Goal: Task Accomplishment & Management: Complete application form

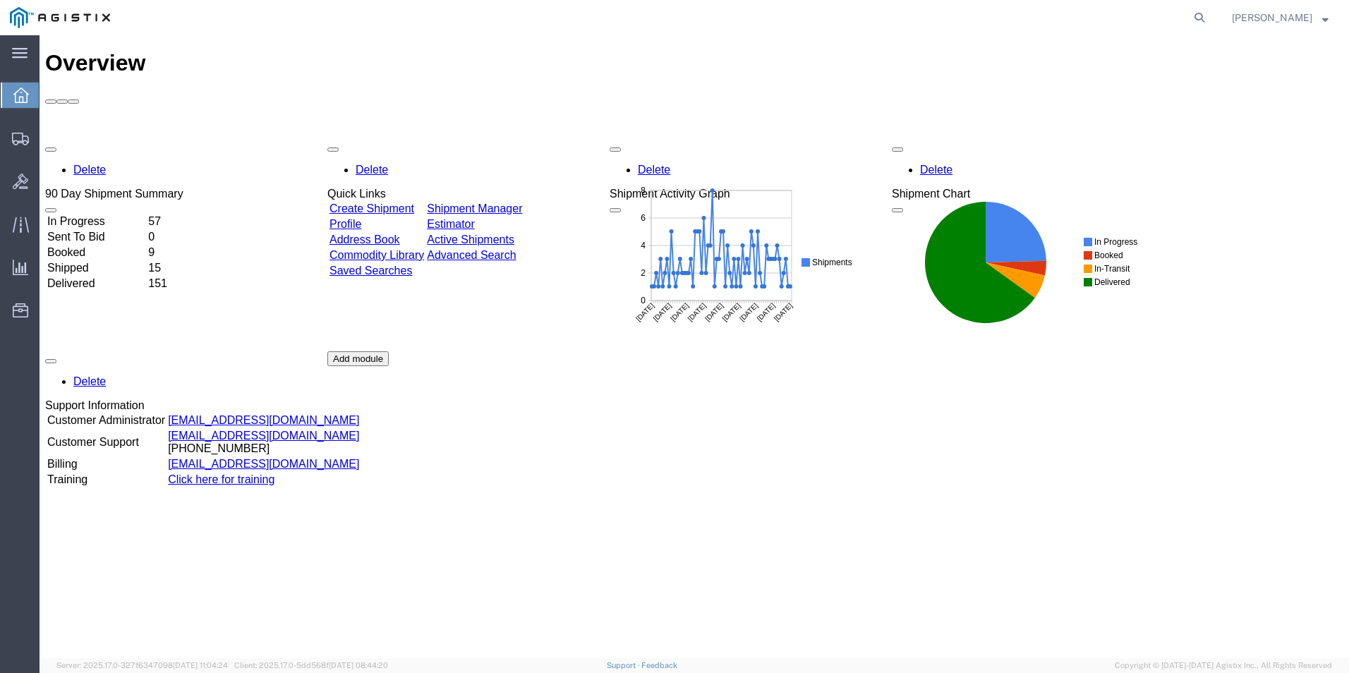
click at [1202, 8] on form at bounding box center [1200, 17] width 23 height 35
click at [414, 202] on link "Create Shipment" at bounding box center [371, 208] width 85 height 12
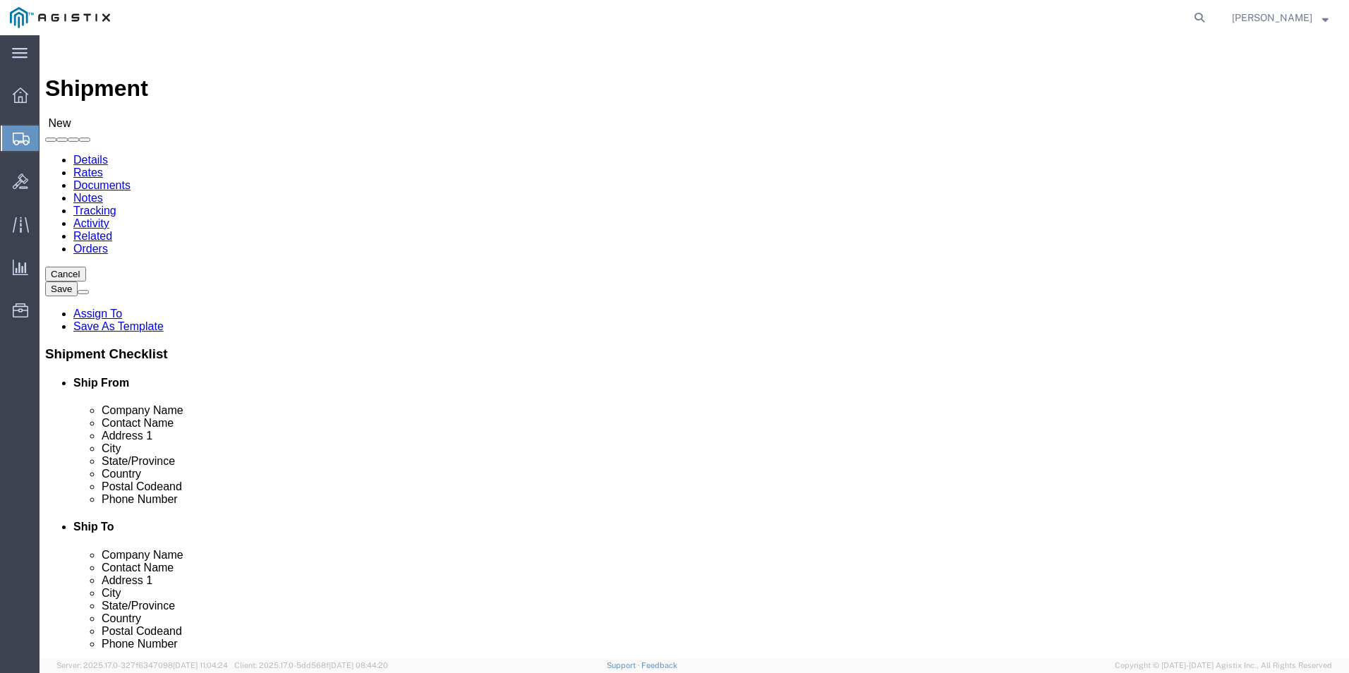
select select
select select "69651"
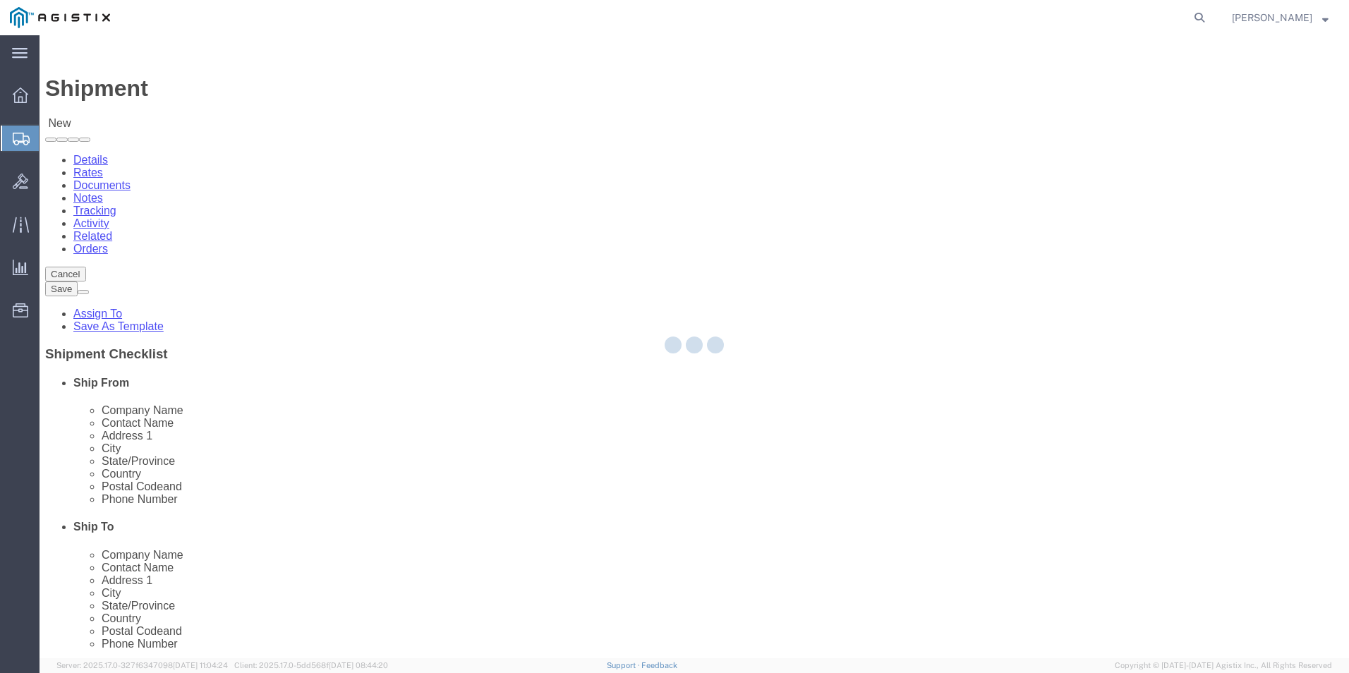
type input "USBICES-X"
type input "[STREET_ADDRESS][PERSON_NAME]"
type input "[GEOGRAPHIC_DATA]"
type input "22180"
select select "VA"
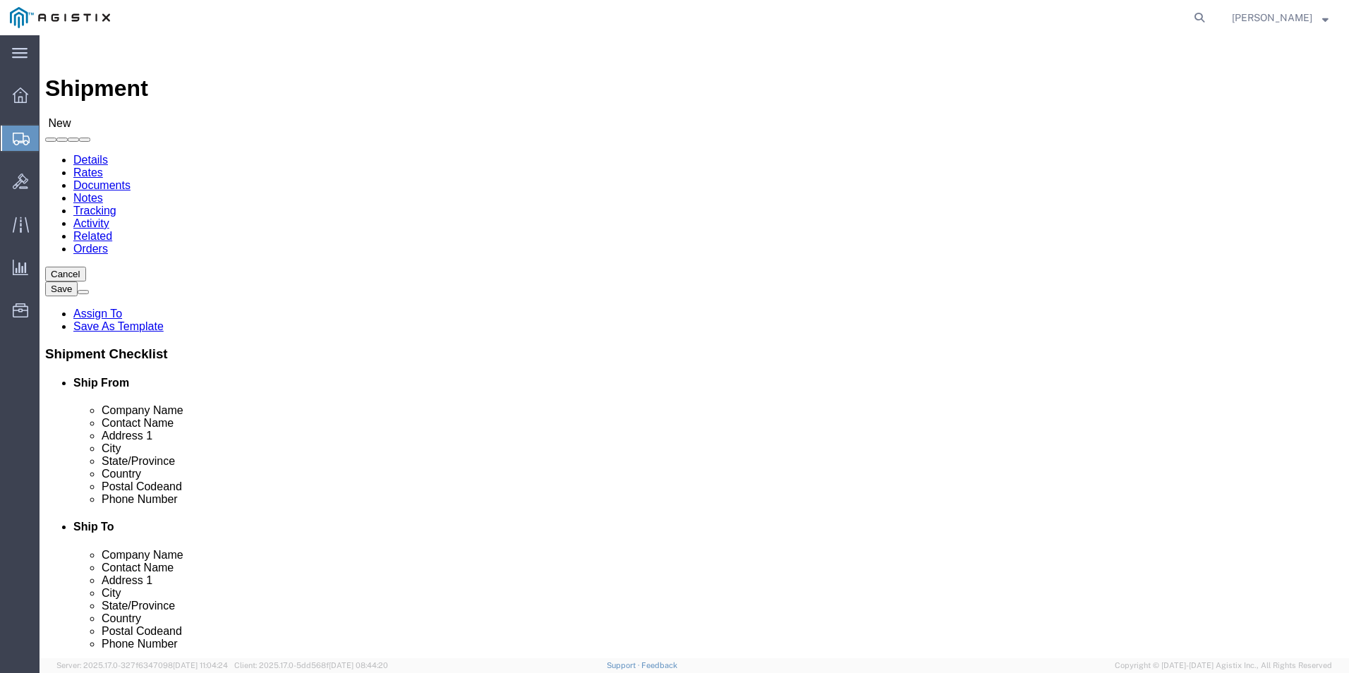
click input "text"
type input "[PERSON_NAME]"
click input "text"
type input "[PHONE_NUMBER]"
click input "text"
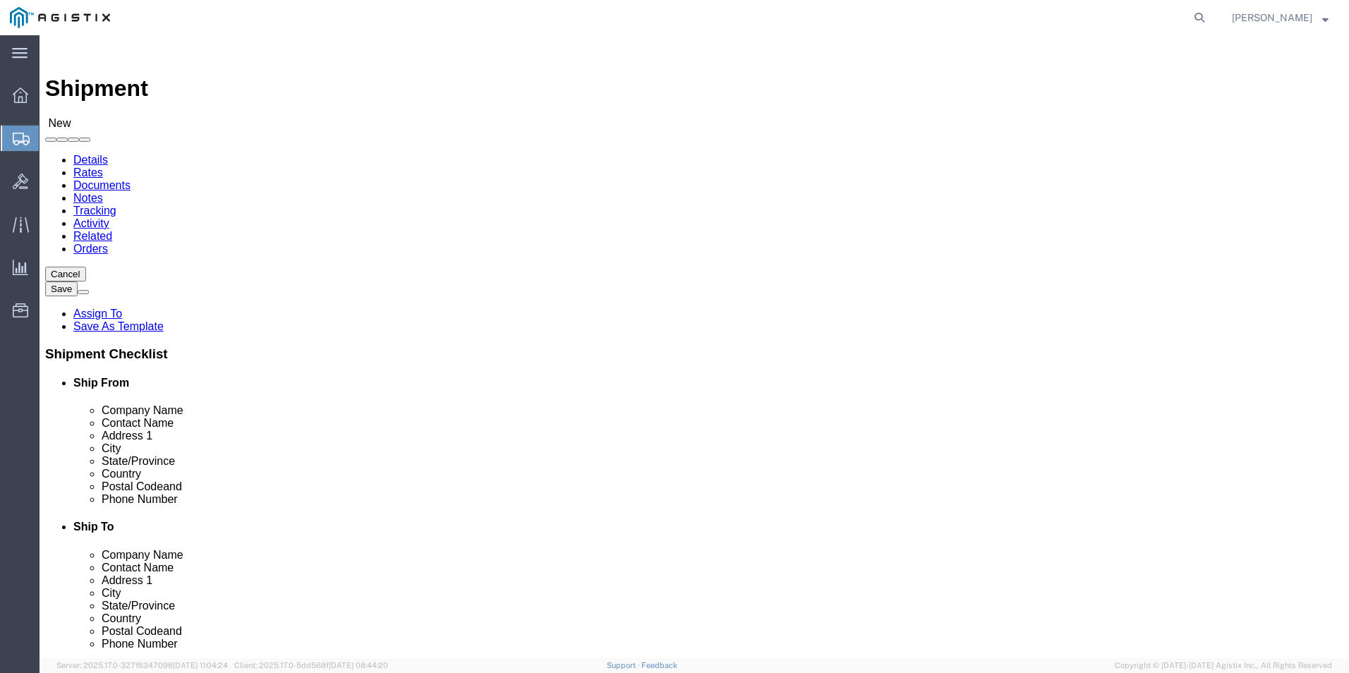
type input "[PERSON_NAME][EMAIL_ADDRESS][DOMAIN_NAME]"
click input "checkbox"
checkbox input "true"
select select "34238"
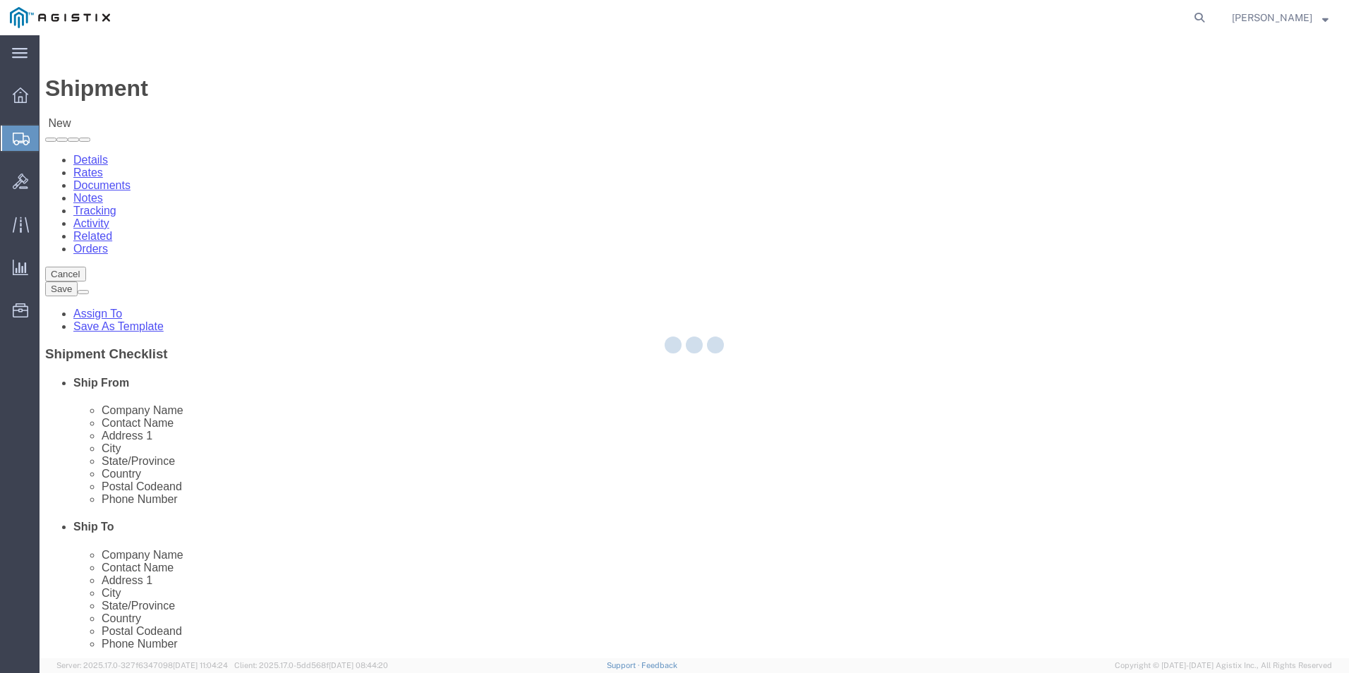
type input "USBICES-X"
type input "[PERSON_NAME]"
type input "HQ USEUCOM J6/9 BICES, BLDG. 2301 RM. 16"
type input "PATCH BARRACKS, KURMAERKER KASERNE"
type input "[GEOGRAPHIC_DATA]"
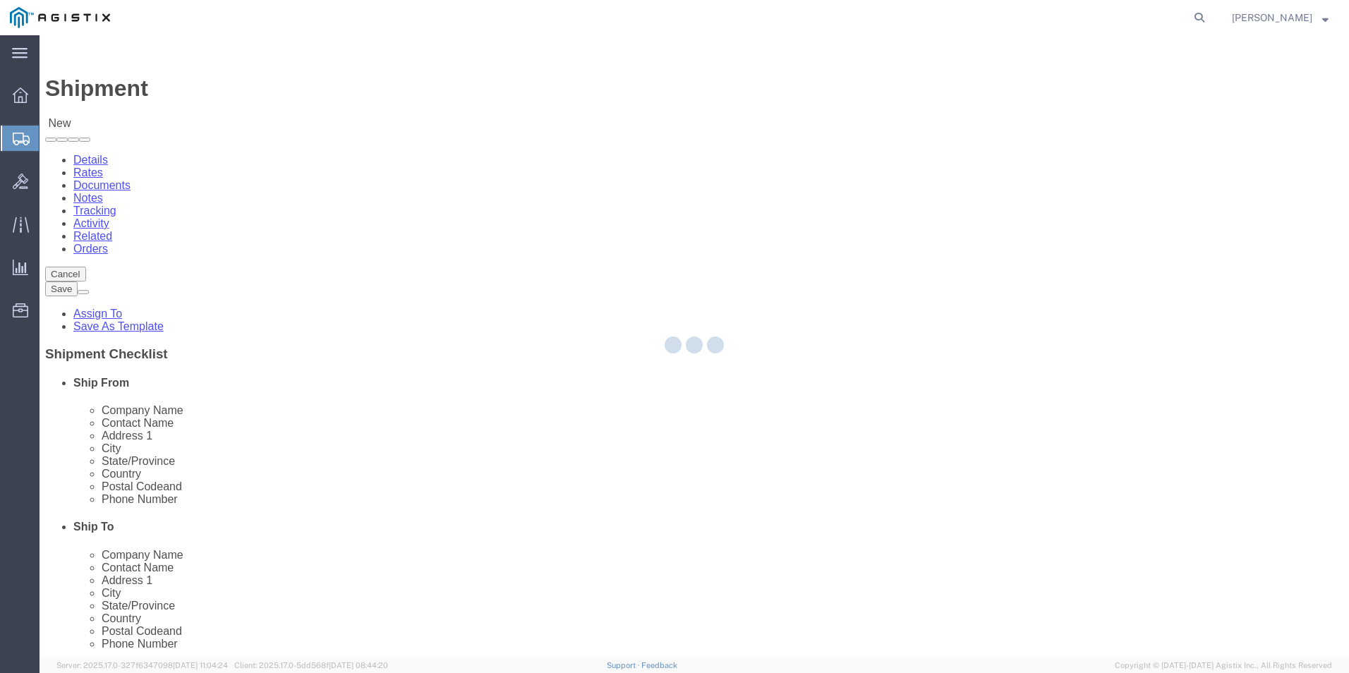
select select "DE"
type input "70569"
type input "[PHONE_NUMBER]/2660"
type input "[PERSON_NAME][EMAIL_ADDRESS][PERSON_NAME][DOMAIN_NAME]"
checkbox input "true"
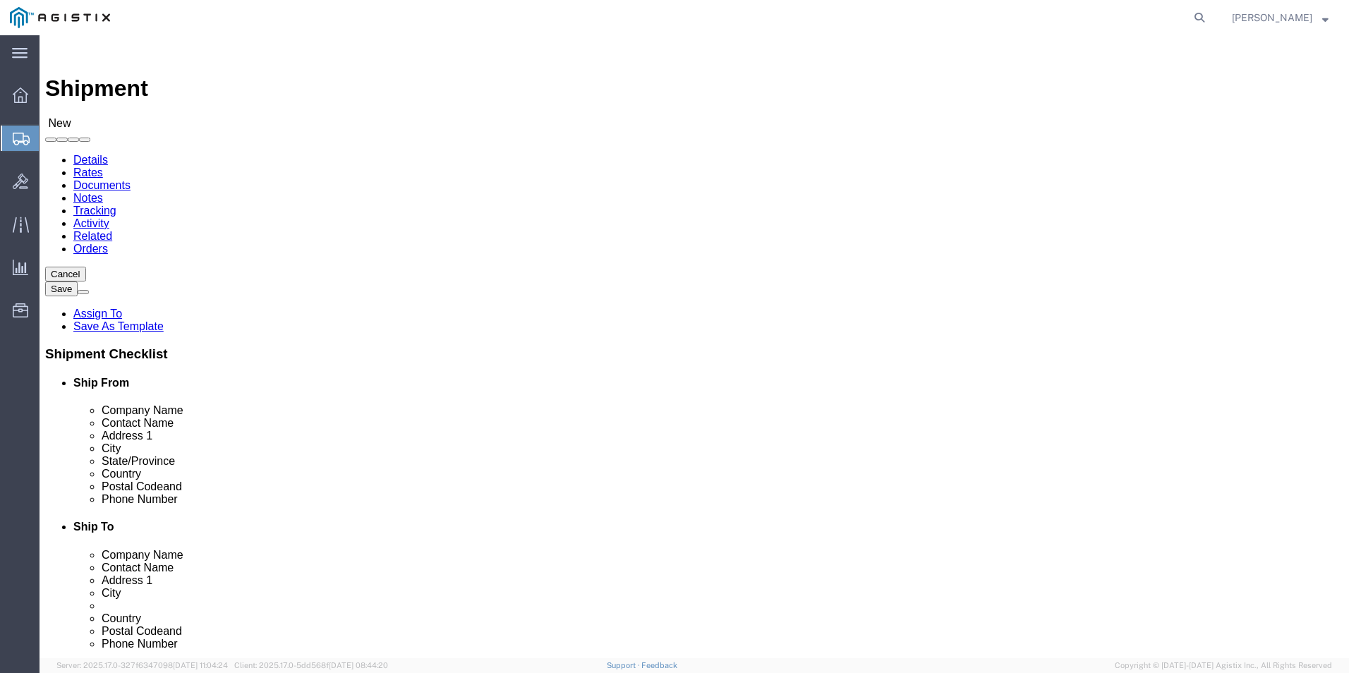
select select "01"
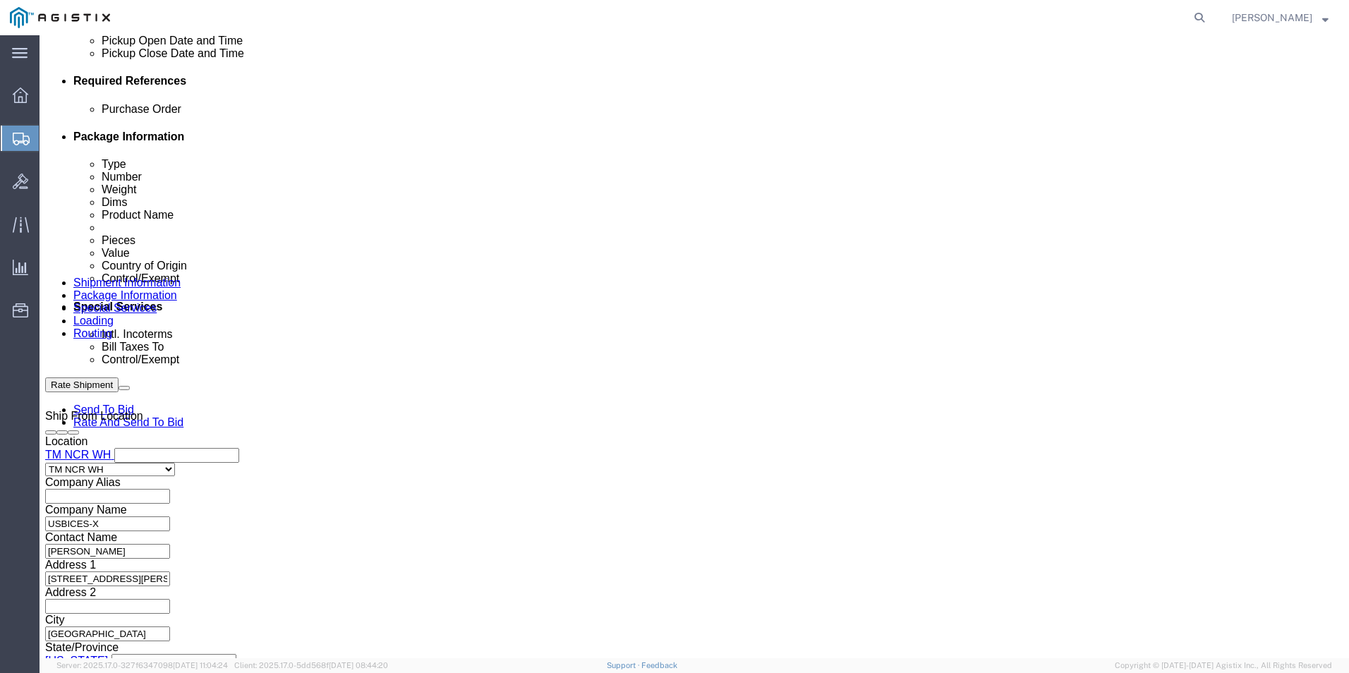
scroll to position [776, 0]
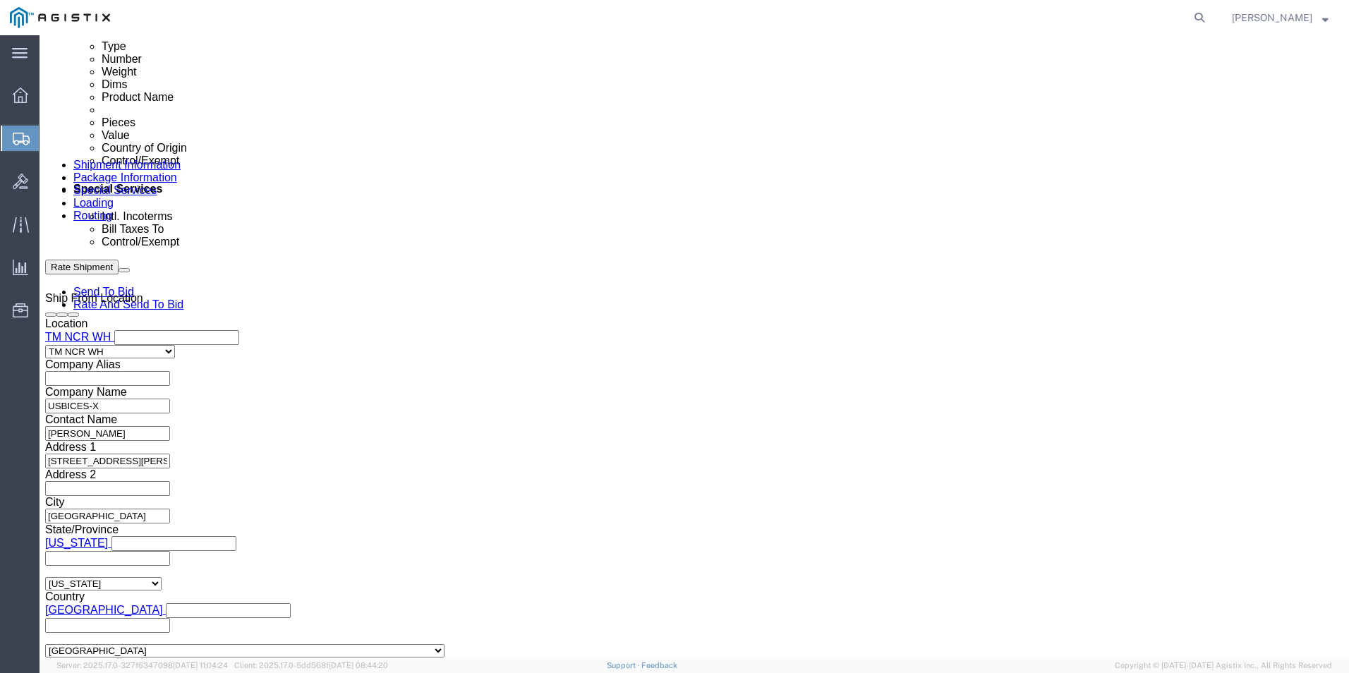
click input "text"
type input "GDIT-51946"
click icon
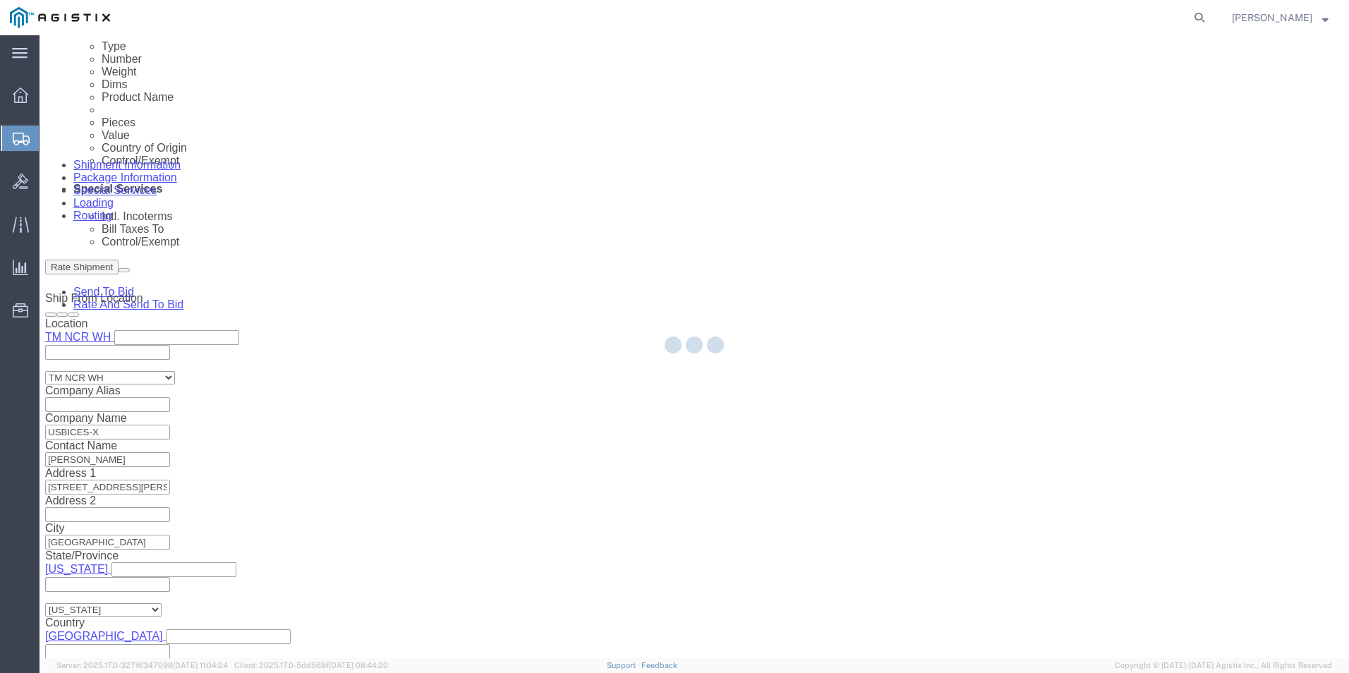
select select "69651"
select select "34238"
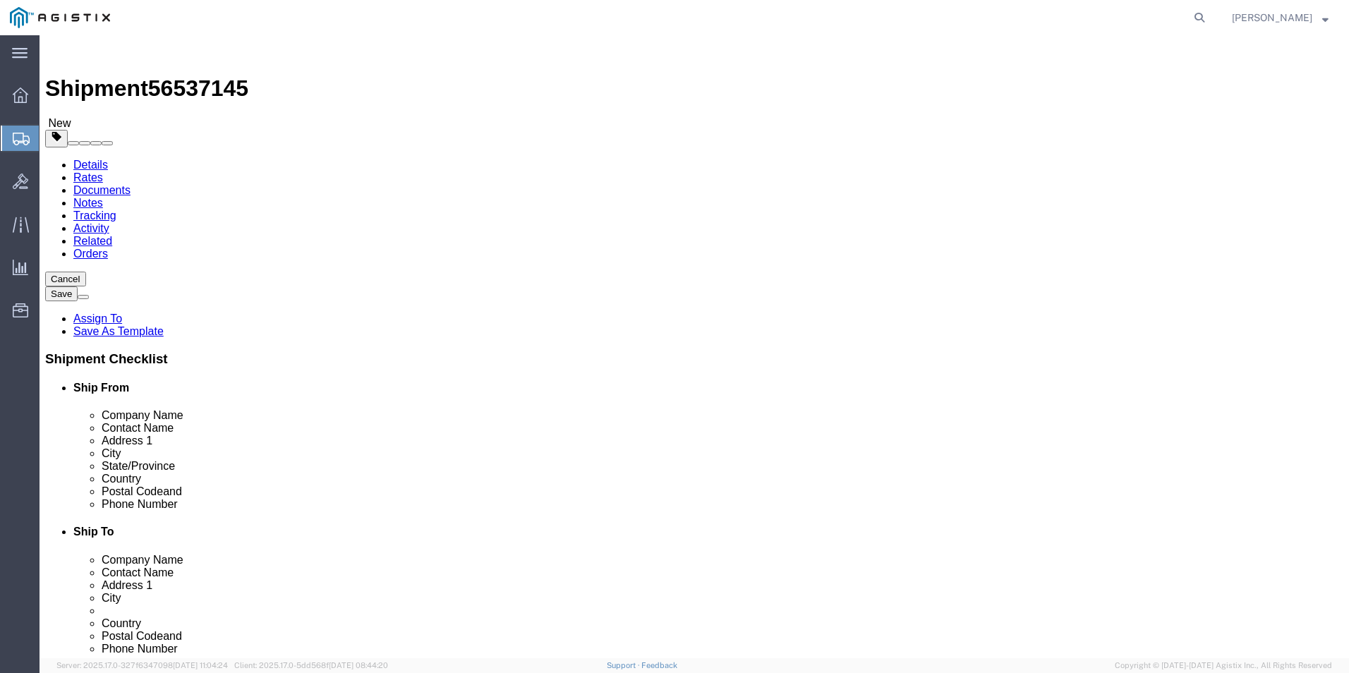
click select "Select Bale(s) Basket(s) Bolt(s) Bottle(s) Buckets Bulk Bundle(s) Can(s) Cardbo…"
select select "PSNS"
click select "Select Bale(s) Basket(s) Bolt(s) Bottle(s) Buckets Bulk Bundle(s) Can(s) Cardbo…"
click input "text"
type input "48"
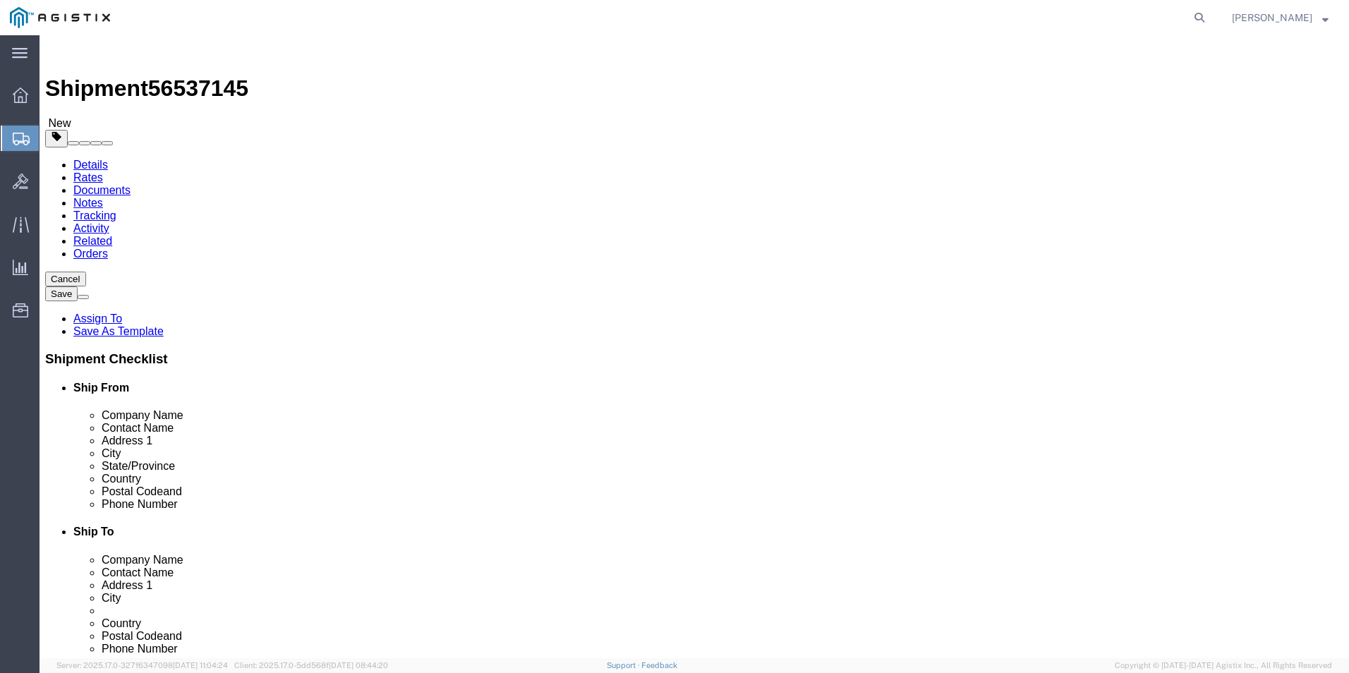
click input "text"
type input "40"
click input "text"
click link "Add Content"
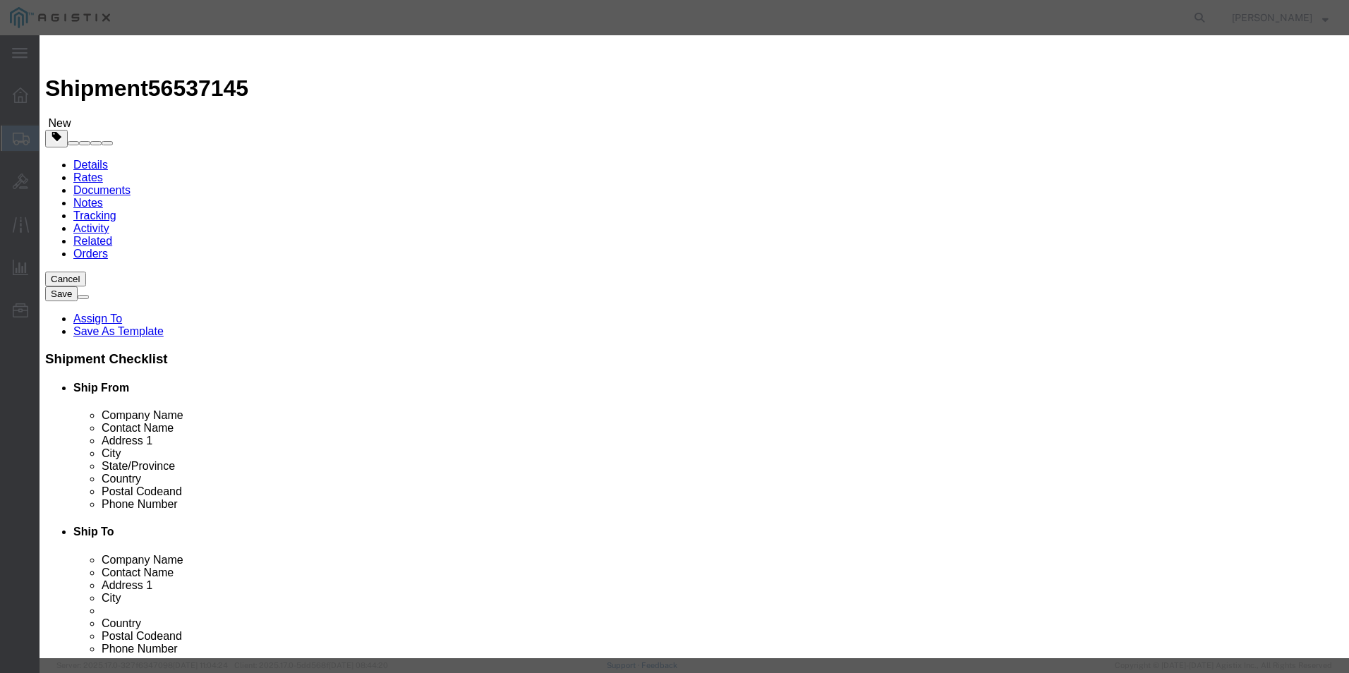
click input "text"
paste input "C1121X-8P"
type input "C1121X-8P"
click input "0"
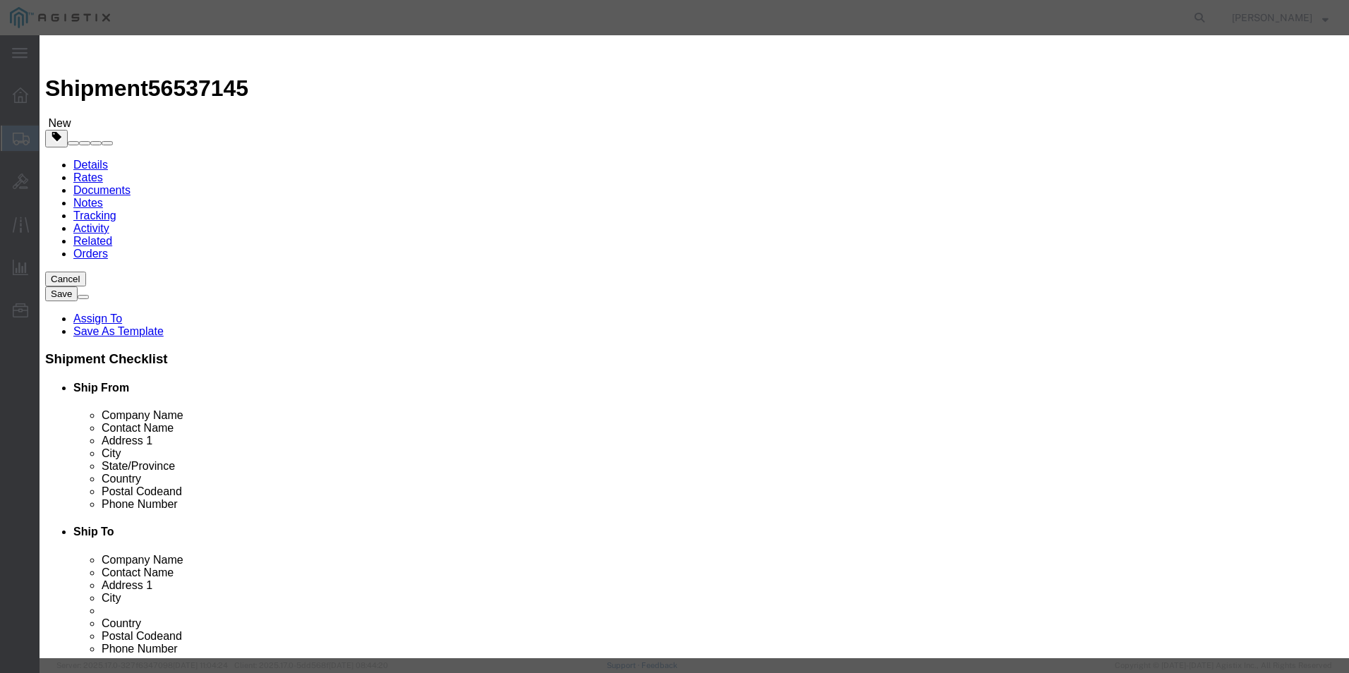
type input "1"
click select "Select 50 55 60 65 70 85 92.5 100 125 175 250 300 400"
select select "92.5"
click select "Select 50 55 60 65 70 85 92.5 100 125 175 250 300 400"
click input "text"
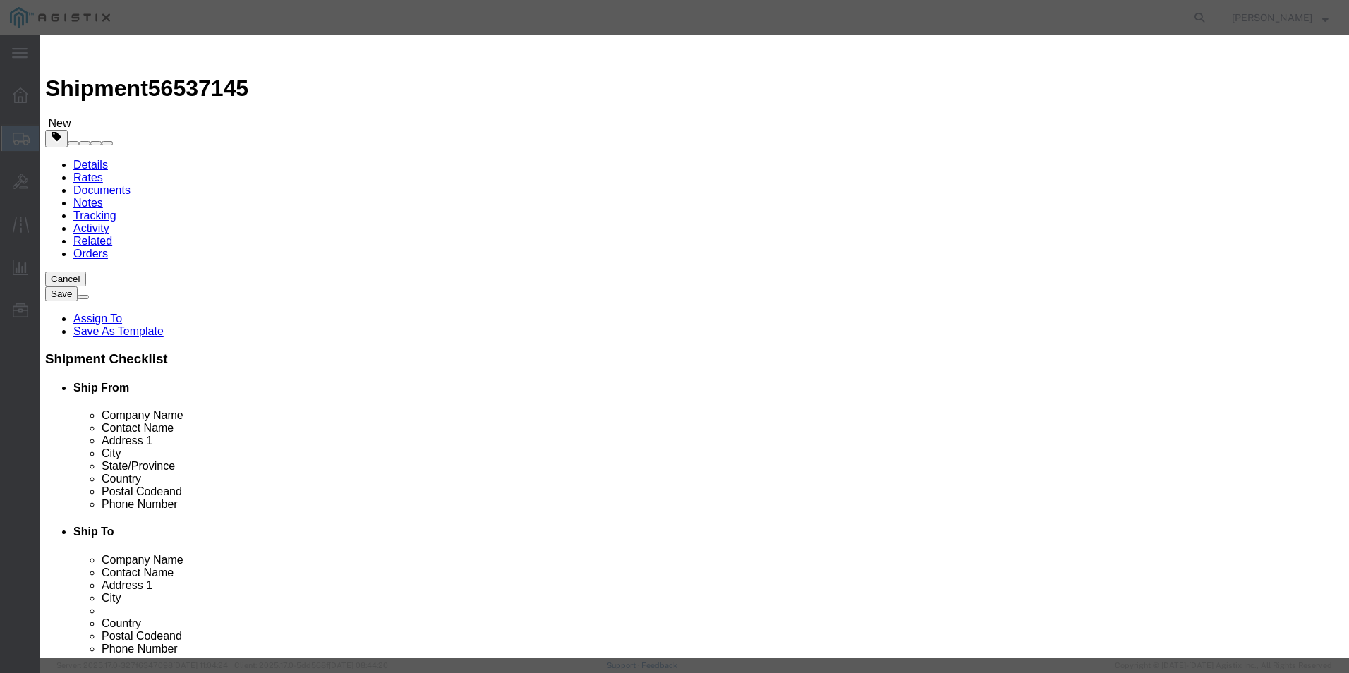
click select "Select [GEOGRAPHIC_DATA] [GEOGRAPHIC_DATA] [GEOGRAPHIC_DATA] [GEOGRAPHIC_DATA] …"
select select "US"
click select "Select [GEOGRAPHIC_DATA] [GEOGRAPHIC_DATA] [GEOGRAPHIC_DATA] [GEOGRAPHIC_DATA] …"
click select "Select ATF BIS DEA EPA FDA FTR ITAR OFAC Other (OPA)"
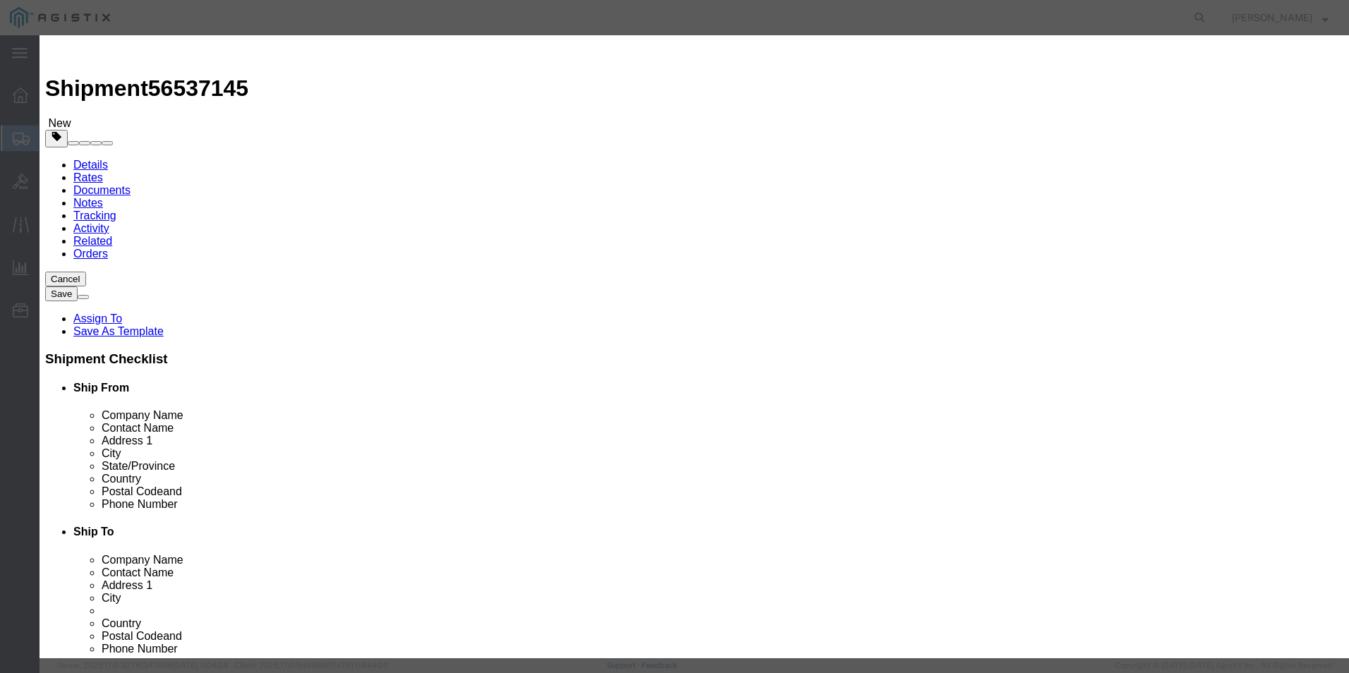
select select "BIS"
click select "Select ATF BIS DEA EPA FDA FTR ITAR OFAC Other (OPA)"
click select "Select AGR-Agricultural APP-Computers APR-Additional Permissive Exports AVS-Air…"
select select "NLR"
click select "Select AGR-Agricultural APP-Computers APR-Additional Permissive Exports AVS-Air…"
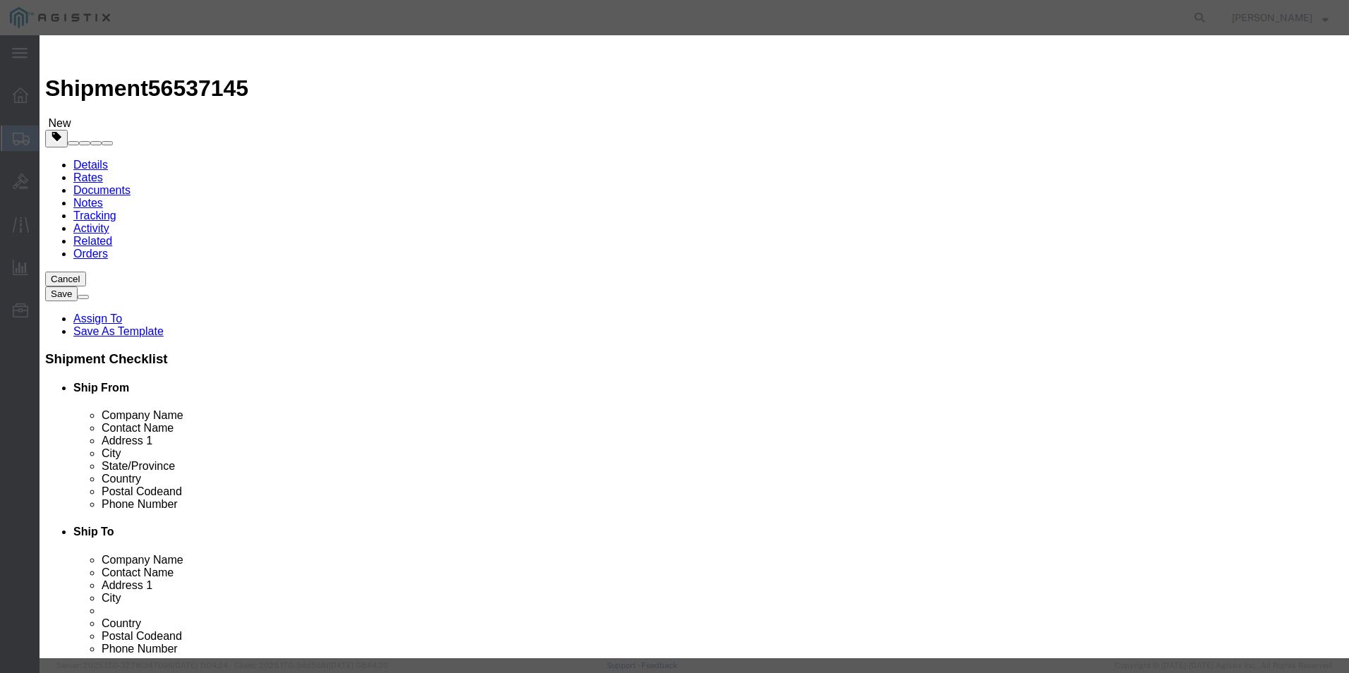
click button "Save & Close"
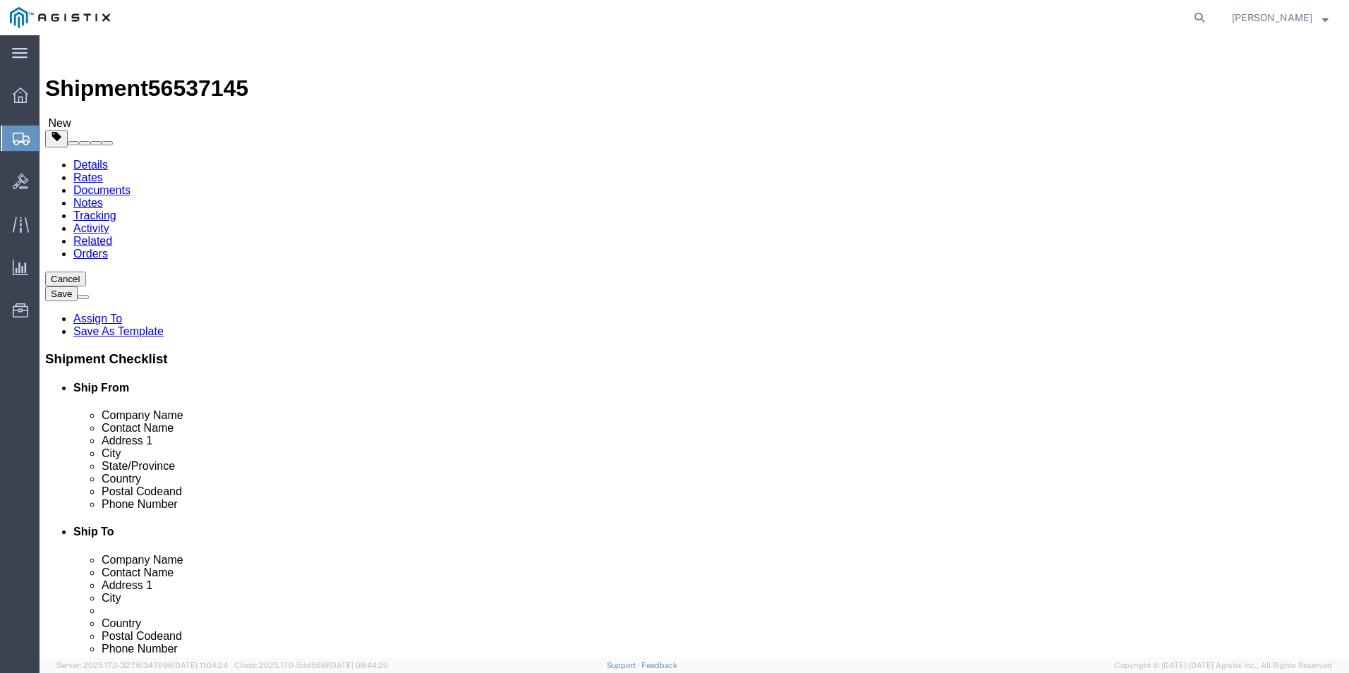
click link "Add Content"
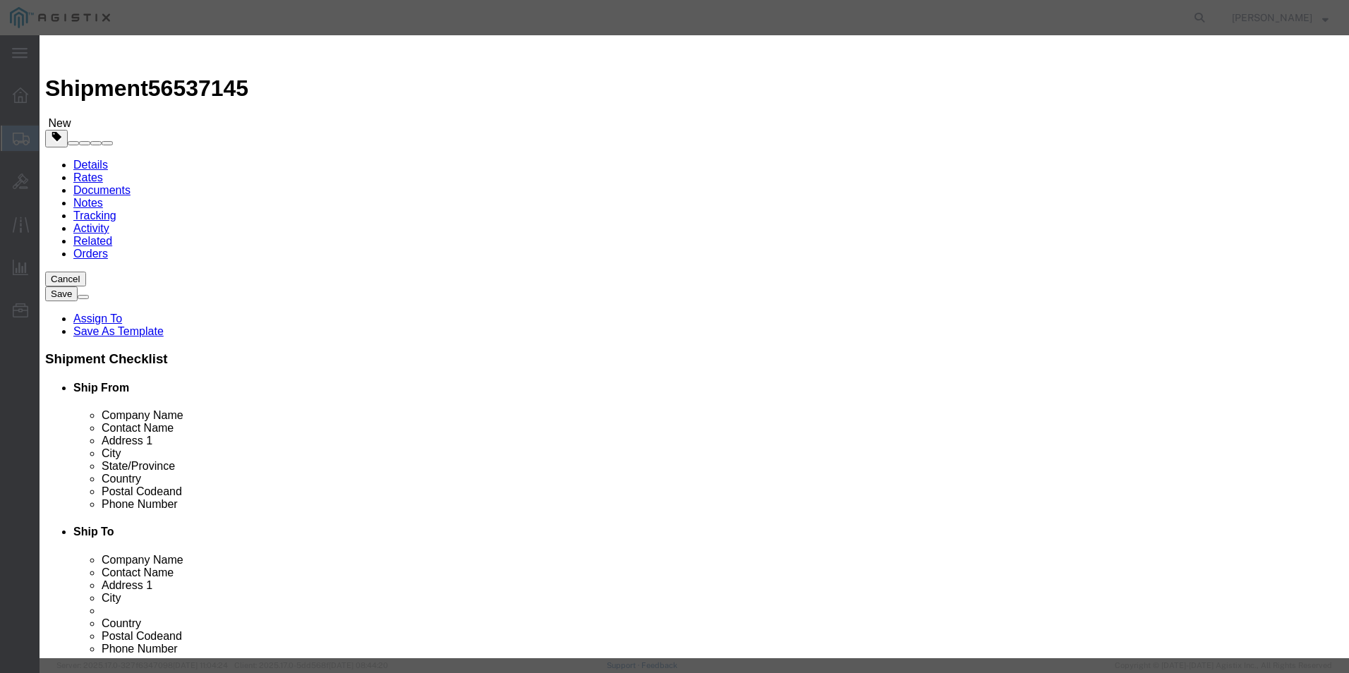
click div "Product Name Pieces 0 Select Bag Barrels 100Board Feet Bottle Box Blister Pack …"
click input "text"
paste input "C9200CX-12P"
type input "C9200CX-12P"
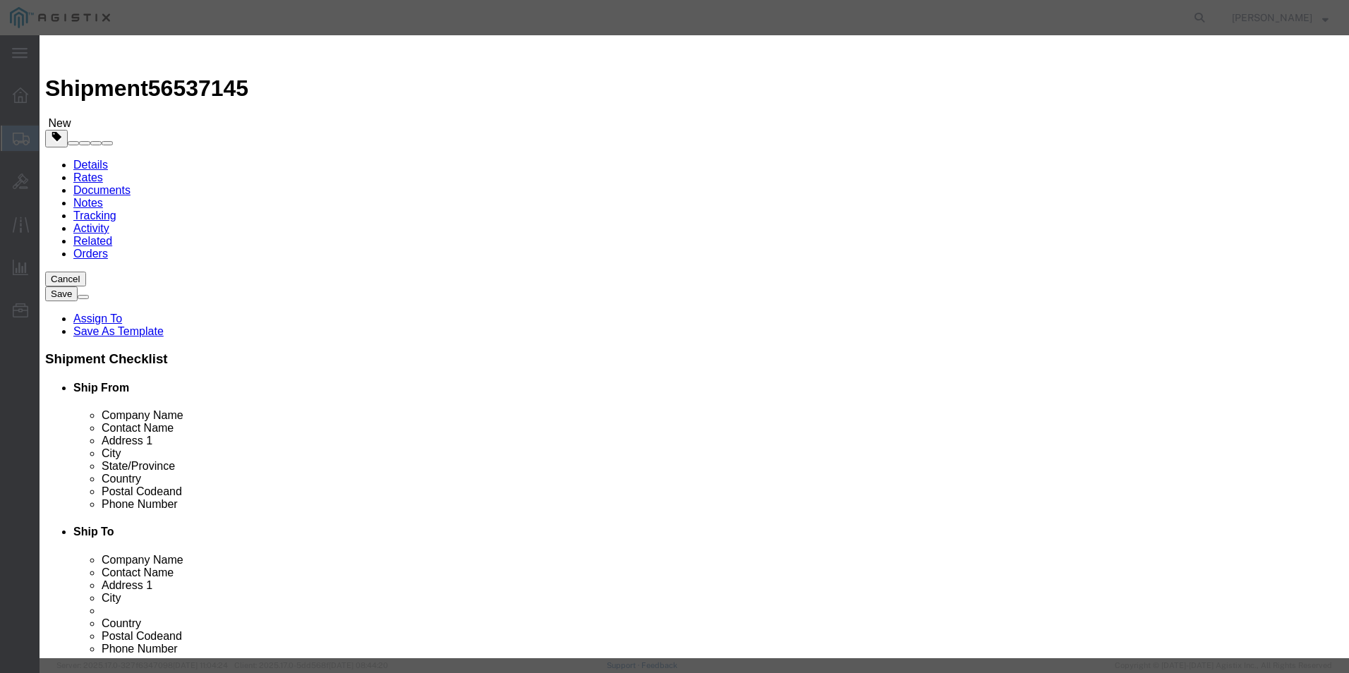
click select "Select 50 55 60 65 70 85 92.5 100 125 175 250 300 400"
select select "92.5"
click select "Select 50 55 60 65 70 85 92.5 100 125 175 250 300 400"
click input "0"
type input "1"
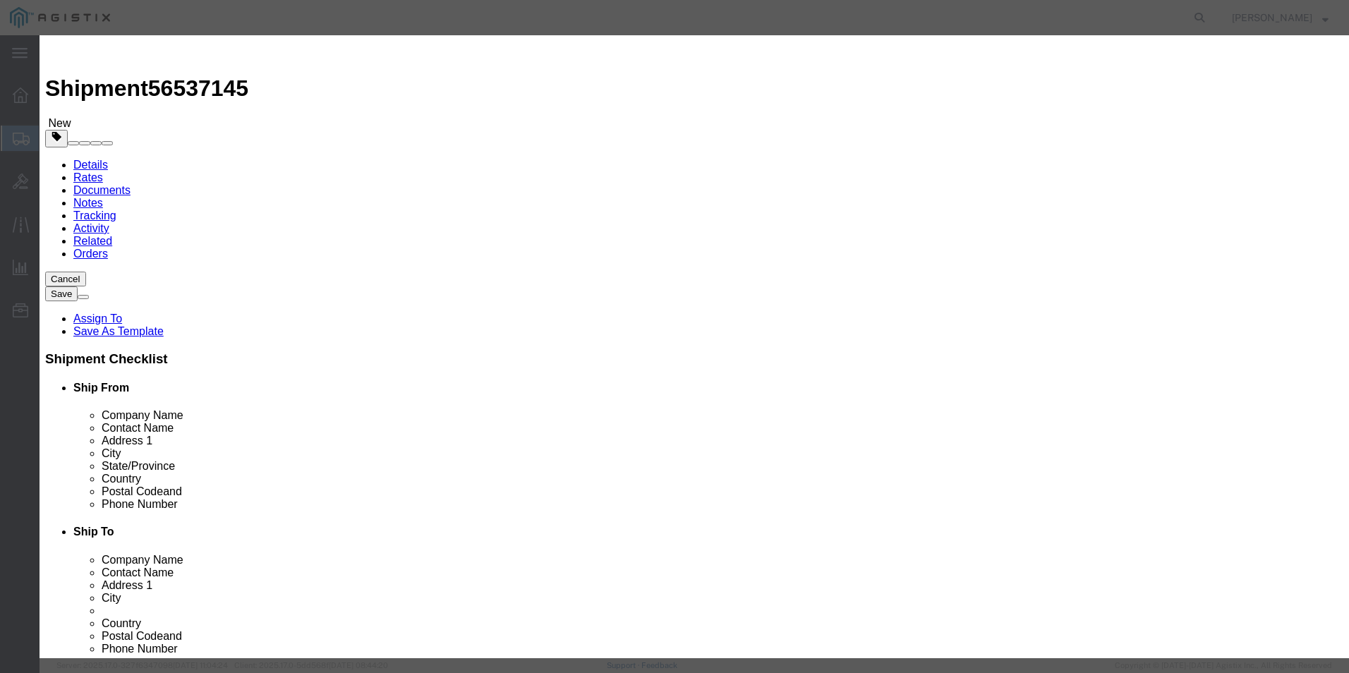
click button "Save & Close"
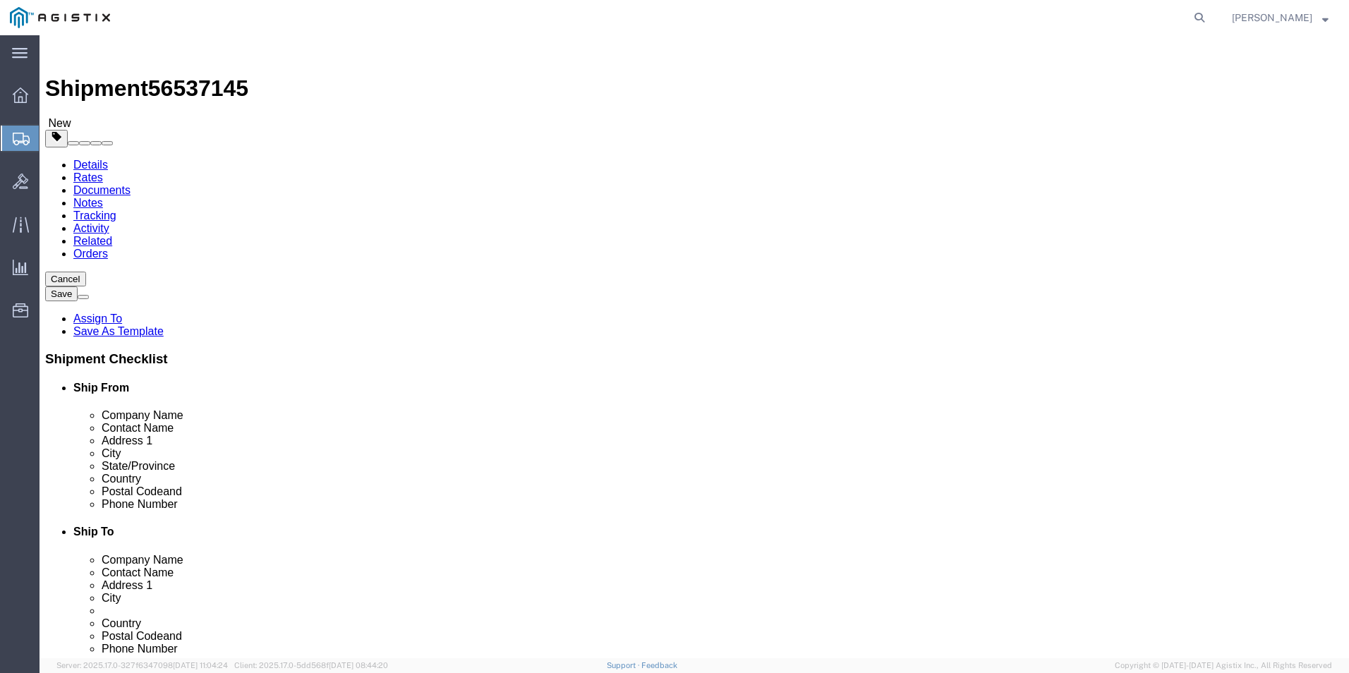
click icon
click link "Clone this content"
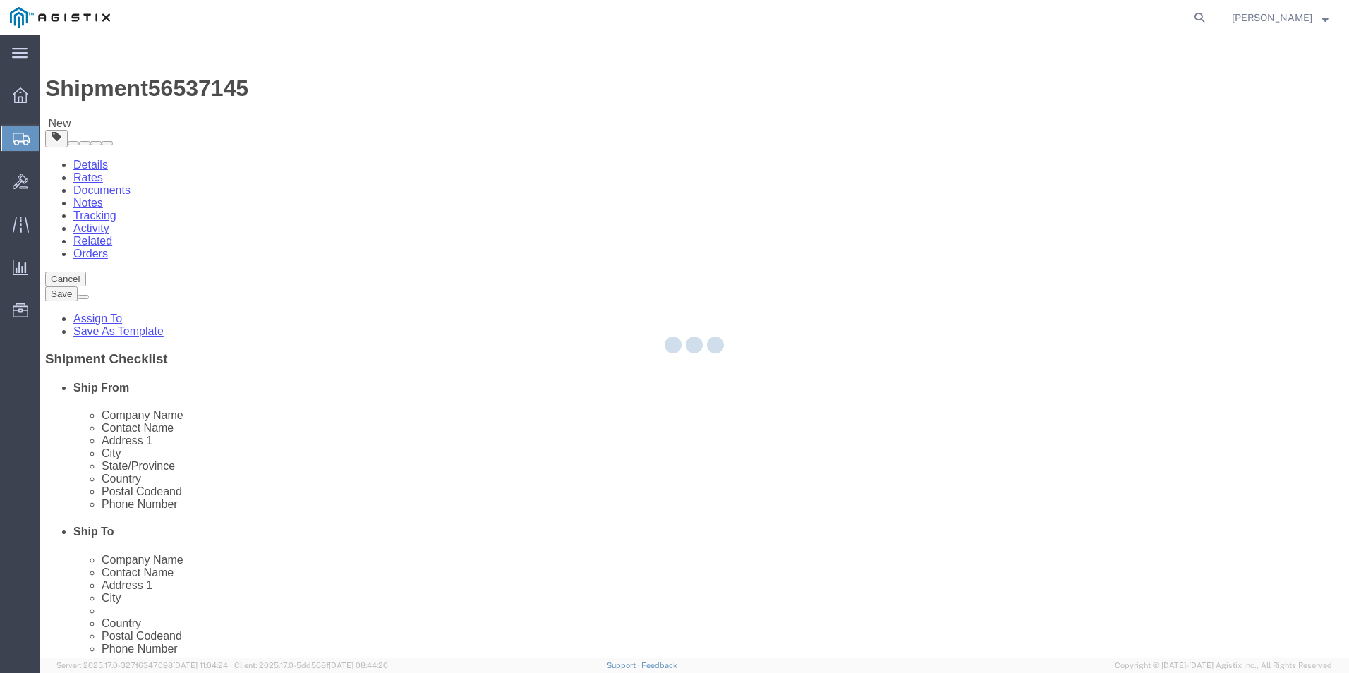
select select "PSNS"
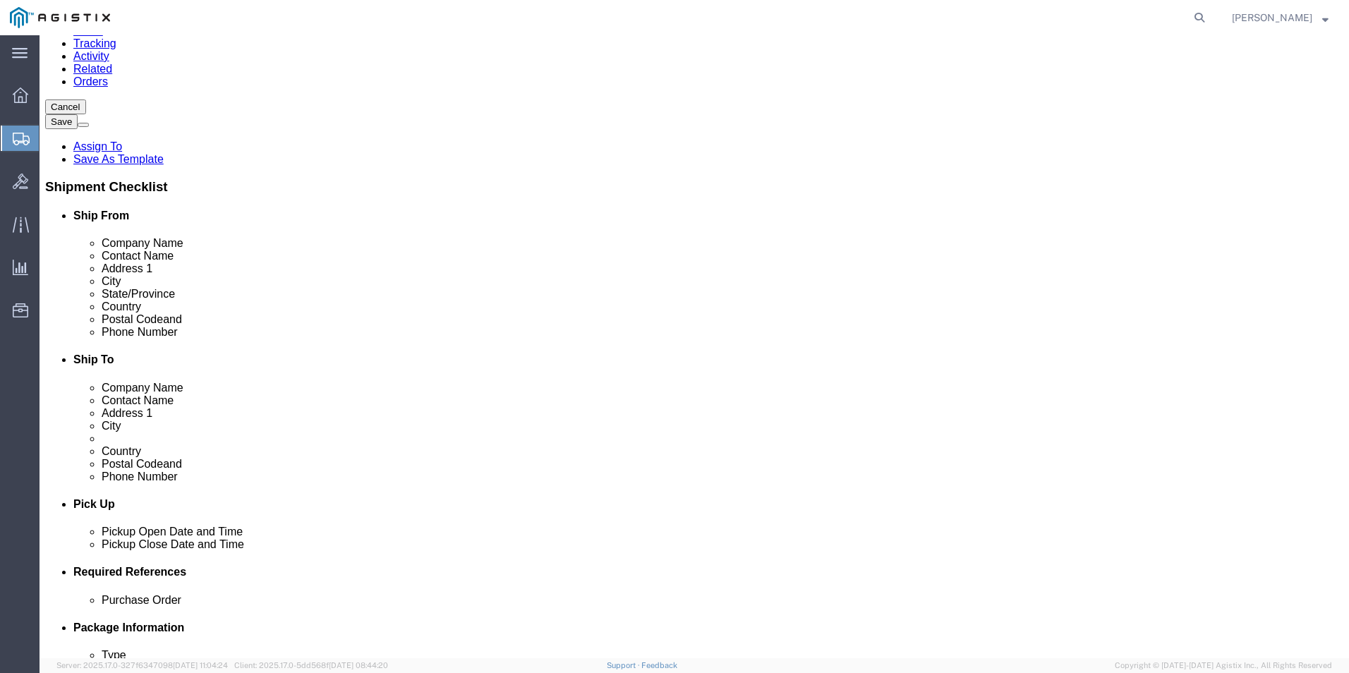
scroll to position [212, 0]
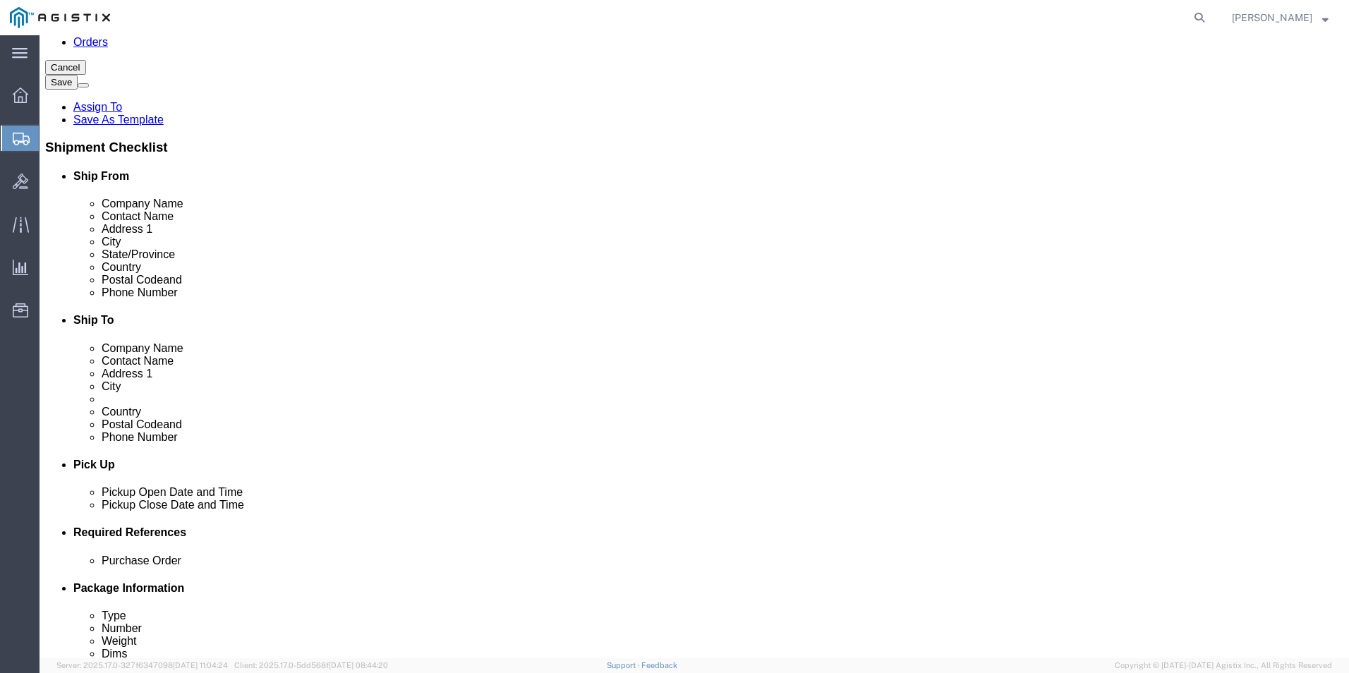
click link "Clone this content"
select select "PSNS"
click link "Clone this content"
select select "PSNS"
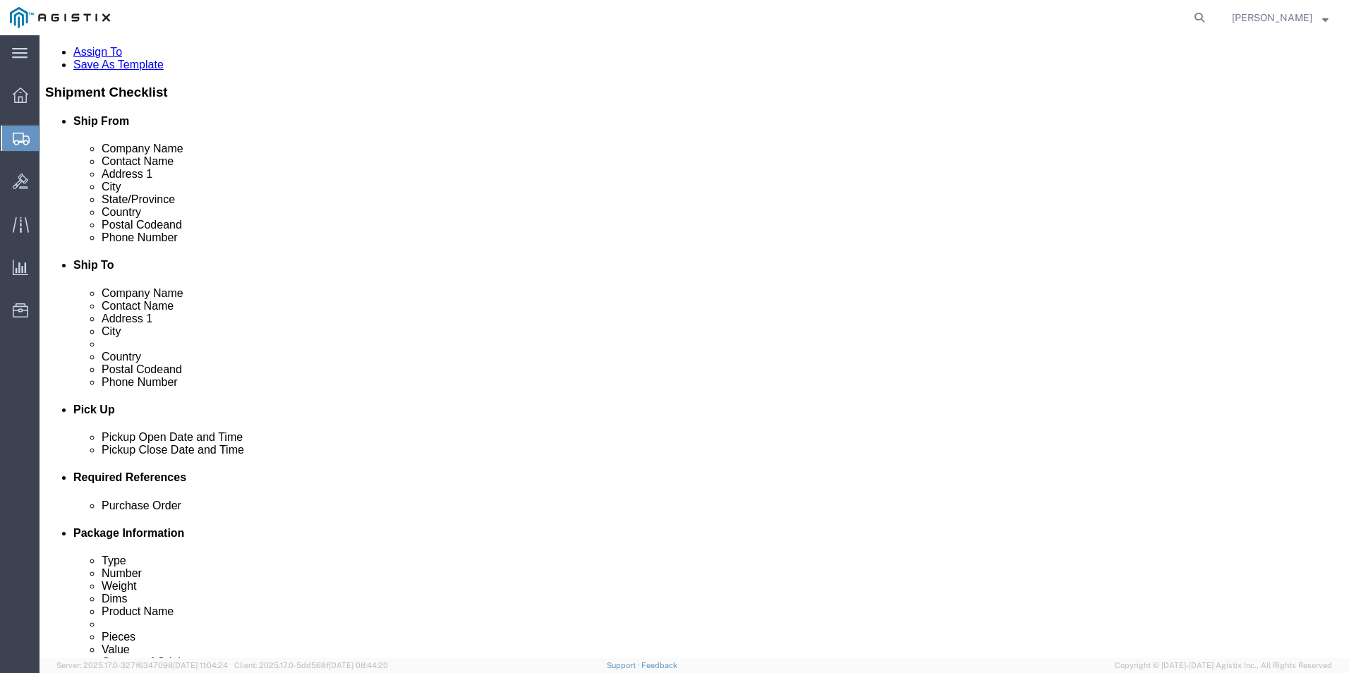
scroll to position [416, 0]
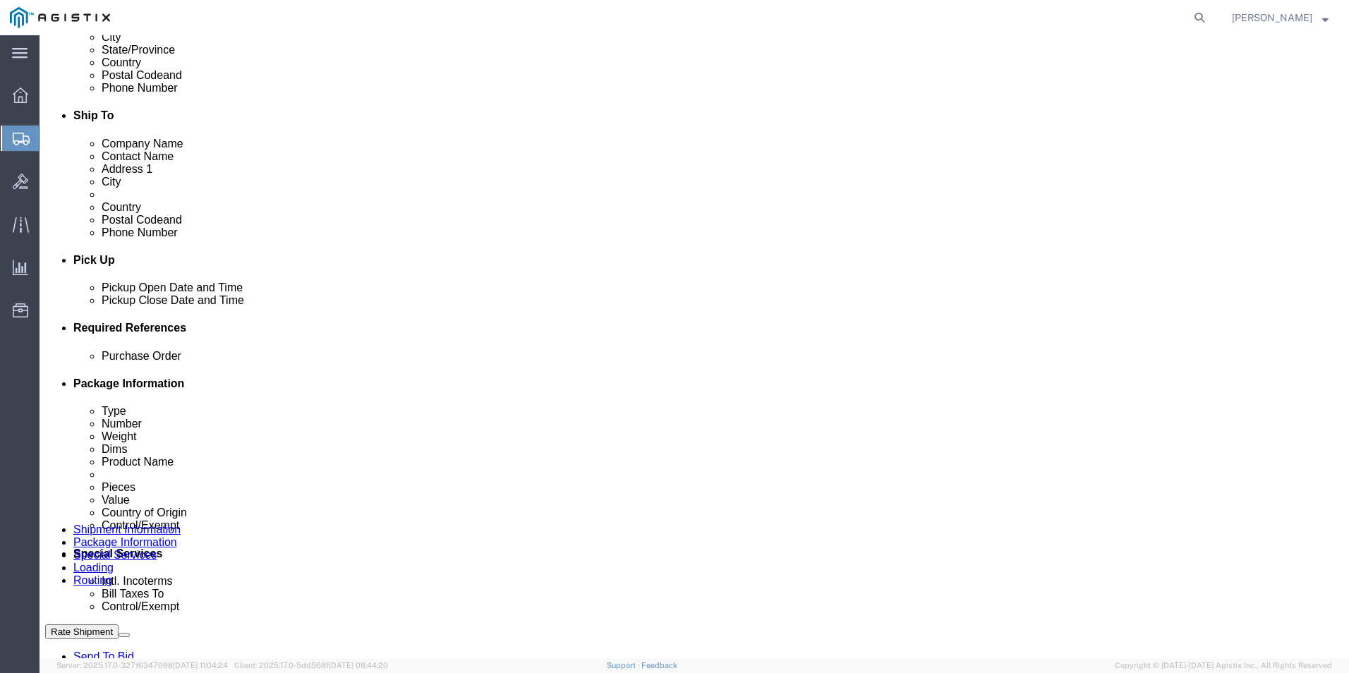
click div "1 x Pallet(s) Standard (Not Stackable) Package Type Select Bale(s) Basket(s) Bo…"
click link "Add Content"
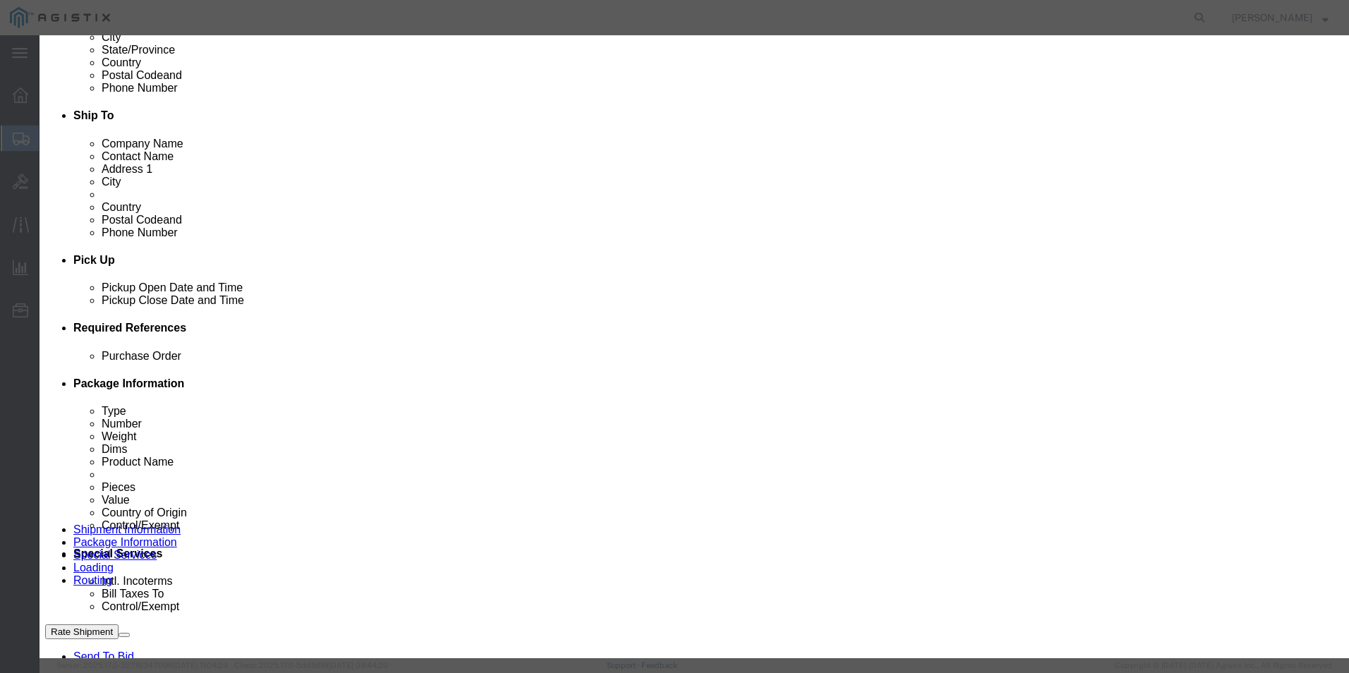
click input "0"
type input "58"
click select "Select 50 55 60 65 70 85 92.5 100 125 175 250 300 400"
select select "92.5"
click select "Select 50 55 60 65 70 85 92.5 100 125 175 250 300 400"
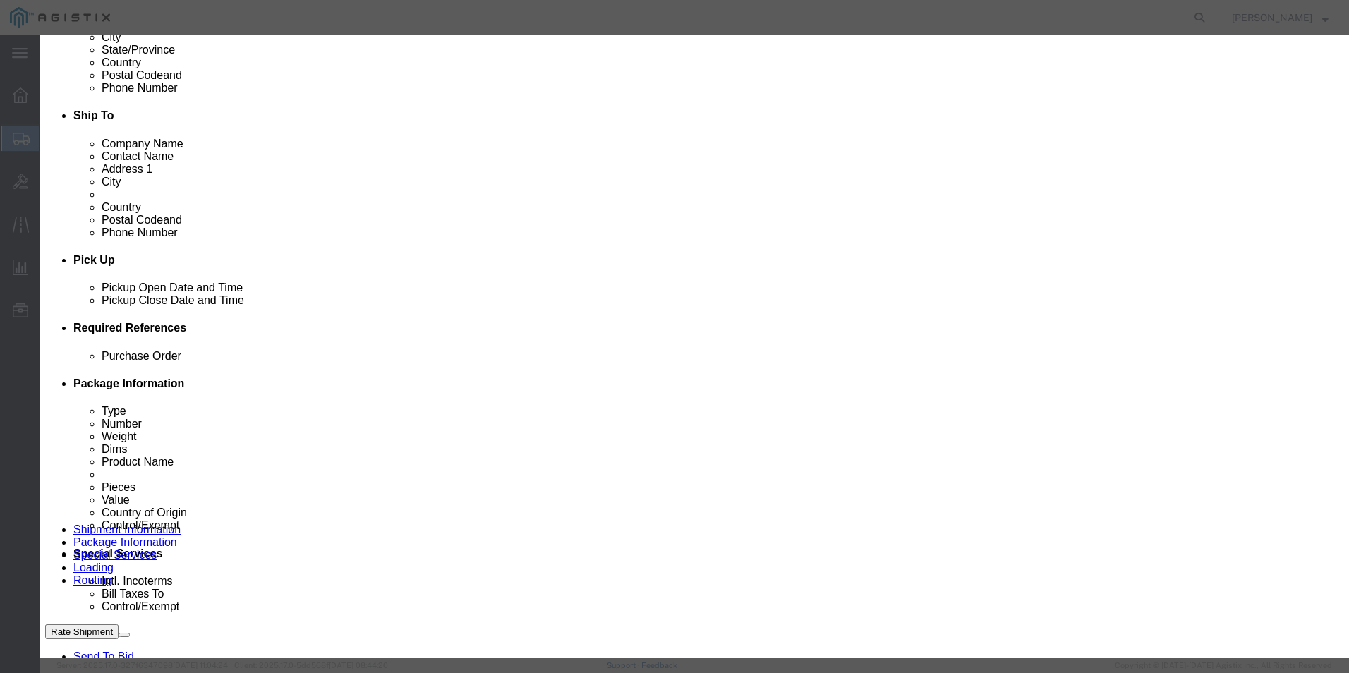
click input "text"
paste input "CP-8865NR"
type input "CP-8865NR"
click td "Model: CP-8865NR -K9++="
type input "1"
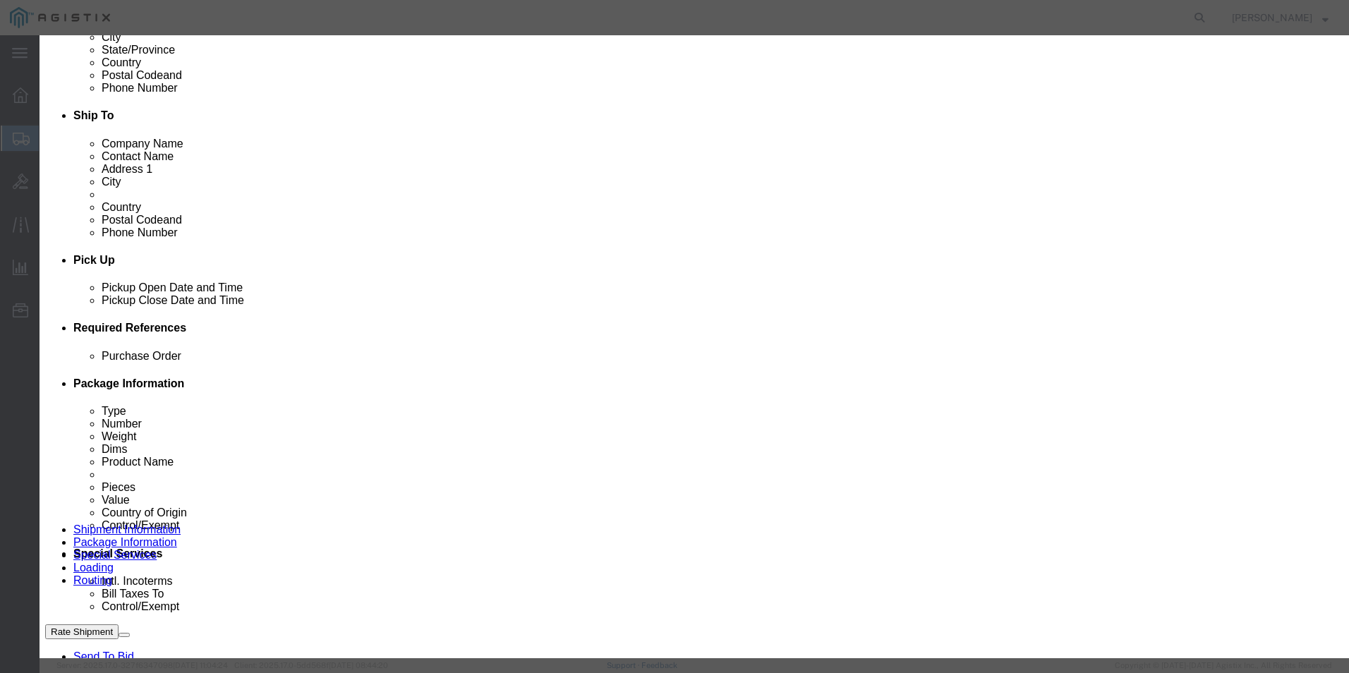
type input "352.81"
select select "USD"
type textarea "Asset Tag:"
select select "US"
type input "8517.18.0020"
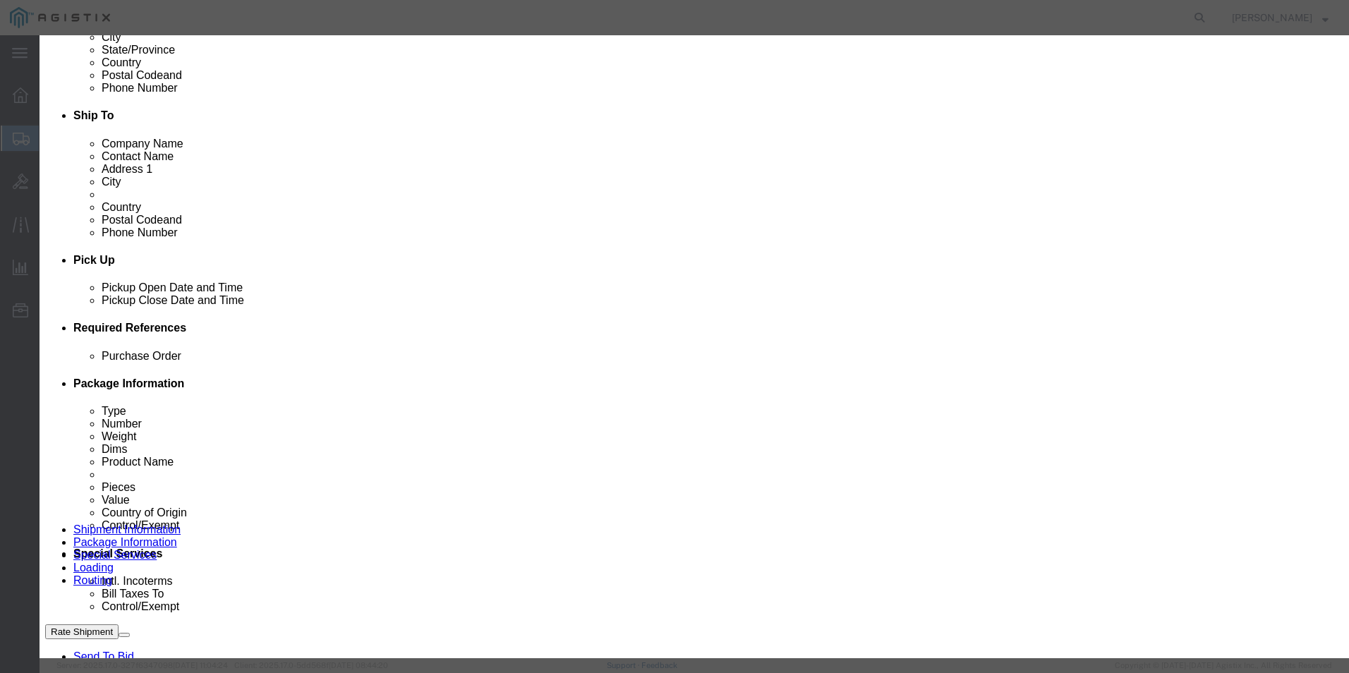
type input "5A992.C"
select select "FTR"
checkbox input "true"
type input "Cisco 8865 Phone"
type input "CP-8865NR-K9++="
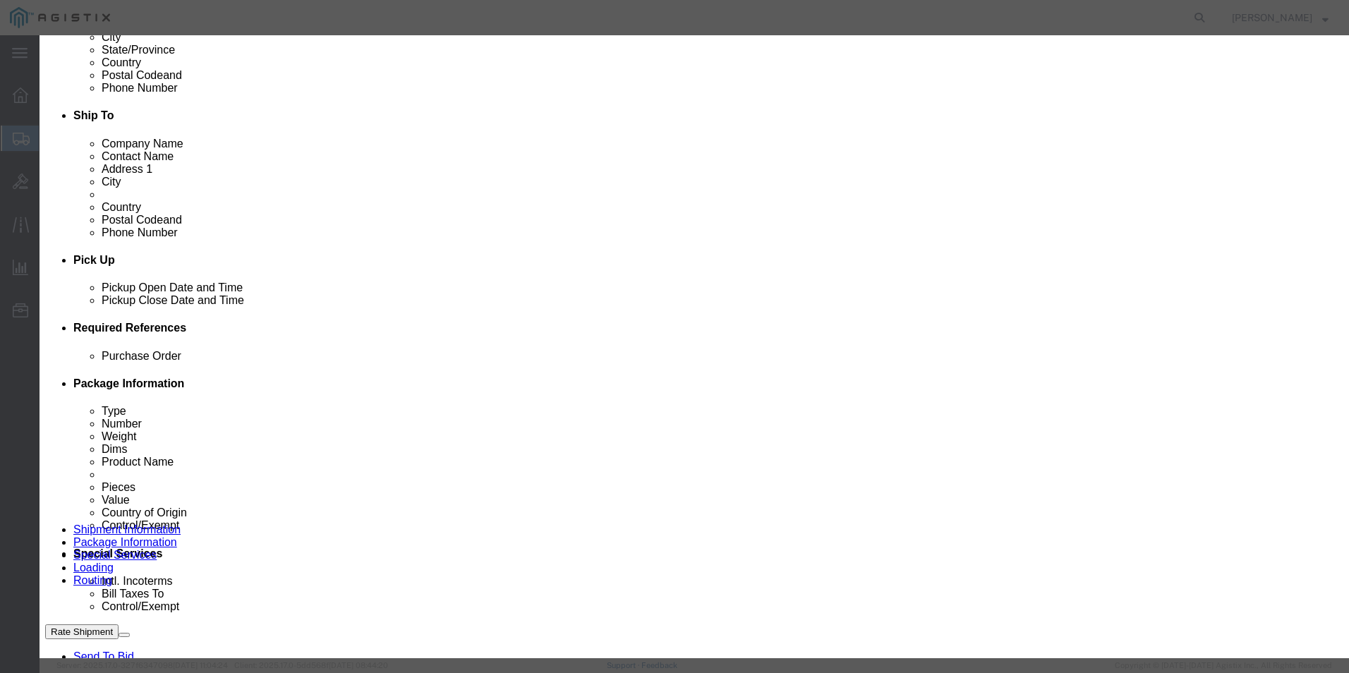
type input "CP-8865NR-K9++="
type textarea "Cisco 8865 IP Phone, Video"
type input "Cisco 8865 Phone"
click input "1"
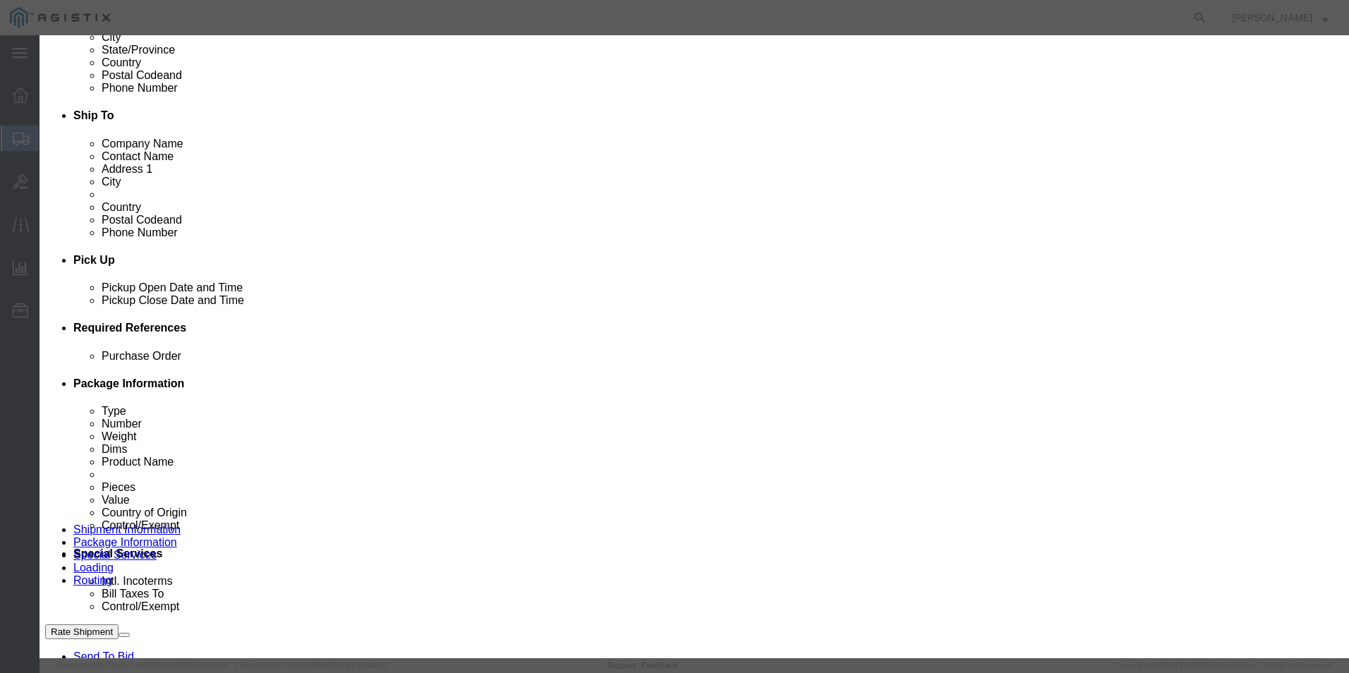
type input "58"
type input "20462.98"
click button "Save & Close"
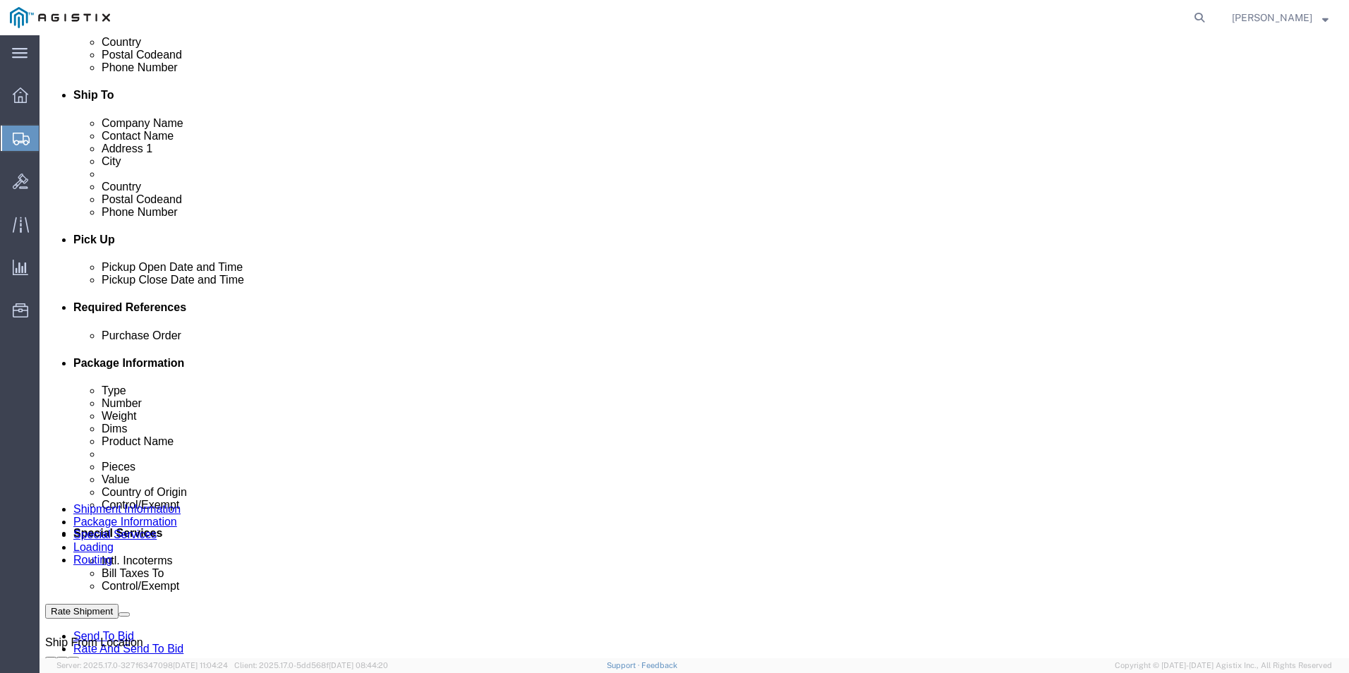
scroll to position [507, 0]
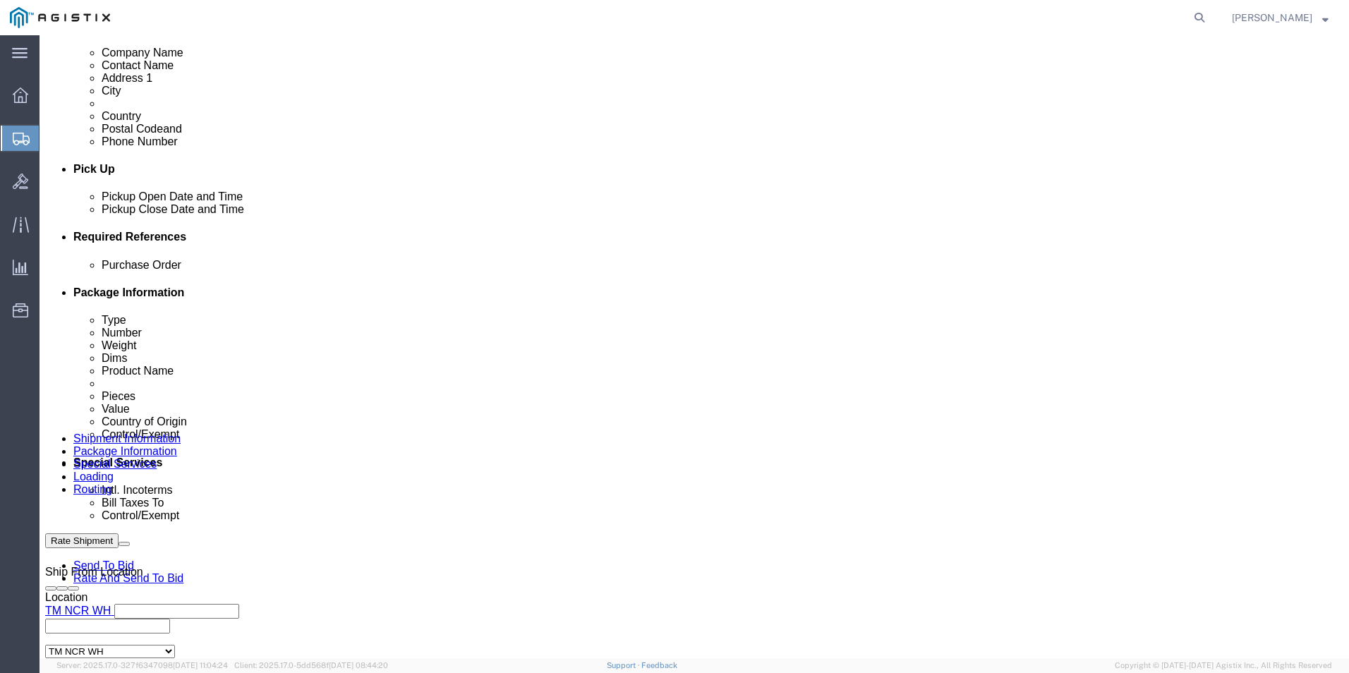
click div "1 x Pallet(s) Standard (Not Stackable) Package Type Select Bale(s) Basket(s) Bo…"
click link "Add Content"
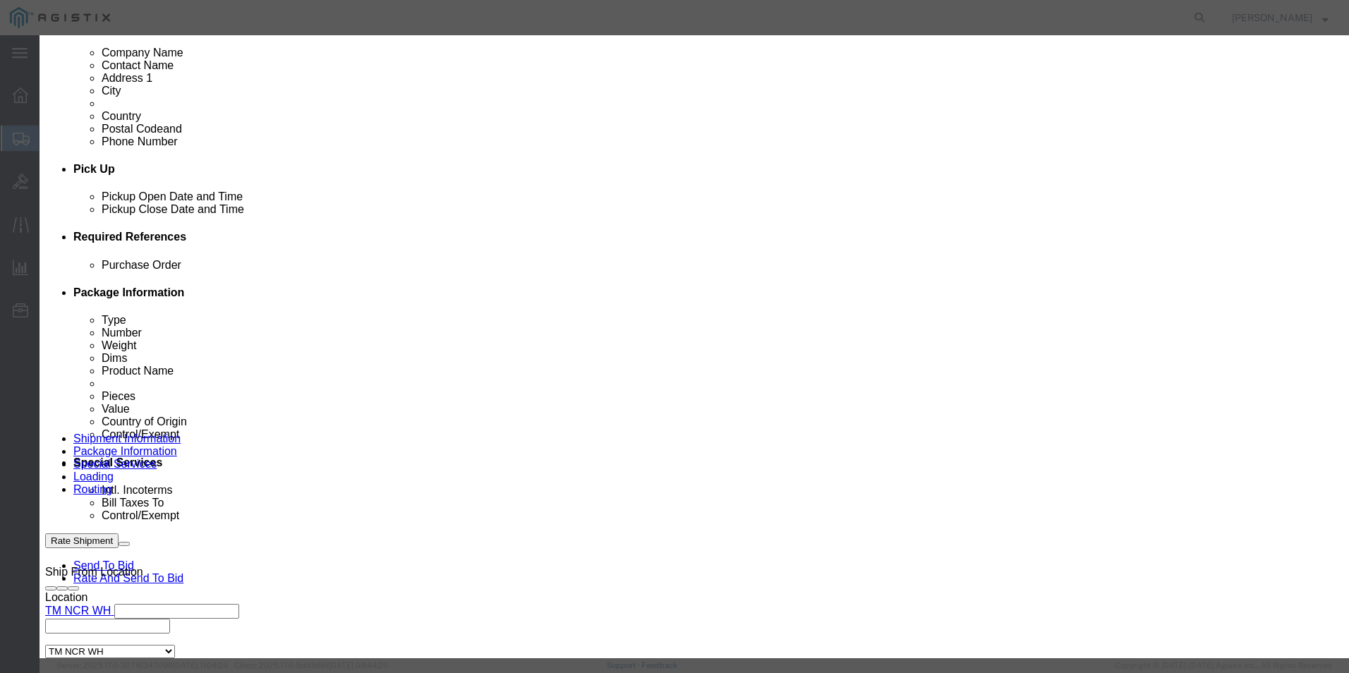
click input "text"
paste input "CS-CODEC-PRO-K9"
type input "CS-CODEC-PRO-K9"
click select "Select 50 55 60 65 70 85 92.5 100 125 175 250 300 400"
select select "92.5"
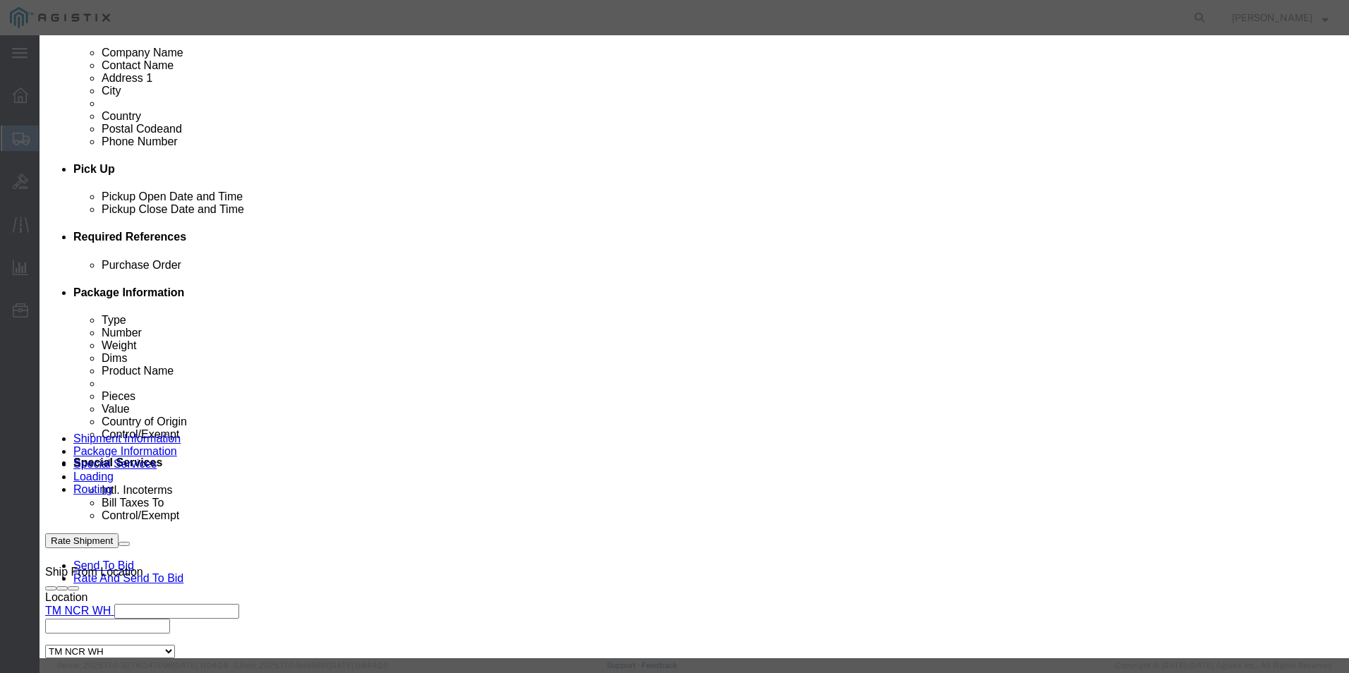
click select "Select 50 55 60 65 70 85 92.5 100 125 175 250 300 400"
click select "Select [GEOGRAPHIC_DATA] [GEOGRAPHIC_DATA] [GEOGRAPHIC_DATA] [GEOGRAPHIC_DATA] …"
select select "US"
click select "Select [GEOGRAPHIC_DATA] [GEOGRAPHIC_DATA] [GEOGRAPHIC_DATA] [GEOGRAPHIC_DATA] …"
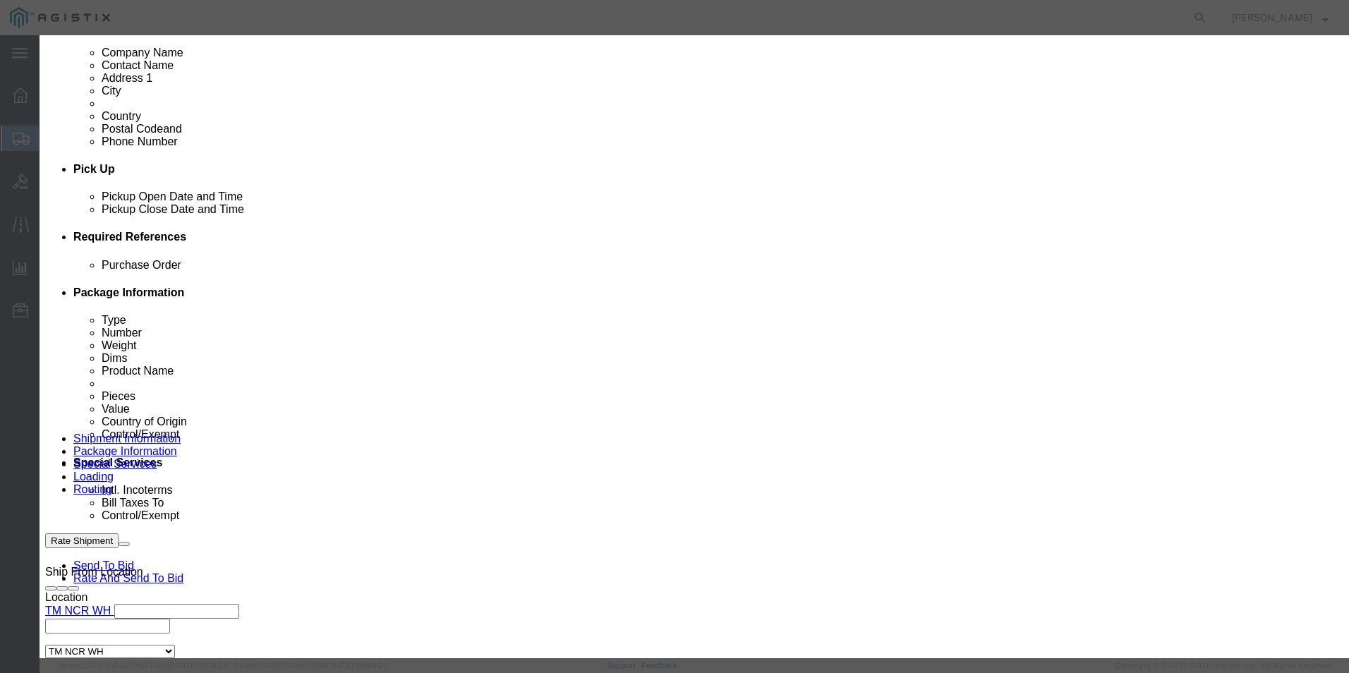
click select "Select ATF BIS DEA EPA FDA FTR ITAR OFAC Other (OPA)"
select select "BIS"
click select "Select ATF BIS DEA EPA FDA FTR ITAR OFAC Other (OPA)"
click select "Select AGR-Agricultural APP-Computers APR-Additional Permissive Exports AVS-Air…"
select select "NLR"
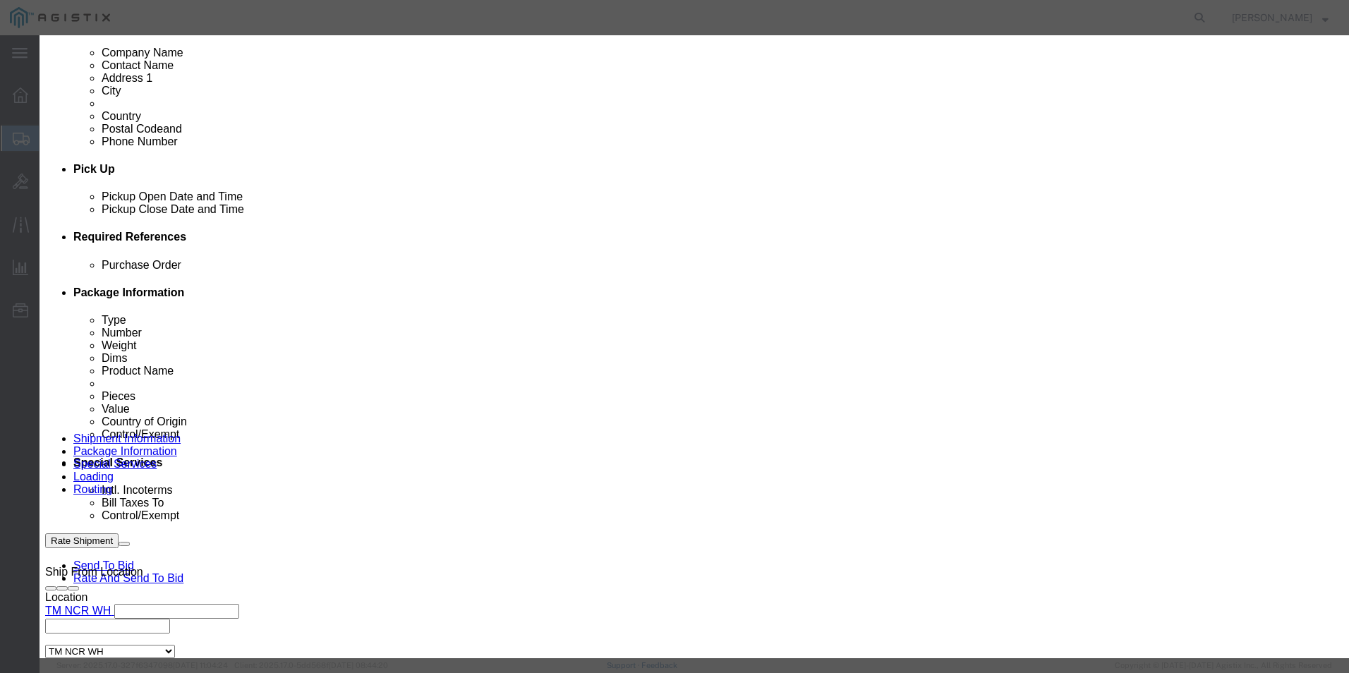
click select "Select AGR-Agricultural APP-Computers APR-Additional Permissive Exports AVS-Air…"
click button "Save & Close"
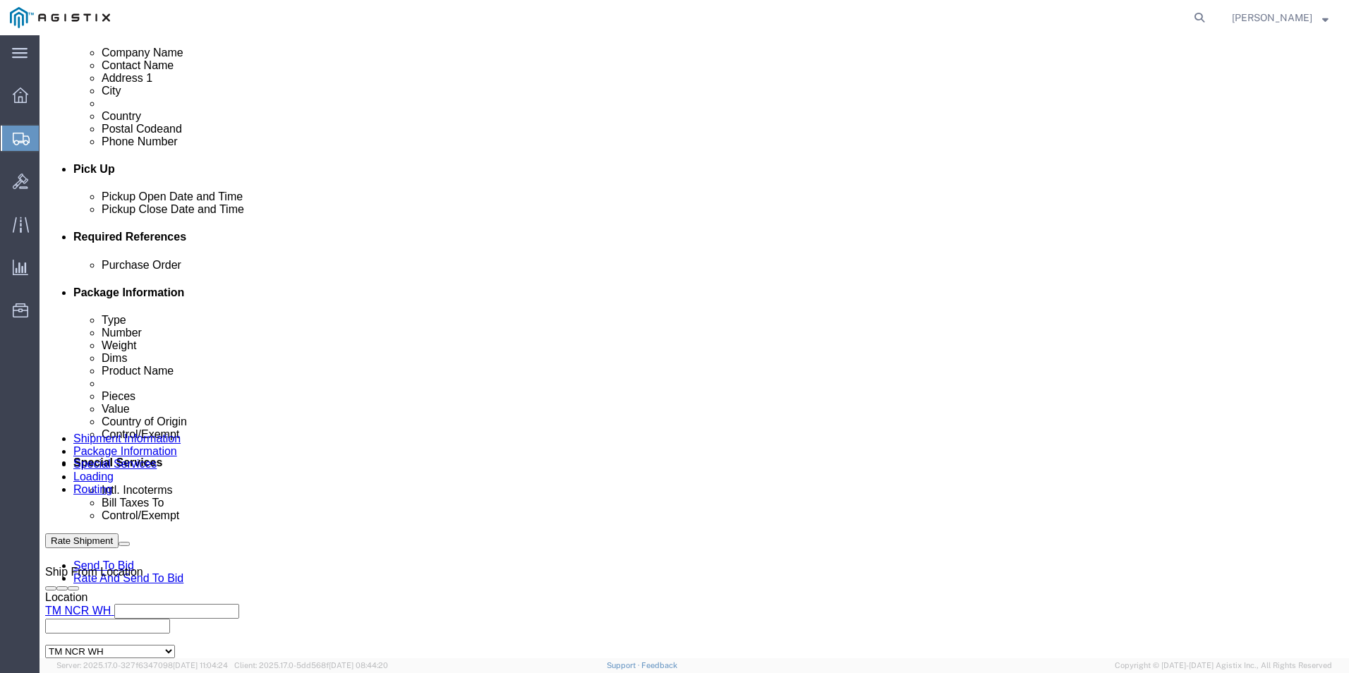
scroll to position [538, 0]
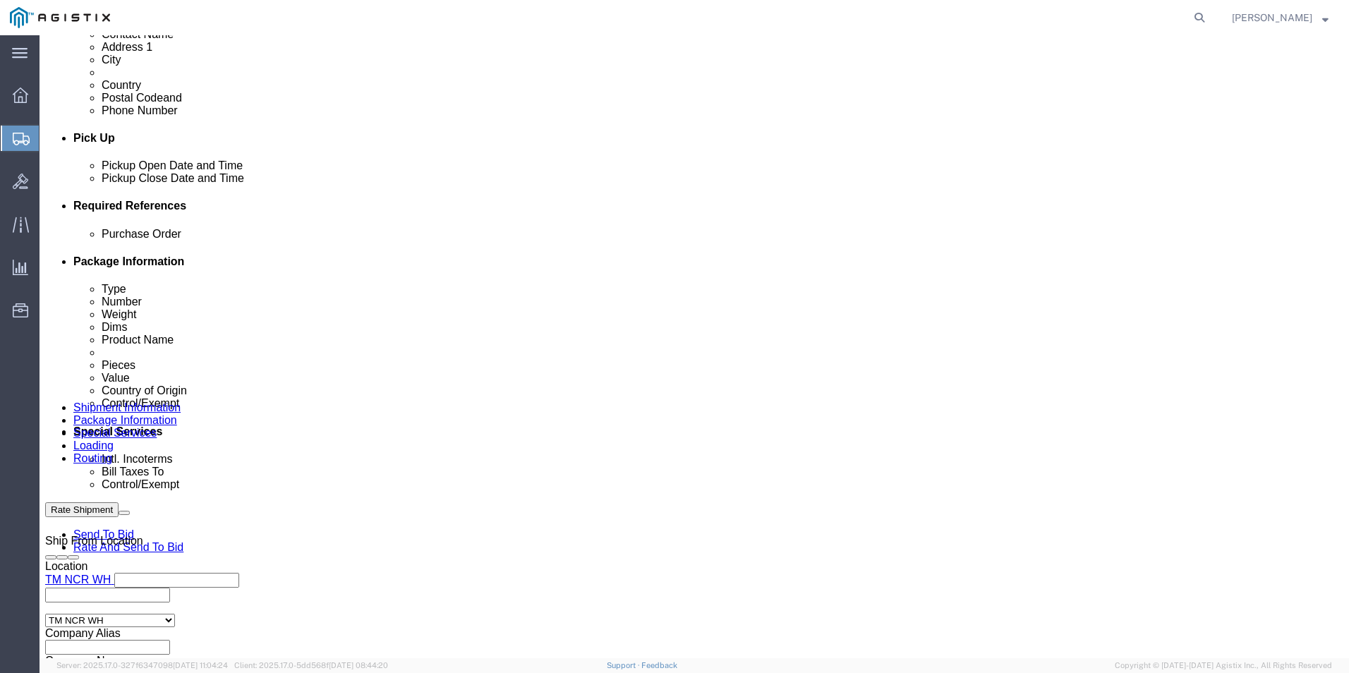
click dd
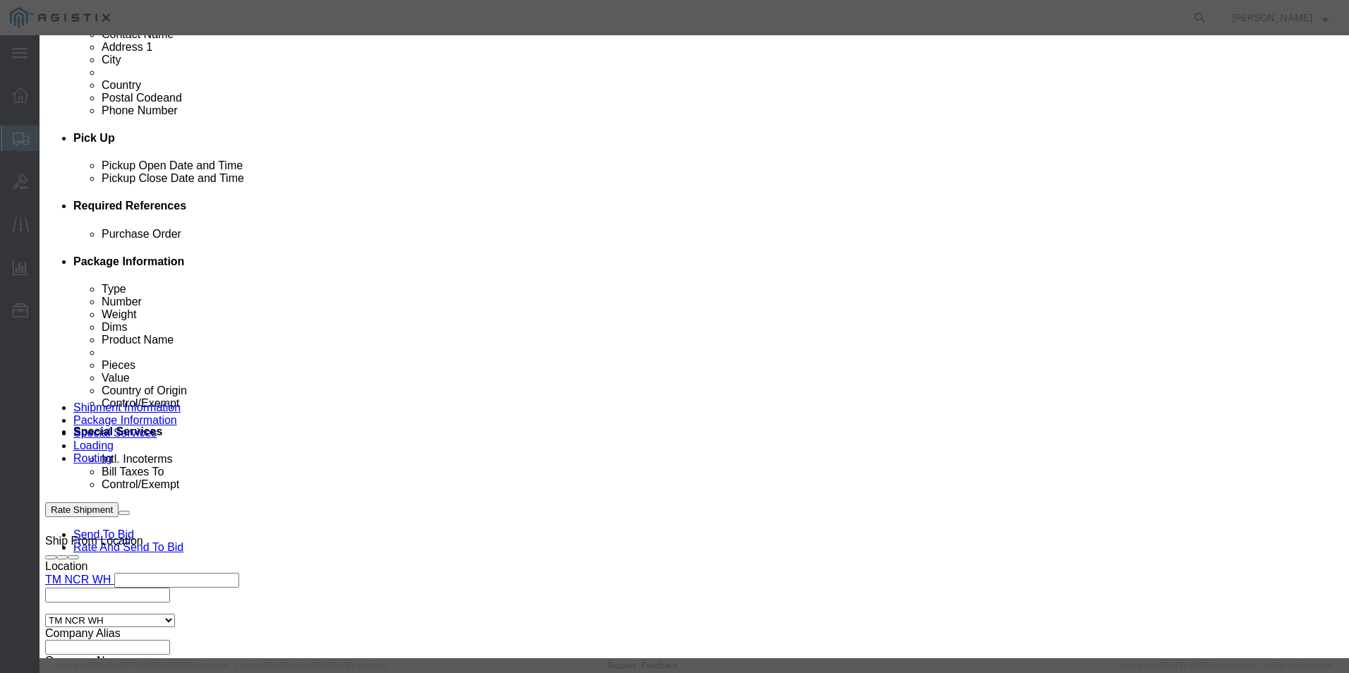
click input "0.00"
type input "0"
type input "1"
click button "Save & Close"
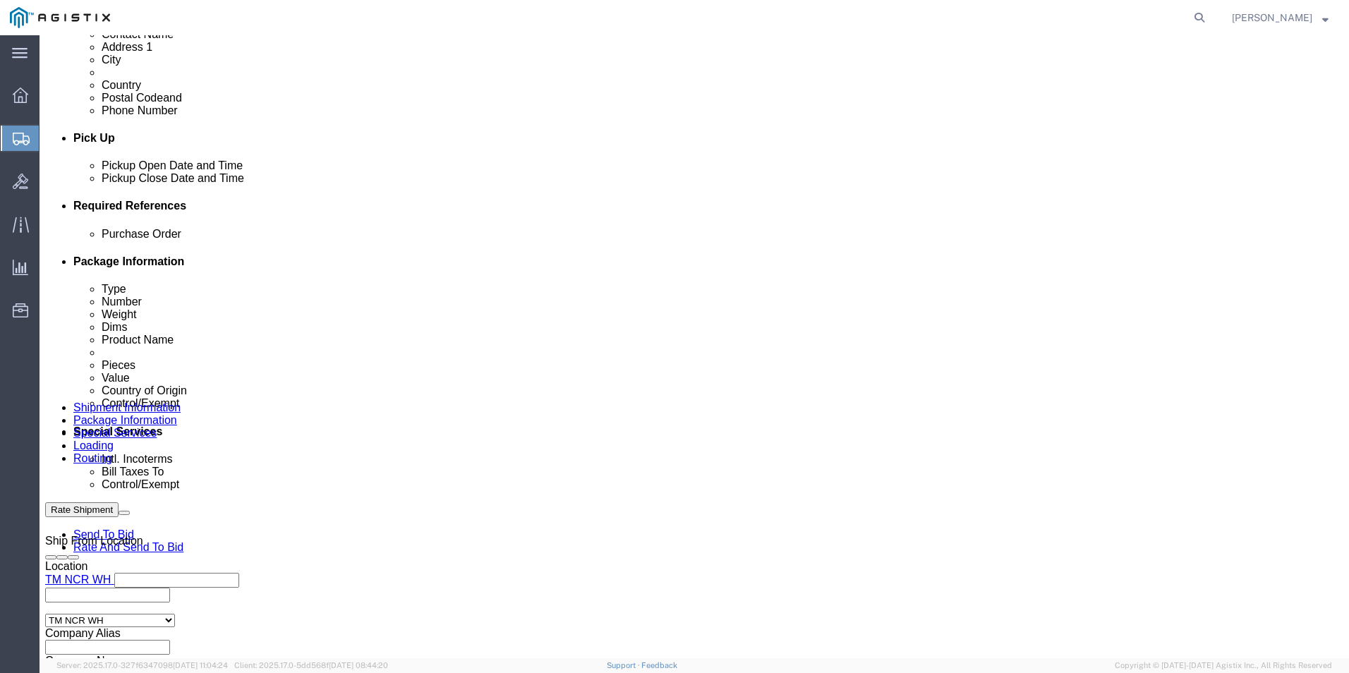
click link "Clone this content"
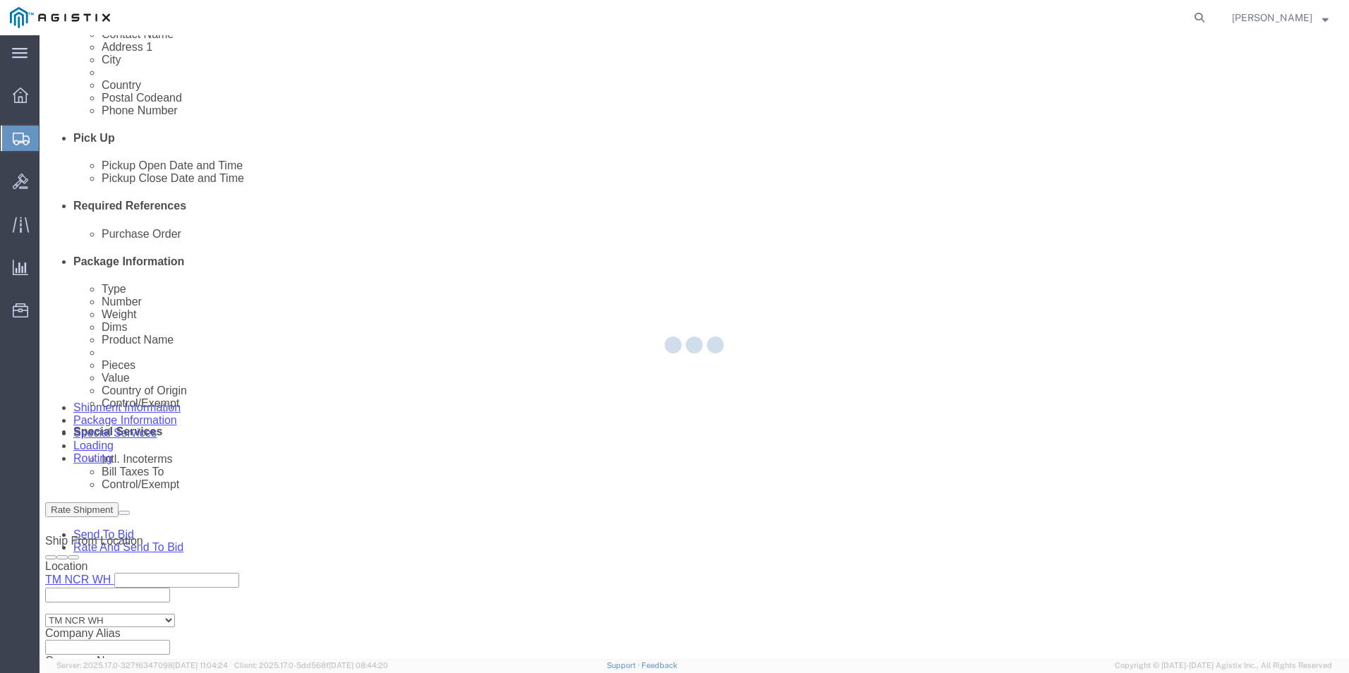
select select "PSNS"
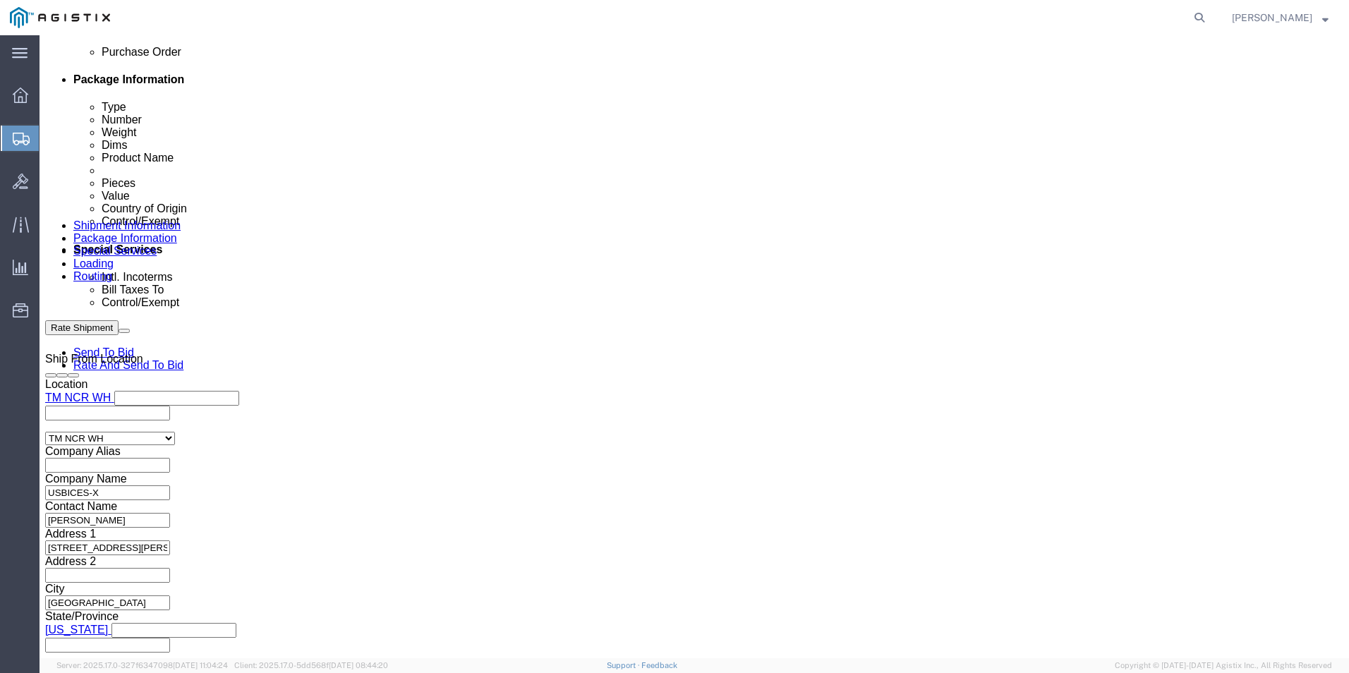
scroll to position [721, 0]
click link "Add Content"
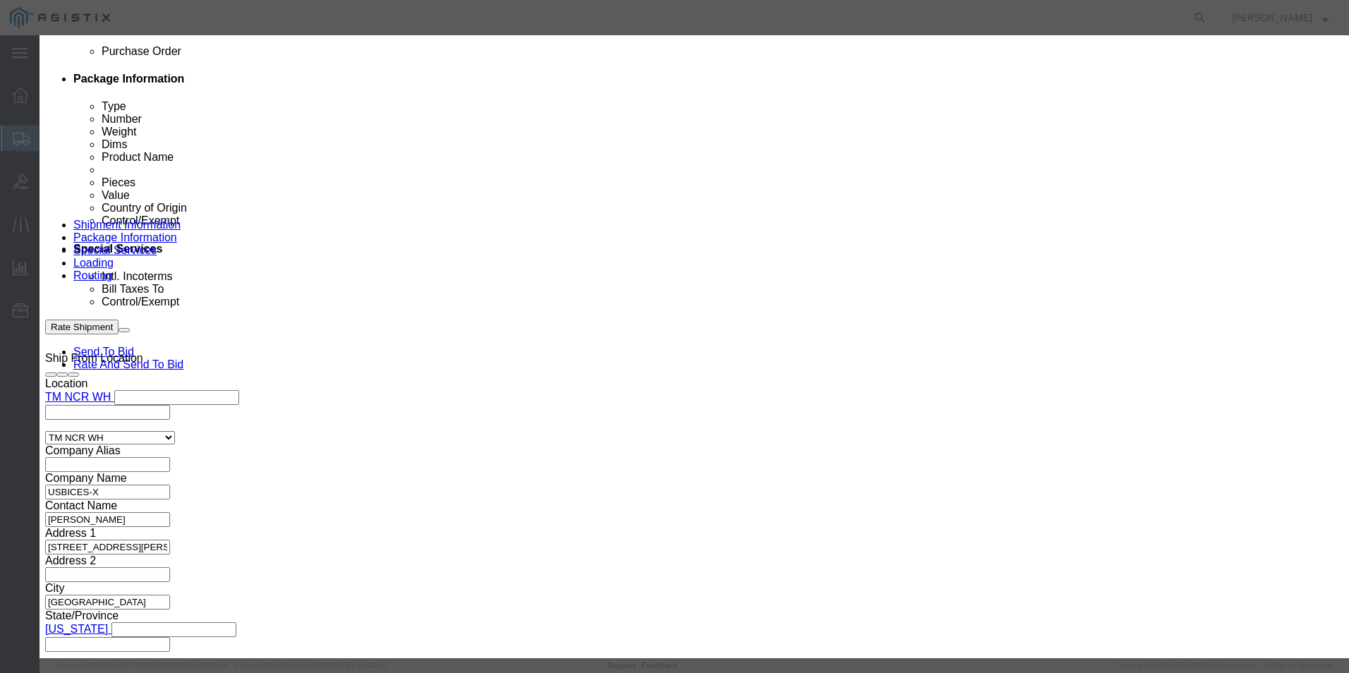
click input "text"
paste input "CS-T10-TS-L-K9"
type input "CS-T10-TS-L-K9"
click select "Select 50 55 60 65 70 85 92.5 100 125 175 250 300 400"
select select "92.5"
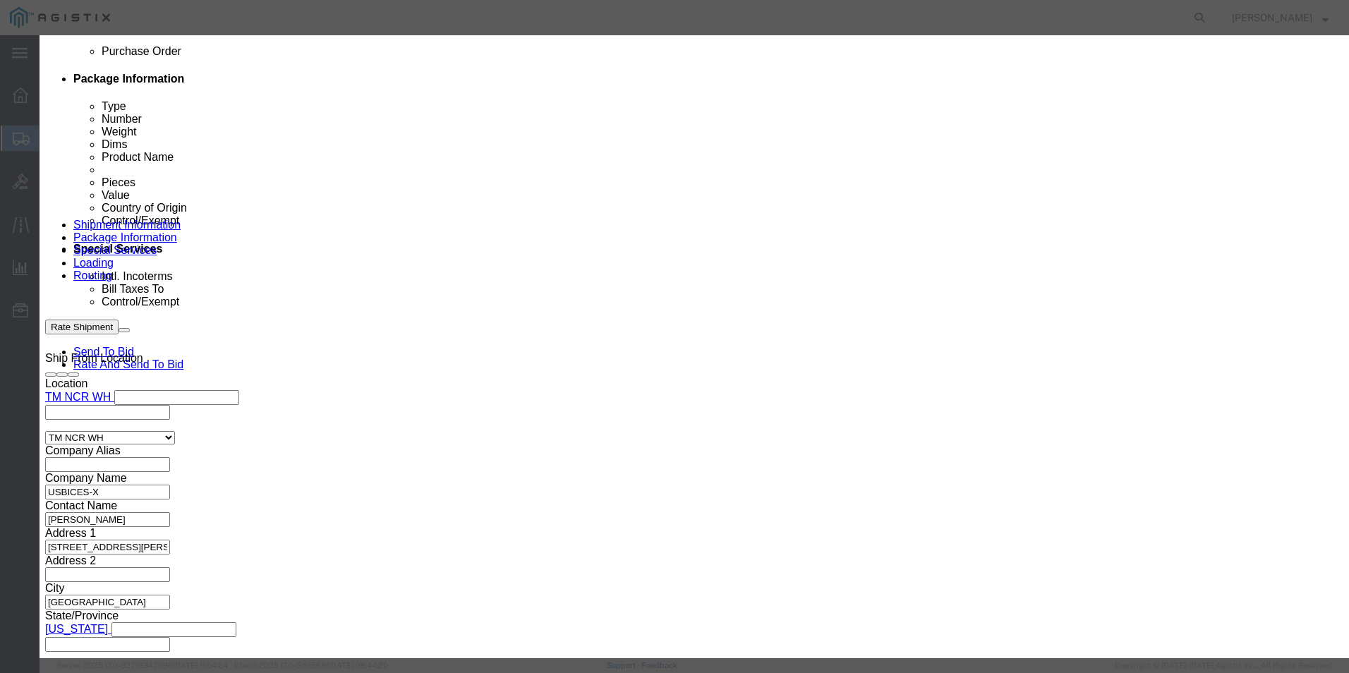
click select "Select 50 55 60 65 70 85 92.5 100 125 175 250 300 400"
click input "0"
type input "1"
click select "Select [GEOGRAPHIC_DATA] [GEOGRAPHIC_DATA] [GEOGRAPHIC_DATA] [GEOGRAPHIC_DATA] …"
select select "US"
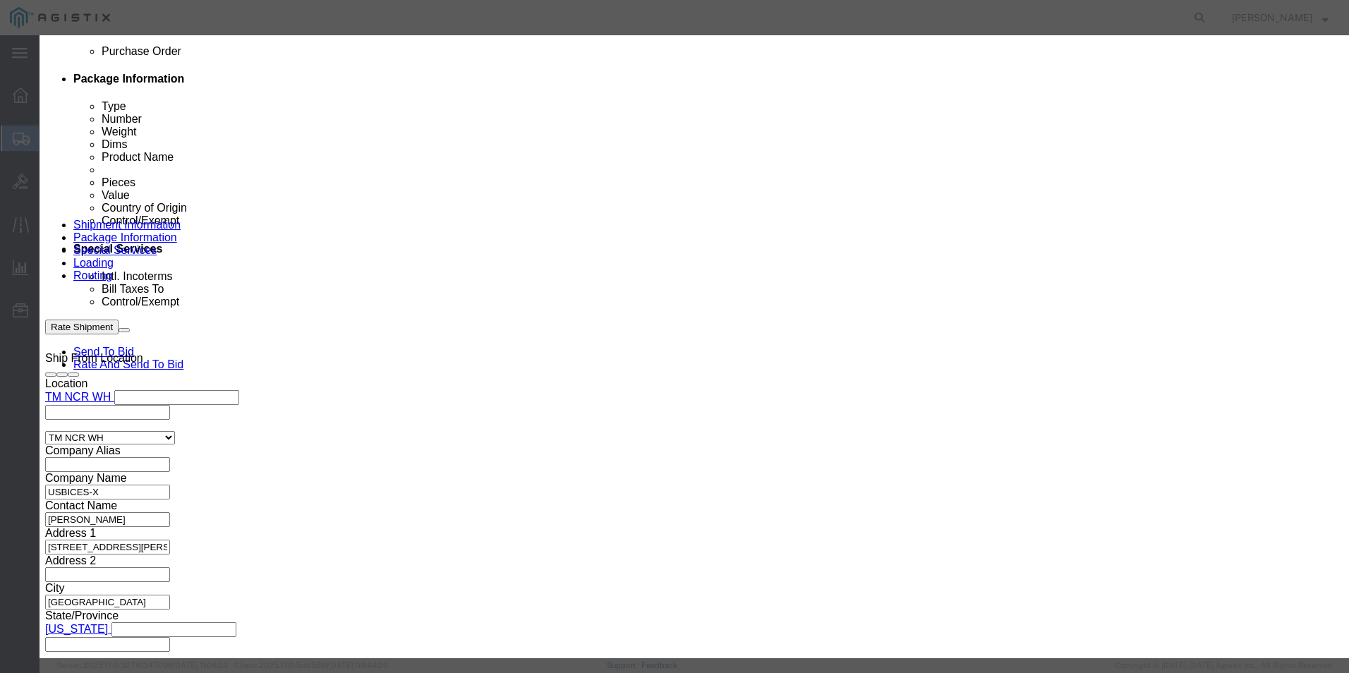
click select "Select [GEOGRAPHIC_DATA] [GEOGRAPHIC_DATA] [GEOGRAPHIC_DATA] [GEOGRAPHIC_DATA] …"
click select "Select ATF BIS DEA EPA FDA FTR ITAR OFAC Other (OPA)"
select select "BIS"
click select "Select ATF BIS DEA EPA FDA FTR ITAR OFAC Other (OPA)"
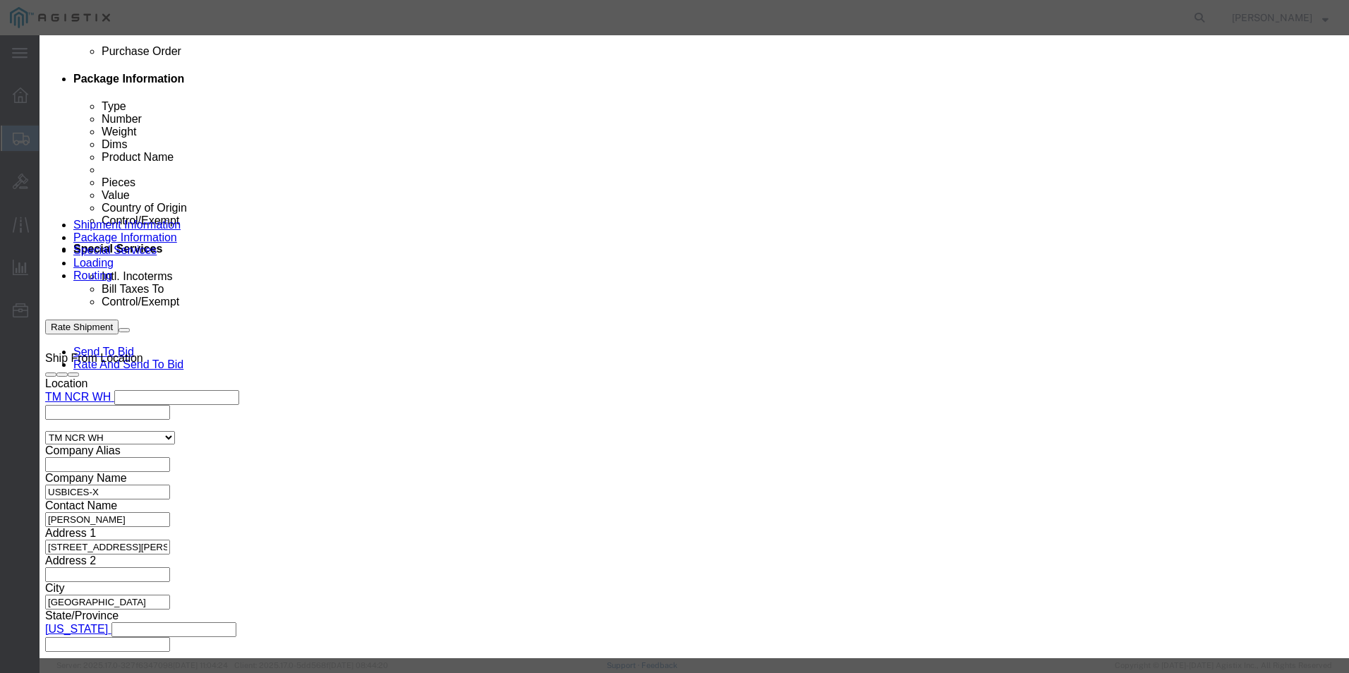
click select "Select AGR-Agricultural APP-Computers APR-Additional Permissive Exports AVS-Air…"
select select "NLR"
click select "Select AGR-Agricultural APP-Computers APR-Additional Permissive Exports AVS-Air…"
click button "Save & Close"
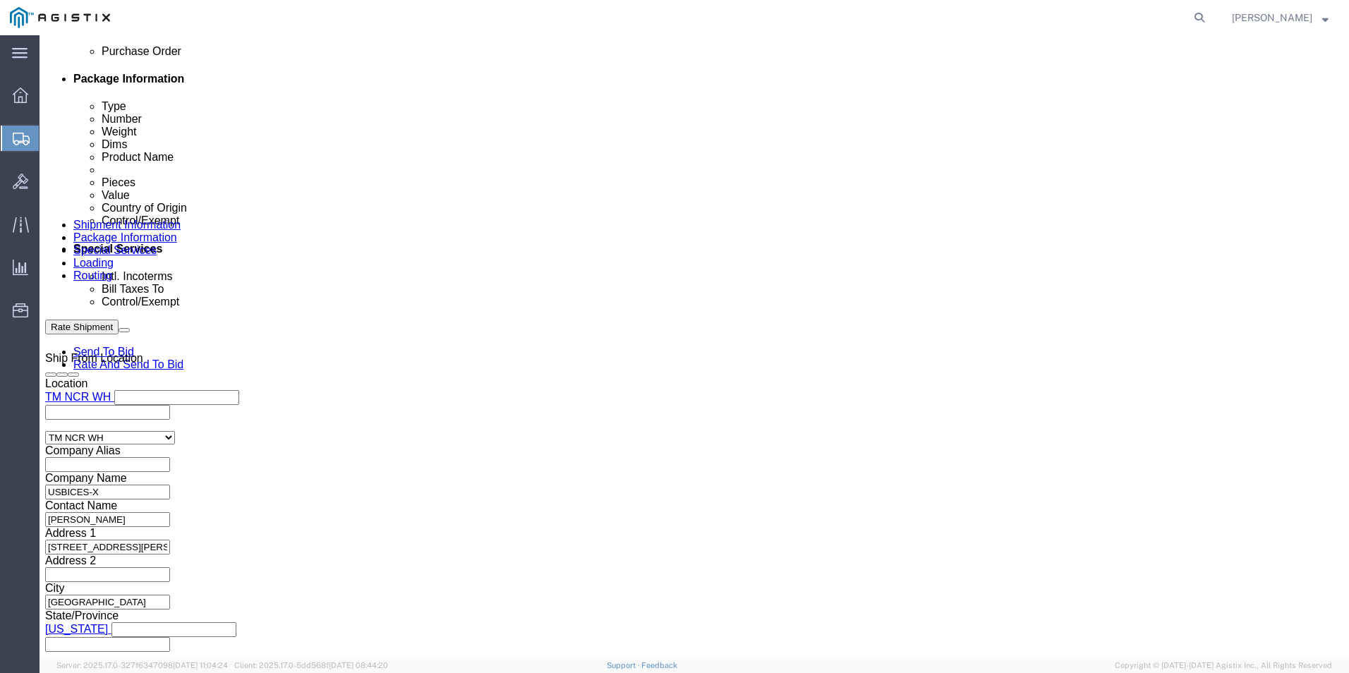
scroll to position [742, 0]
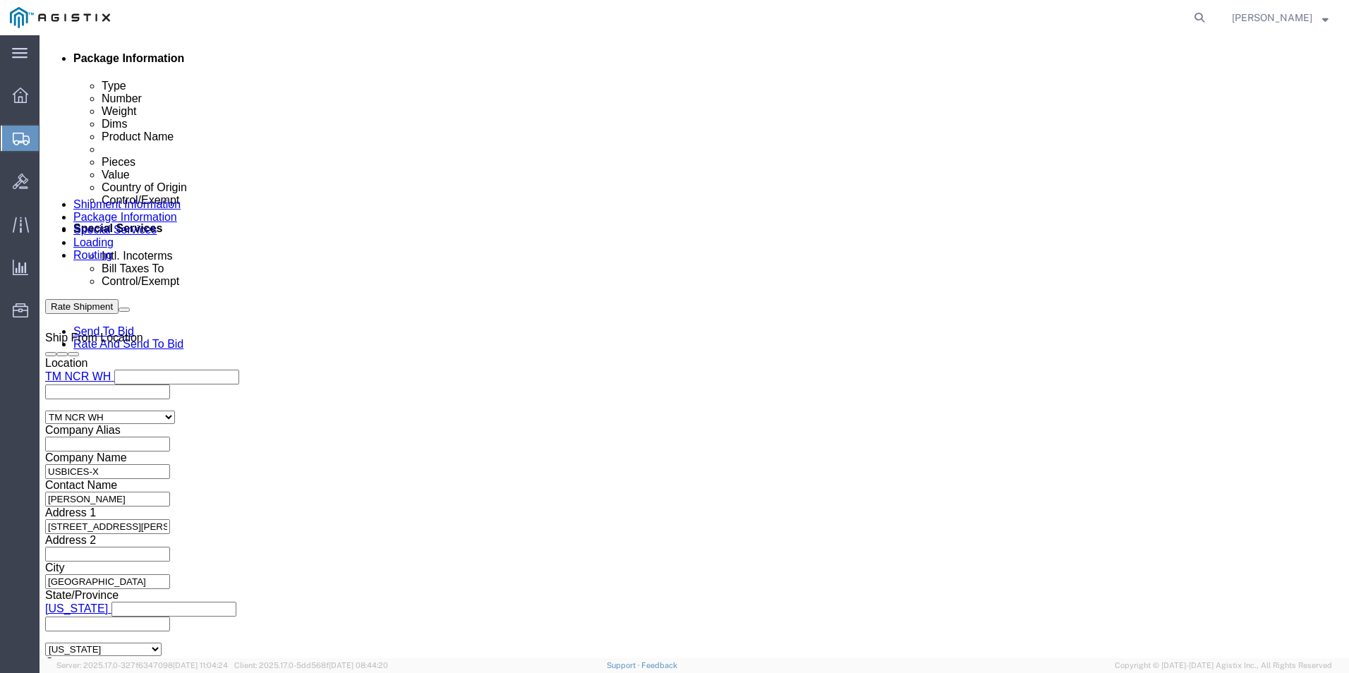
click link "Clone this content"
select select "PSNS"
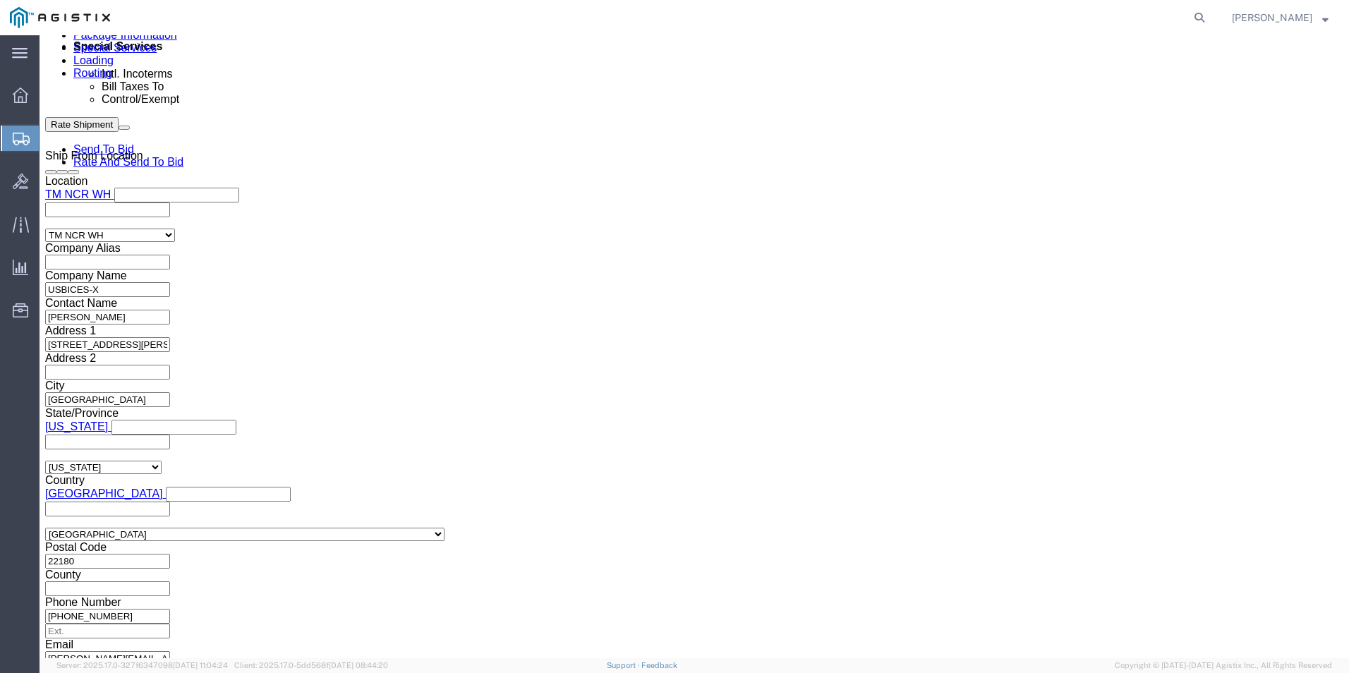
scroll to position [924, 0]
click dd
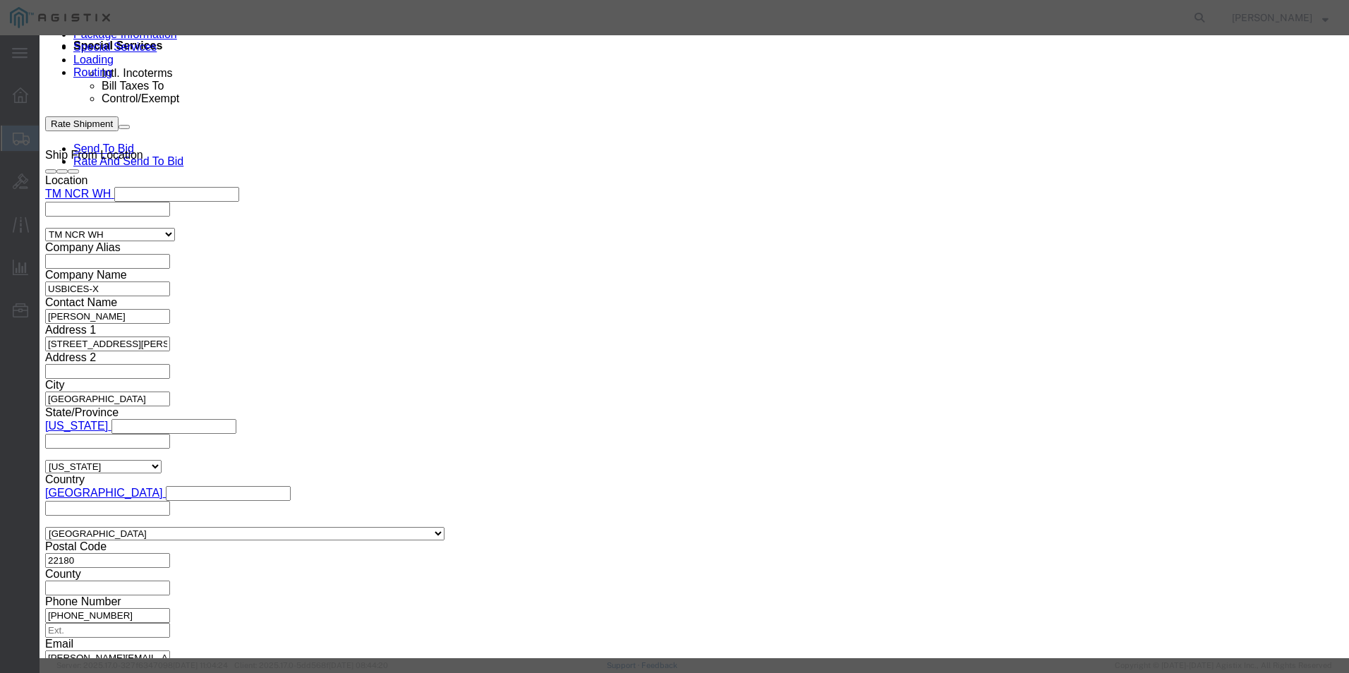
click icon "button"
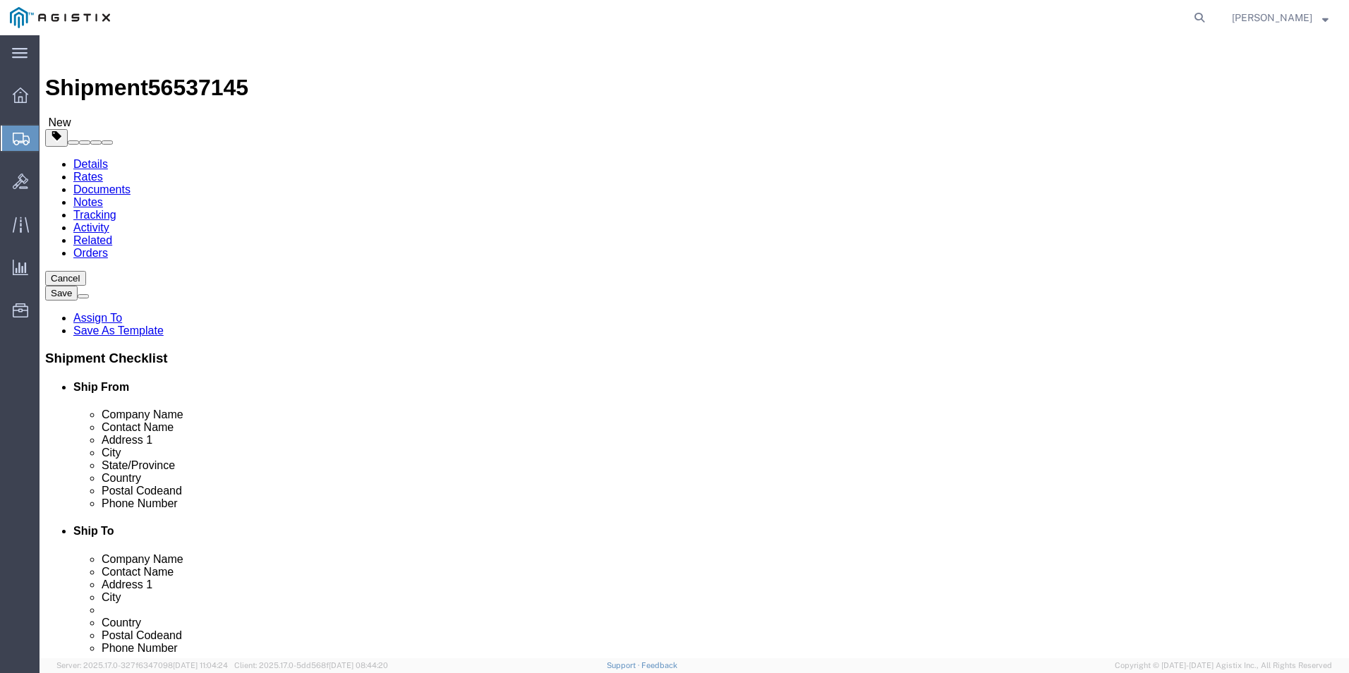
scroll to position [0, 0]
click dd
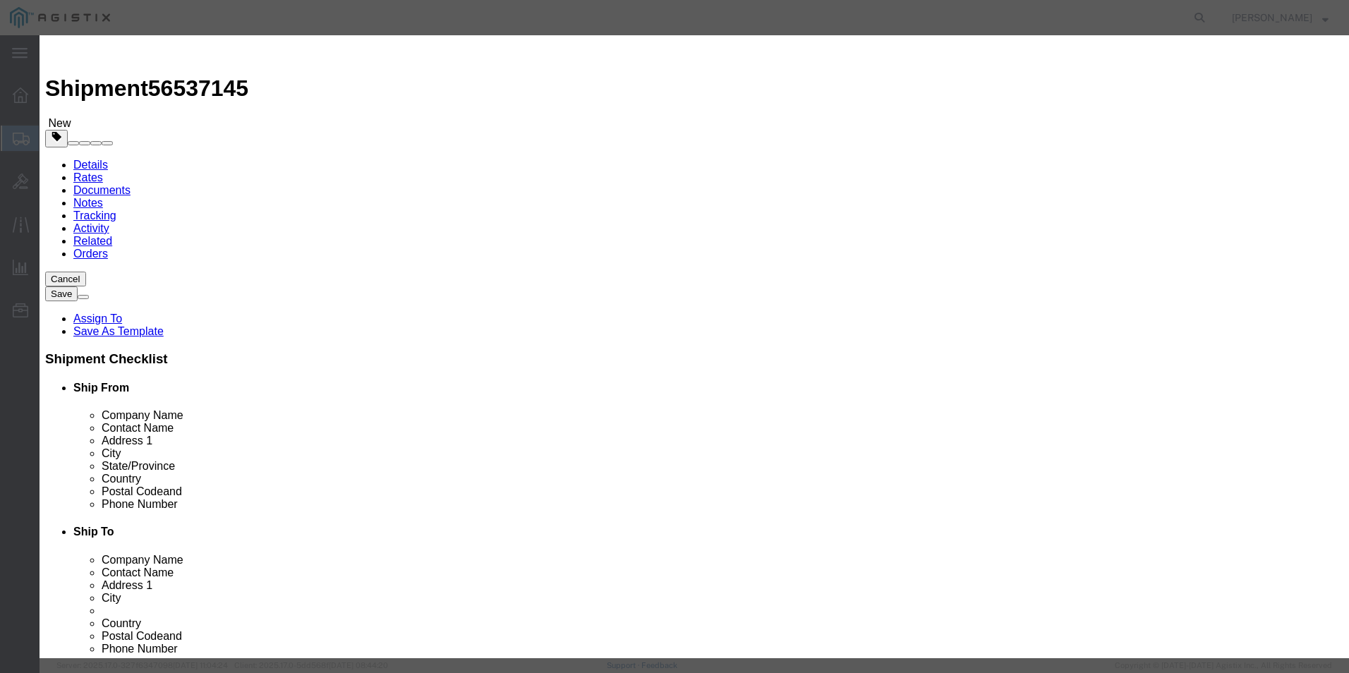
click textarea
paste textarea "ISR 1100 8P Dual GE"
type textarea "ISR 1100 8P Dual GE"
click input "text"
paste input "ISR 1100 8P Dual GE"
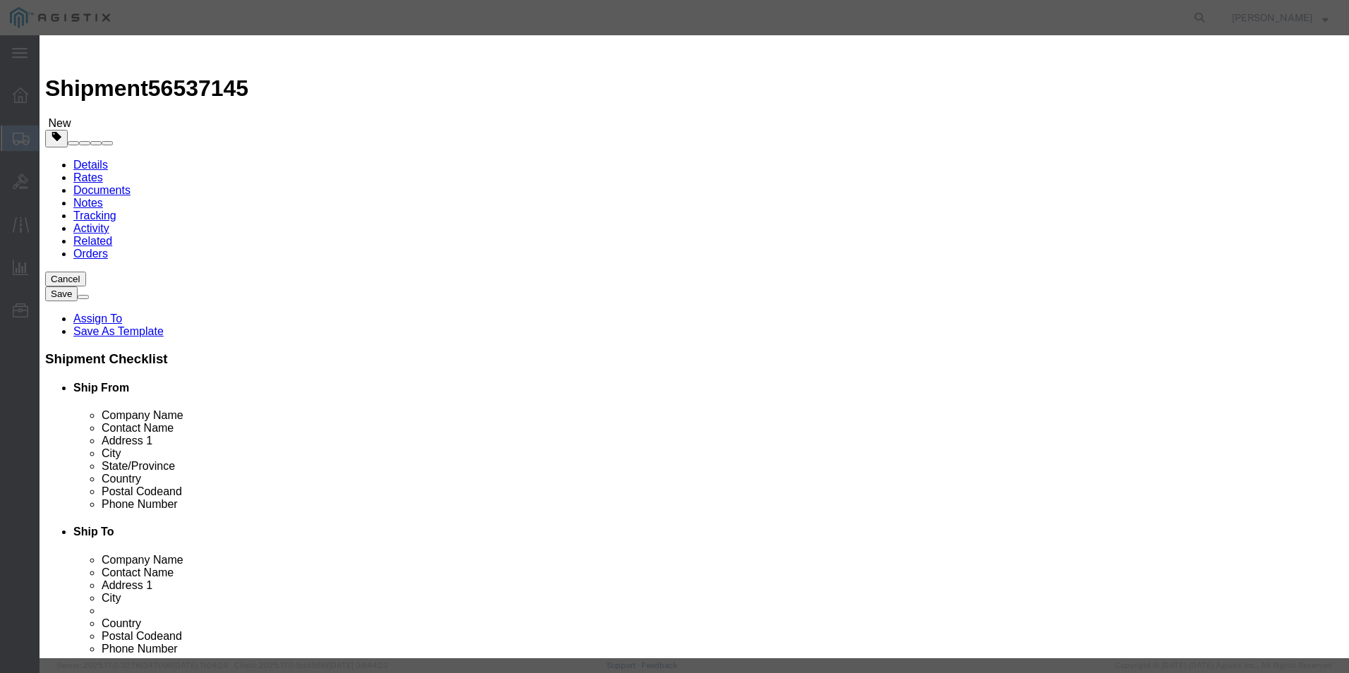
type input "ISR 1100 8P Dual GE"
click textarea
click input "text"
type input "1,137.40"
click textarea
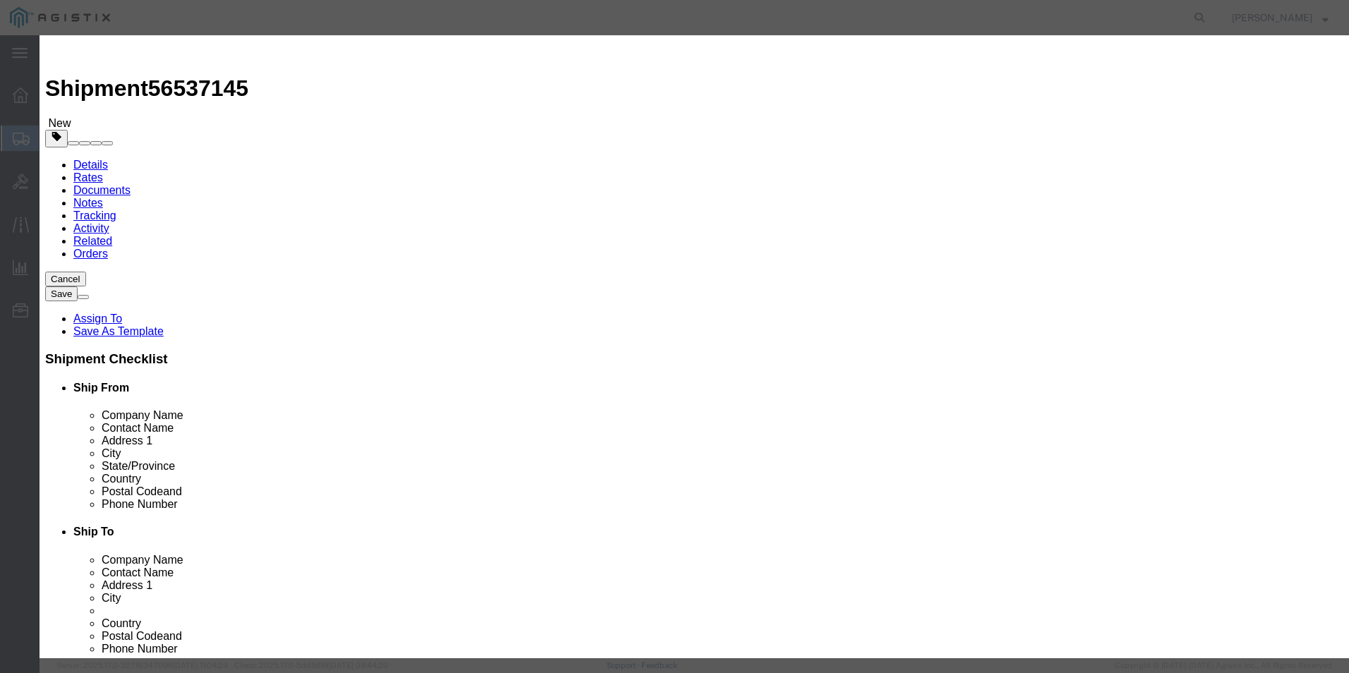
type textarea "110623"
click input "text"
paste input "FJC28171ZV5"
type input "FJC28171ZV5"
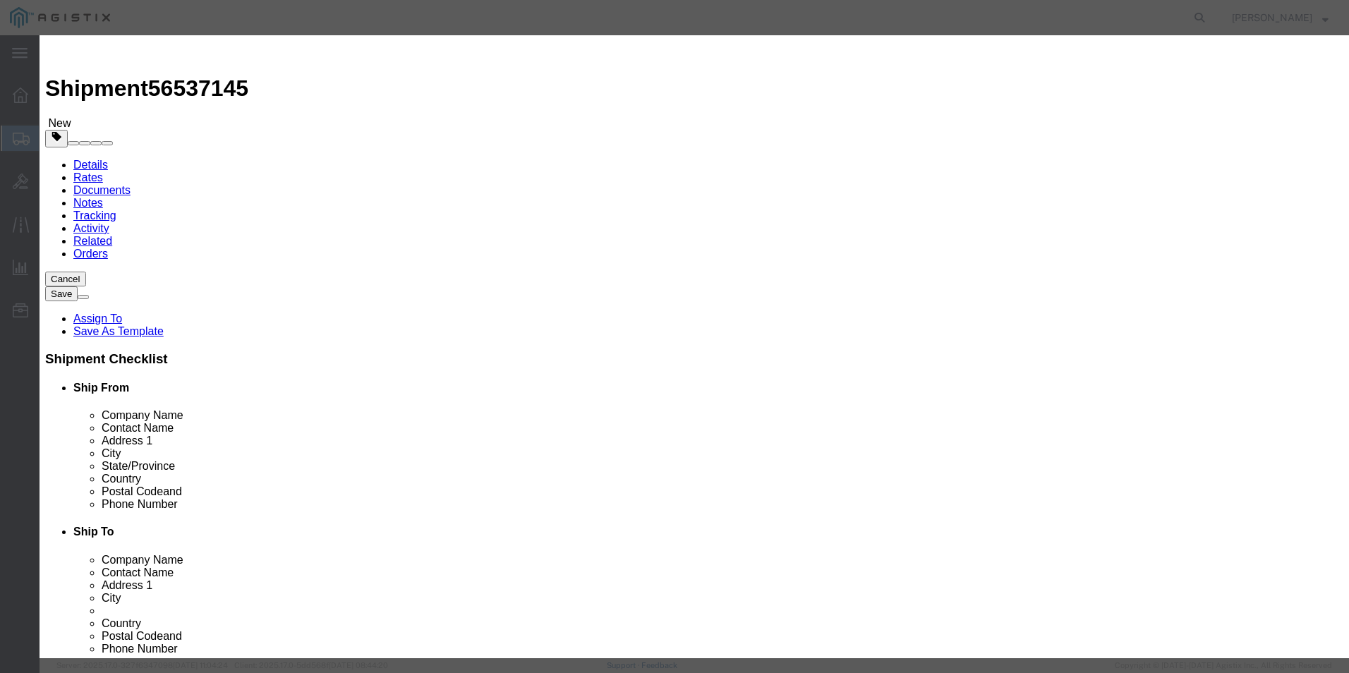
click button "Save & Close"
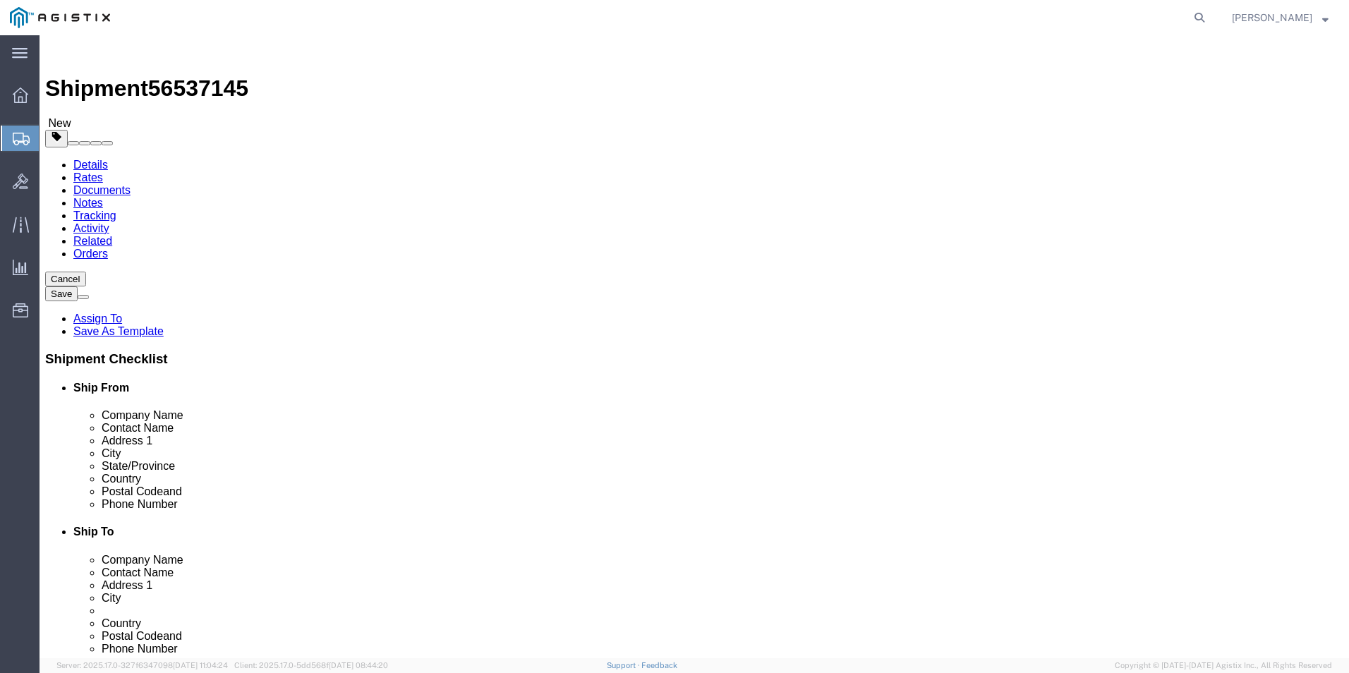
click dd
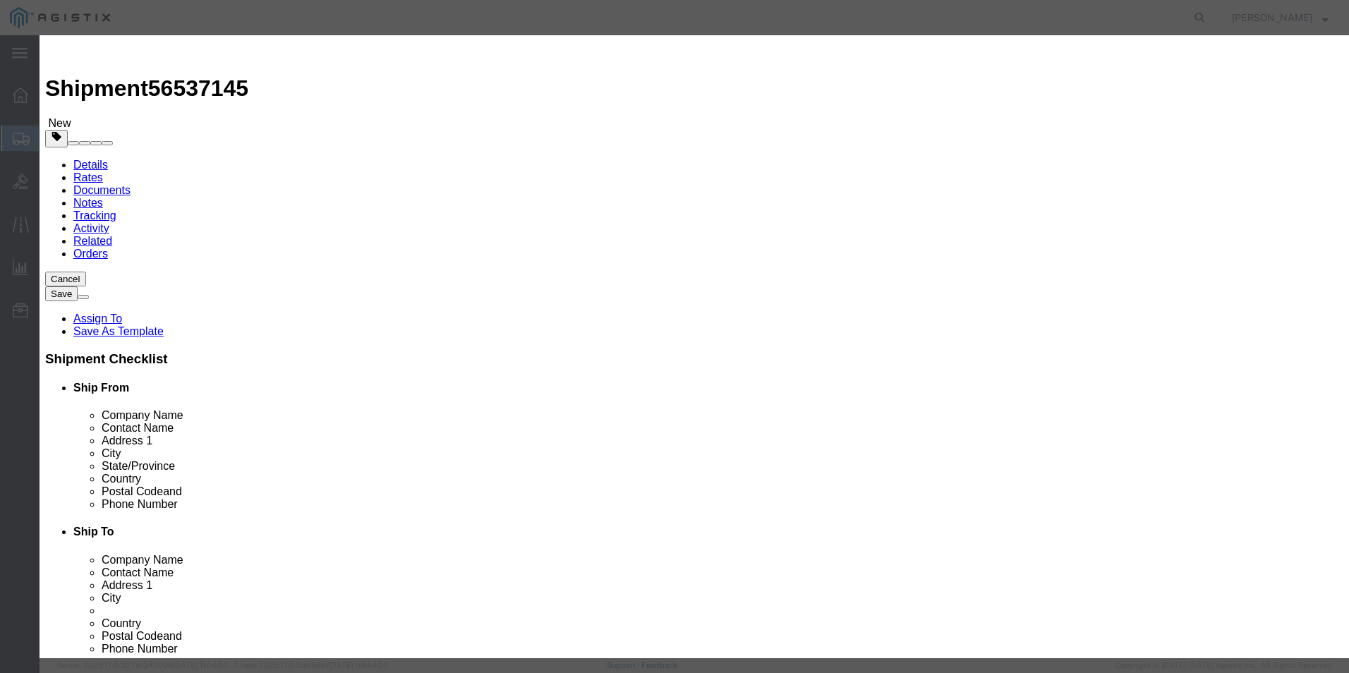
click input "text"
click textarea
paste textarea ""Catalyst 9000 Compact Switch 12 port PoE+, 240W, Adv""
type textarea ""Catalyst 9000 Compact Switch 12 port PoE+, 240W, Adv""
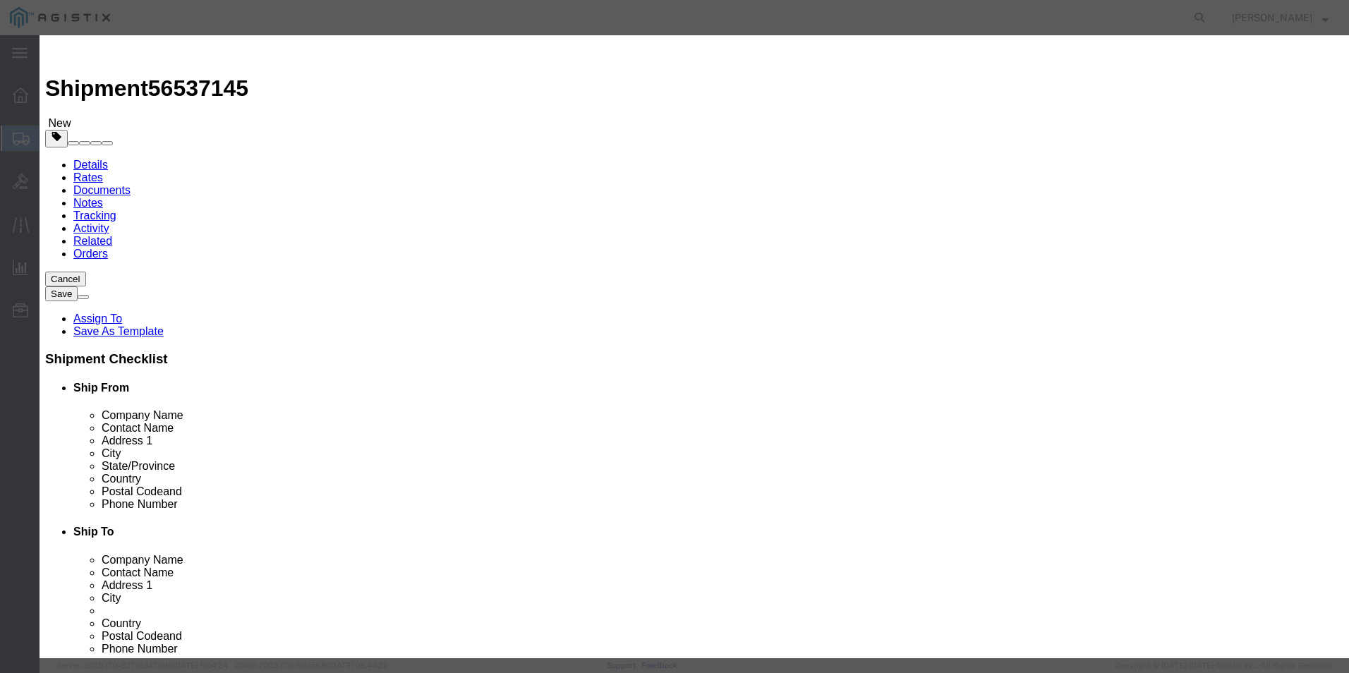
click input "text"
paste input ""Catalyst 9000 Compact Switch 12 port PoE+, 240W, Adv""
type input ""Catalyst 9000 Compact Switch 12 port PoE+, 240W, Adv""
click input "text"
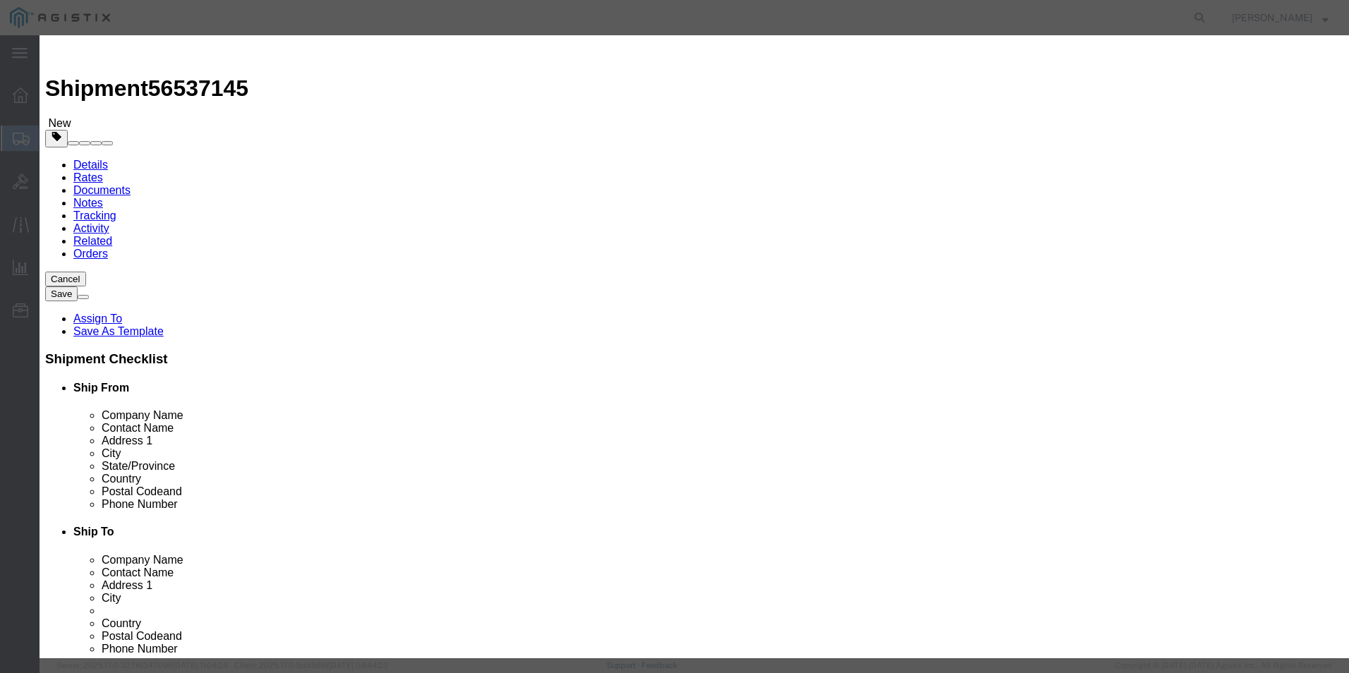
scroll to position [0, 0]
type input "1,471.05"
click textarea
type textarea "110625"
click input "text"
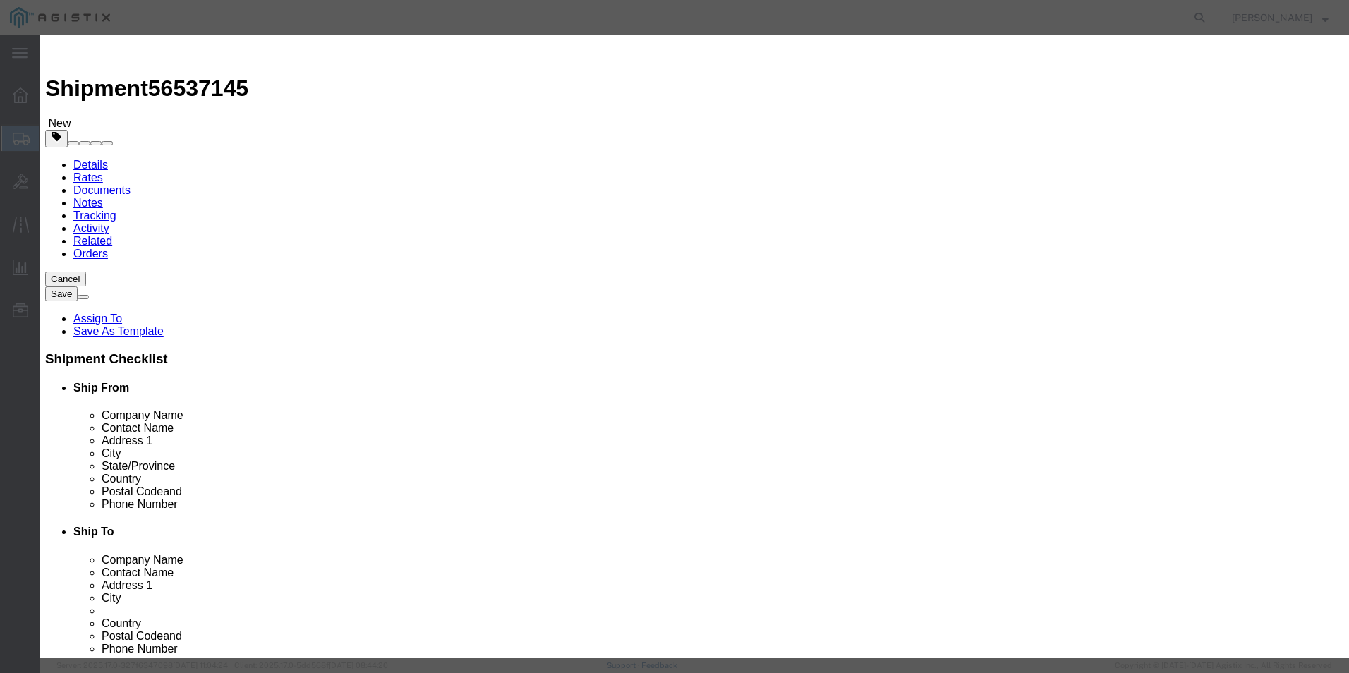
click input "text"
paste input "FJC28131D1P"
type input "FJC28131D1P"
click select "Select [GEOGRAPHIC_DATA] [GEOGRAPHIC_DATA] [GEOGRAPHIC_DATA] [GEOGRAPHIC_DATA] …"
select select "US"
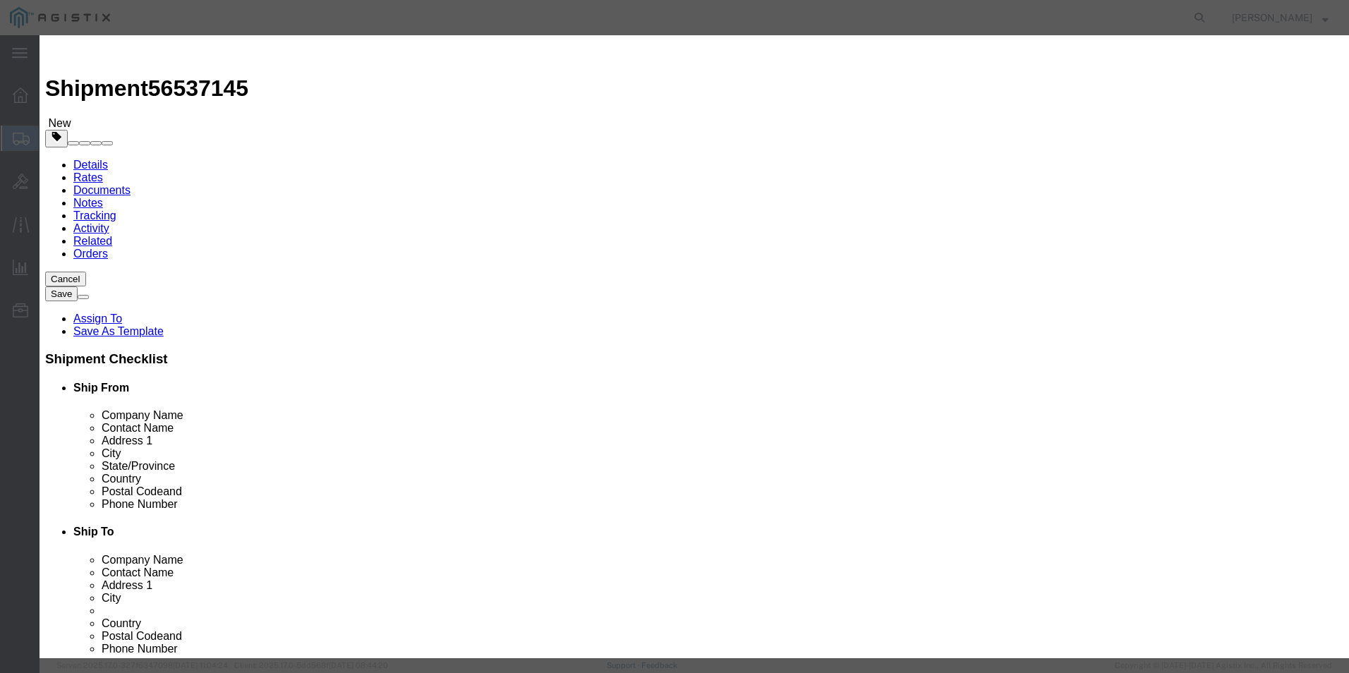
click select "Select [GEOGRAPHIC_DATA] [GEOGRAPHIC_DATA] [GEOGRAPHIC_DATA] [GEOGRAPHIC_DATA] …"
click select "Select ATF BIS DEA EPA FDA FTR ITAR OFAC Other (OPA)"
select select "BIS"
click select "Select ATF BIS DEA EPA FDA FTR ITAR OFAC Other (OPA)"
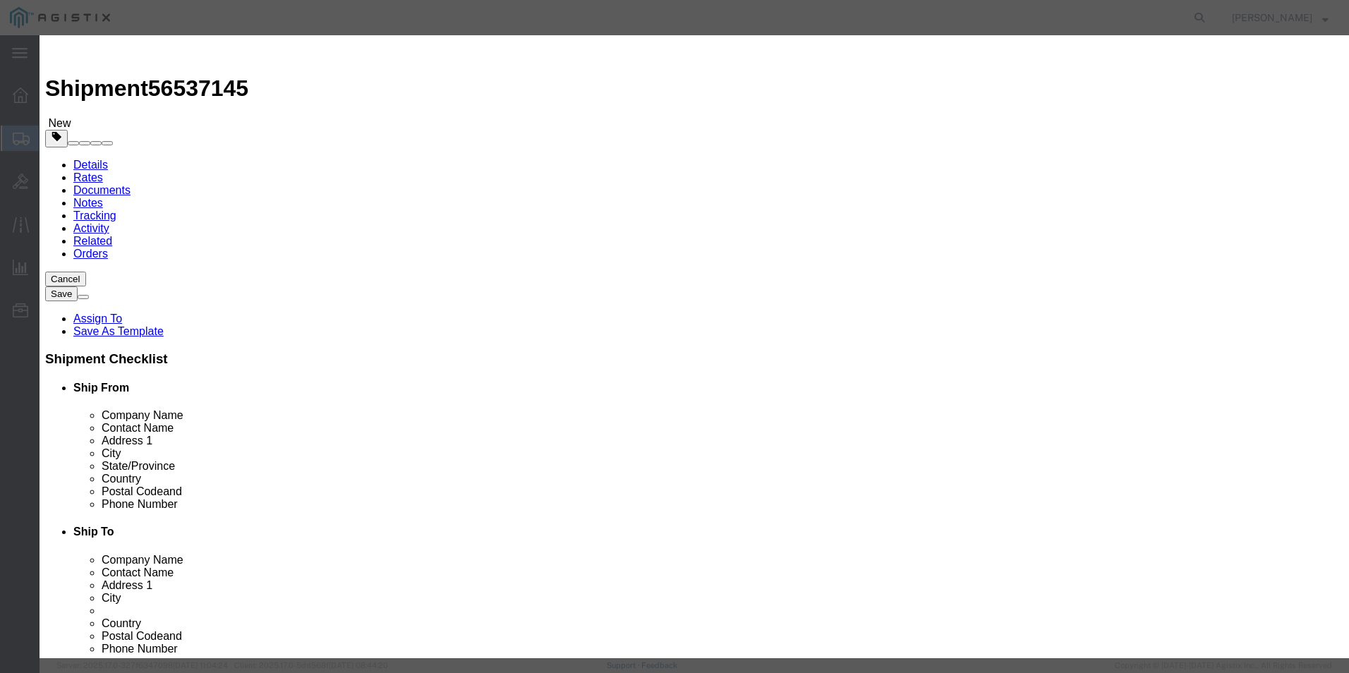
click select "Select AGR-Agricultural APP-Computers APR-Additional Permissive Exports AVS-Air…"
select select "NLR"
click select "Select AGR-Agricultural APP-Computers APR-Additional Permissive Exports AVS-Air…"
click button "Save & Close"
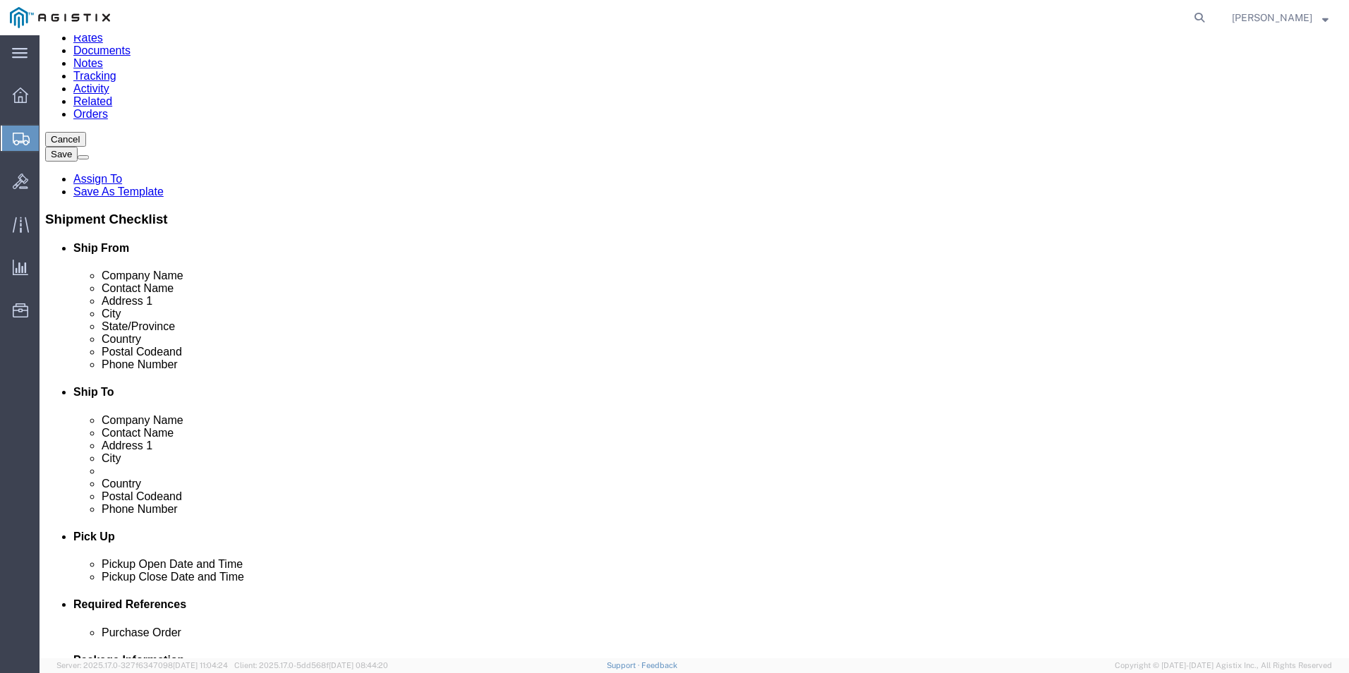
scroll to position [212, 0]
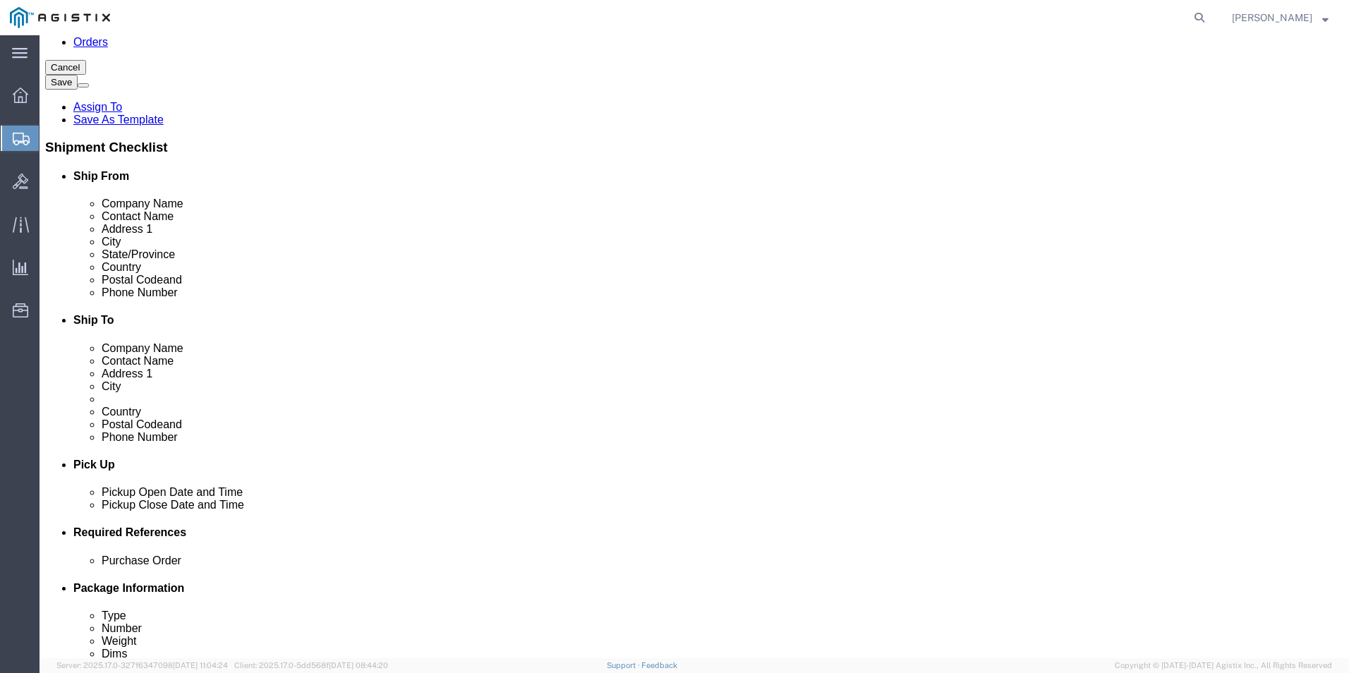
click dd
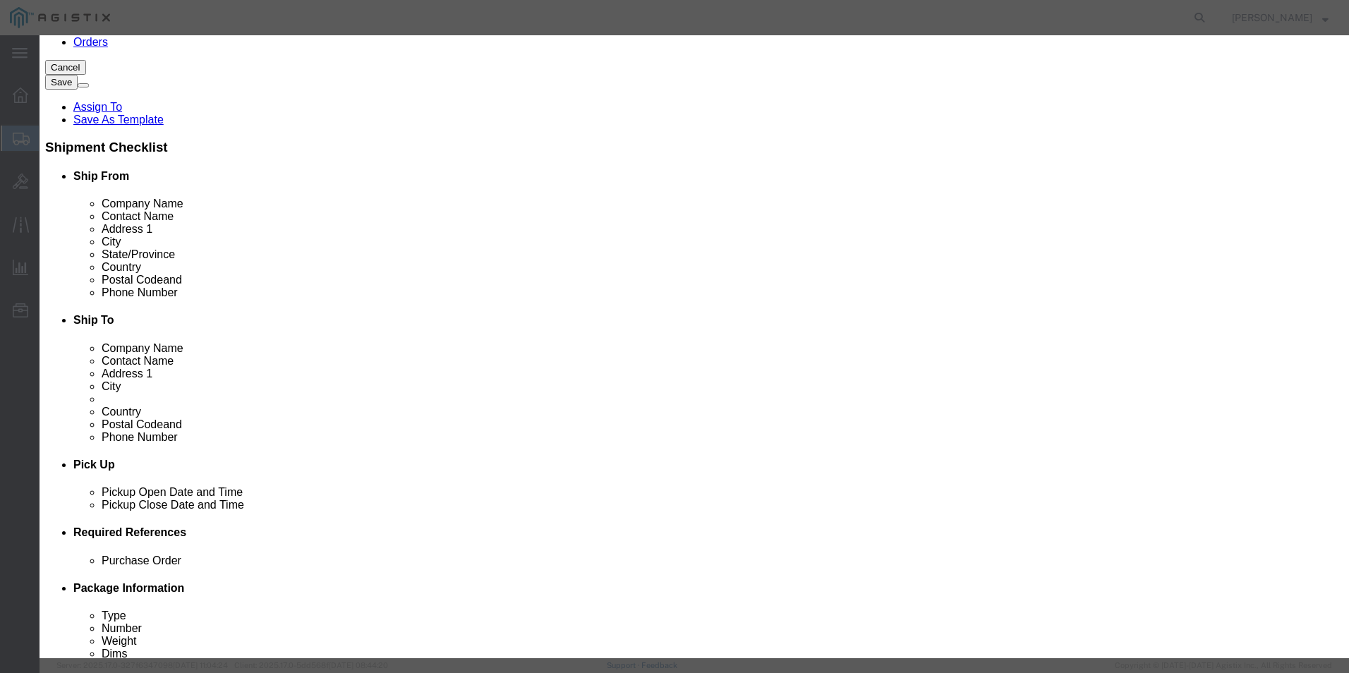
click input "text"
paste input "C9200CX-12P-2X2G-A"
type input "C9200CX-12P-2X2G-A"
click textarea
paste textarea "C9200CX-12P-2X2G-A"
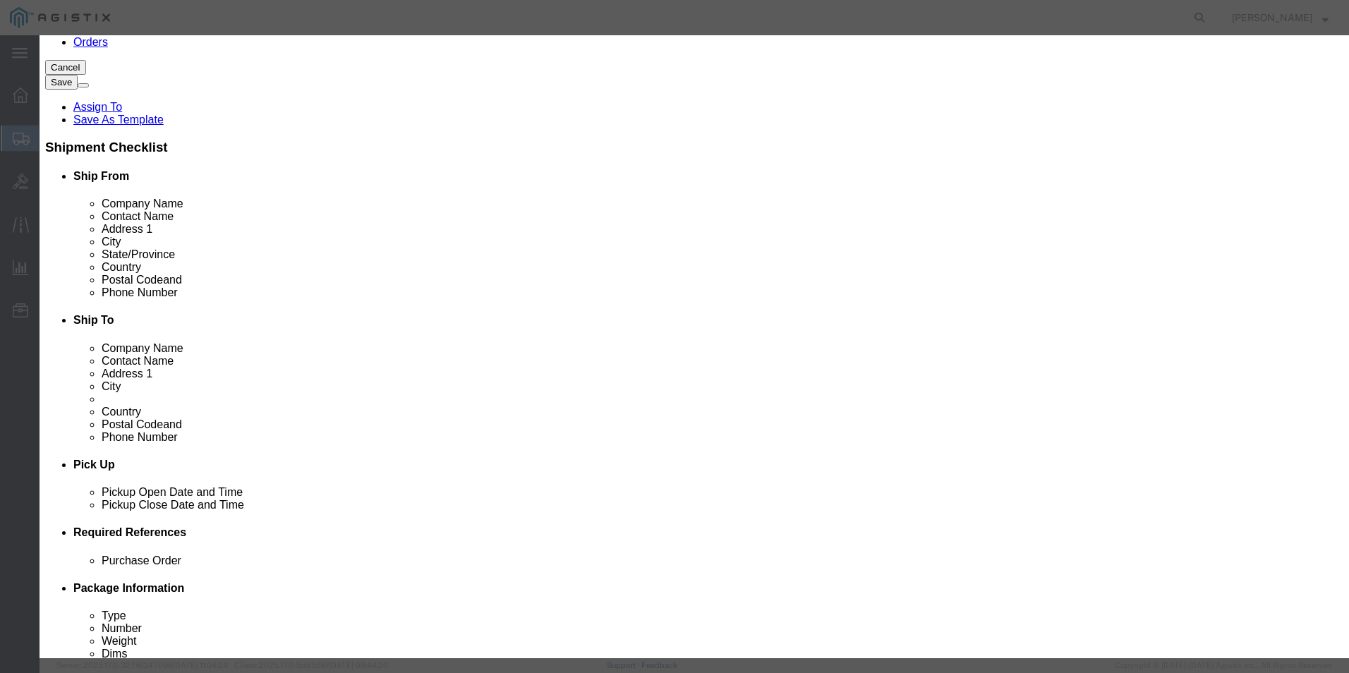
type textarea "C9200CX-12P-2X2G-A"
click input "text"
type input "1,471.05"
click select "Select [GEOGRAPHIC_DATA] [GEOGRAPHIC_DATA] [GEOGRAPHIC_DATA] [GEOGRAPHIC_DATA] …"
select select "US"
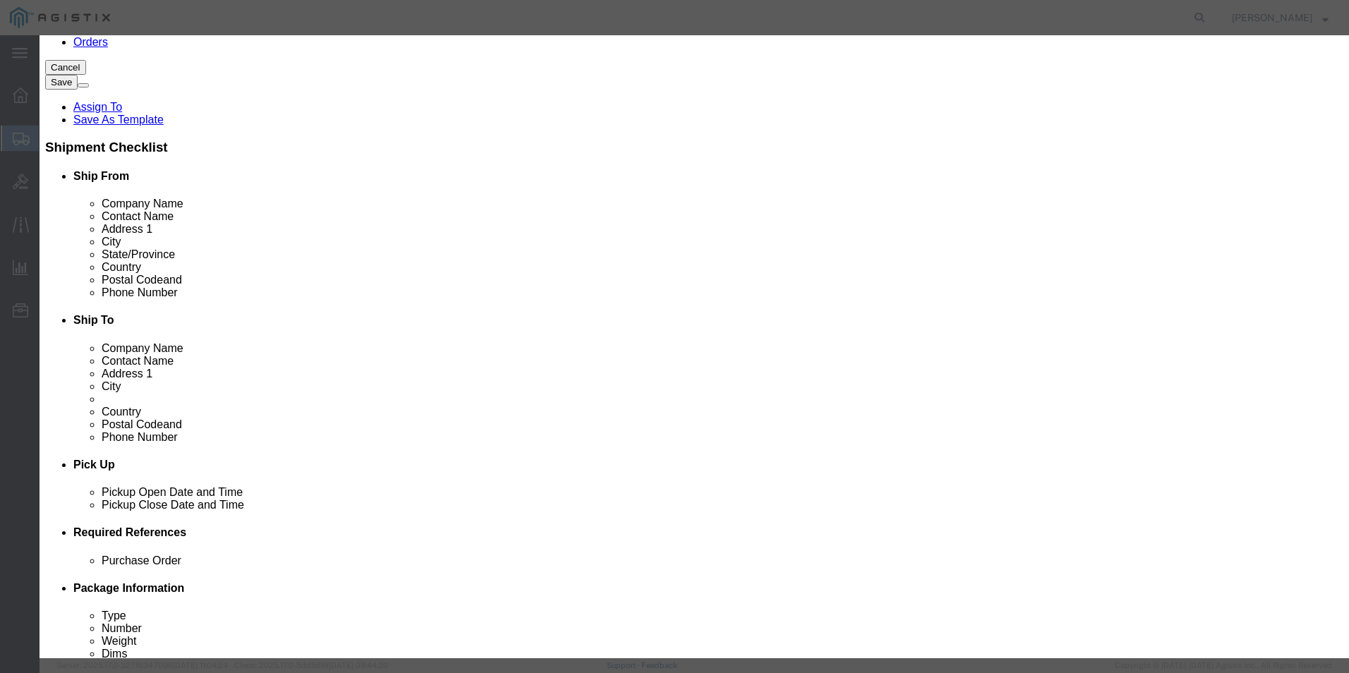
click select "Select [GEOGRAPHIC_DATA] [GEOGRAPHIC_DATA] [GEOGRAPHIC_DATA] [GEOGRAPHIC_DATA] …"
click textarea
paste textarea "110625"
type textarea "110625"
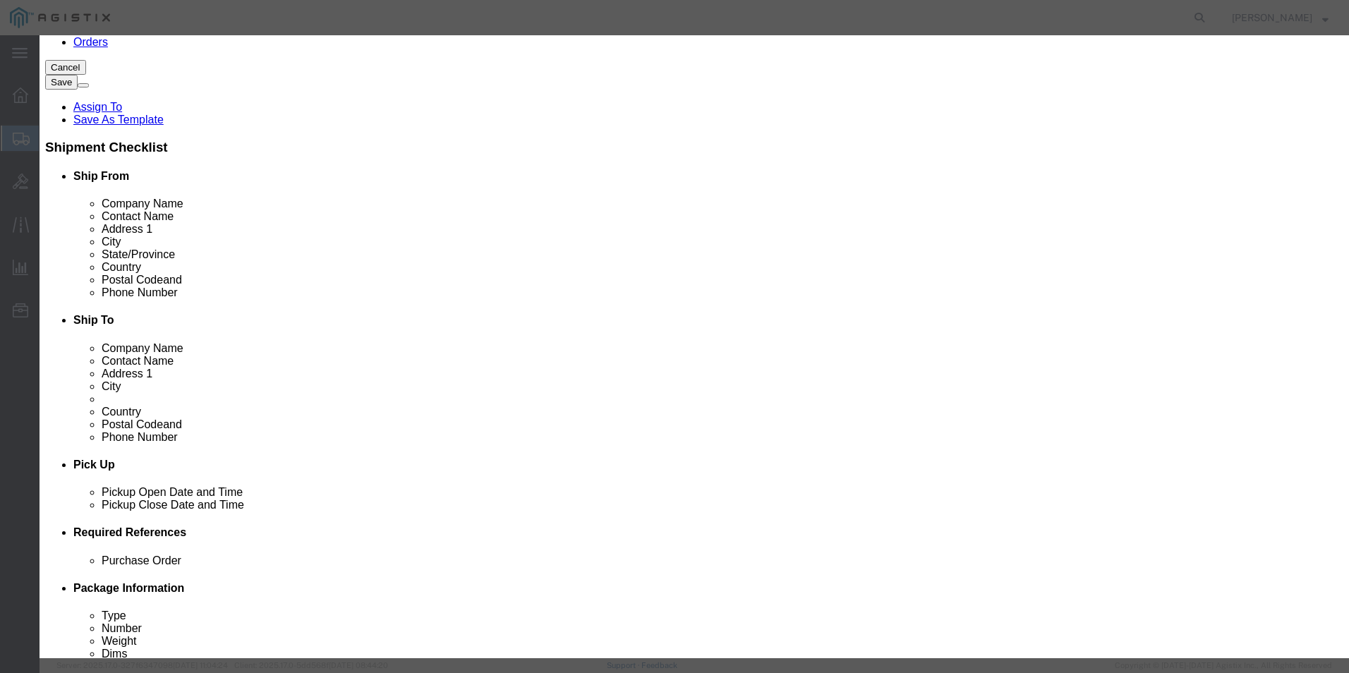
click input "text"
paste input "FJC28131D1P"
type input "FJC28131D1P"
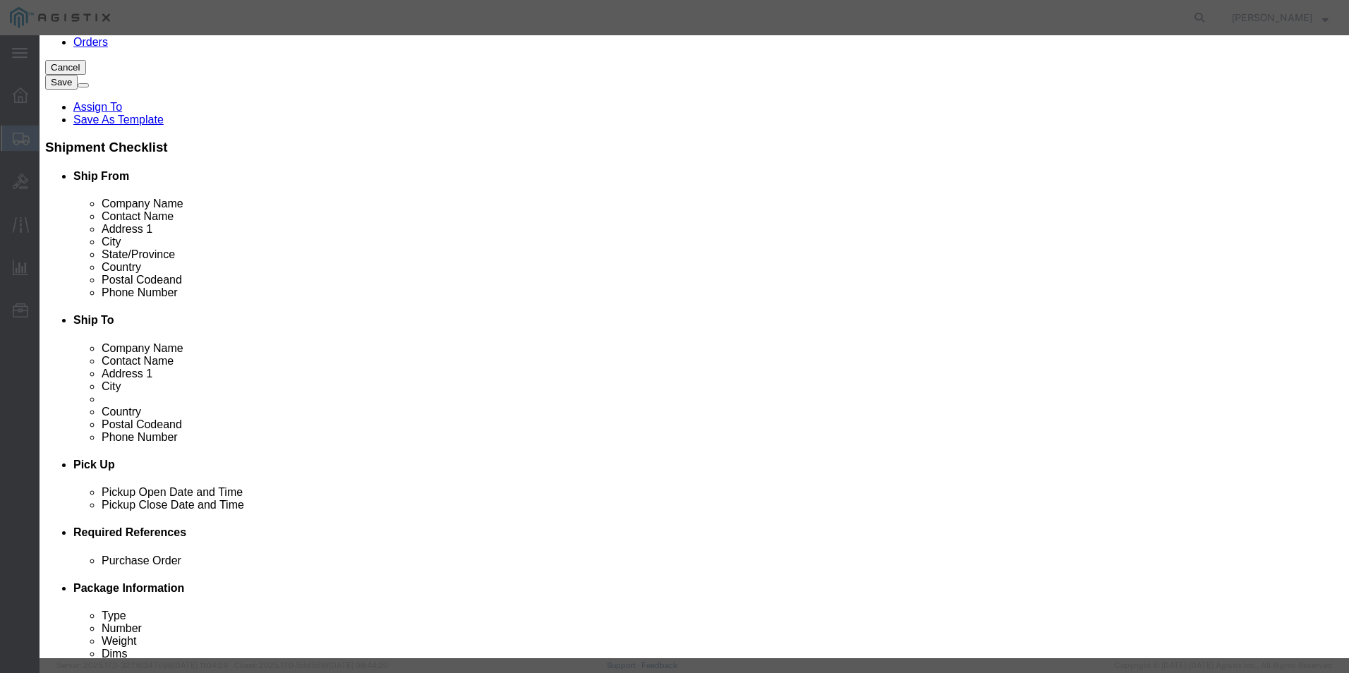
click select "Select ATF BIS DEA EPA FDA FTR ITAR OFAC Other (OPA)"
select select "BIS"
click select "Select ATF BIS DEA EPA FDA FTR ITAR OFAC Other (OPA)"
click select "Select AGR-Agricultural APP-Computers APR-Additional Permissive Exports AVS-Air…"
select select "NLR"
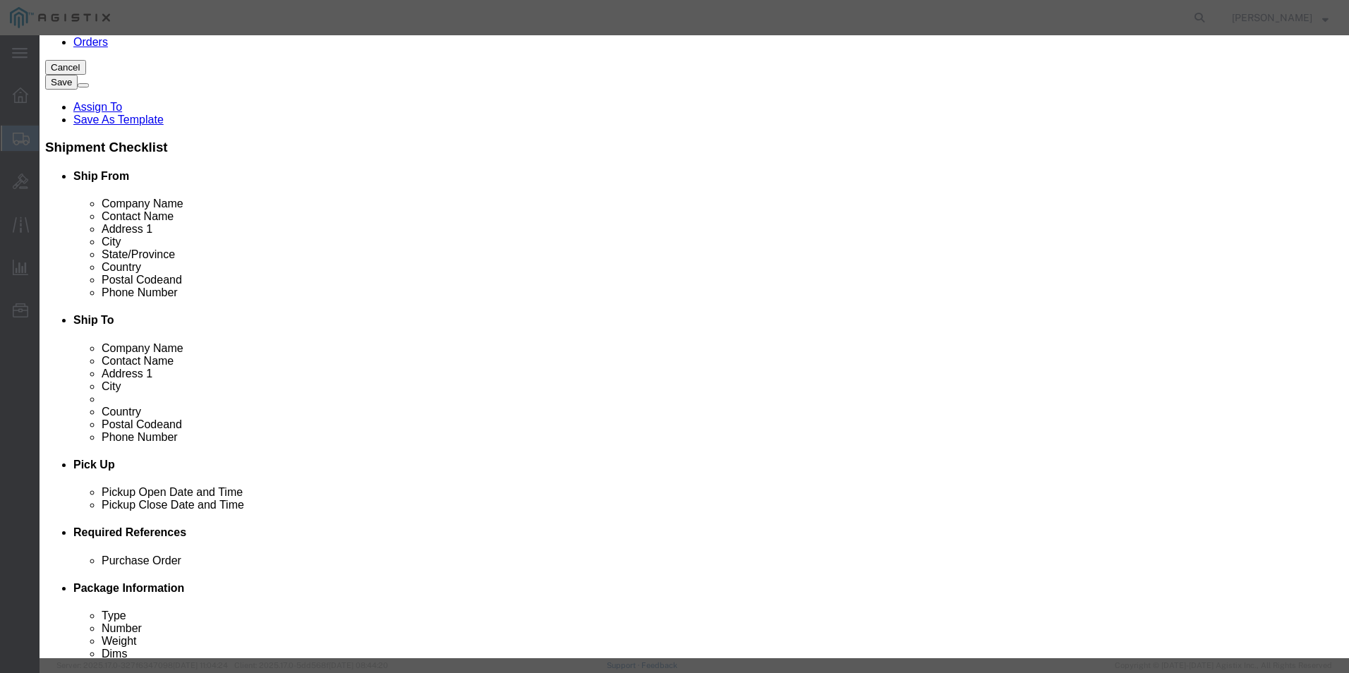
click select "Select AGR-Agricultural APP-Computers APR-Additional Permissive Exports AVS-Air…"
click button "Save & Close"
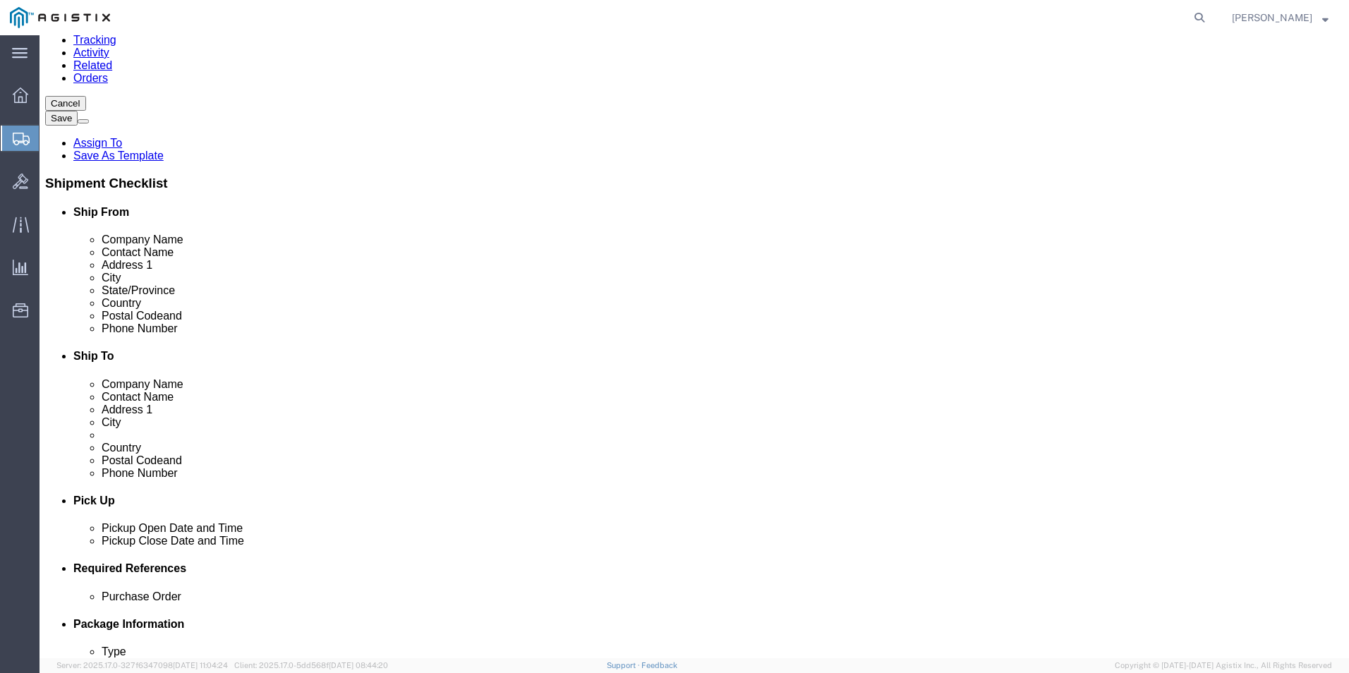
scroll to position [212, 0]
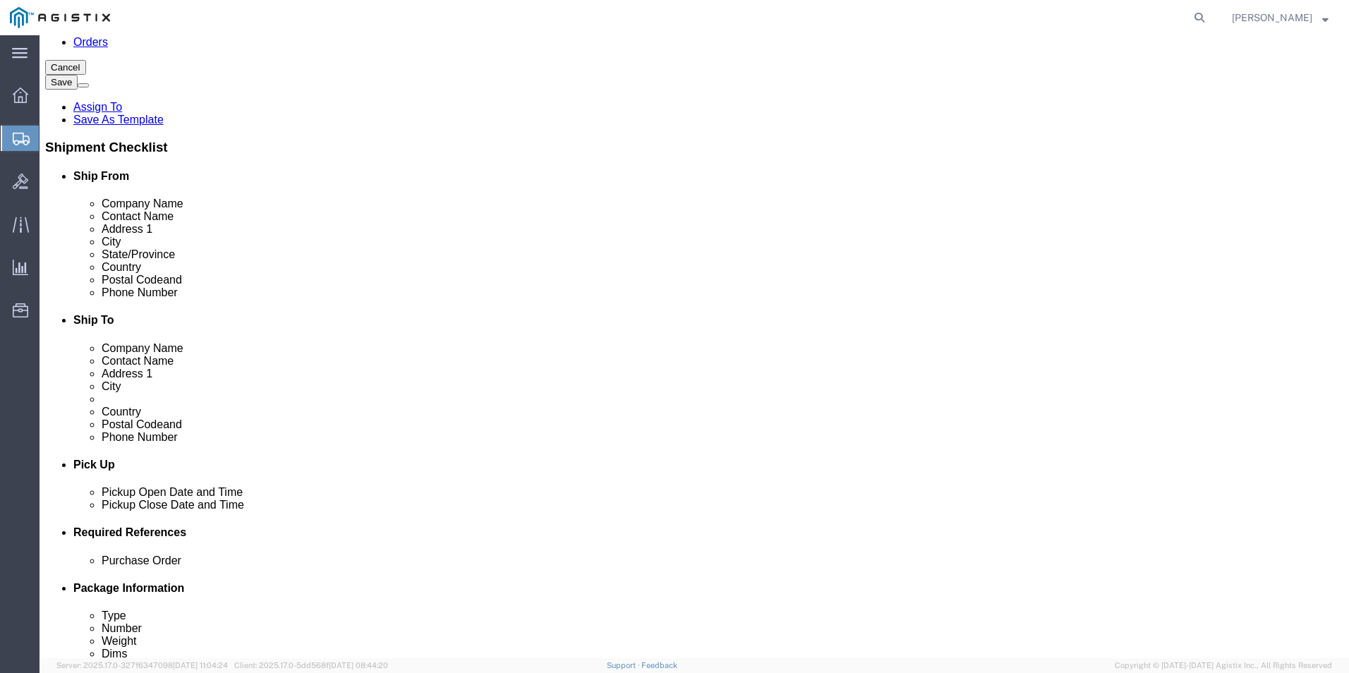
click dd "1.00 Each"
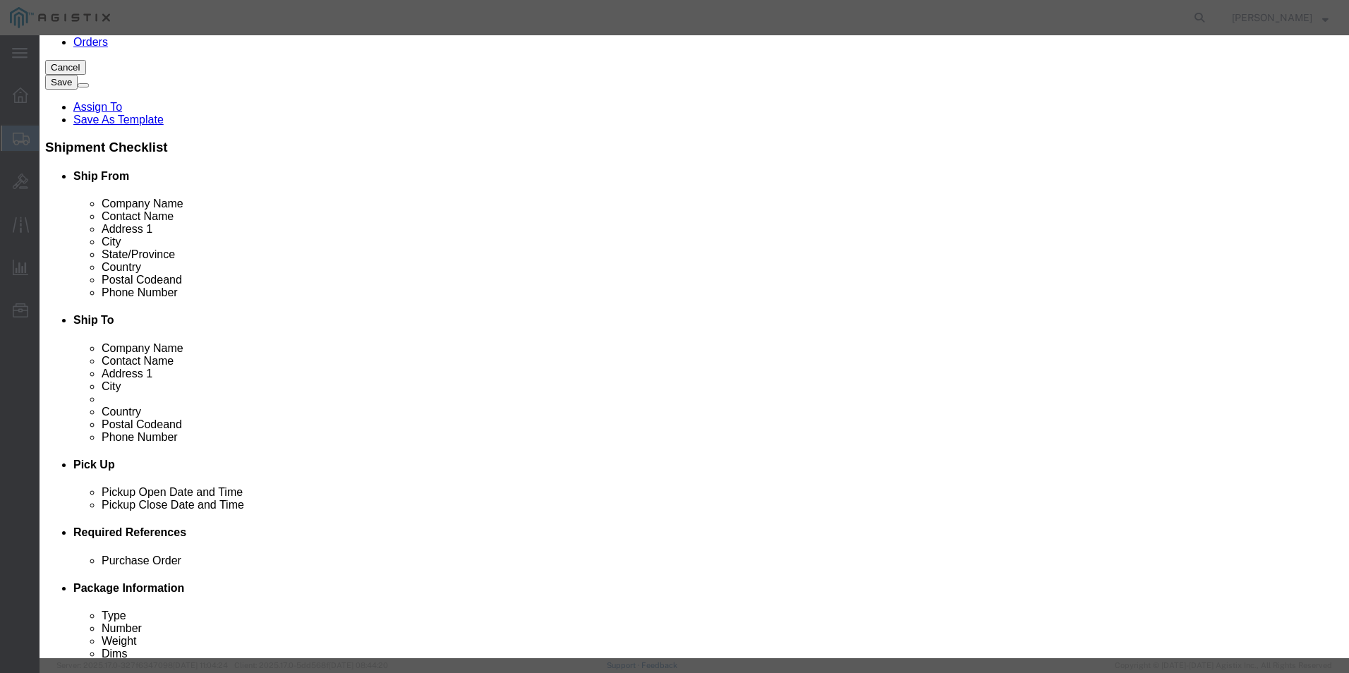
click input "text"
click textarea
paste textarea ""Catalyst 9000 Compact Switch 12 port PoE+, 240W, Adv""
type textarea ""Catalyst 9000 Compact Switch 12 port PoE+, 240W, Adv""
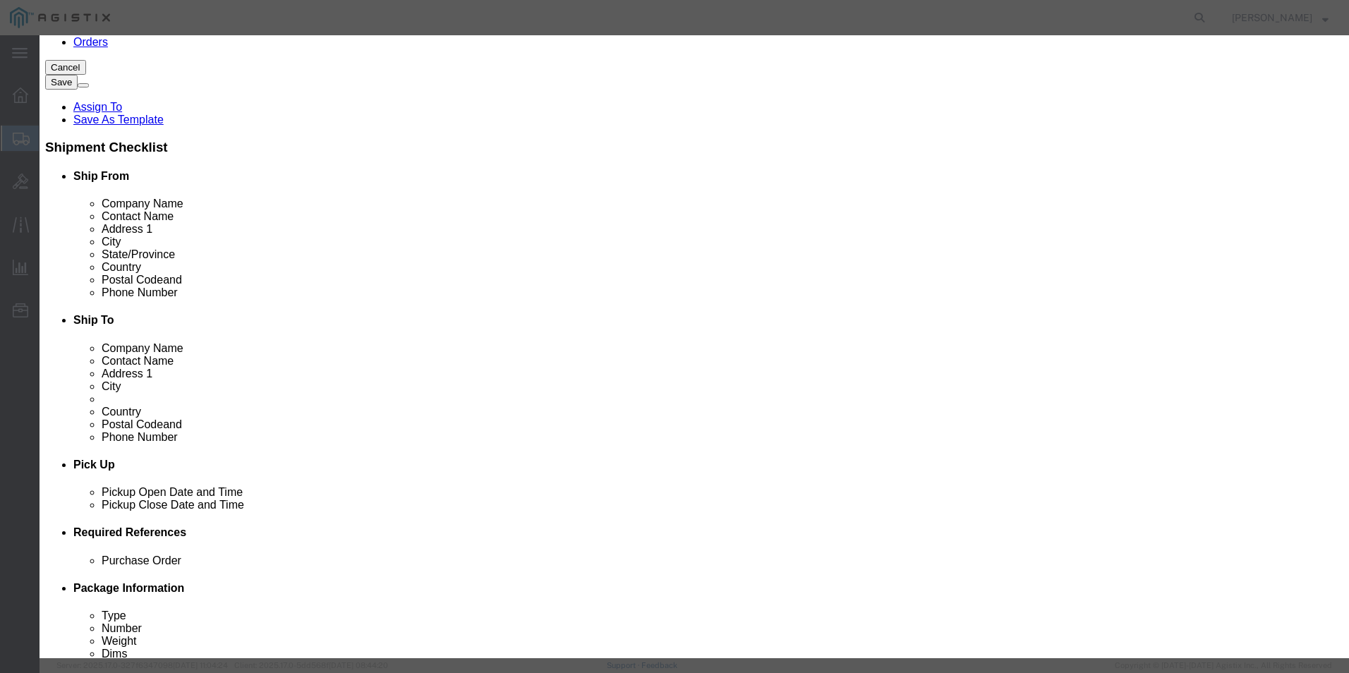
click input "text"
paste input ""Catalyst 9000 Compact Switch 12 port PoE+, 240W, Adv""
type input ""Catalyst 9000 Compact Switch 12 port PoE+, 240W, Adv""
click input "text"
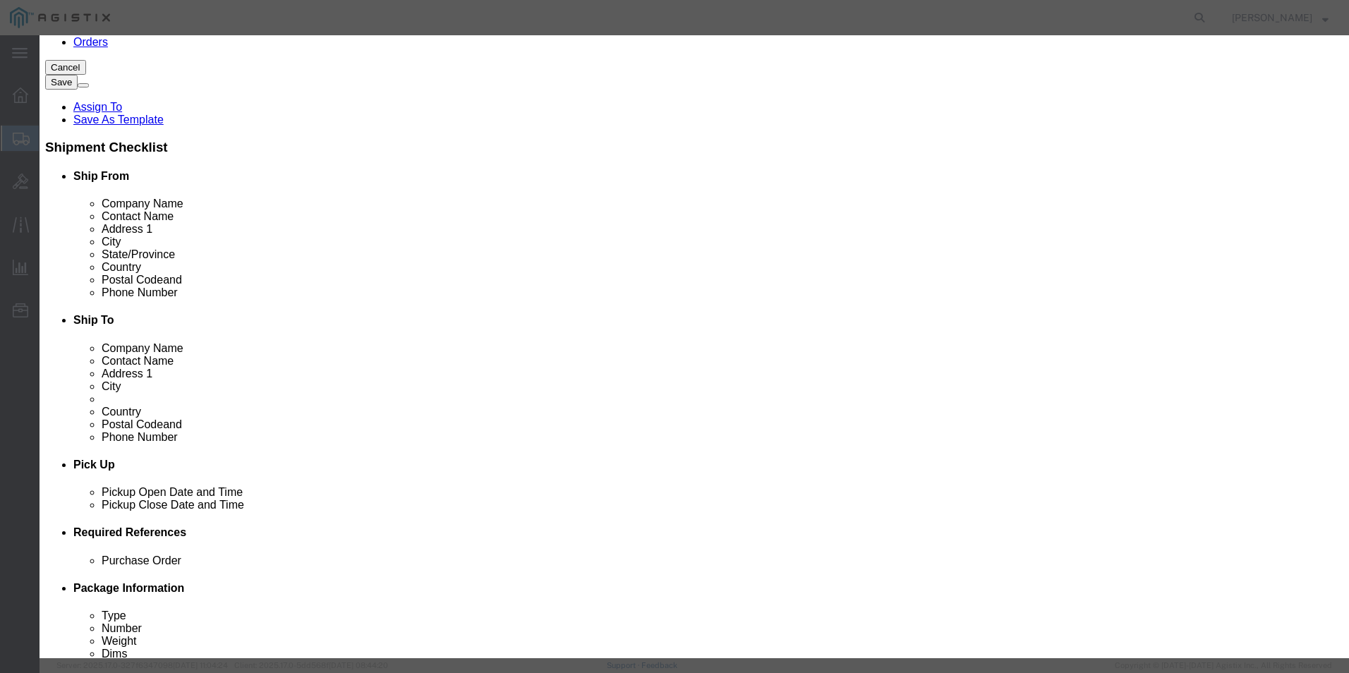
scroll to position [0, 0]
click input "text"
type input "1,471.05"
click select "Select [GEOGRAPHIC_DATA] [GEOGRAPHIC_DATA] [GEOGRAPHIC_DATA] [GEOGRAPHIC_DATA] …"
select select "US"
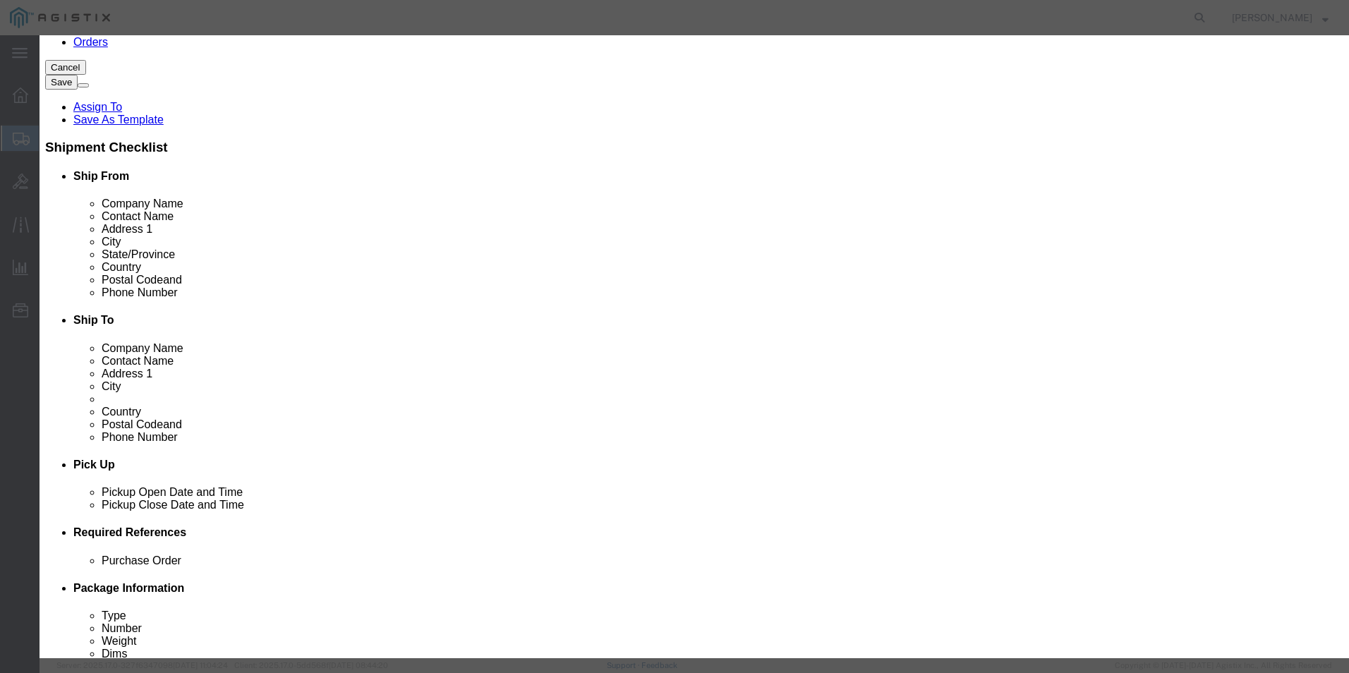
click select "Select [GEOGRAPHIC_DATA] [GEOGRAPHIC_DATA] [GEOGRAPHIC_DATA] [GEOGRAPHIC_DATA] …"
click textarea
click select "Select ATF BIS DEA EPA FDA FTR ITAR OFAC Other (OPA)"
select select "BIS"
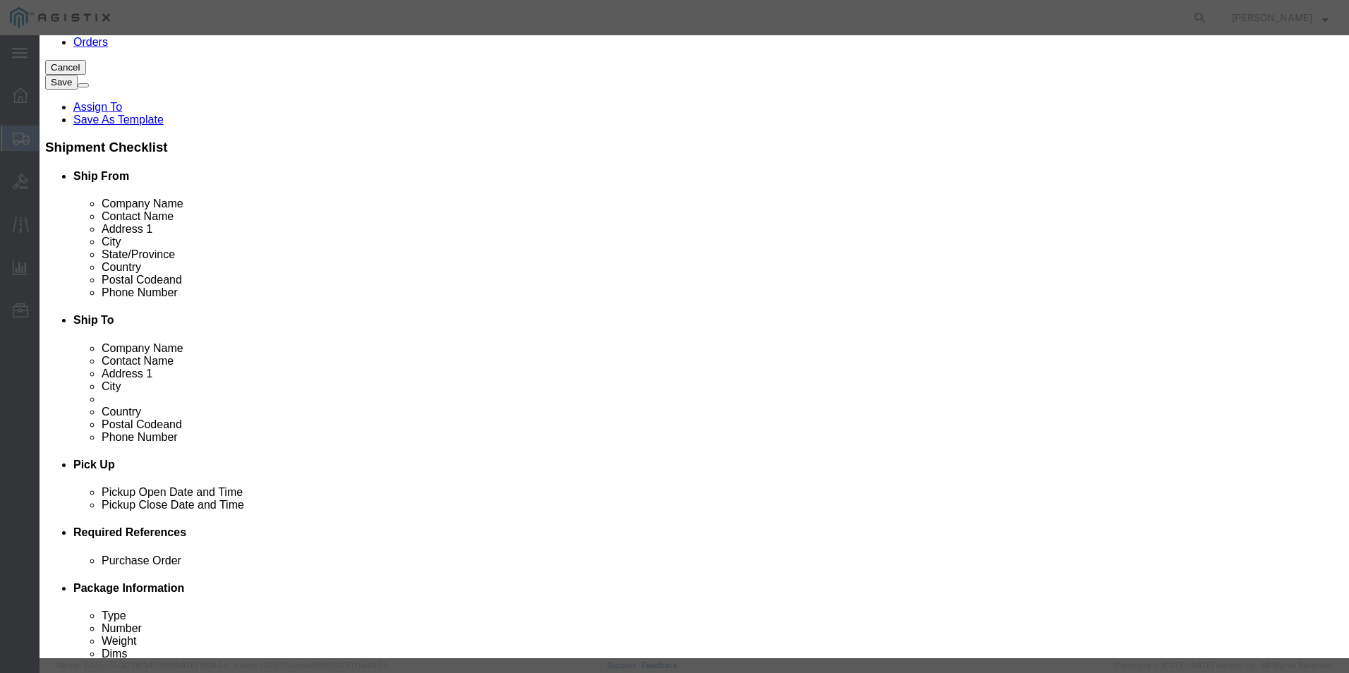
click select "Select ATF BIS DEA EPA FDA FTR ITAR OFAC Other (OPA)"
click select "Select AGR-Agricultural APP-Computers APR-Additional Permissive Exports AVS-Air…"
select select "NLR"
click select "Select AGR-Agricultural APP-Computers APR-Additional Permissive Exports AVS-Air…"
click button "Save & Close"
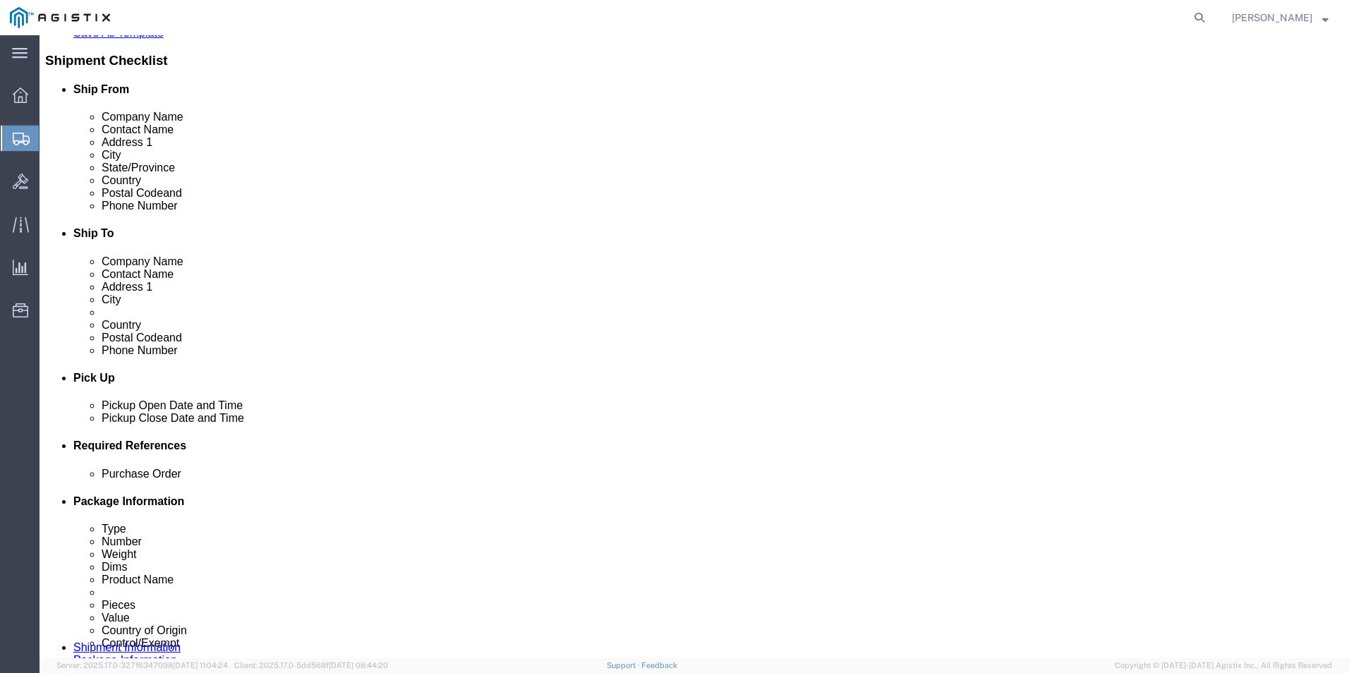
scroll to position [353, 0]
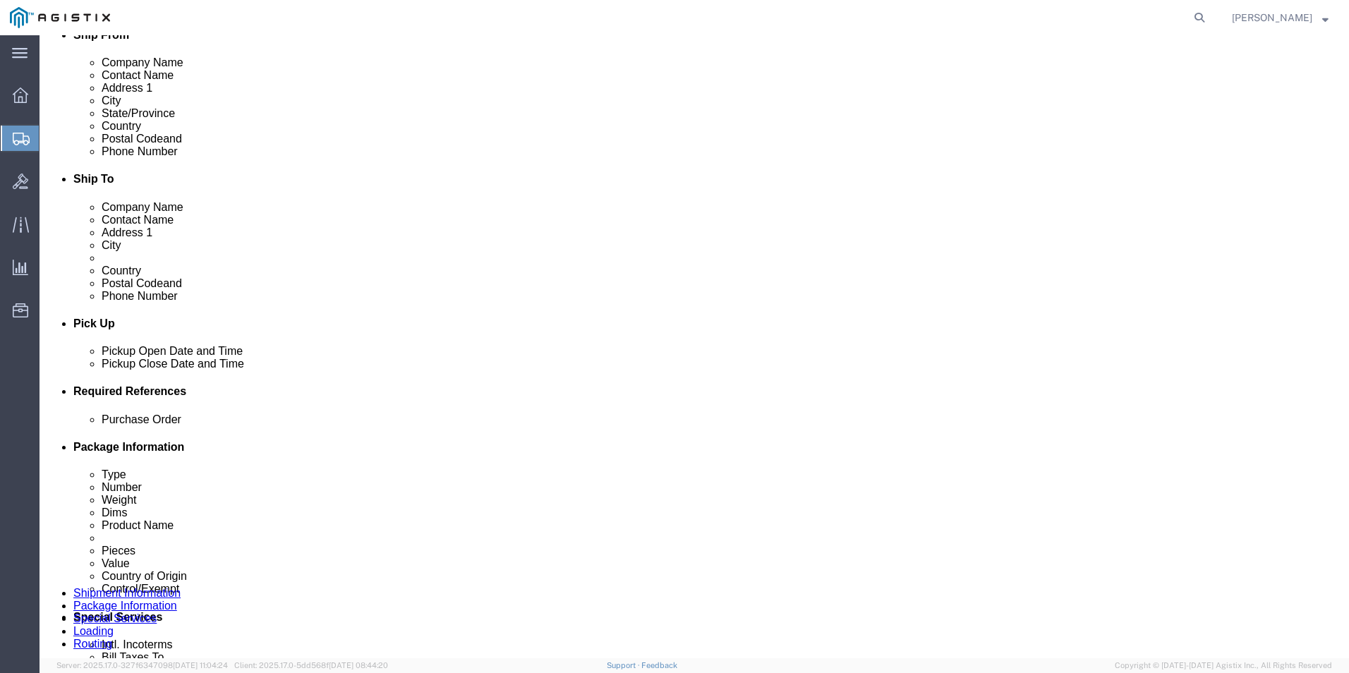
click dd
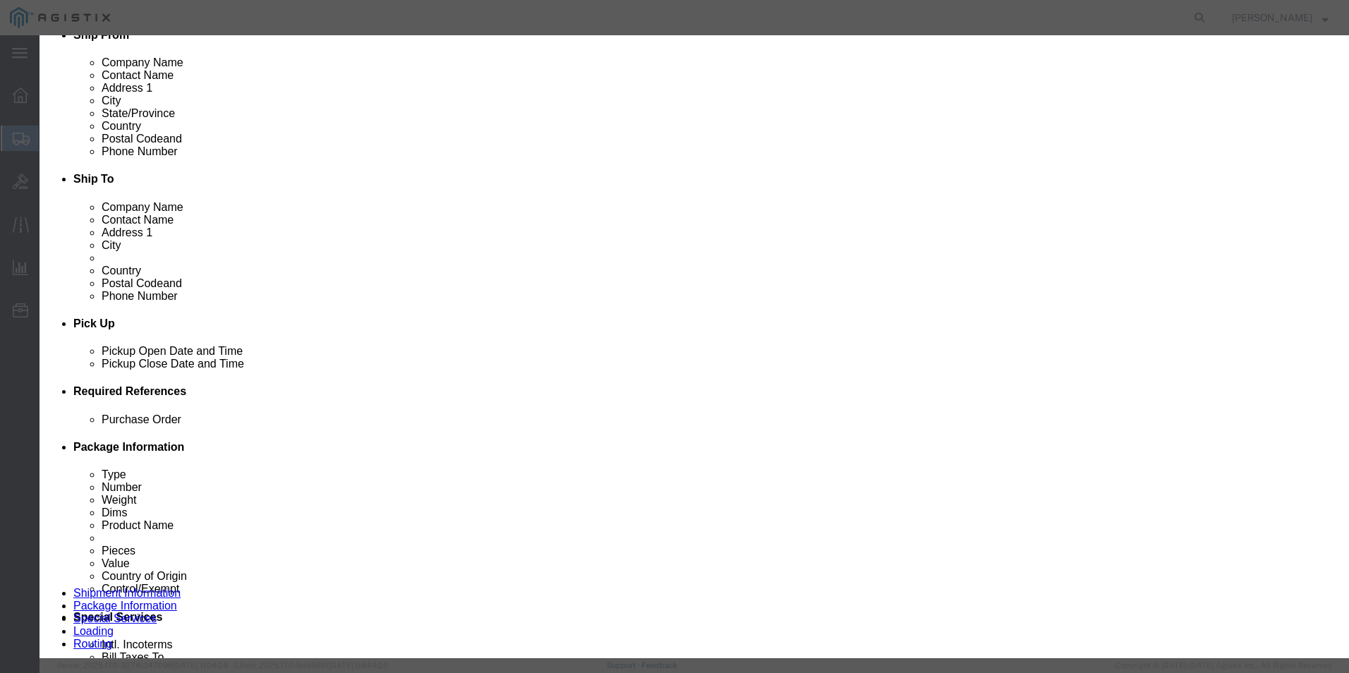
click textarea
paste textarea ""Catalyst 9000 Compact Switch 12 port PoE+, 240W, Adv""
type textarea ""Catalyst 9000 Compact Switch 12 port PoE+, 240W, Adv""
click input "text"
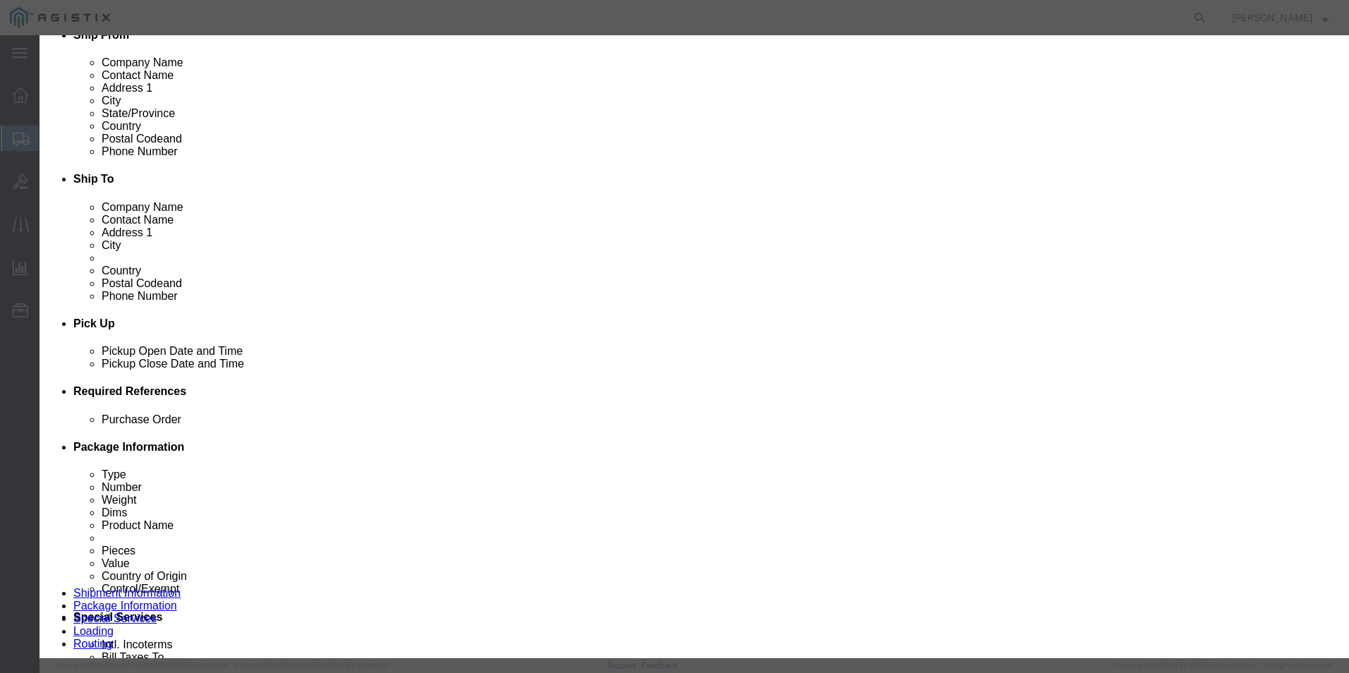
paste input ""Catalyst 9000 Compact Switch 12 port PoE+, 240W, Adv""
type input ""Catalyst 9000 Compact Switch 12 port PoE+, 240W, Adv""
click input "text"
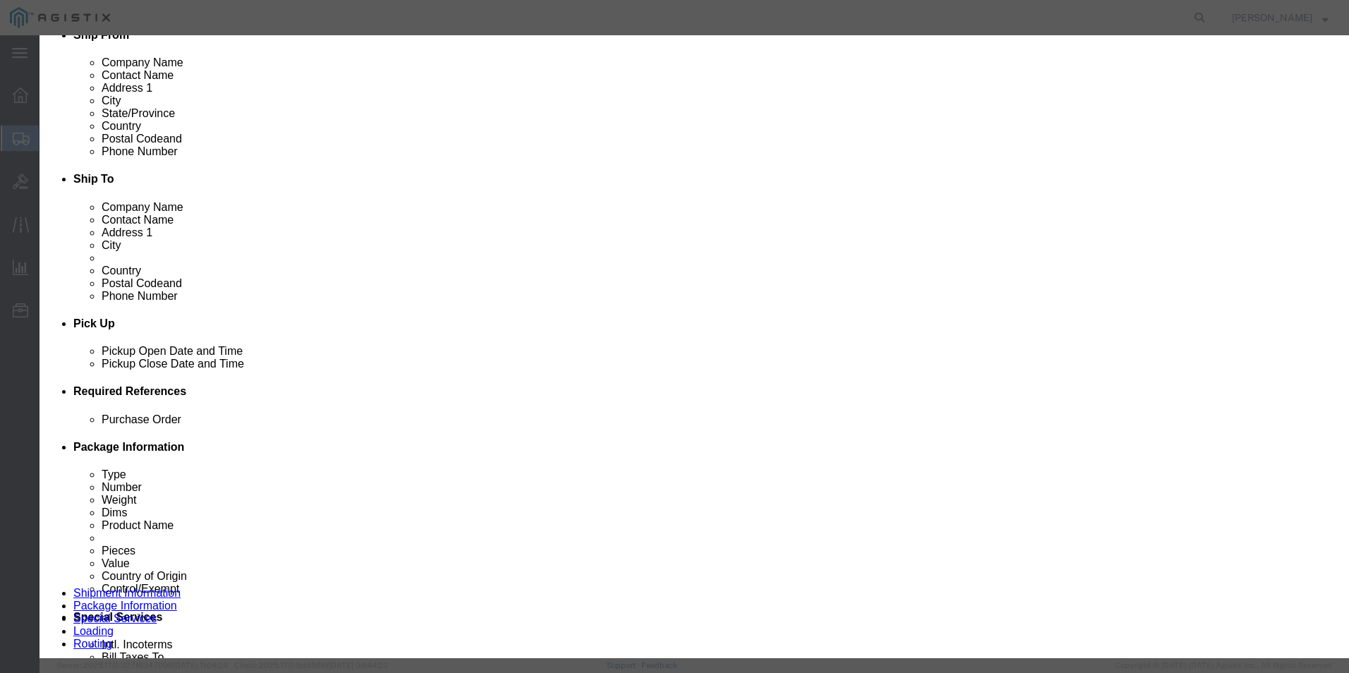
type input "1,471.05"
click select "Select [GEOGRAPHIC_DATA] [GEOGRAPHIC_DATA] [GEOGRAPHIC_DATA] [GEOGRAPHIC_DATA] …"
select select "US"
click select "Select [GEOGRAPHIC_DATA] [GEOGRAPHIC_DATA] [GEOGRAPHIC_DATA] [GEOGRAPHIC_DATA] …"
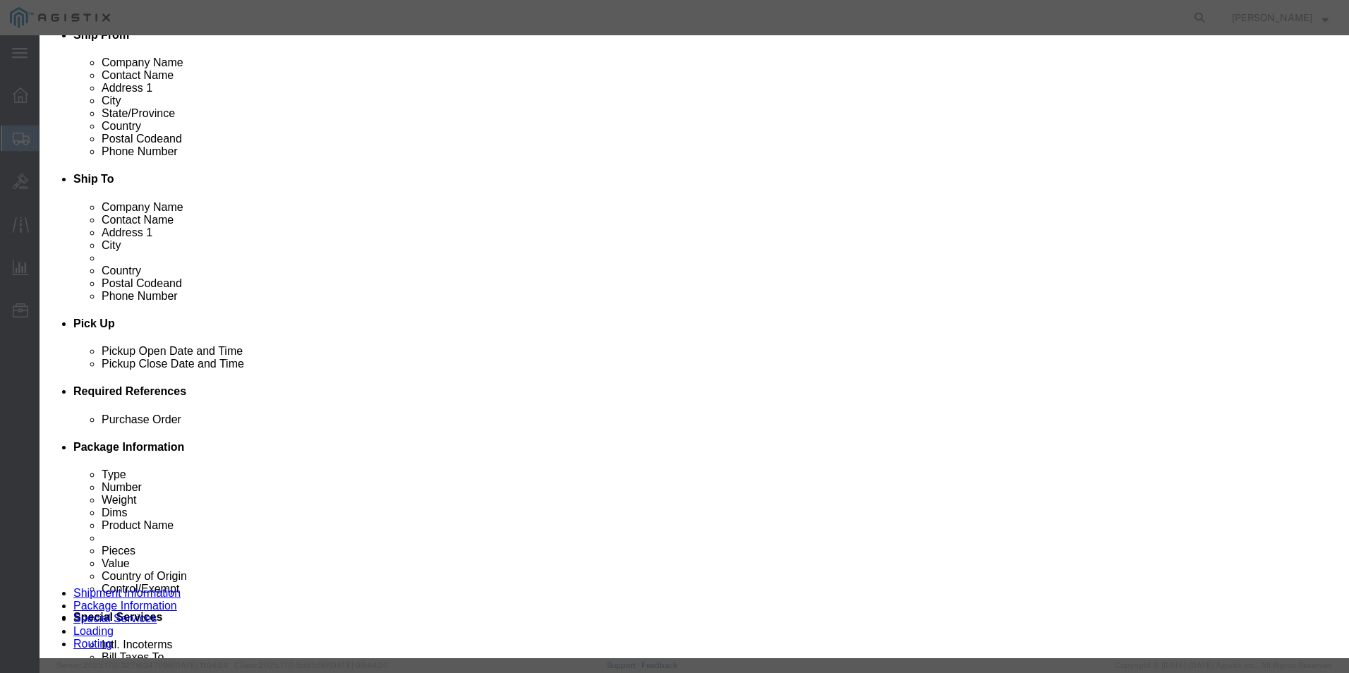
click select "Select ATF BIS DEA EPA FDA FTR ITAR OFAC Other (OPA)"
select select "BIS"
click select "Select ATF BIS DEA EPA FDA FTR ITAR OFAC Other (OPA)"
click select "Select AGR-Agricultural APP-Computers APR-Additional Permissive Exports AVS-Air…"
select select "NLR"
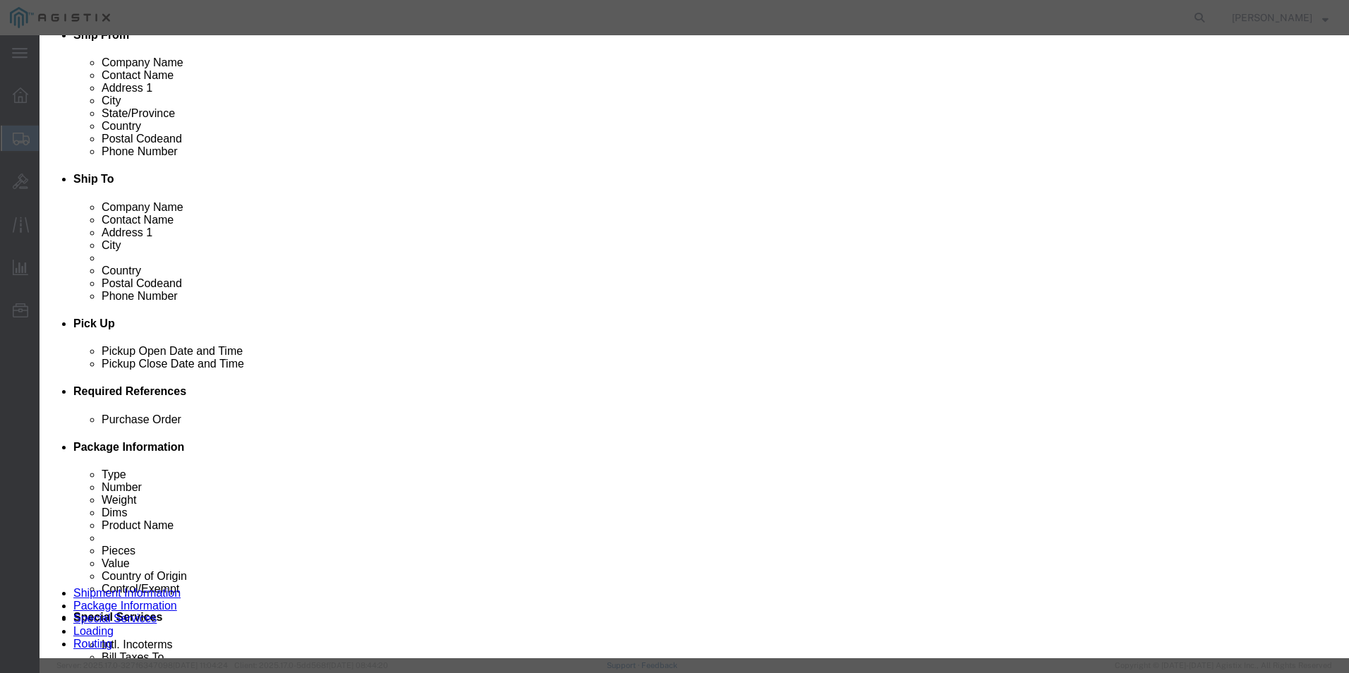
click select "Select AGR-Agricultural APP-Computers APR-Additional Permissive Exports AVS-Air…"
click button "Save & Close"
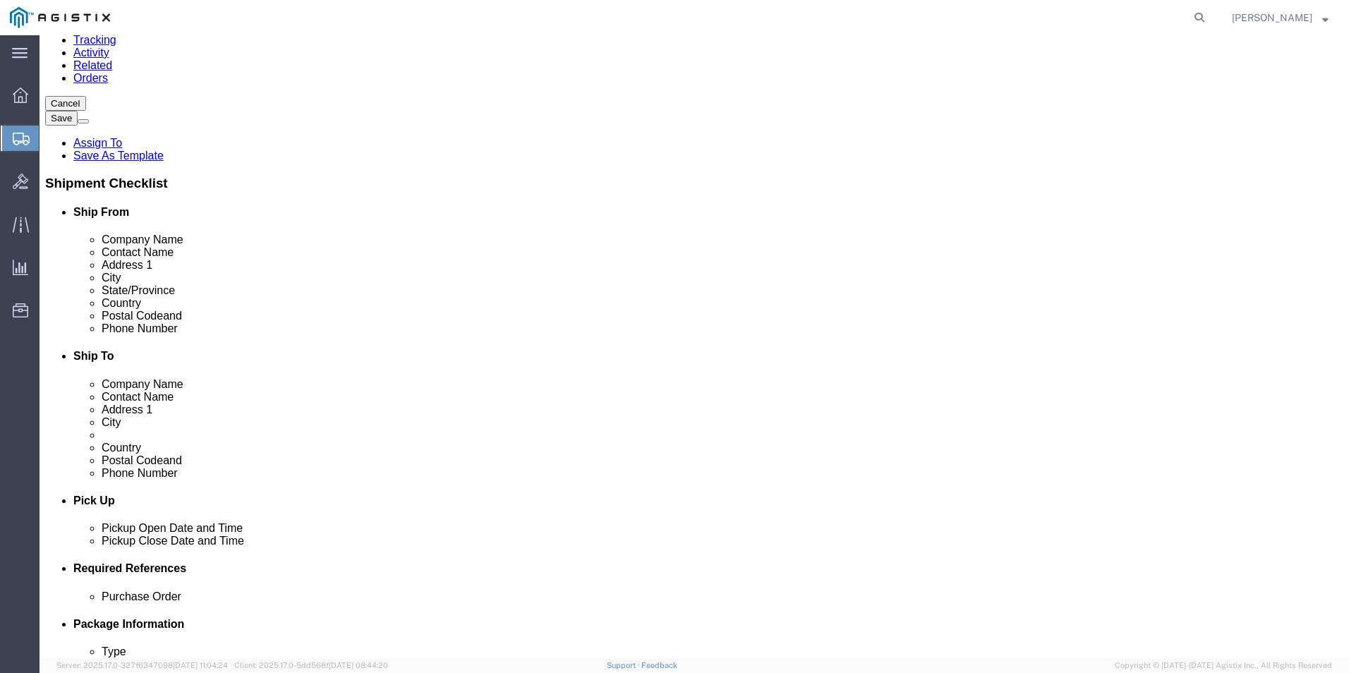
scroll to position [141, 0]
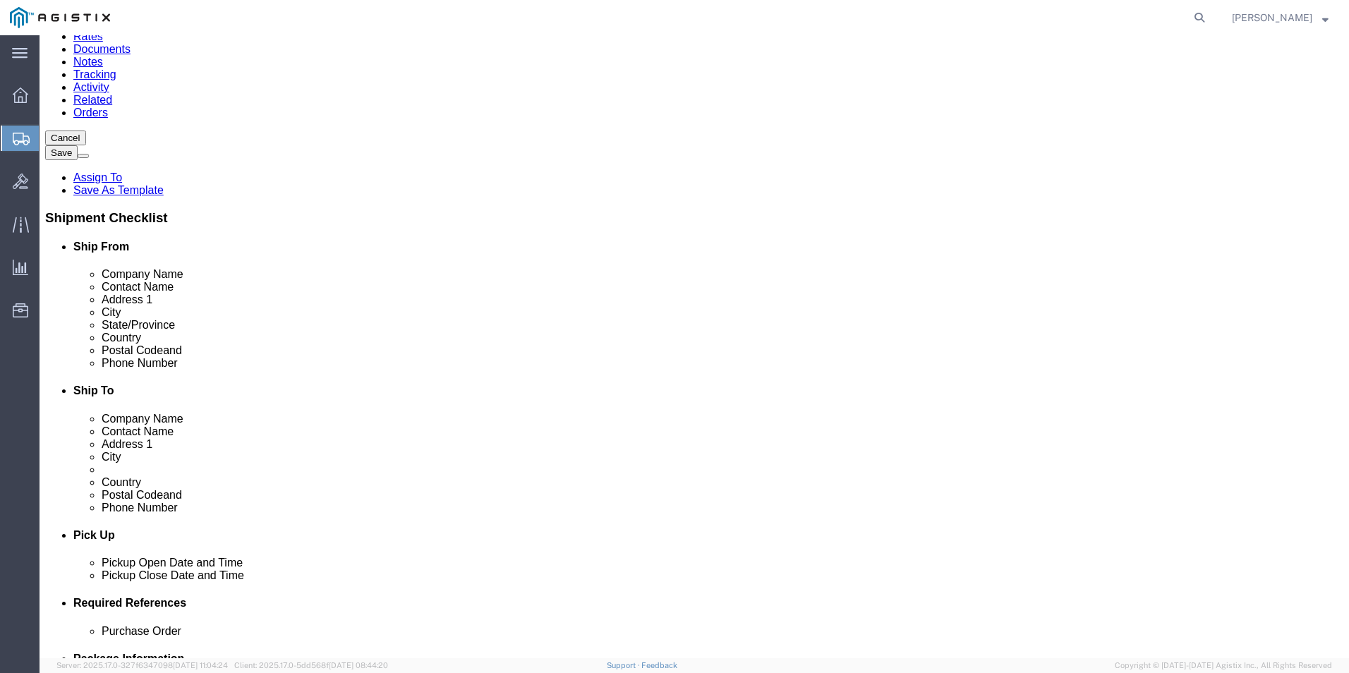
click dd "1471.05 USD"
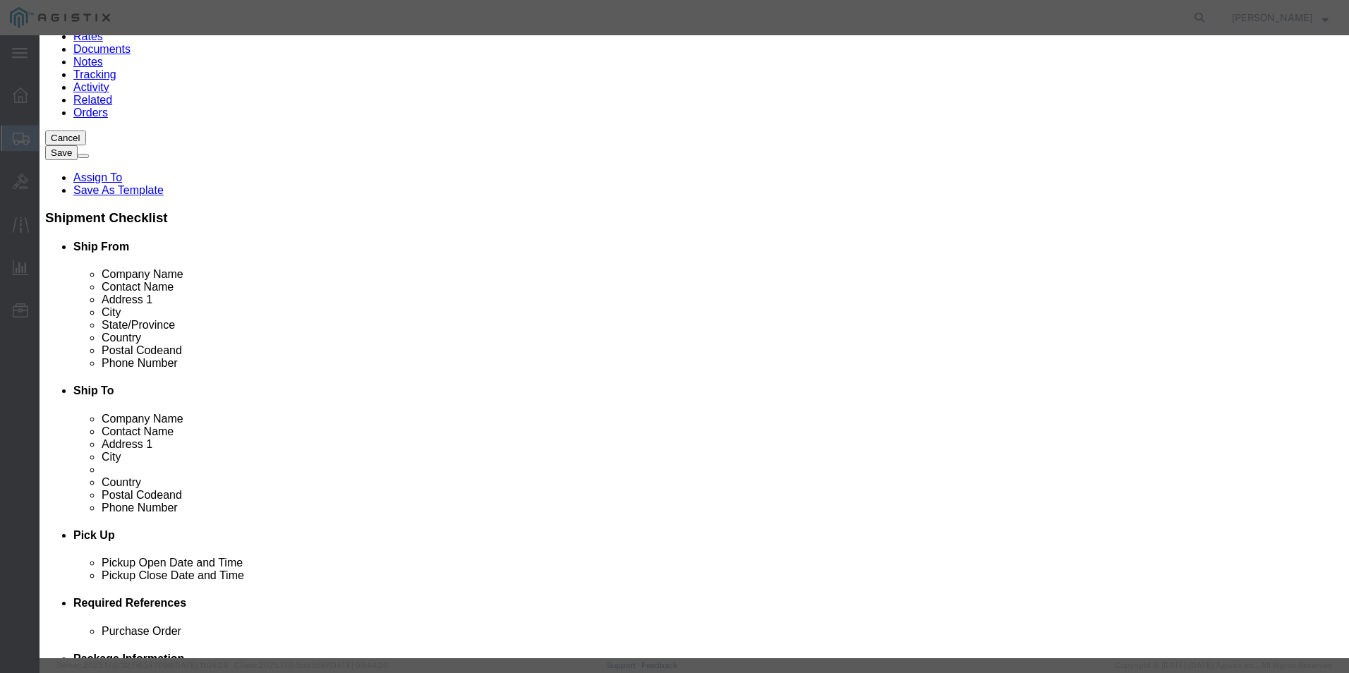
click button
click textarea "110625"
type textarea "110626"
click input "FJC28131D1P"
type input "F"
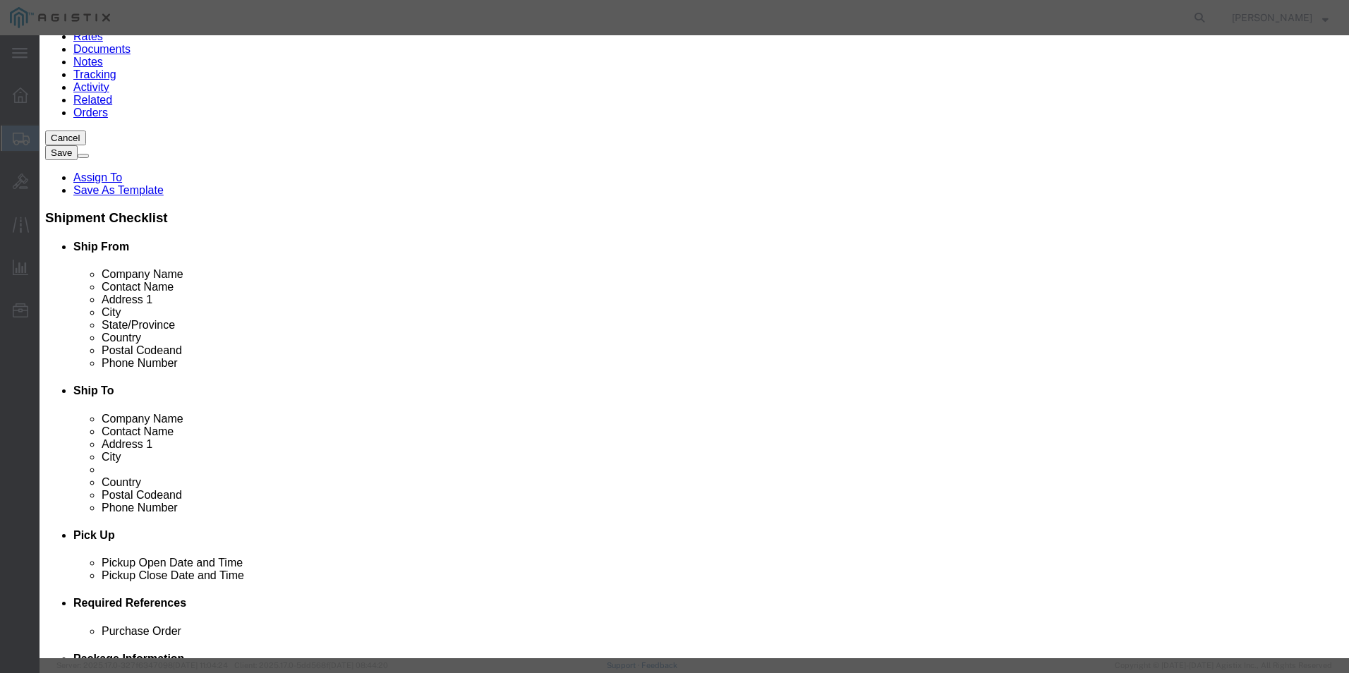
click input "text"
paste input "FJC28131D1C"
type input "FJC28131D1C"
click icon
click textarea
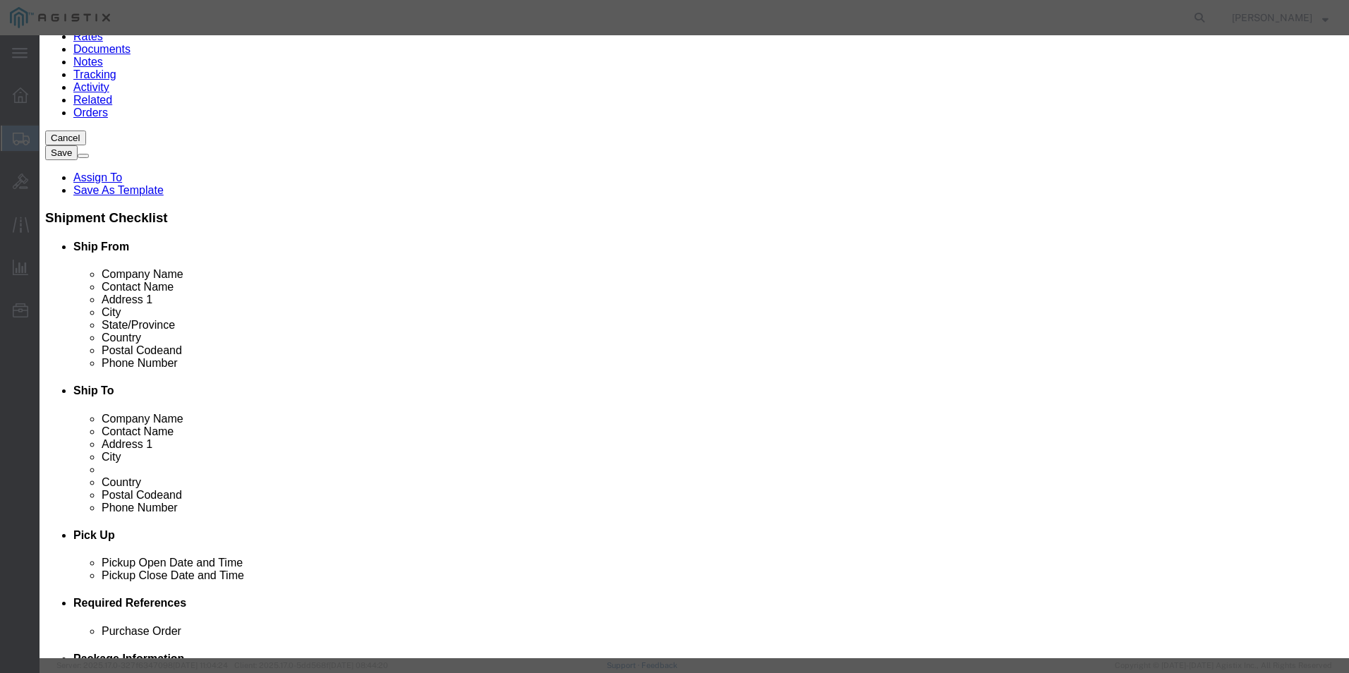
type textarea "110627"
click input "text"
paste input "FJC28131CRF"
type input "FJC28131CRF"
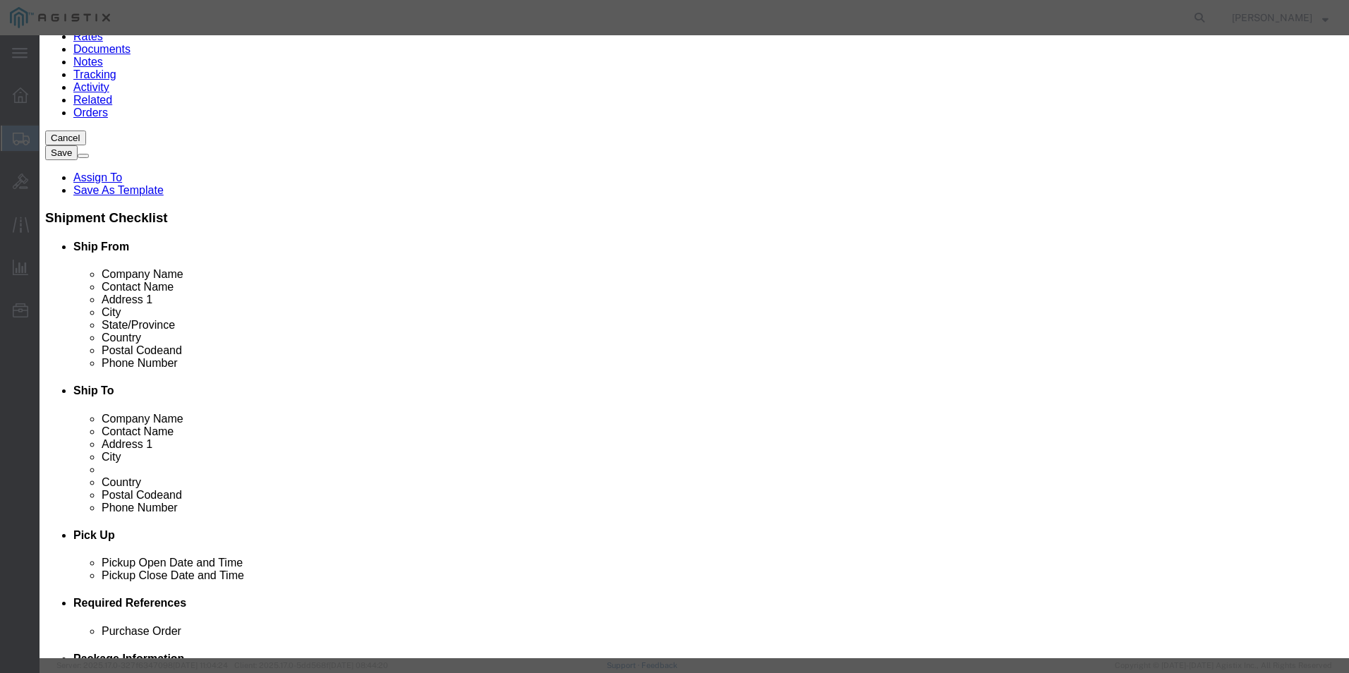
click button
click textarea
type textarea "110628"
click input "text"
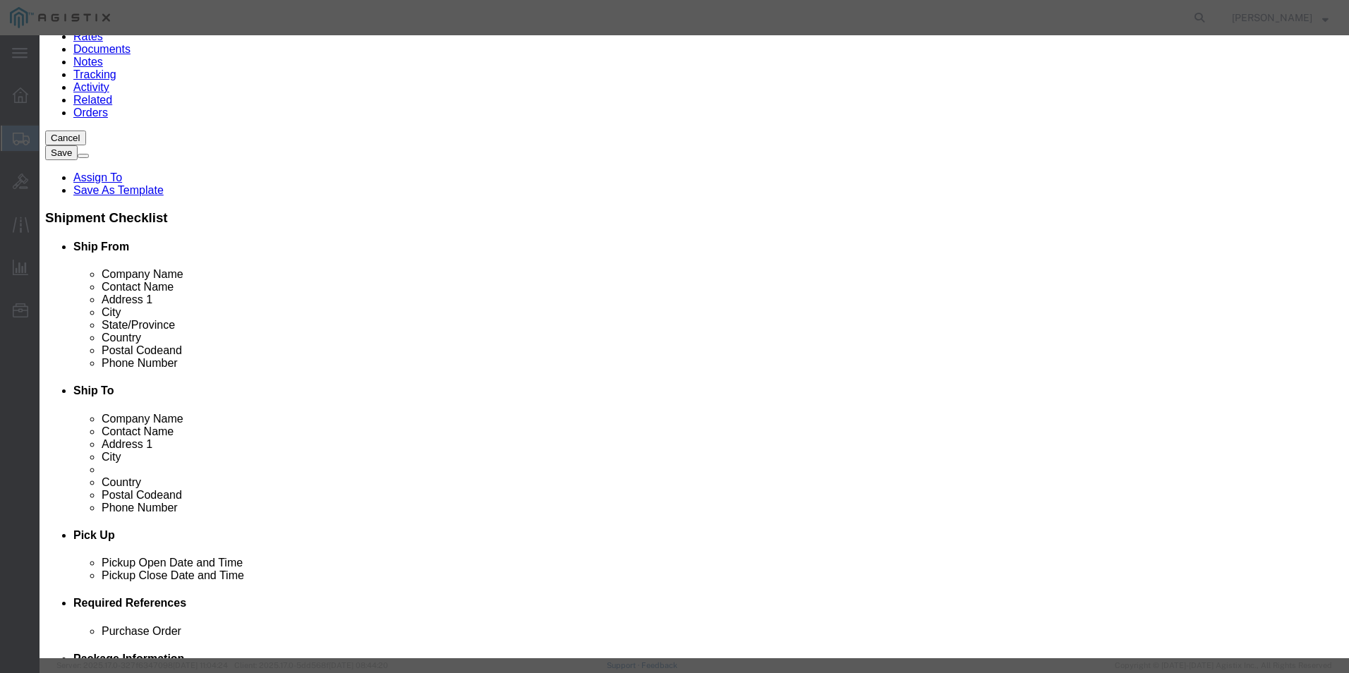
click input "text"
paste input "FJC28131CZ3"
type input "FJC28131CZ3"
click button "Save & Close"
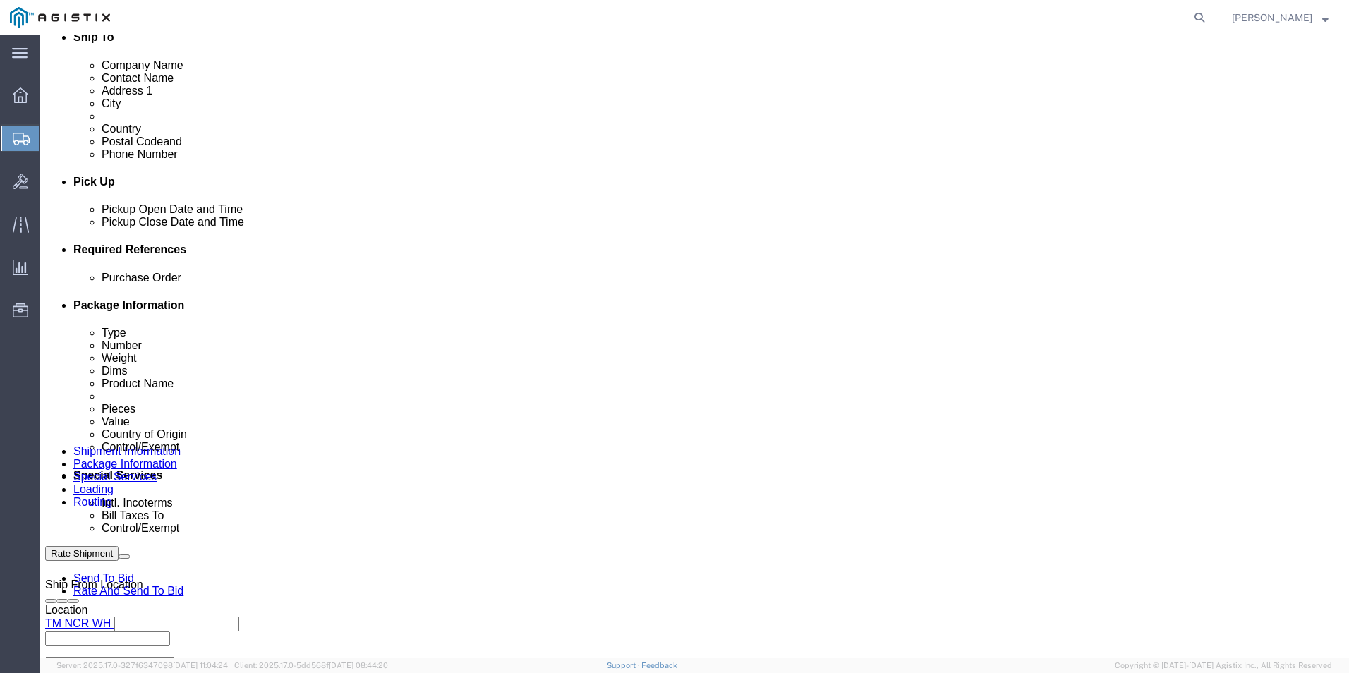
scroll to position [494, 0]
click dd "58.00 Each"
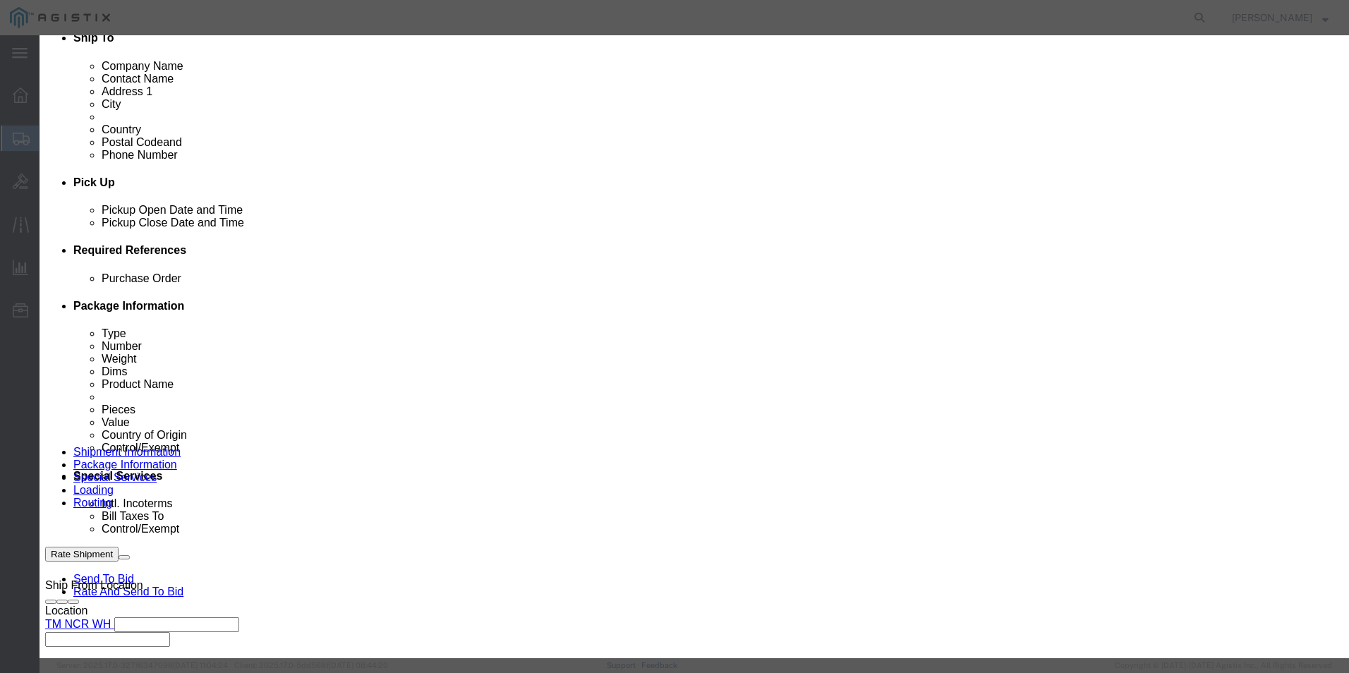
click input "20462.98"
type input "2"
type input "29,305.08"
click select "Select ATF BIS DEA EPA FDA FTR ITAR OFAC Other (OPA)"
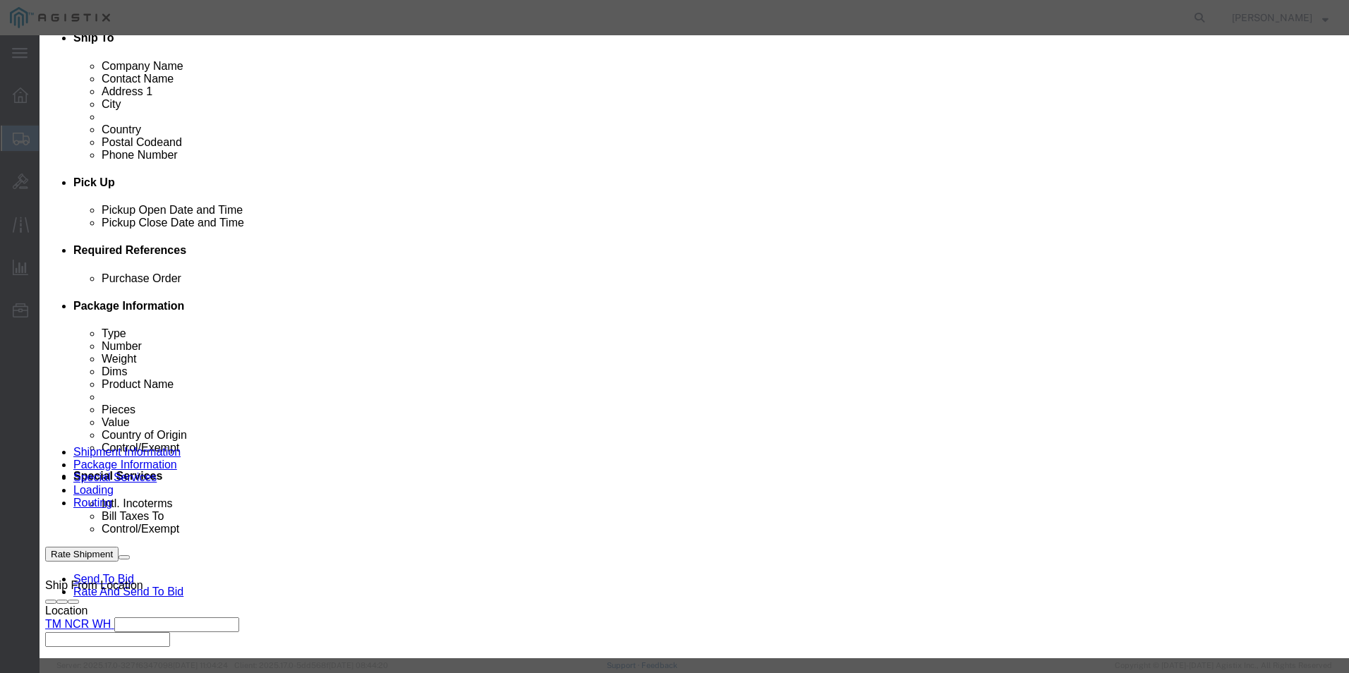
select select "BIS"
click select "Select ATF BIS DEA EPA FDA FTR ITAR OFAC Other (OPA)"
click select "Select AGR-Agricultural APP-Computers APR-Additional Permissive Exports AVS-Air…"
select select "NLR"
click select "Select AGR-Agricultural APP-Computers APR-Additional Permissive Exports AVS-Air…"
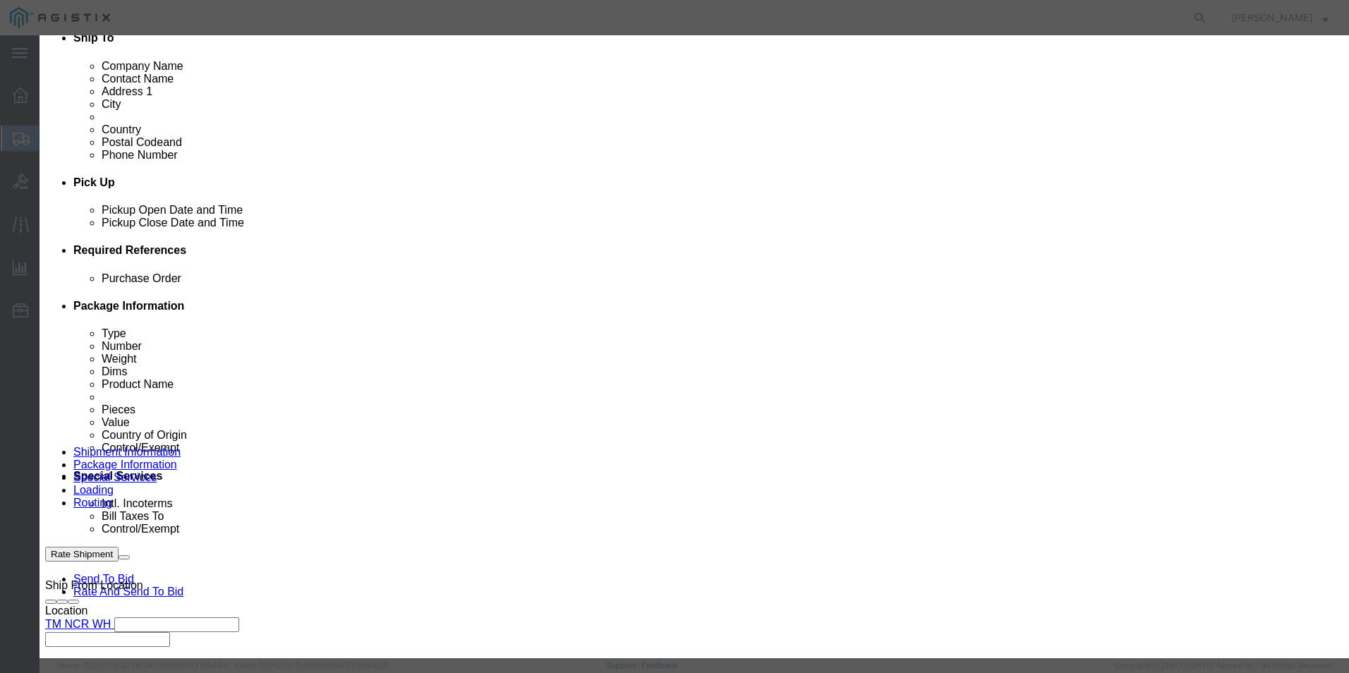
click button "Save & Close"
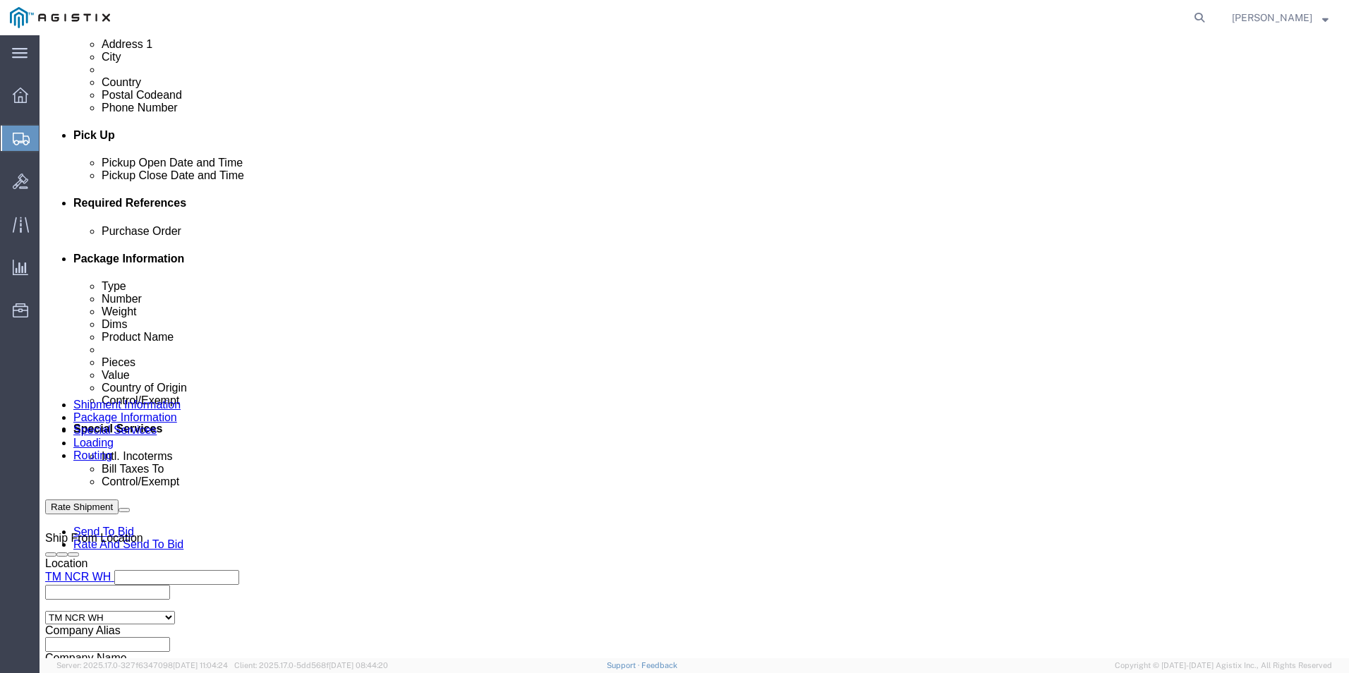
scroll to position [635, 0]
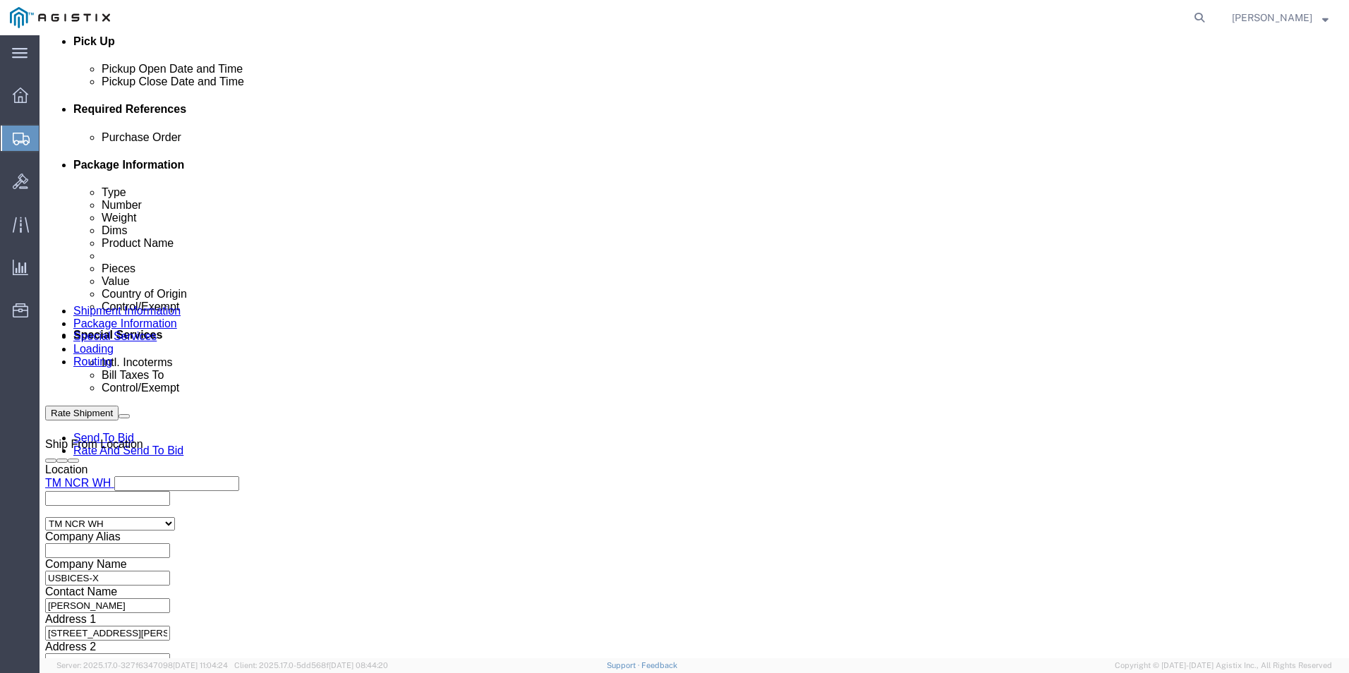
click dd
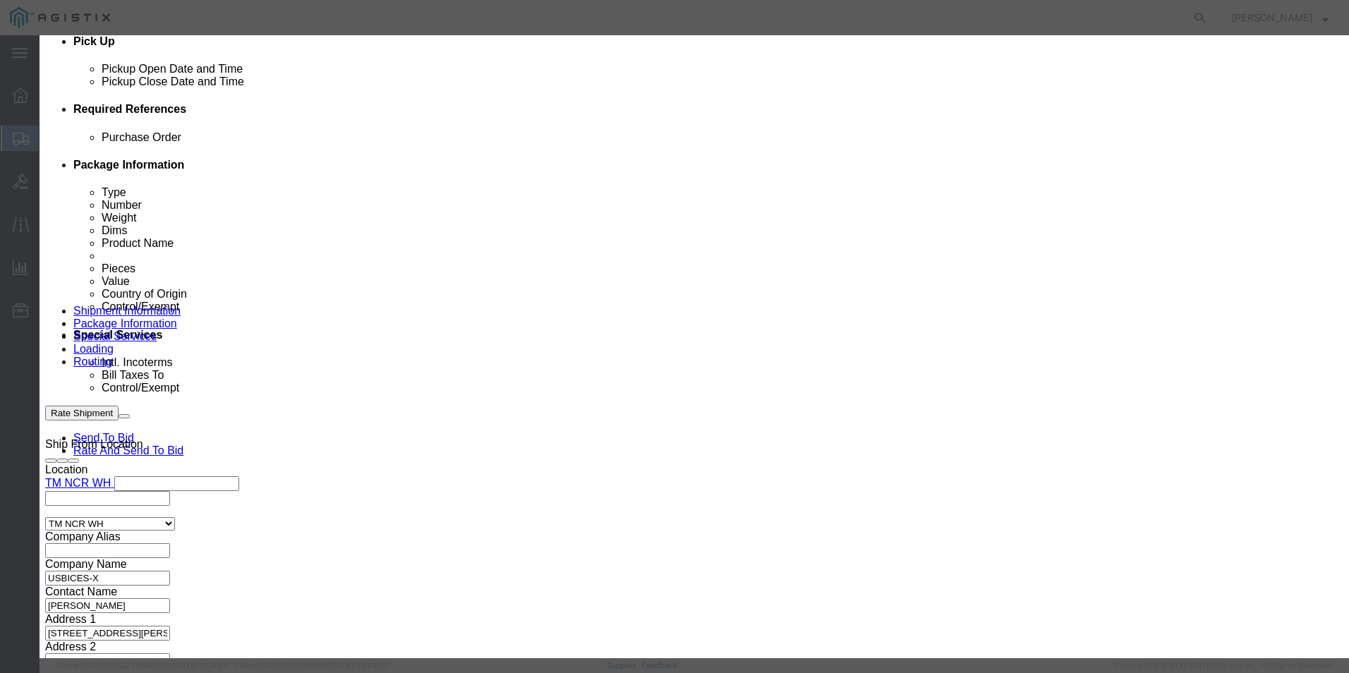
click input "text"
paste input "Cisco Codec Pro"
type input "Cisco Codec Pro"
click textarea
paste textarea "Cisco Codec Pro"
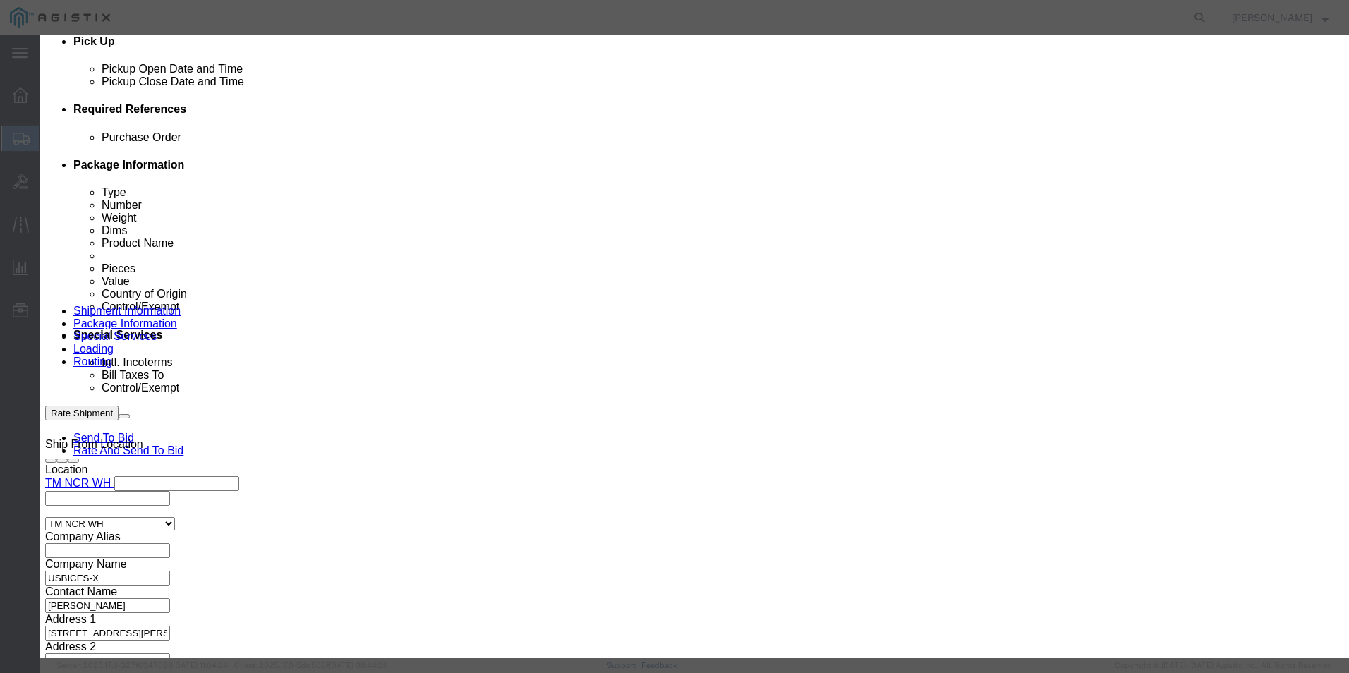
type textarea "Cisco Codec Pro"
click input "text"
type input "12,933.75"
click button "Save & Close"
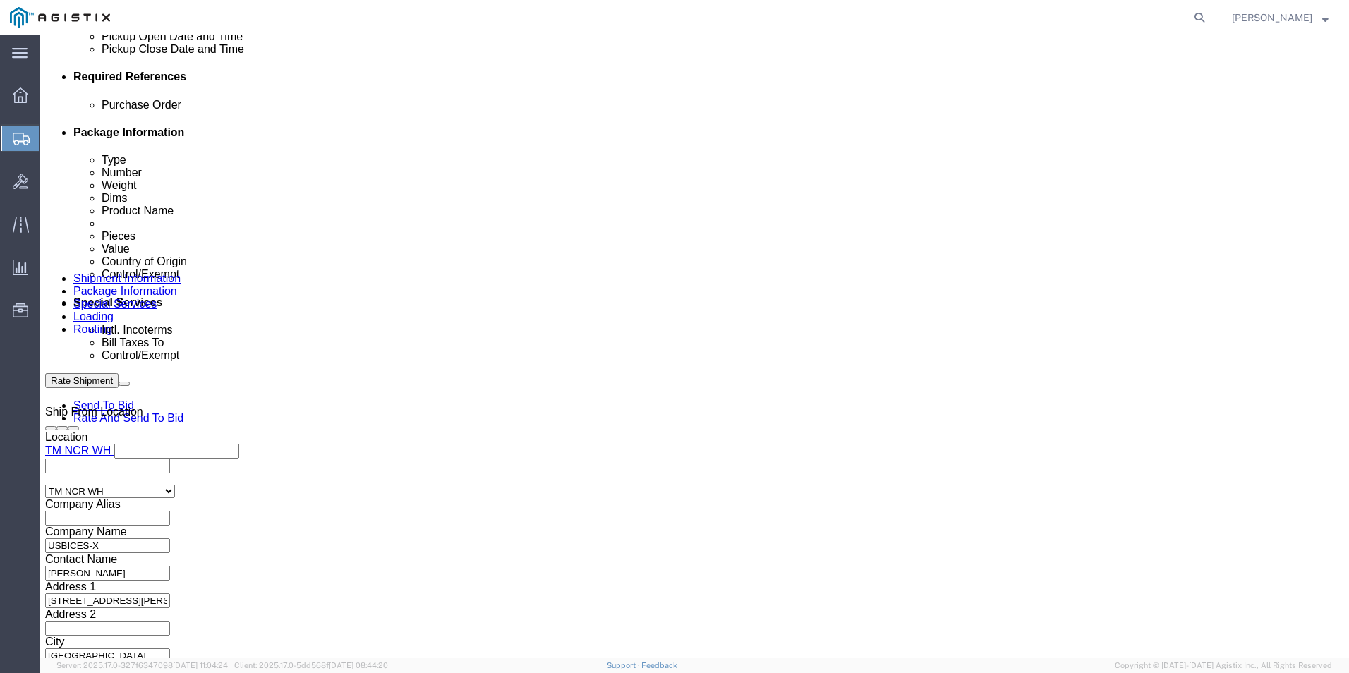
scroll to position [642, 0]
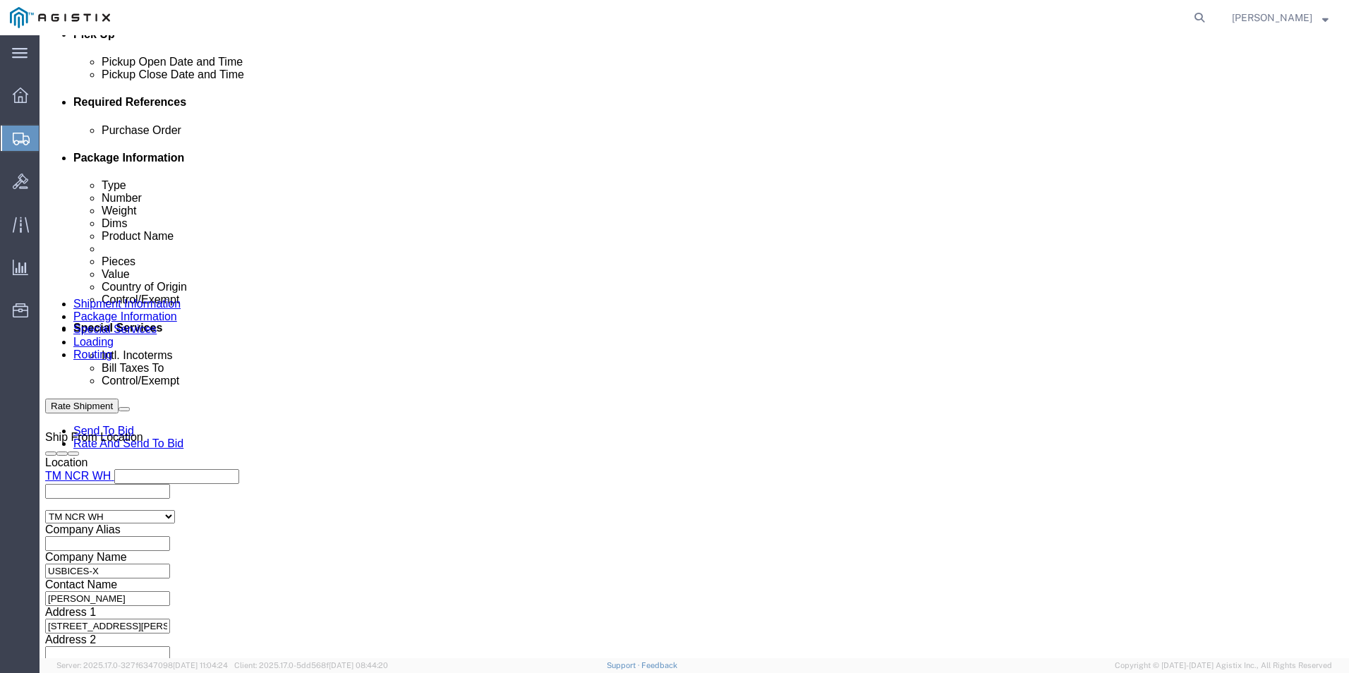
click dd
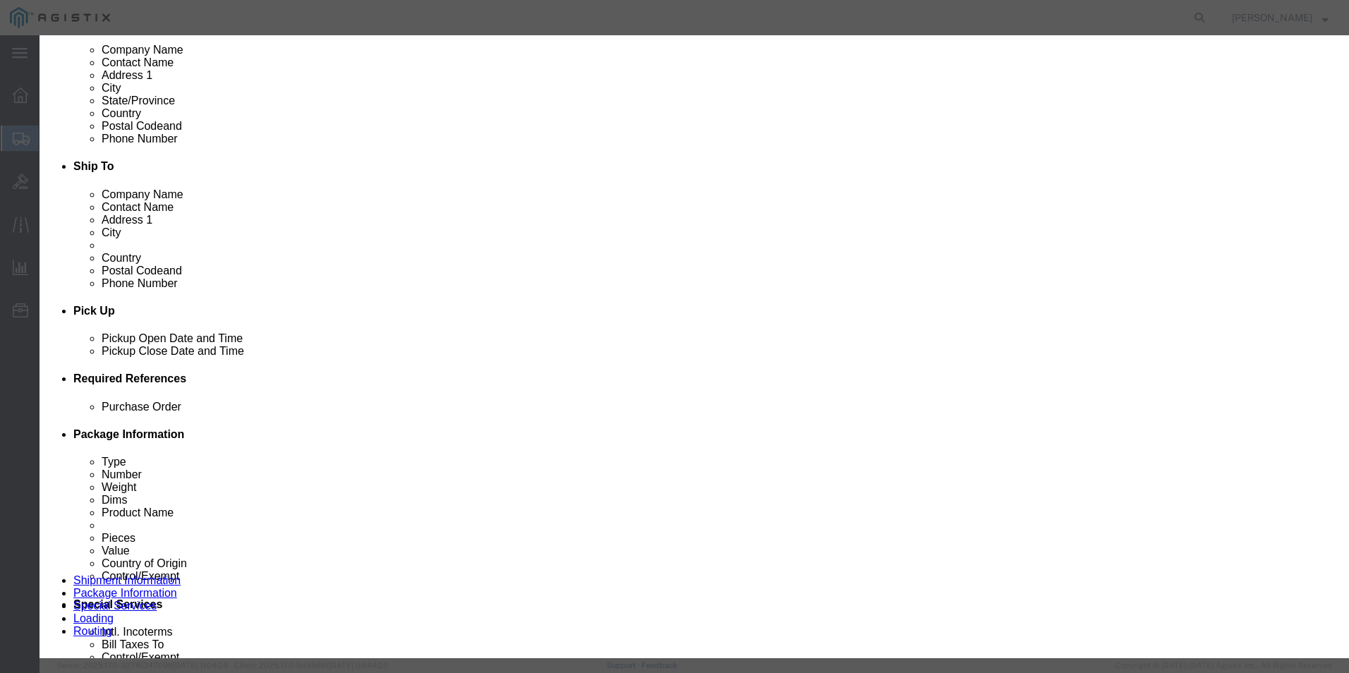
scroll to position [360, 0]
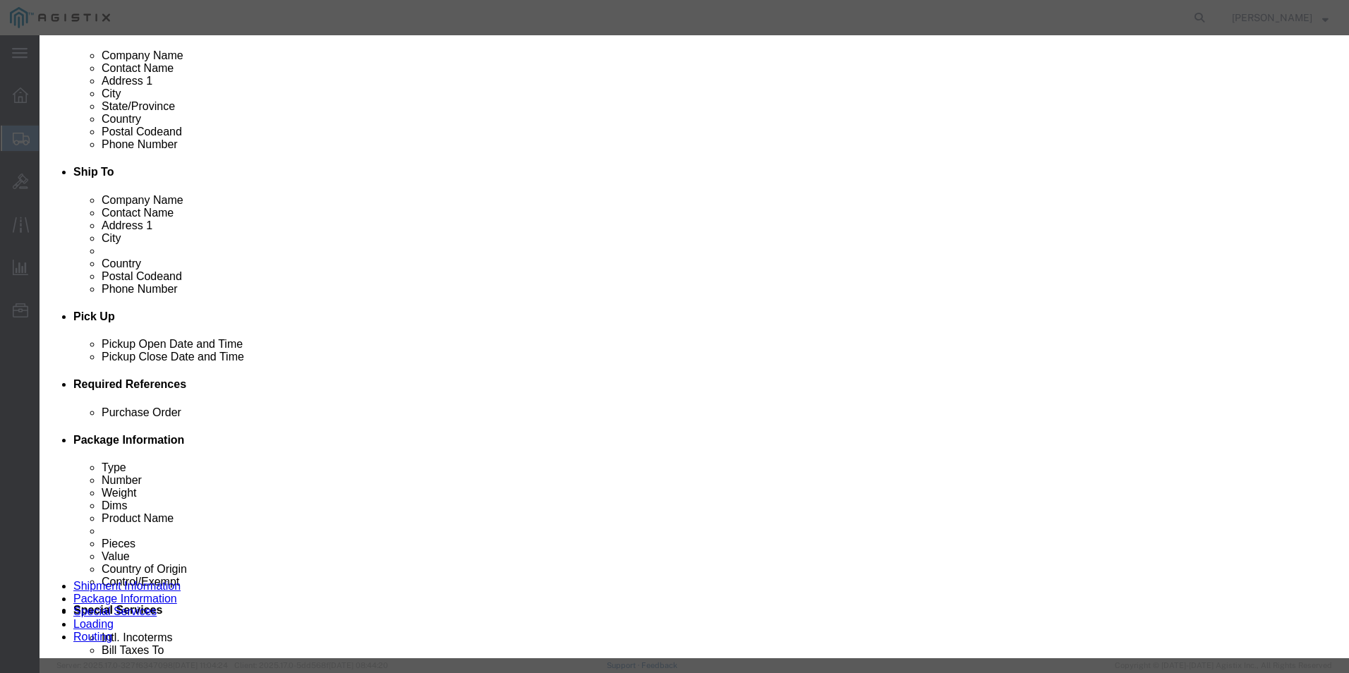
click input "text"
type input "12,933.75"
click input "text"
paste input "Cisco Codec Pro"
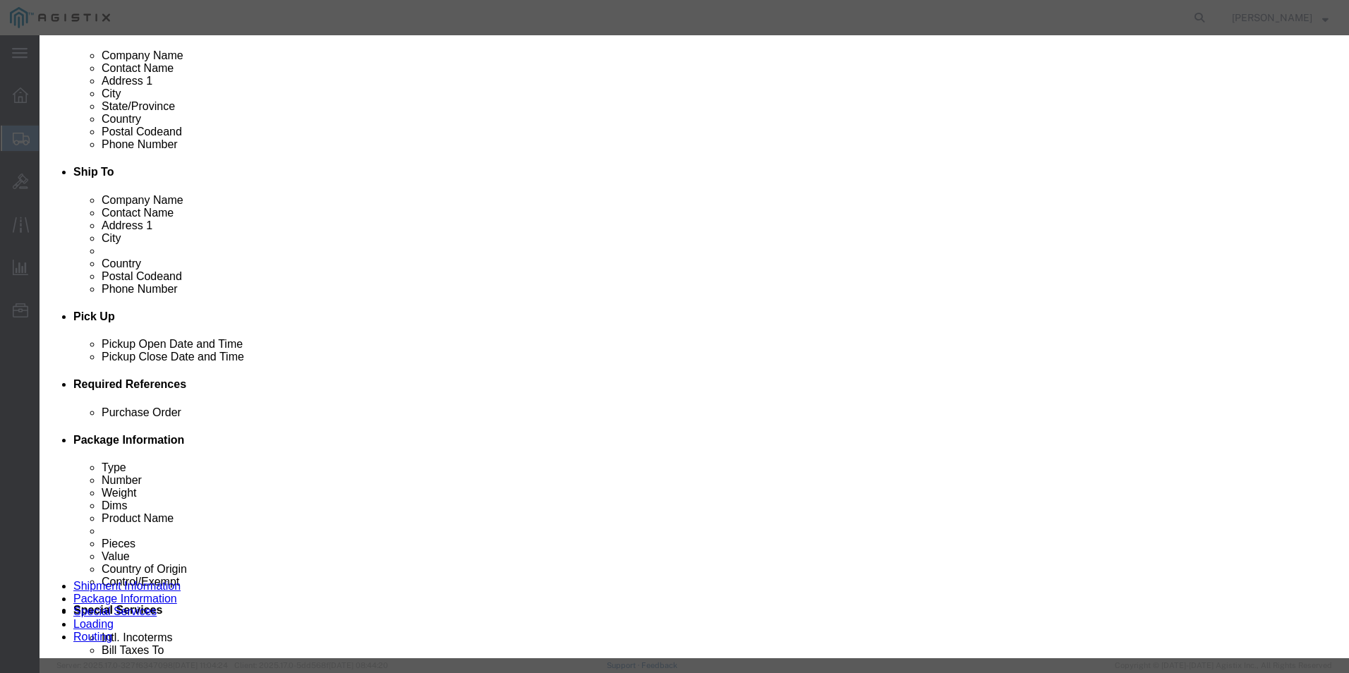
type input "Cisco Codec Pro"
click textarea
paste textarea "Cisco Codec Pro"
type textarea "Cisco Codec Pro"
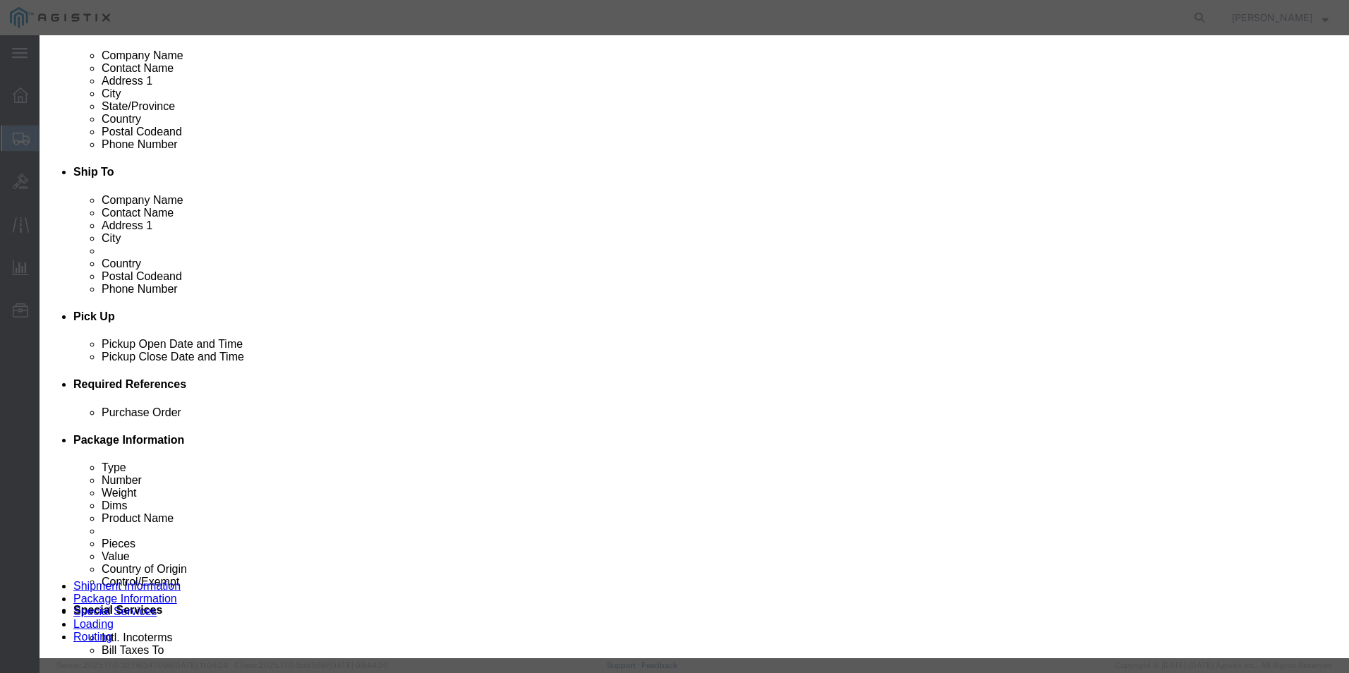
click button "Save & Close"
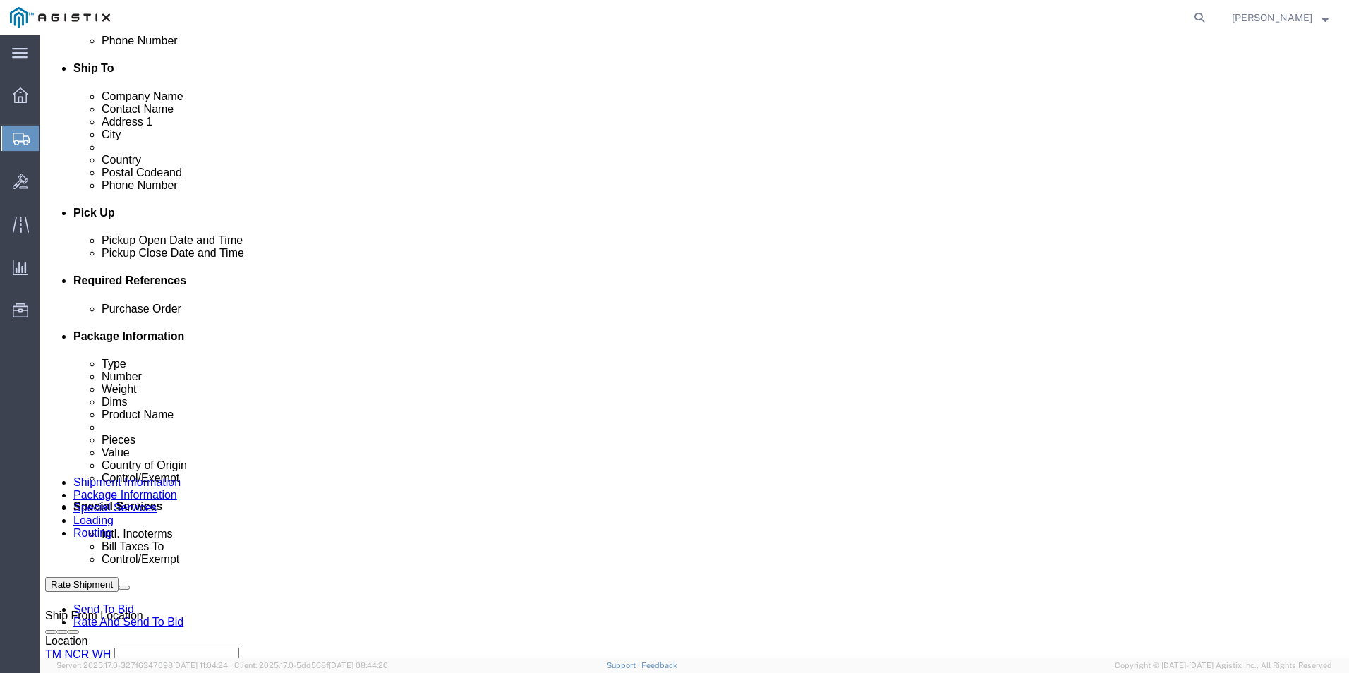
scroll to position [501, 0]
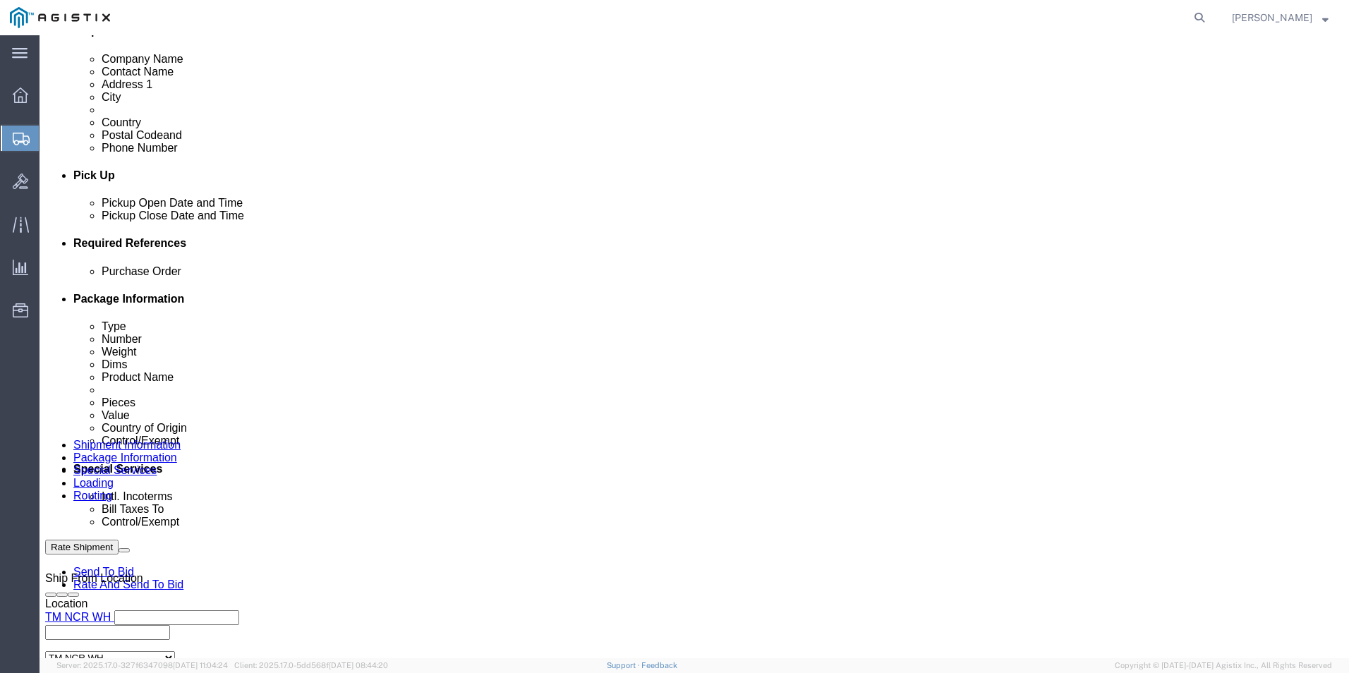
click dd "29305.08 USD"
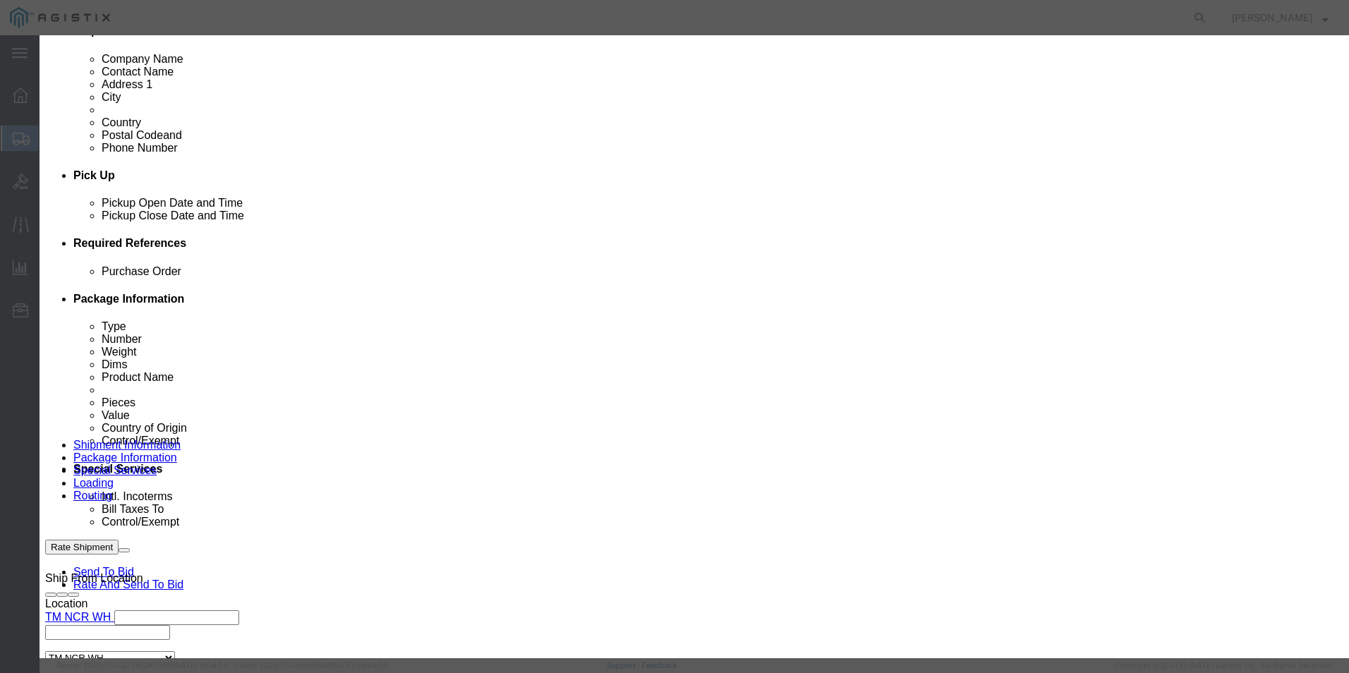
scroll to position [212, 0]
click button "Save & Close"
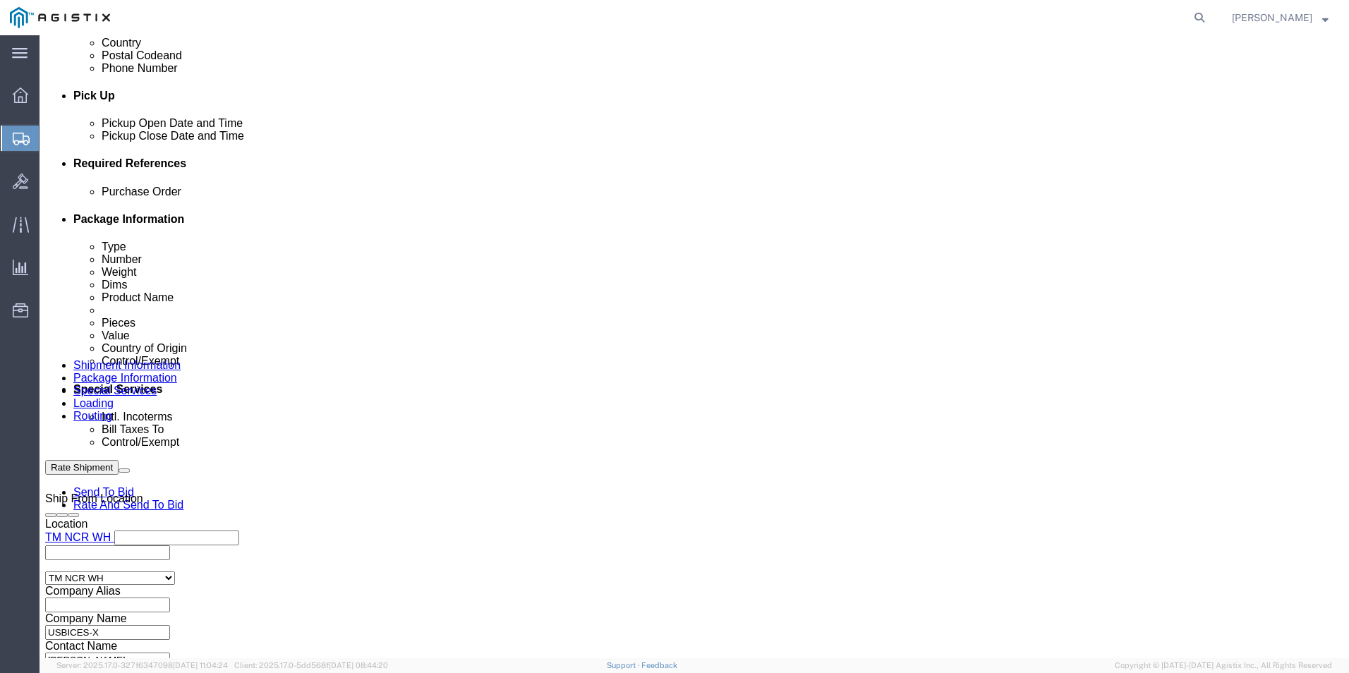
scroll to position [642, 0]
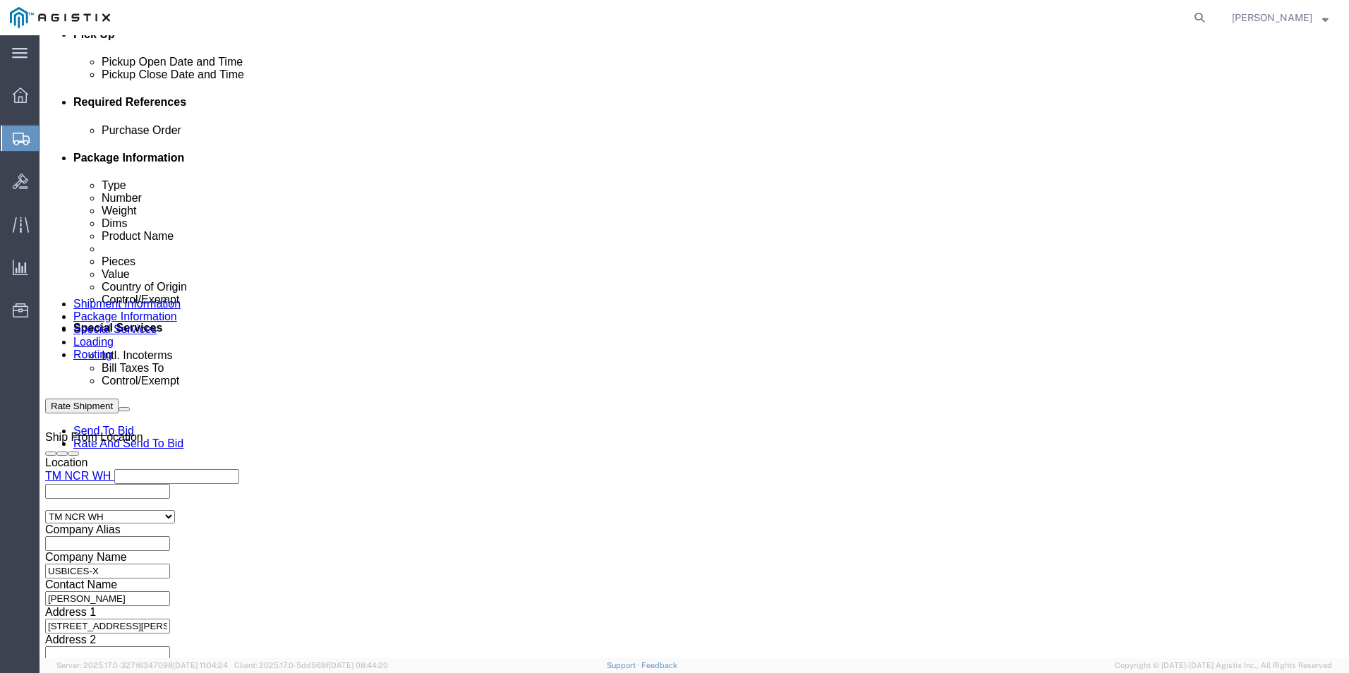
click dd "1.00 Each"
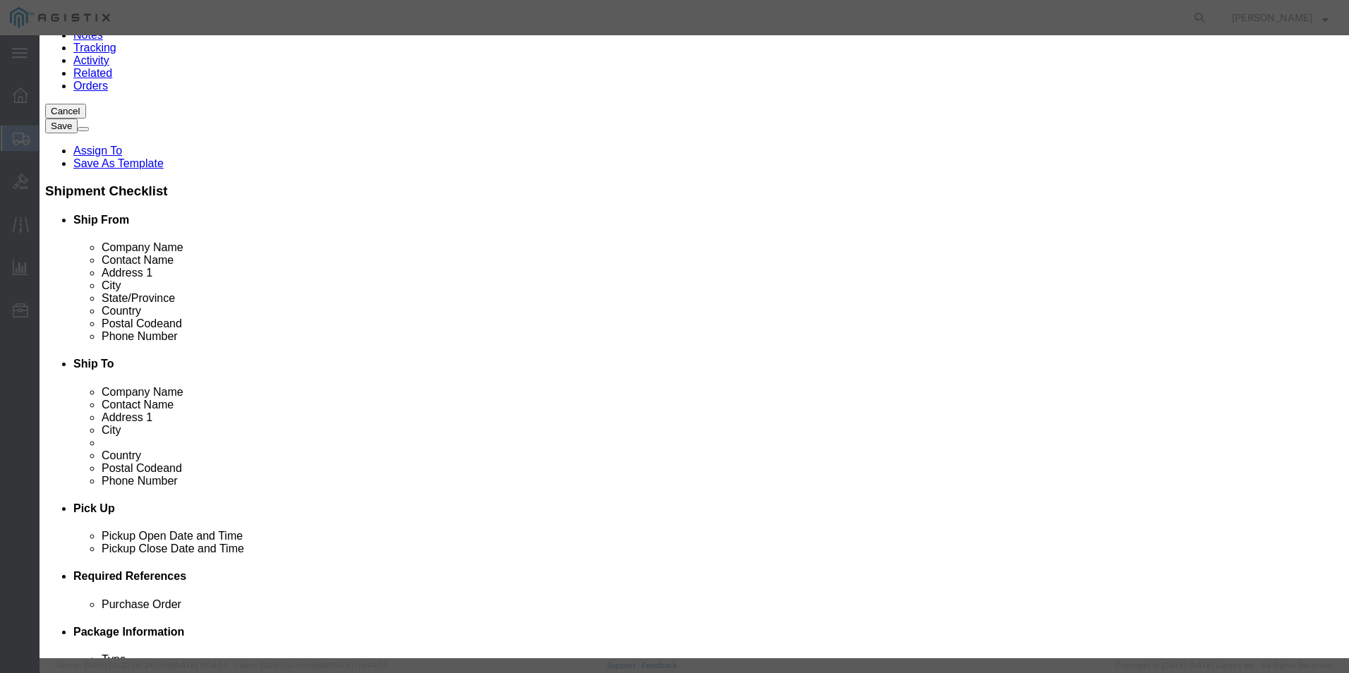
scroll to position [148, 0]
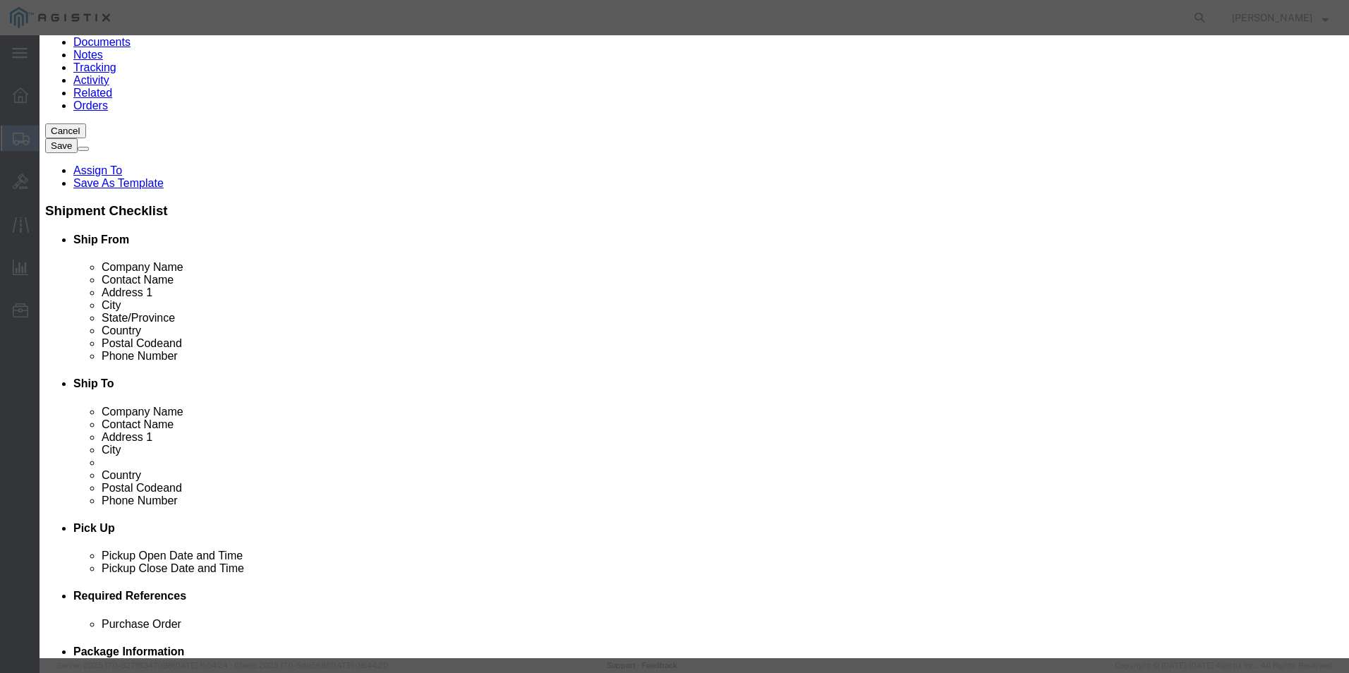
click icon "button"
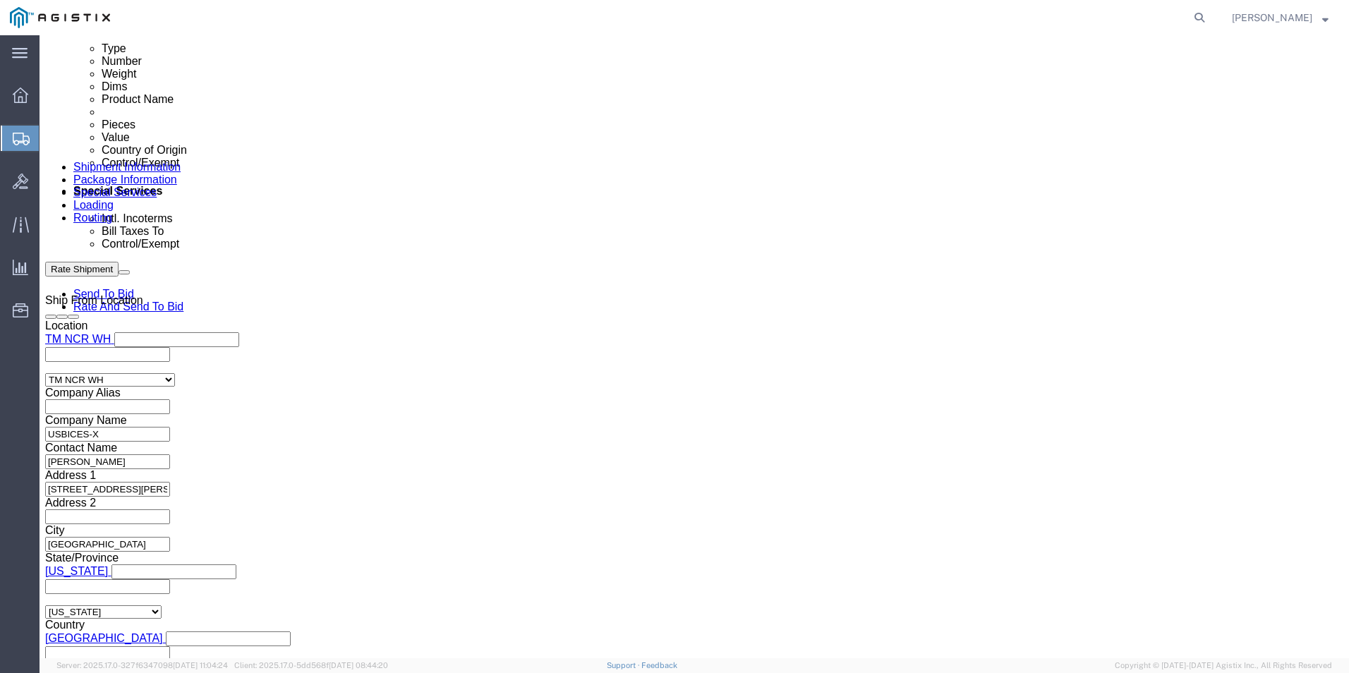
scroll to position [783, 0]
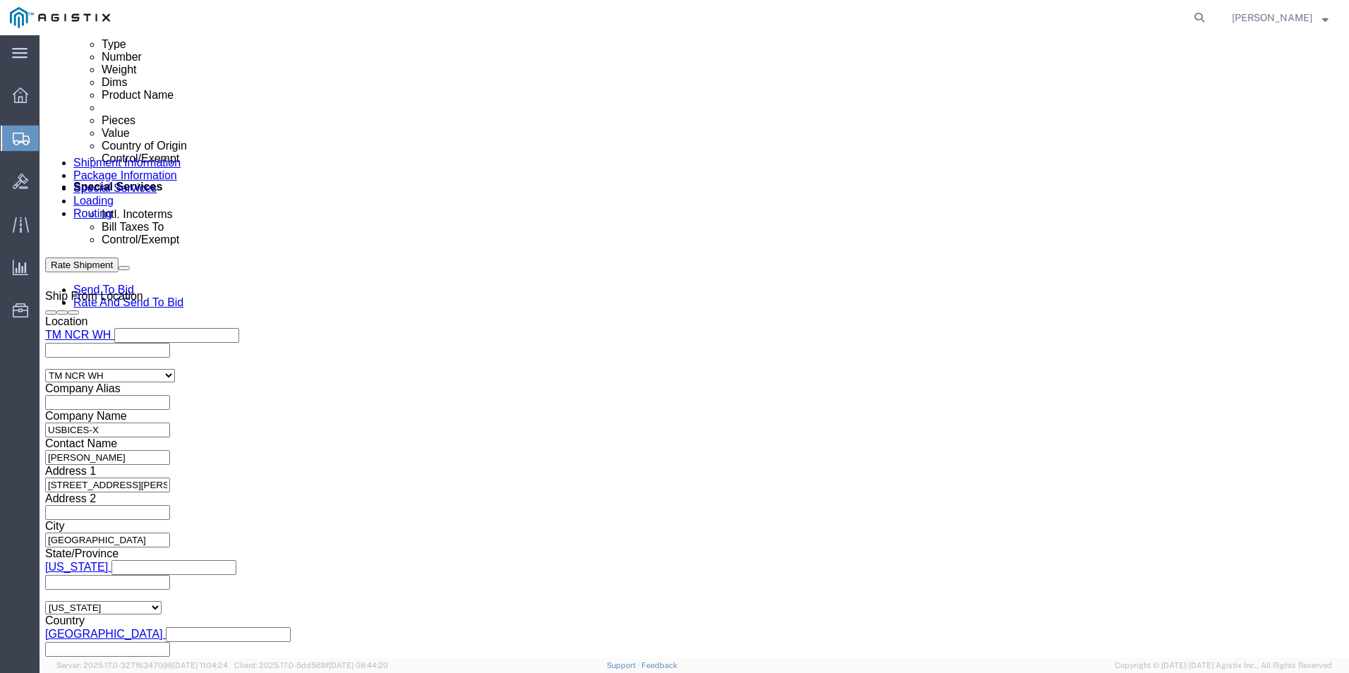
click dd "1.00 Each"
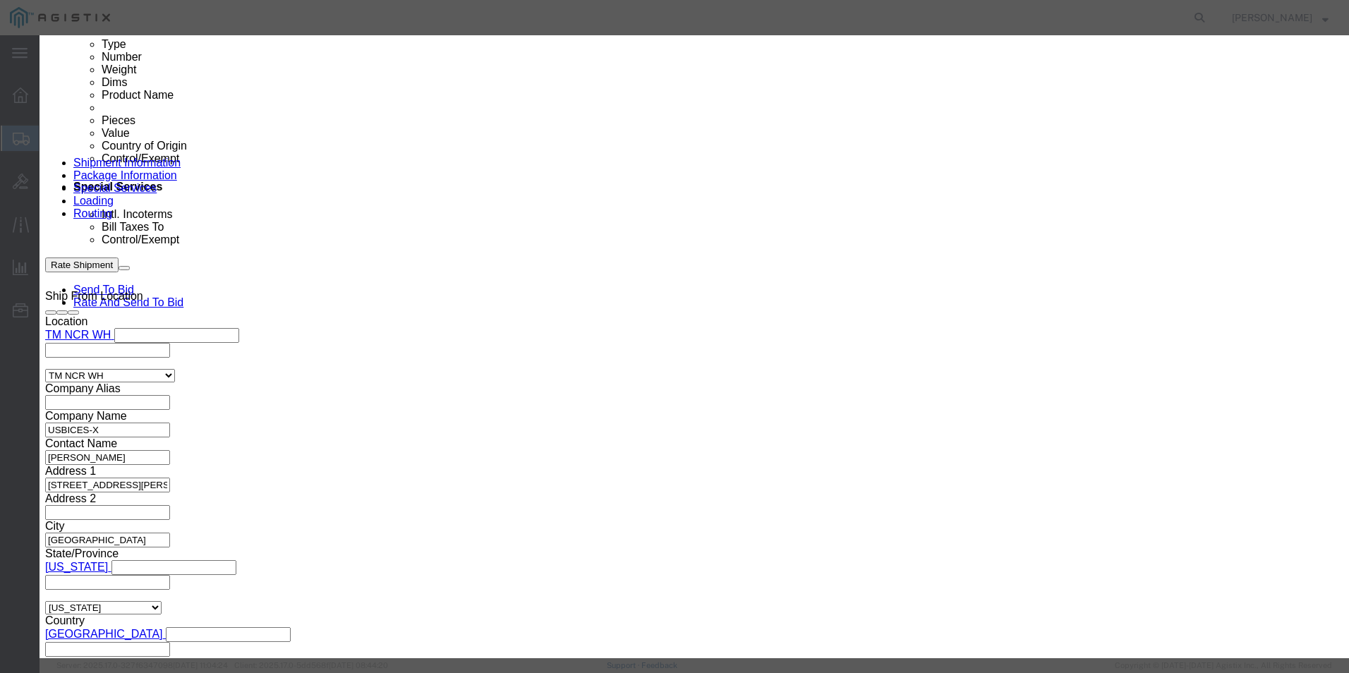
click icon "button"
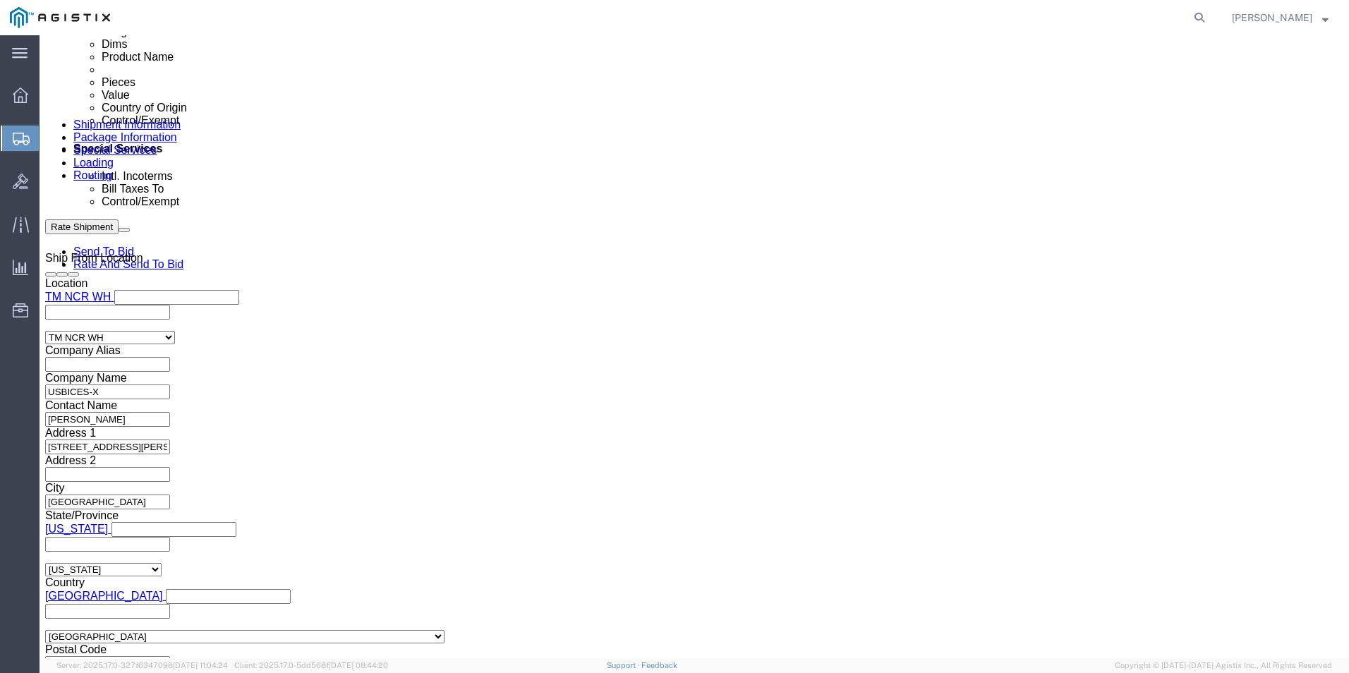
scroll to position [924, 0]
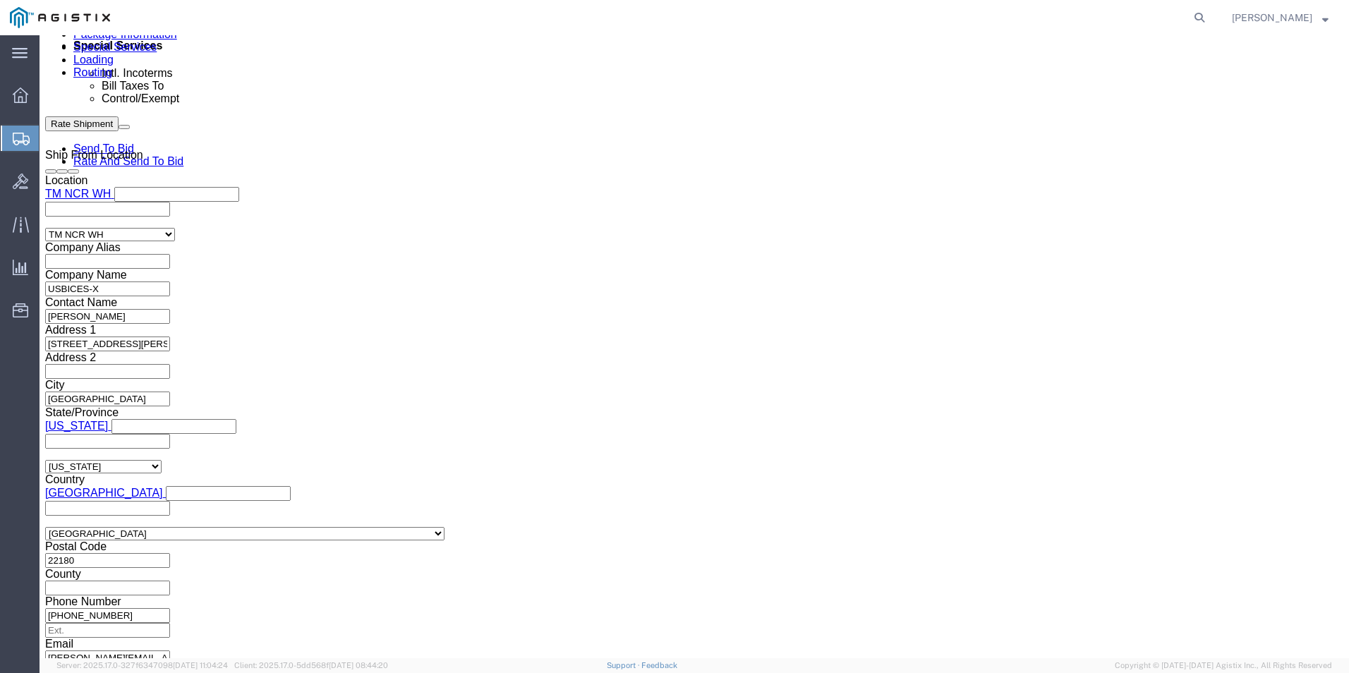
click dd "1.00 Each"
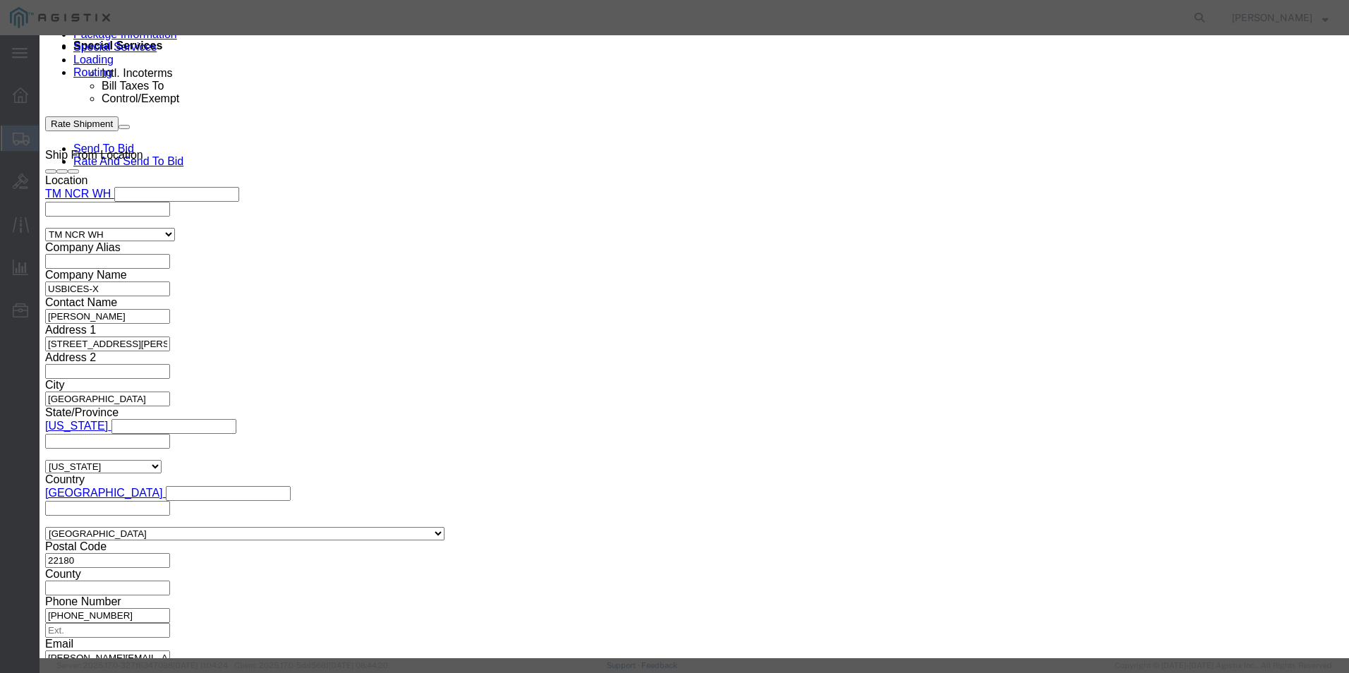
click icon "button"
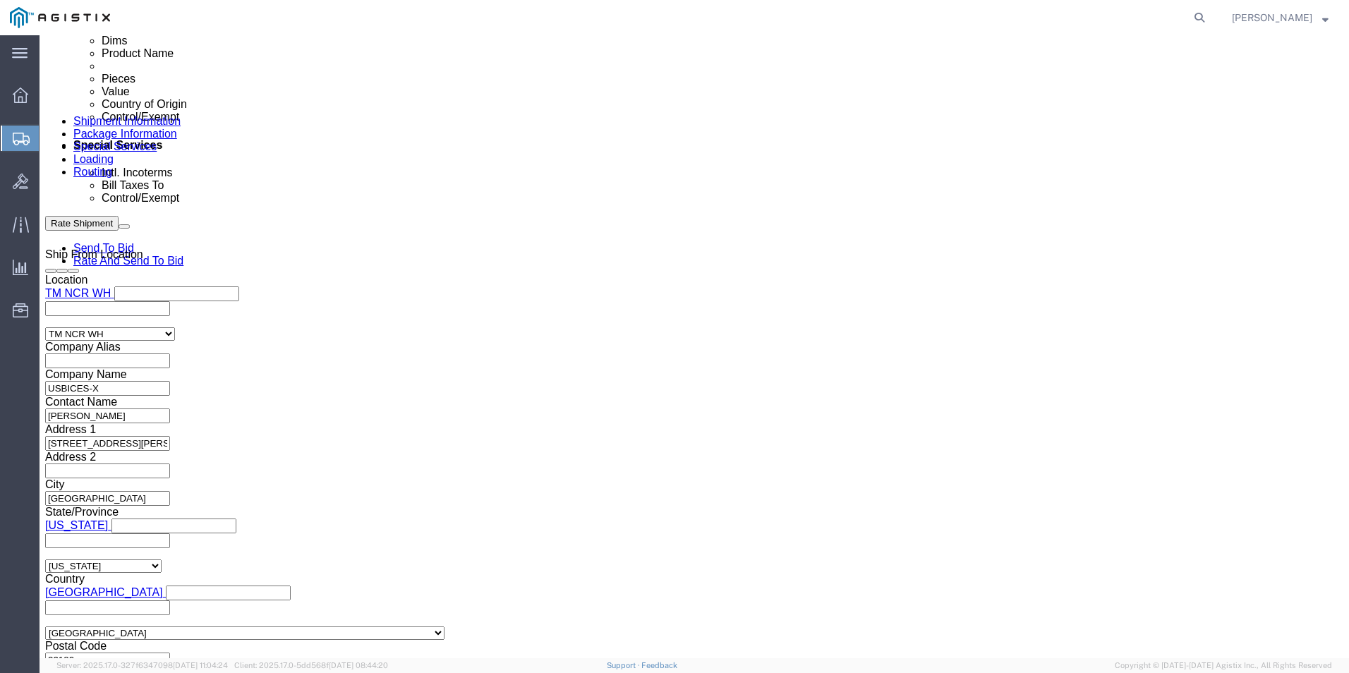
scroll to position [847, 0]
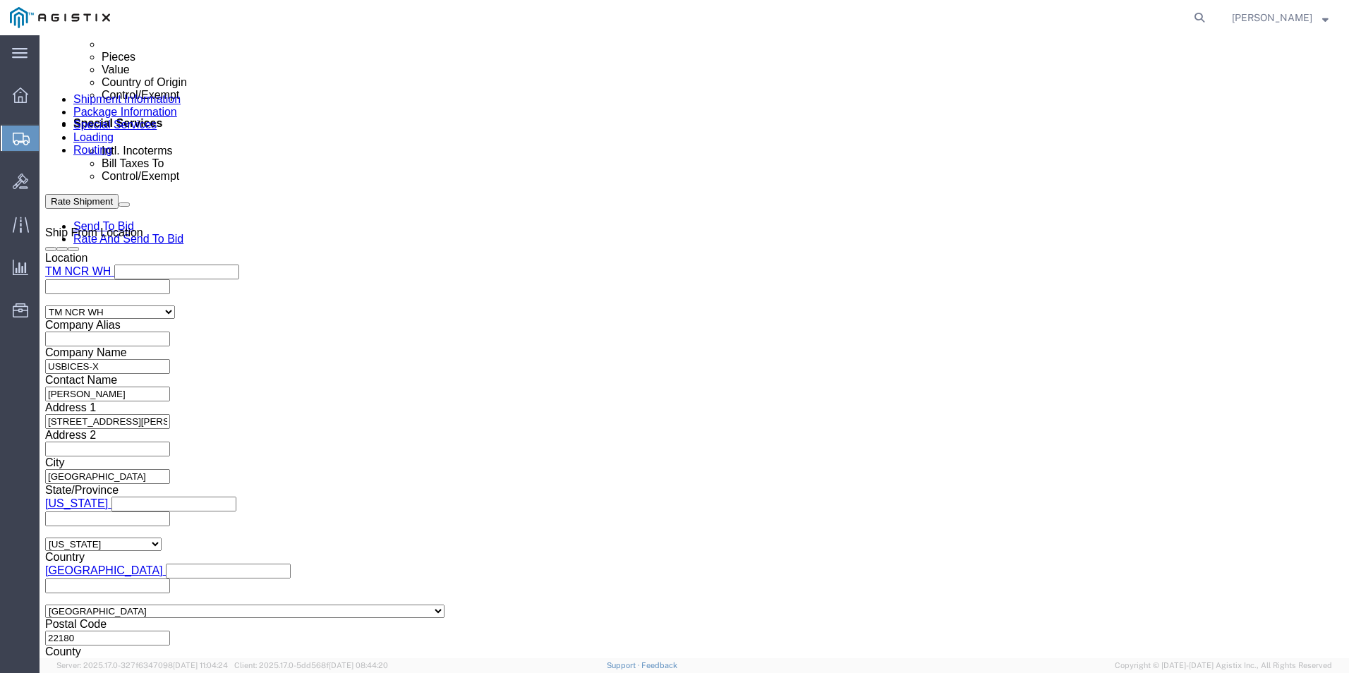
click dd
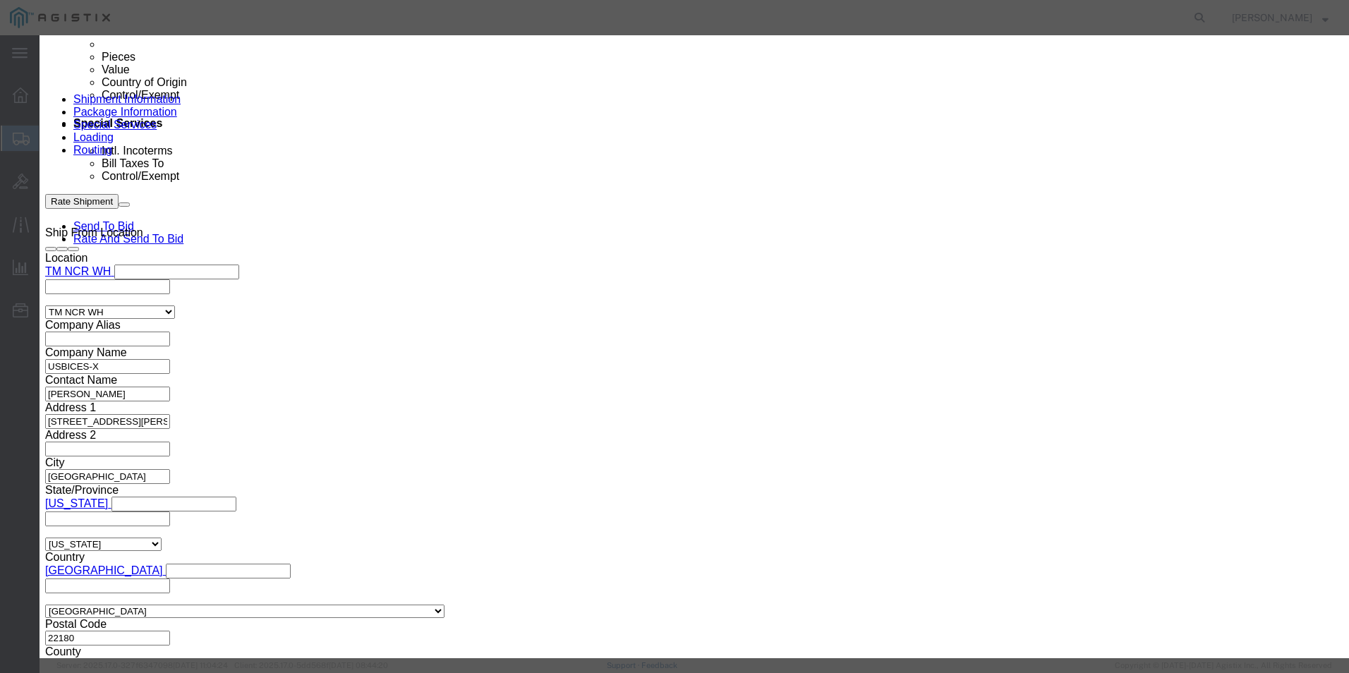
click icon "button"
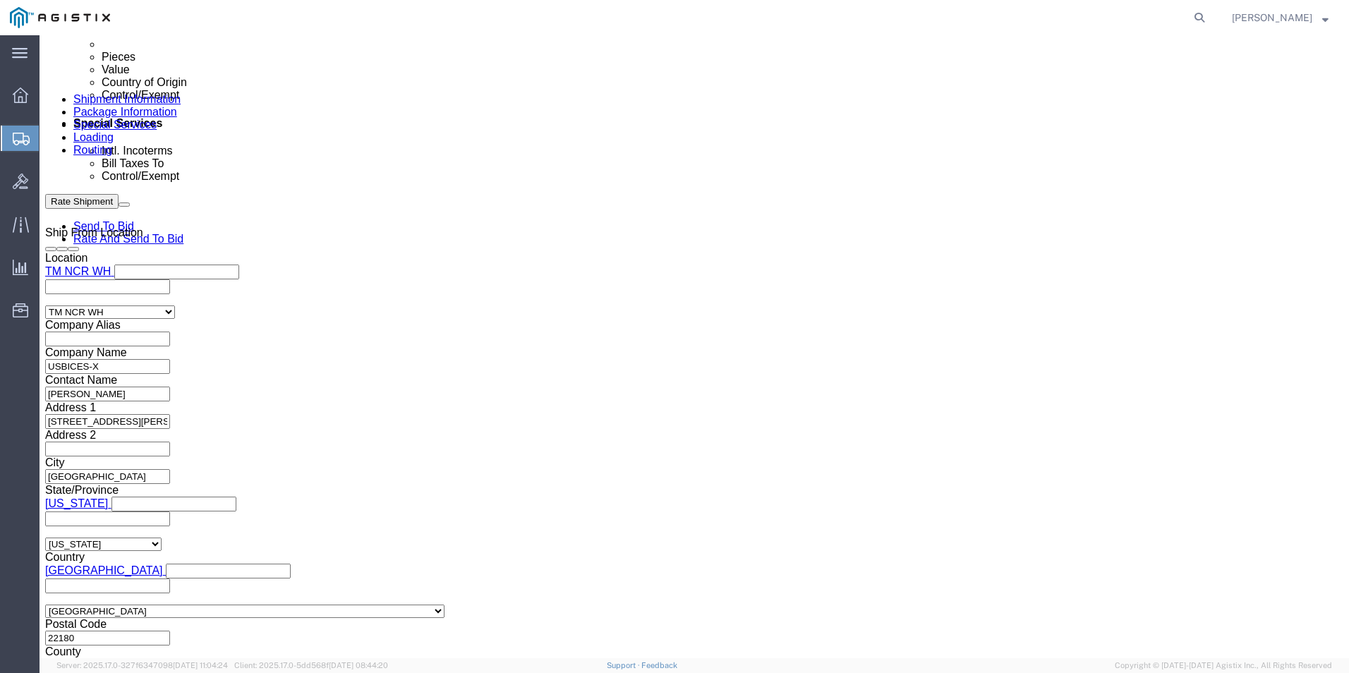
click link "Delete this content"
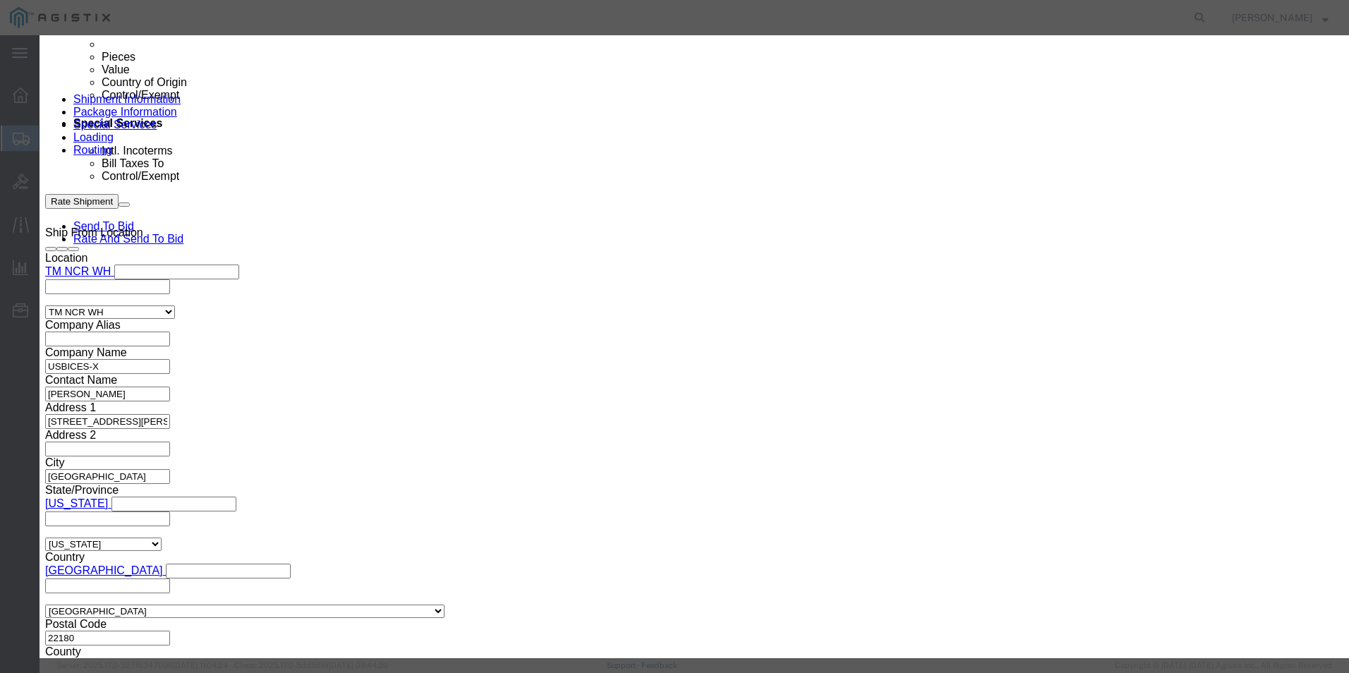
click button "Yes"
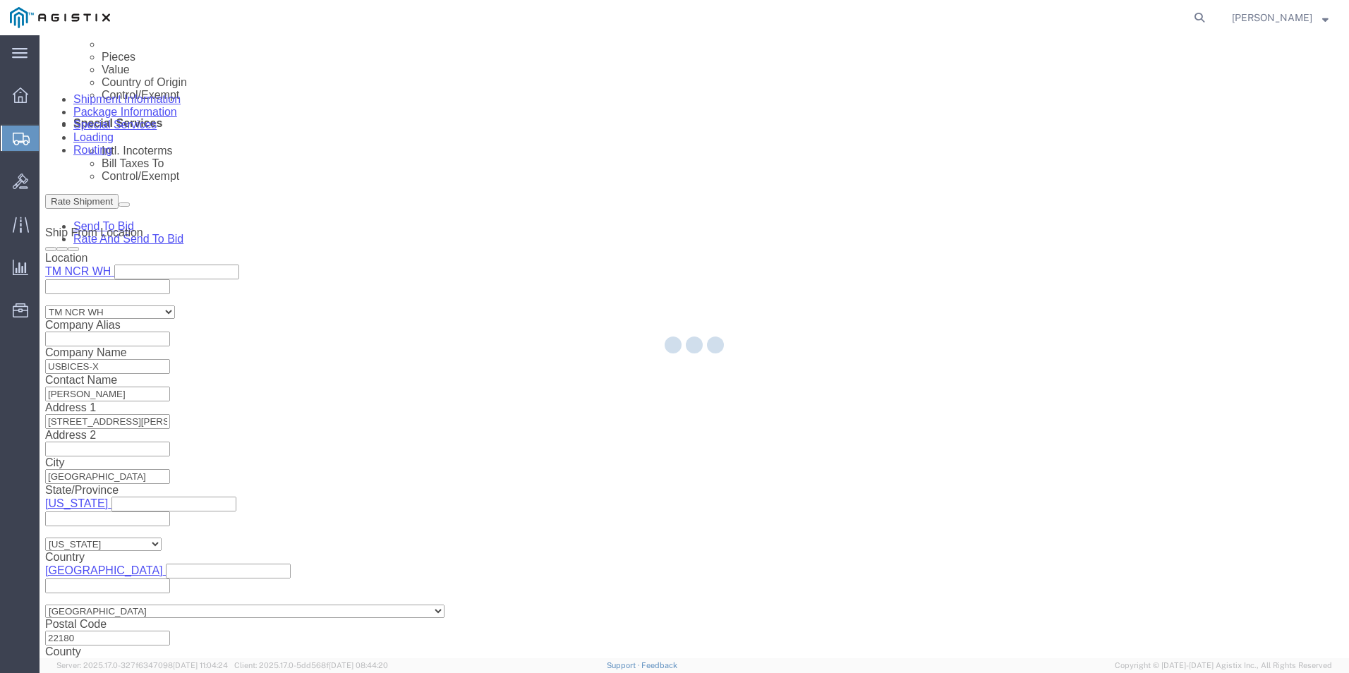
scroll to position [742, 0]
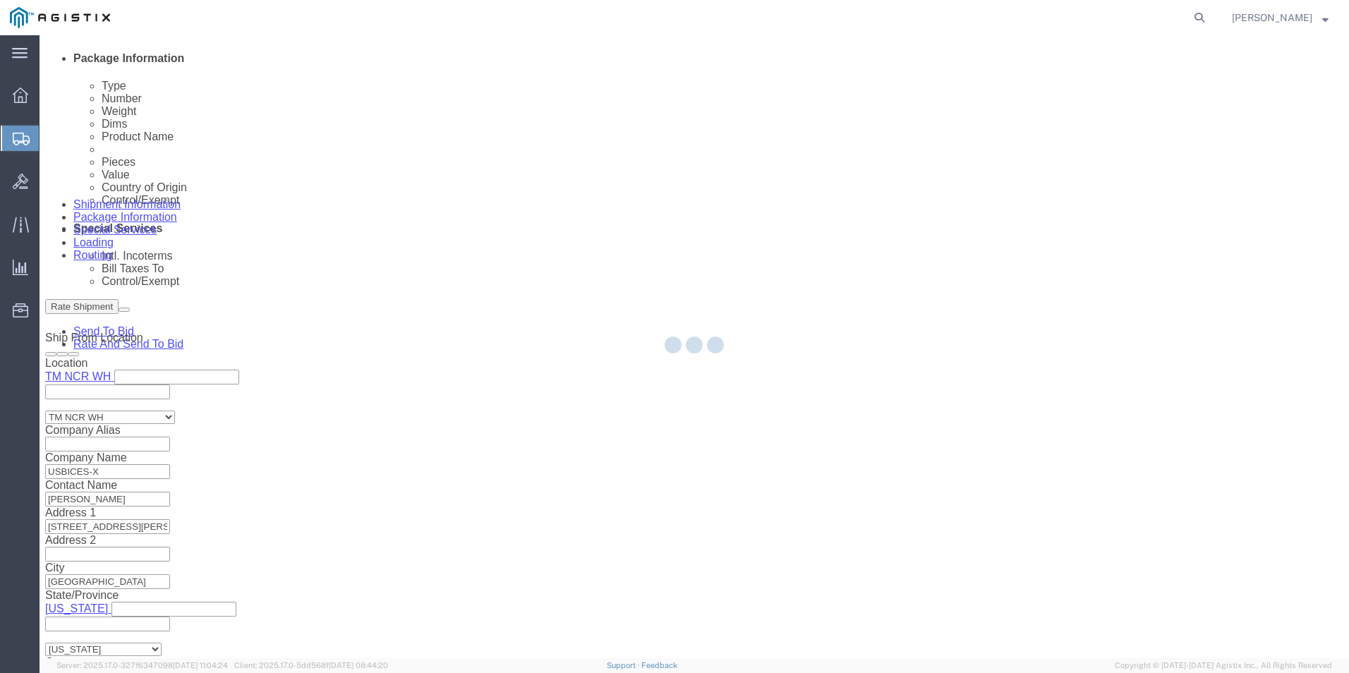
select select "PSNS"
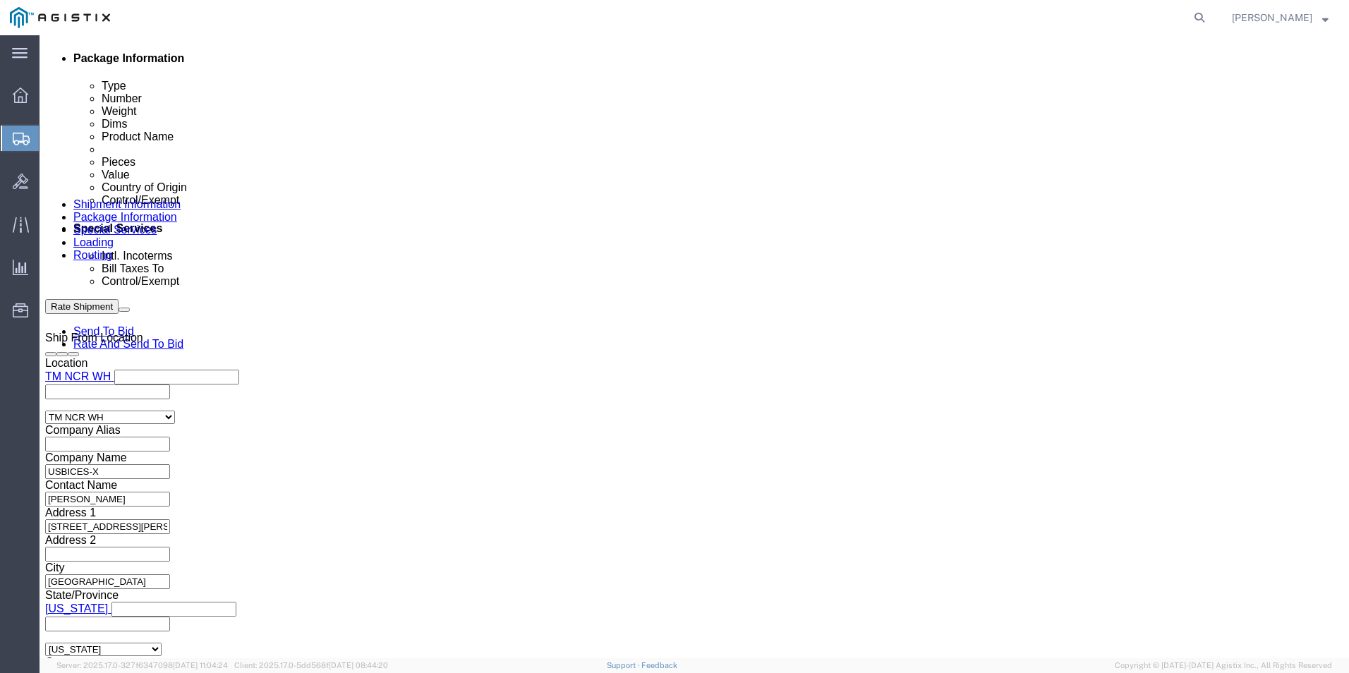
click link "Delete this content"
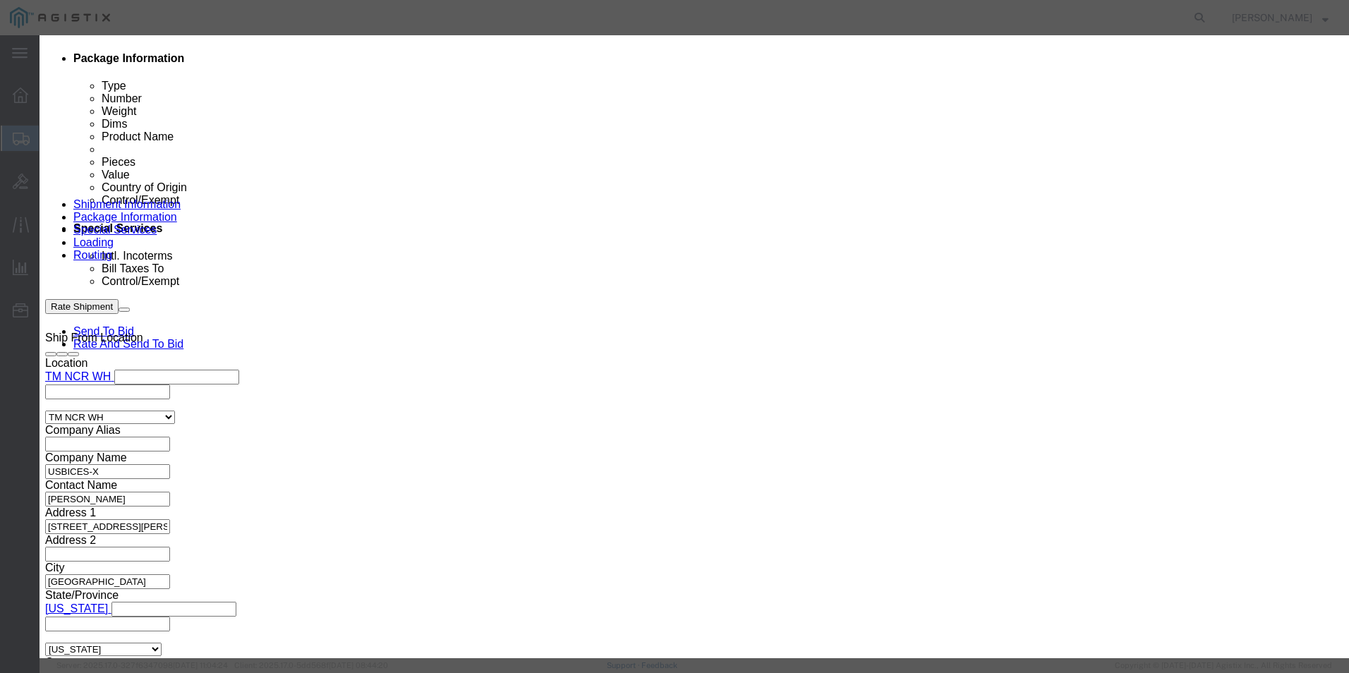
click button "Yes"
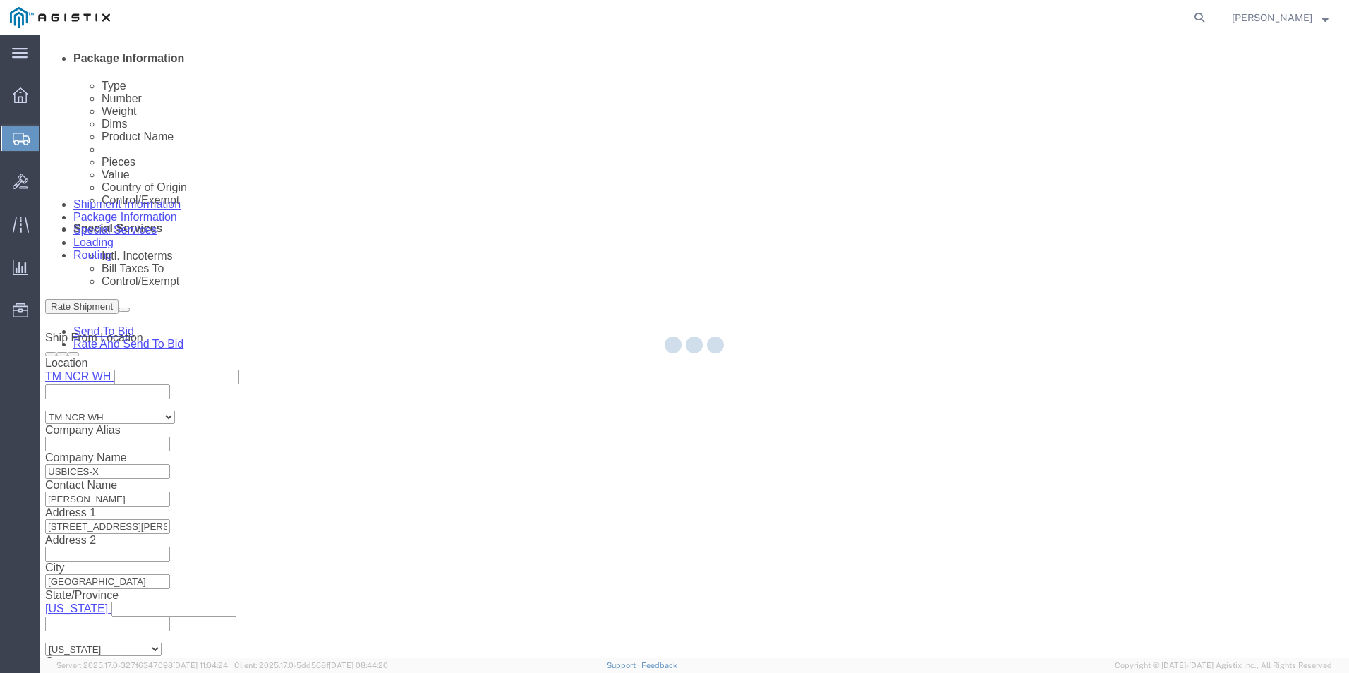
scroll to position [640, 0]
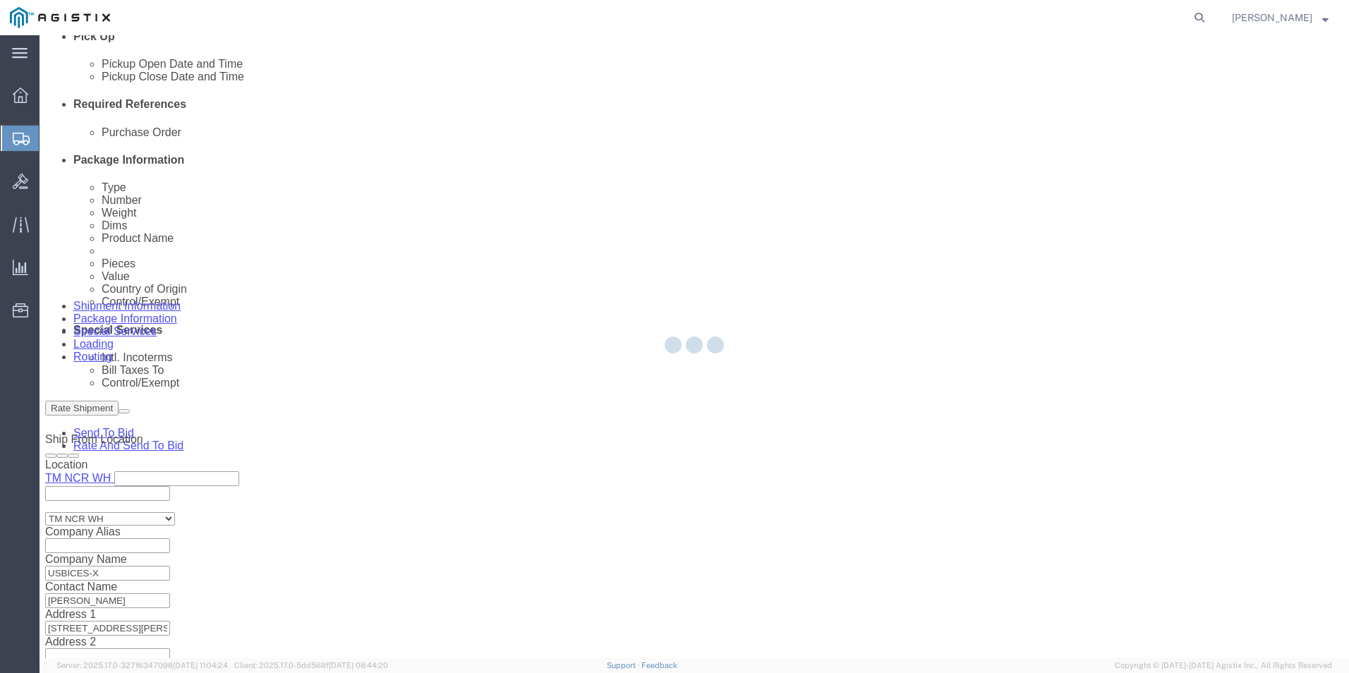
select select "PSNS"
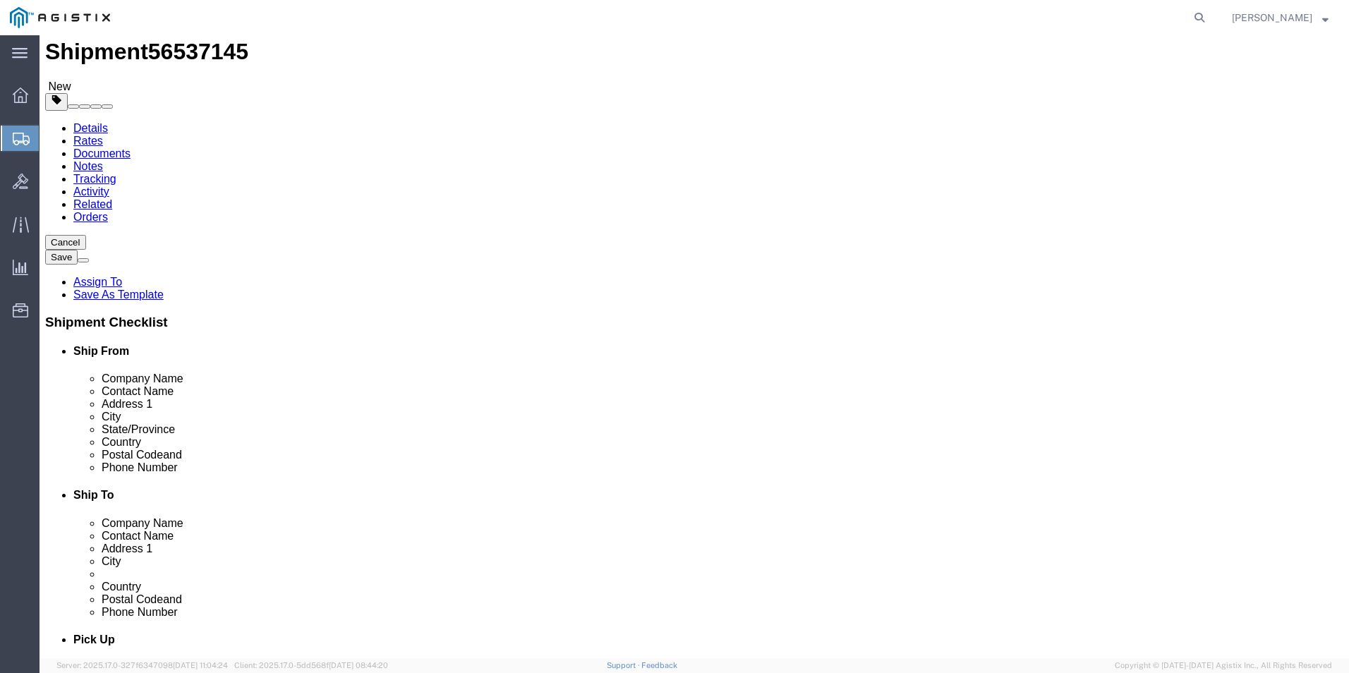
scroll to position [0, 0]
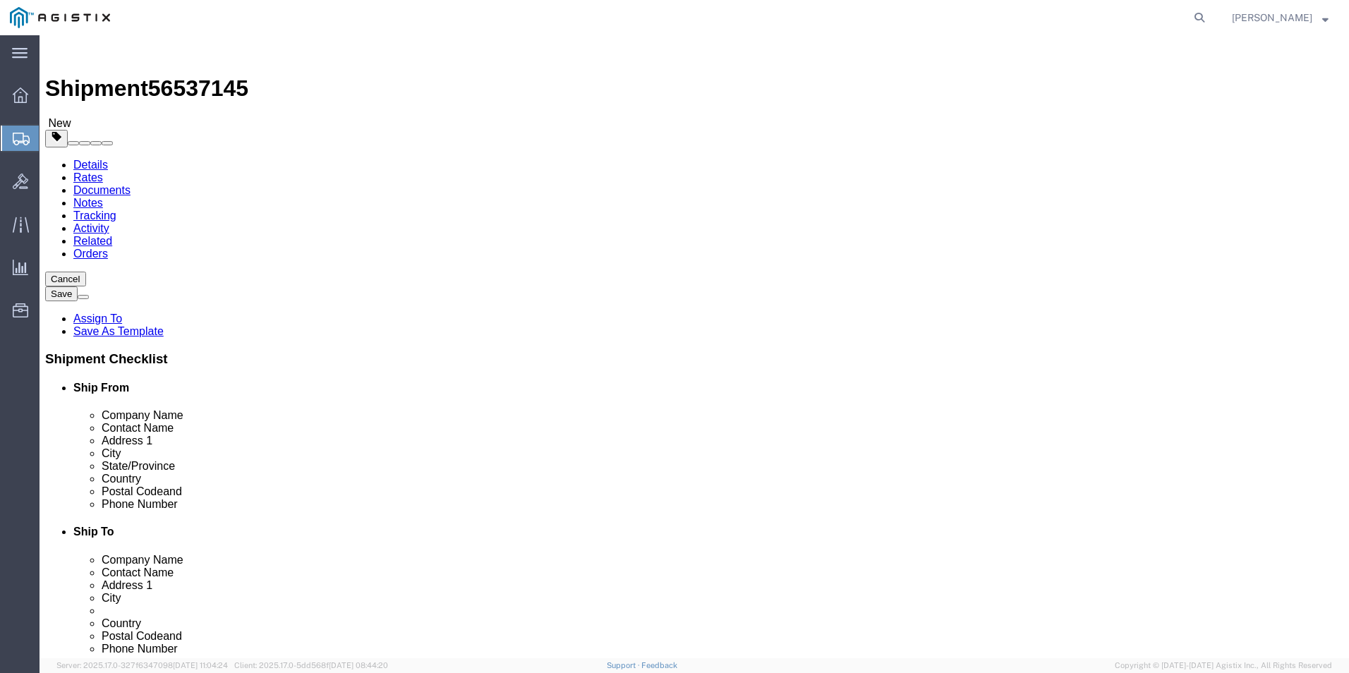
click button "Save"
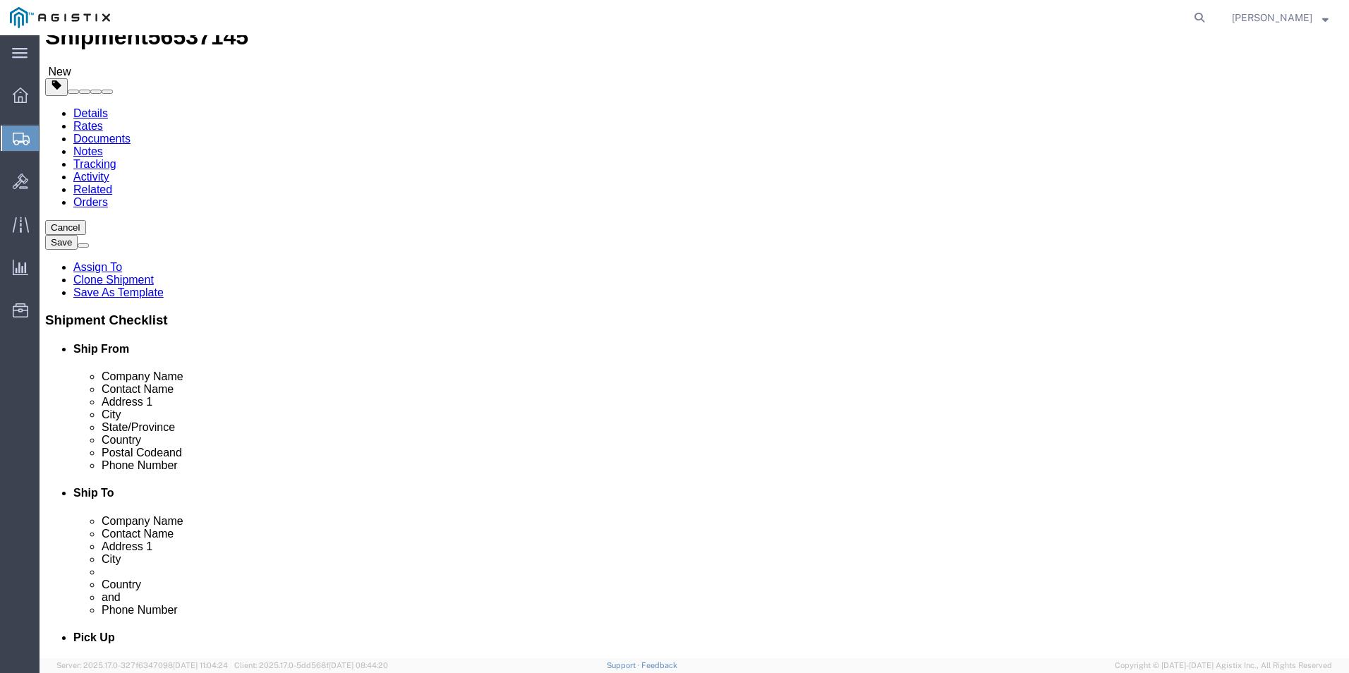
scroll to position [16, 0]
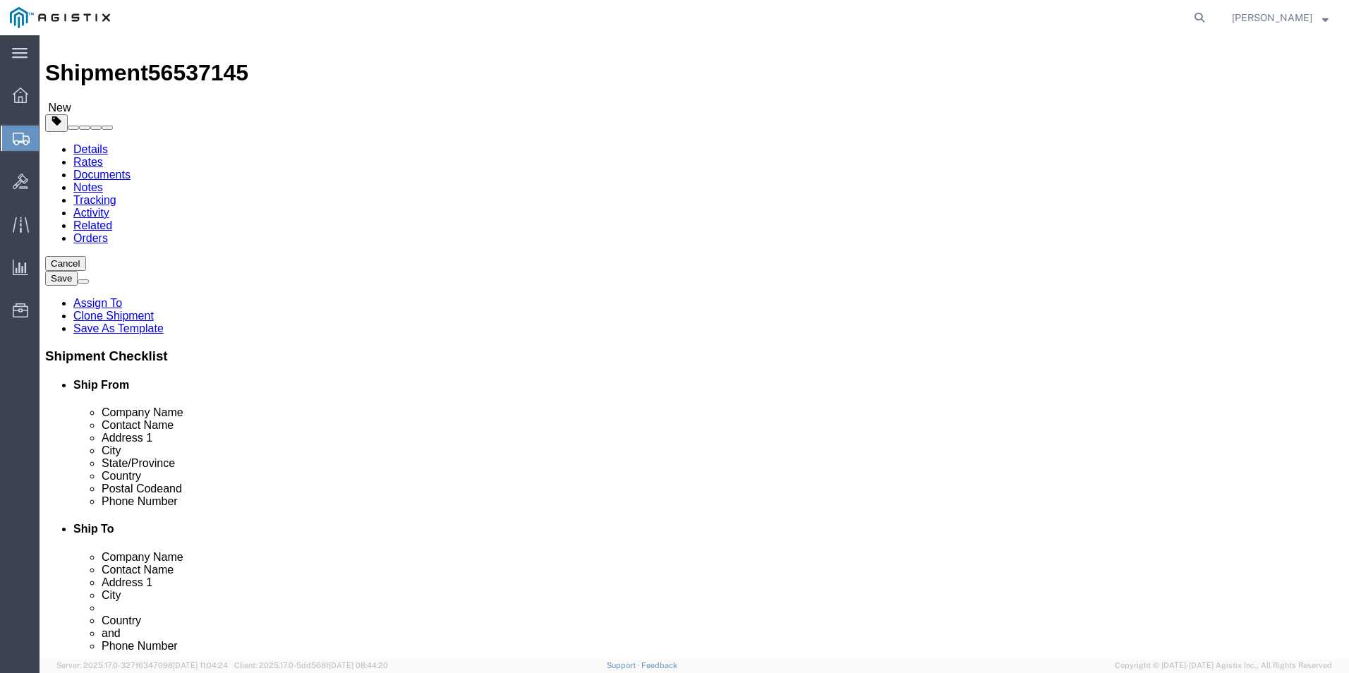
click dd "1137.40 USD"
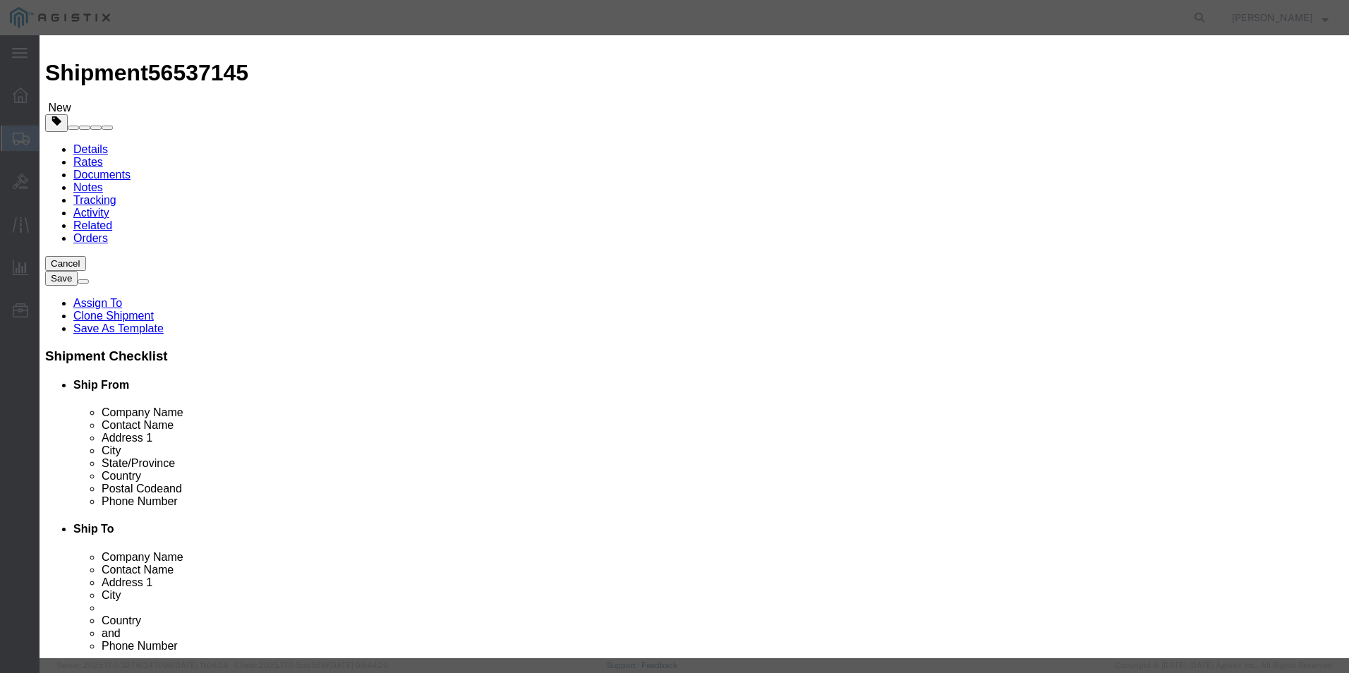
scroll to position [71, 0]
type input "8517610020"
click input "text"
type input "5A002"
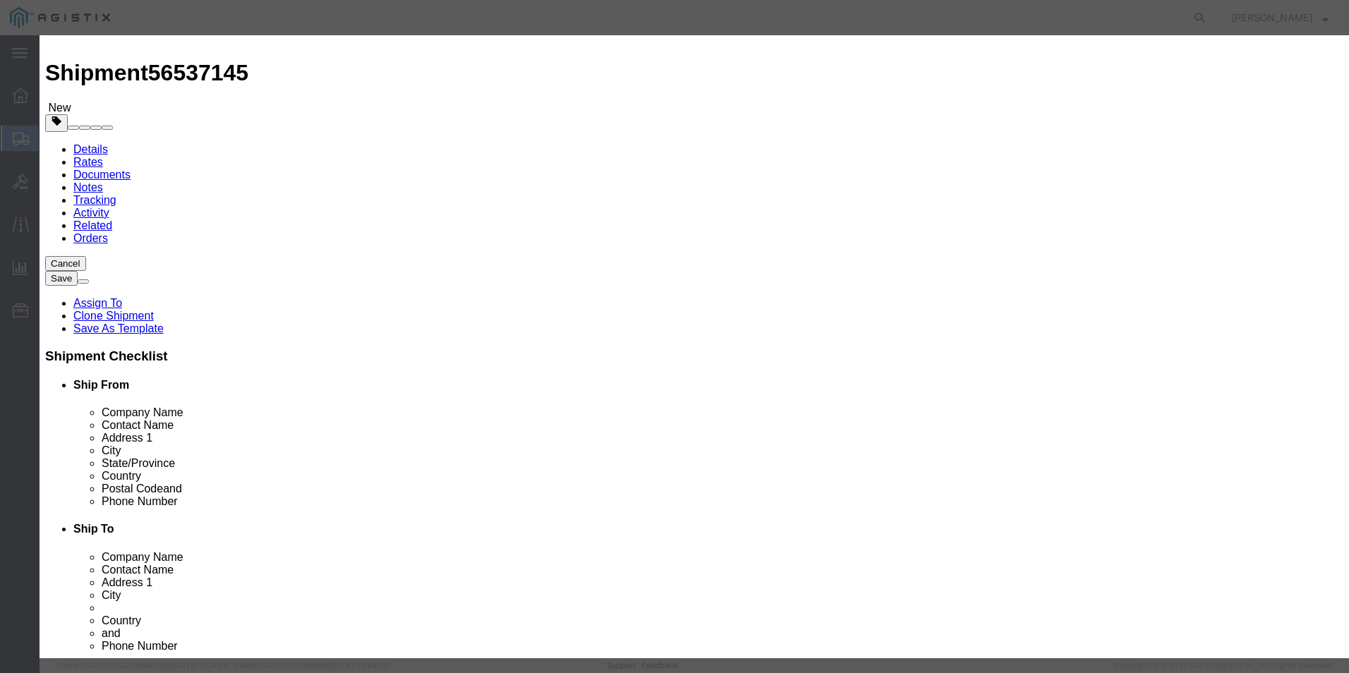
click button "Save & Close"
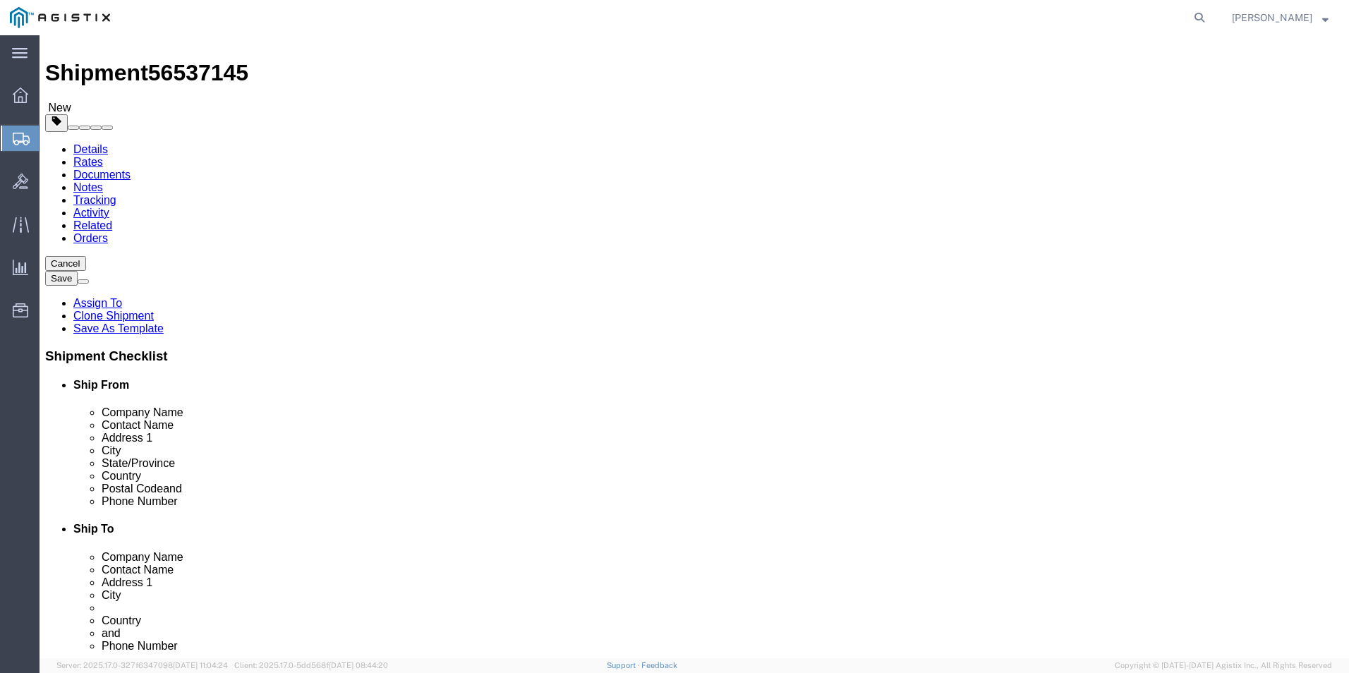
click dd "1471.05 USD"
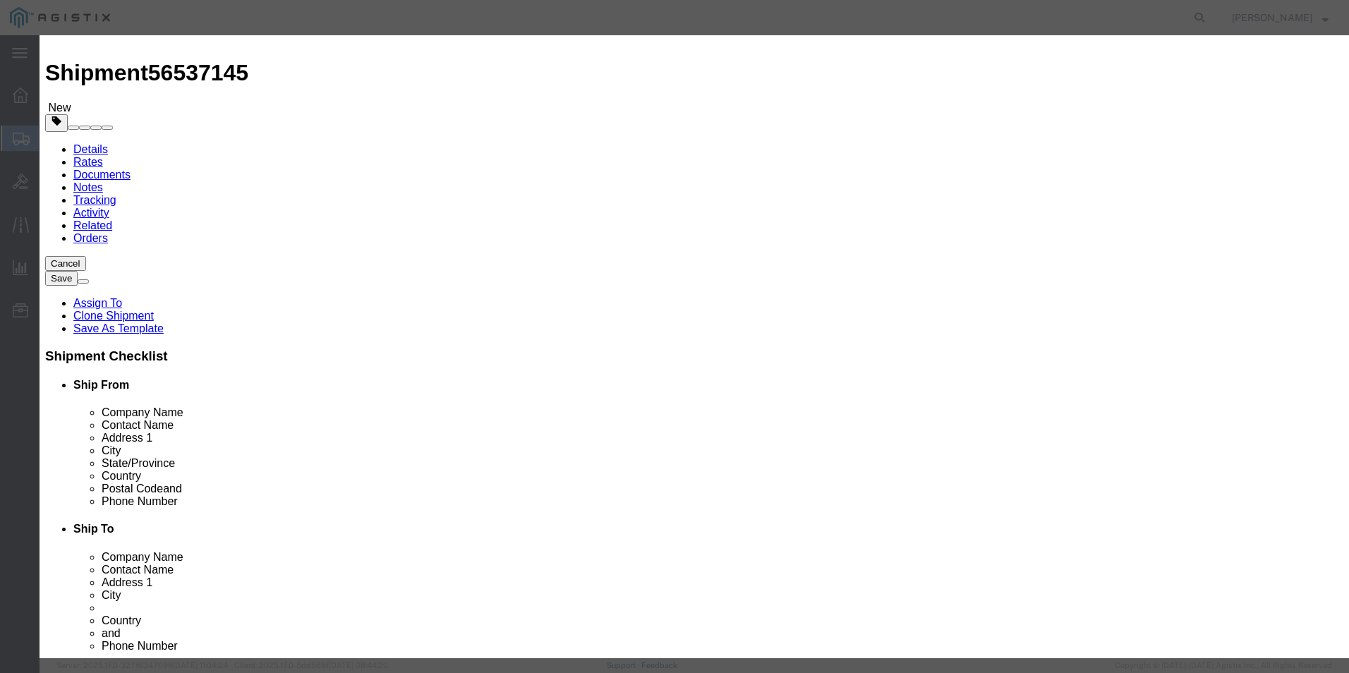
scroll to position [141, 0]
type input "8517620020"
click input "text"
type input "5A002"
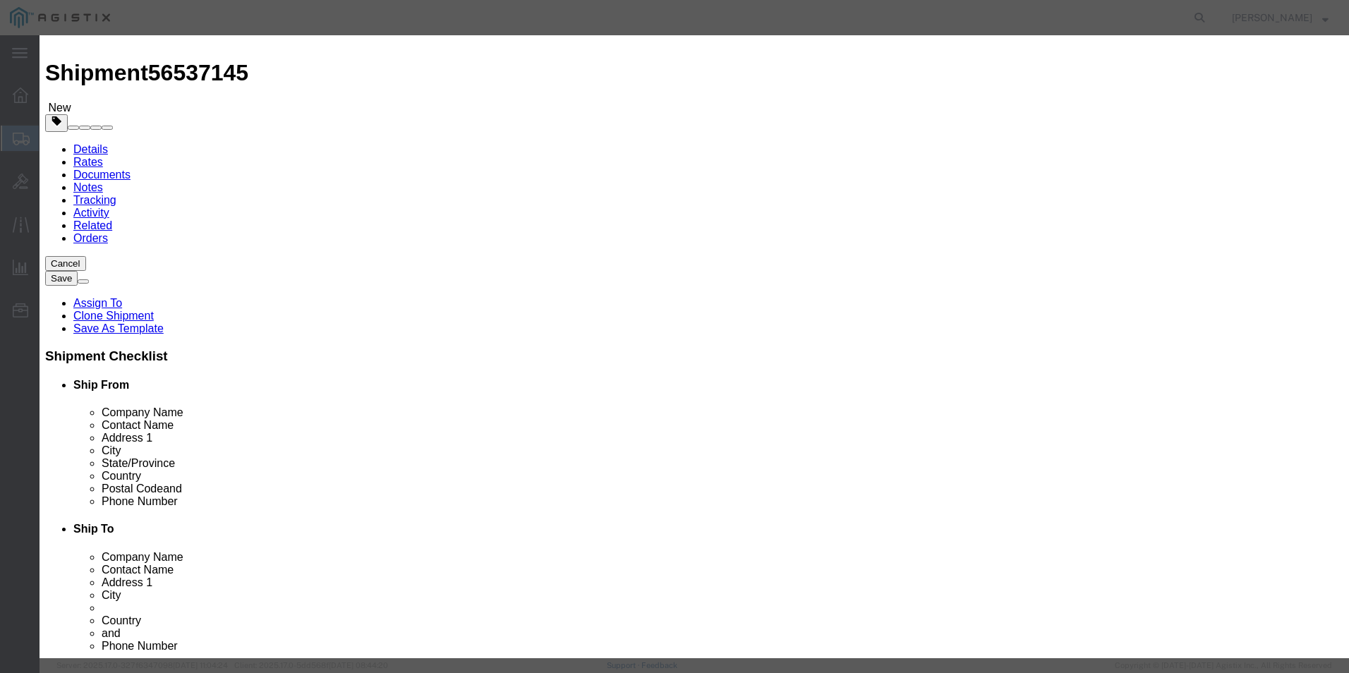
click button "Save & Close"
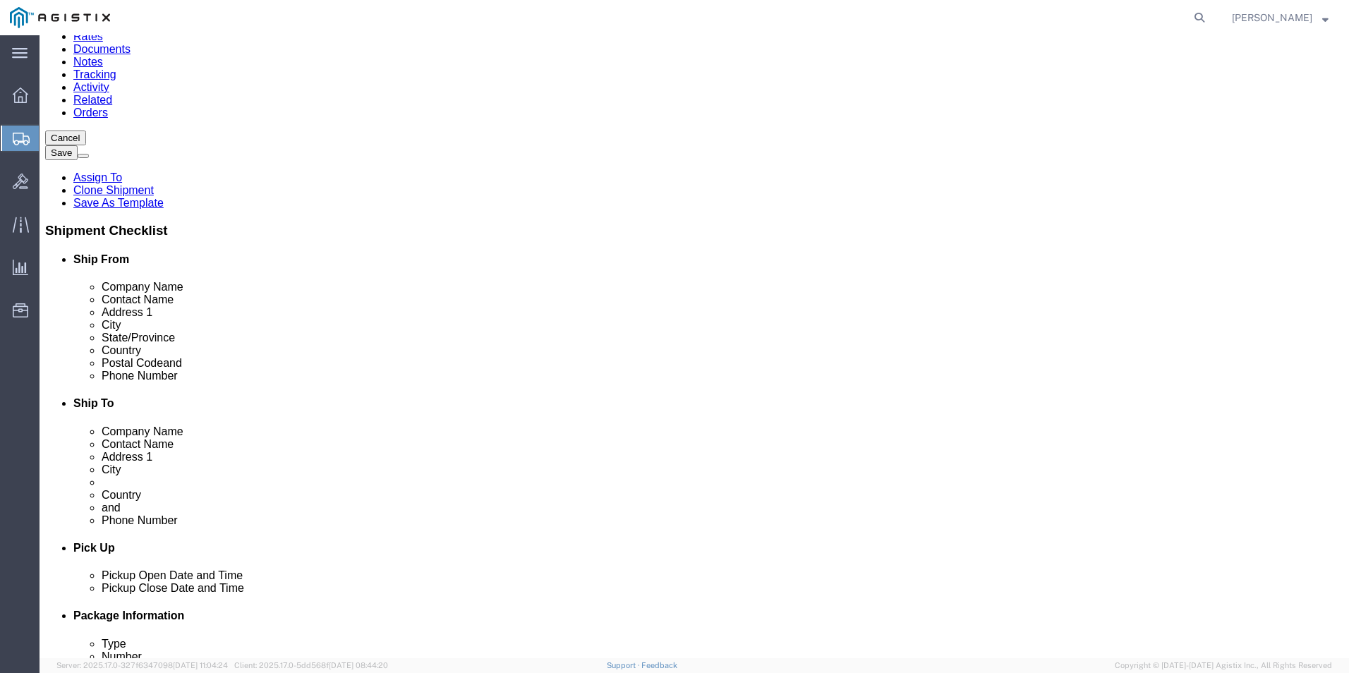
scroll to position [157, 0]
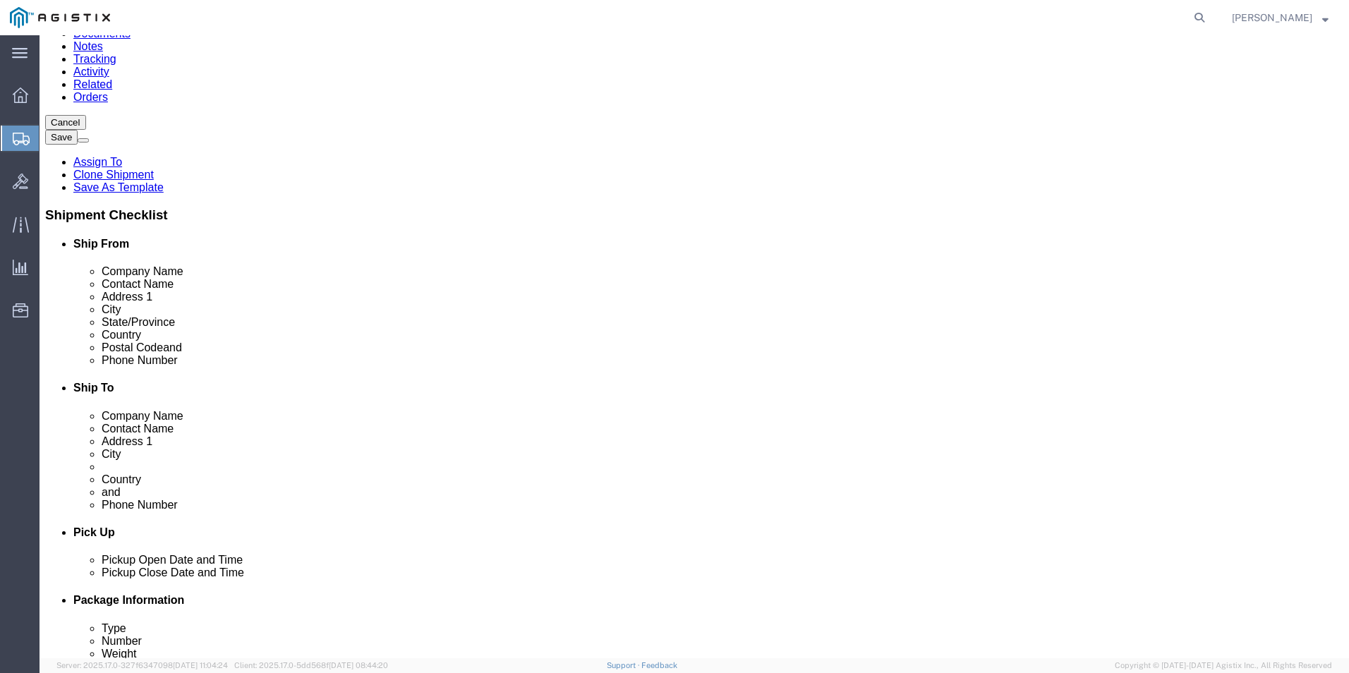
click dd "1471.05 USD"
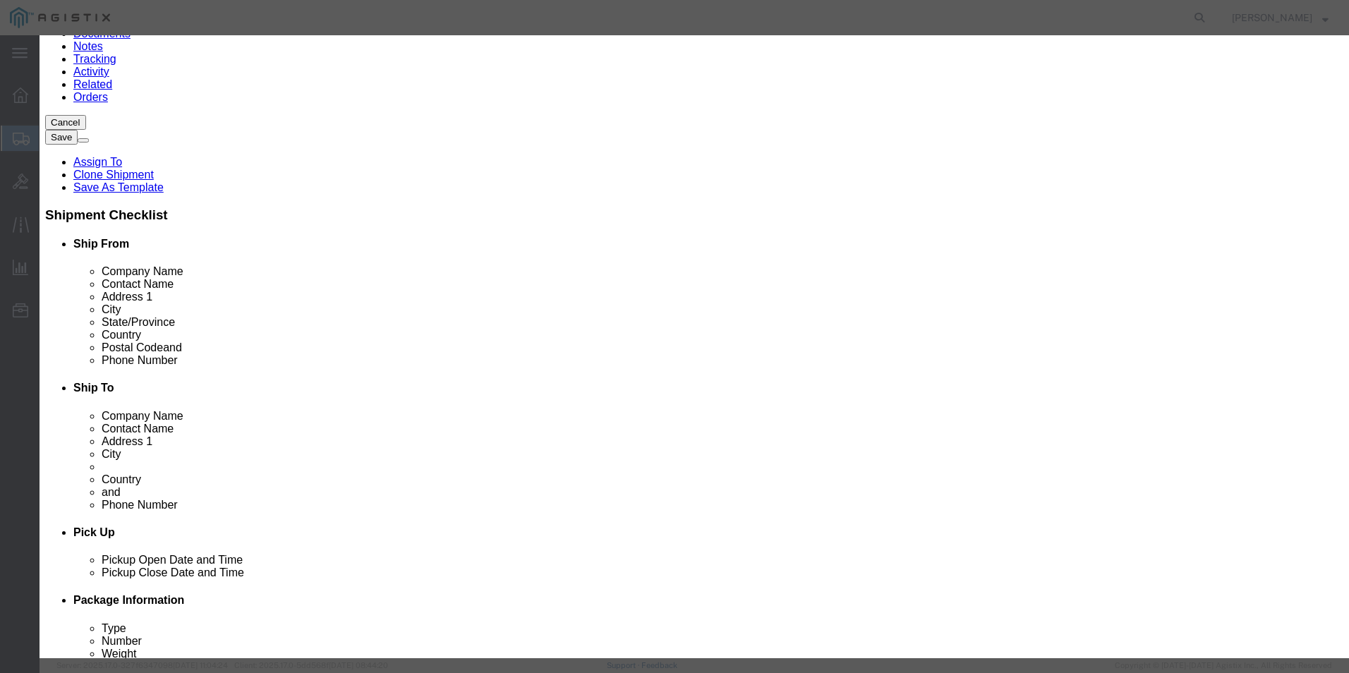
type input "8517620020"
click input "text"
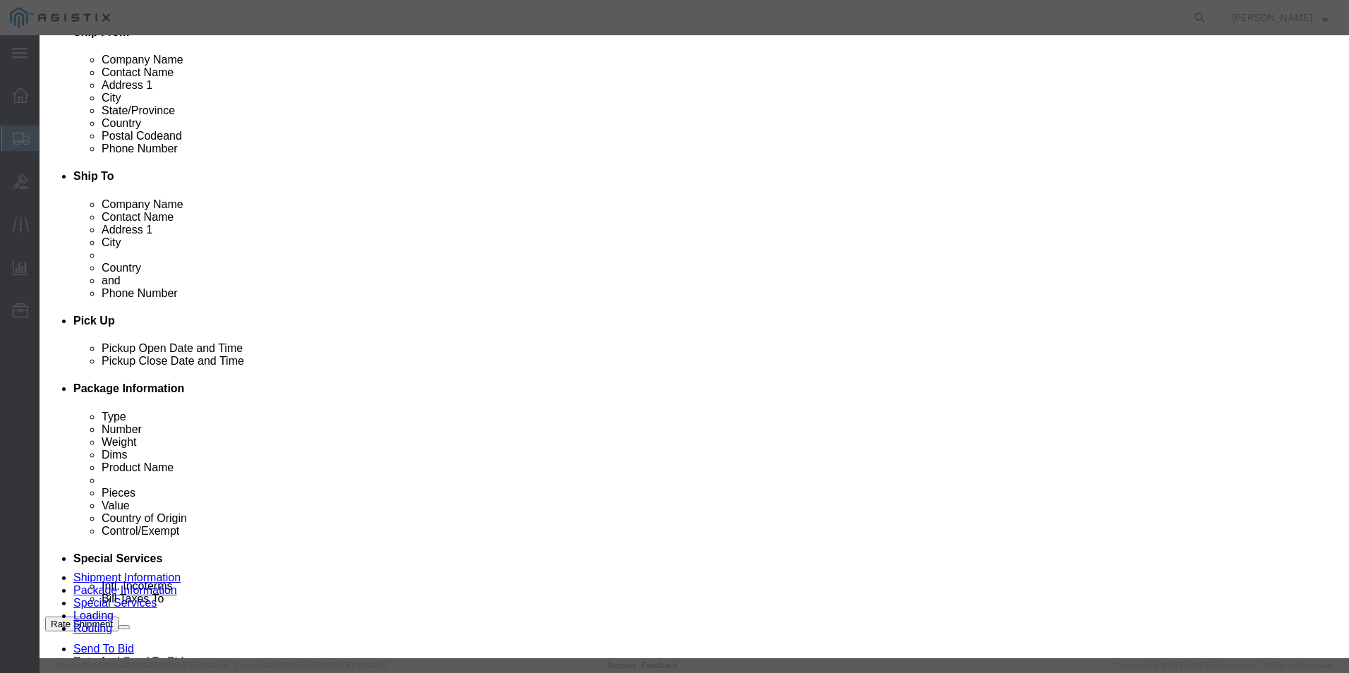
scroll to position [141, 0]
type input "5A002"
click button "Save & Close"
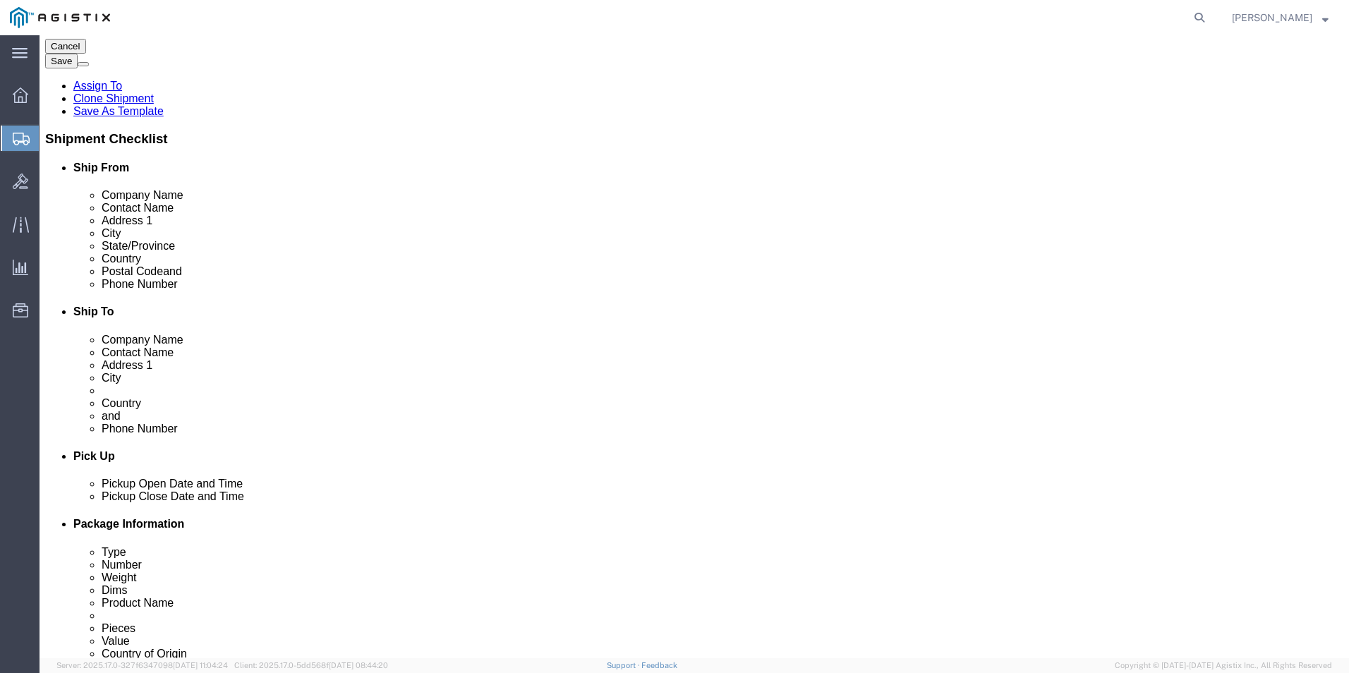
scroll to position [227, 0]
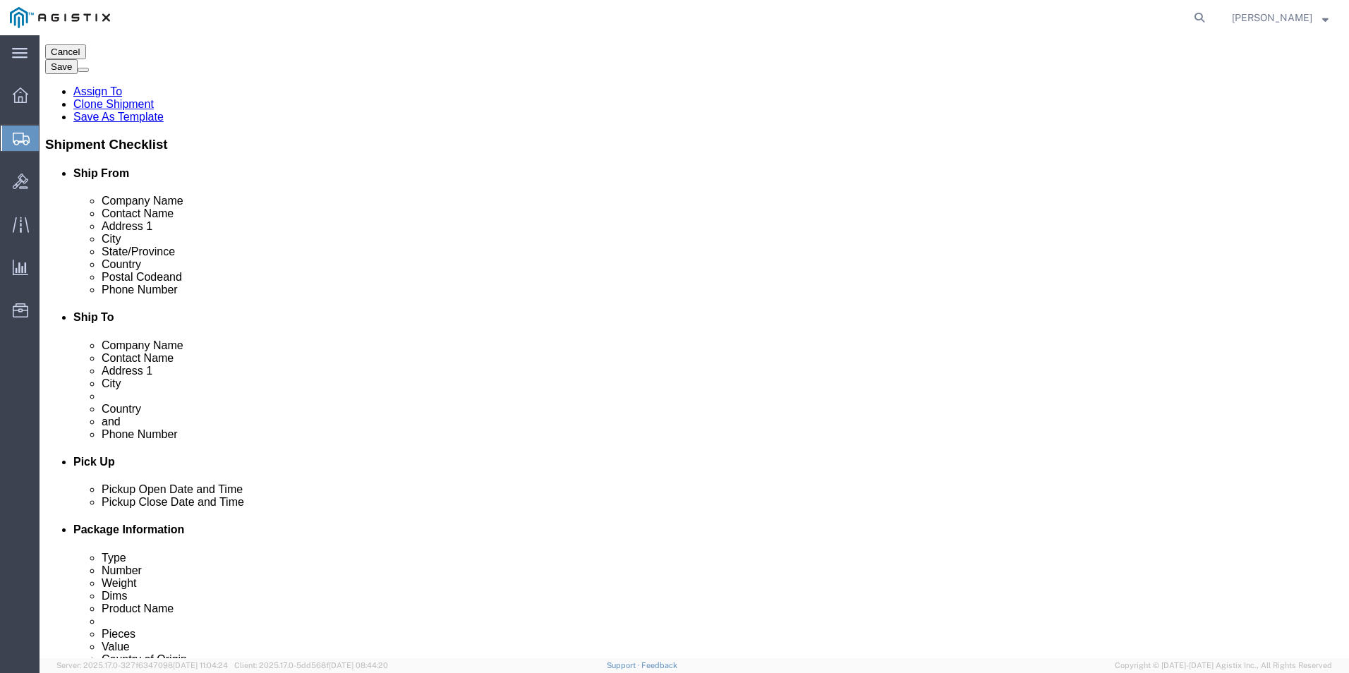
click dd "1.00 Each"
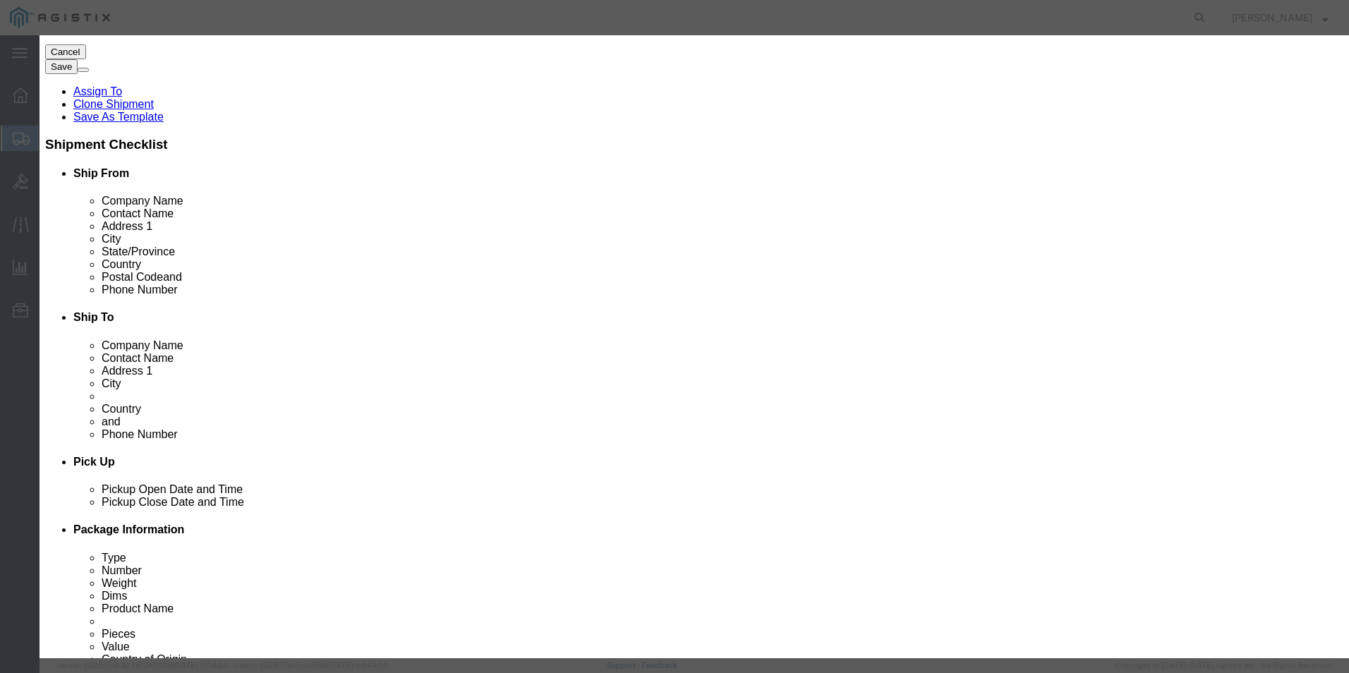
type input "8517620020"
click input "text"
type input "5A002"
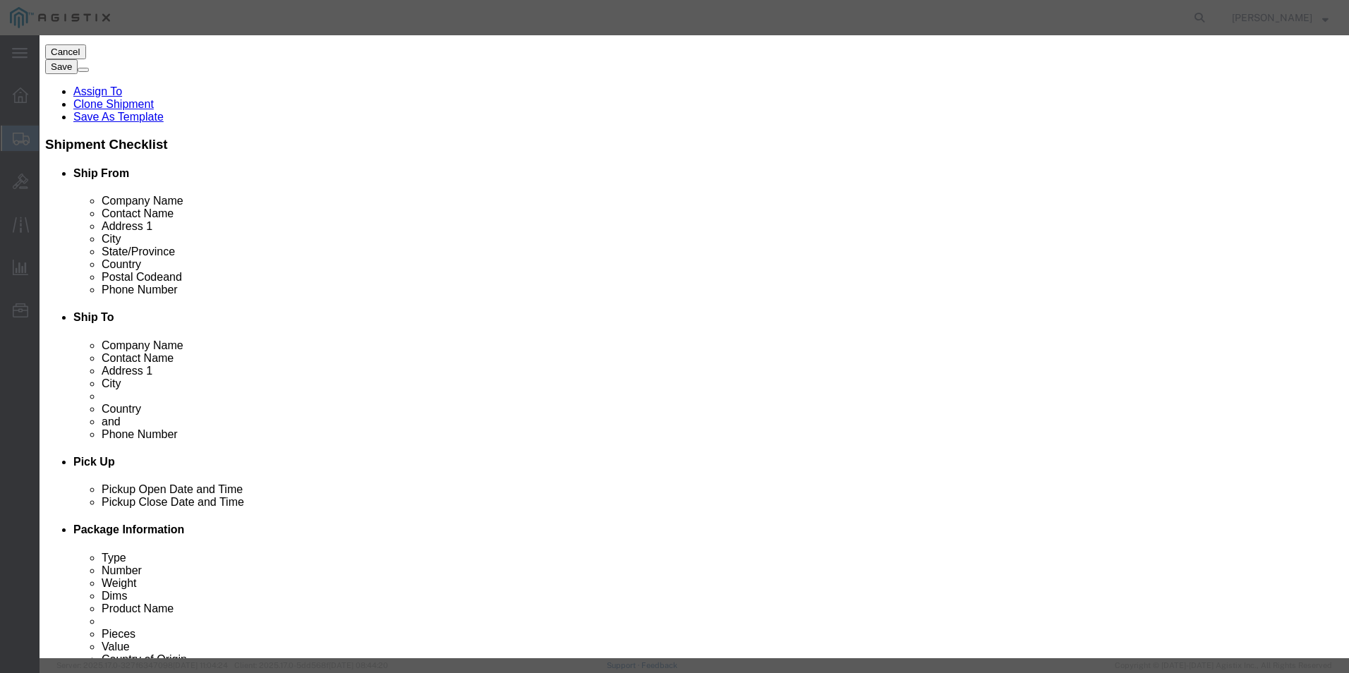
click button "Save & Close"
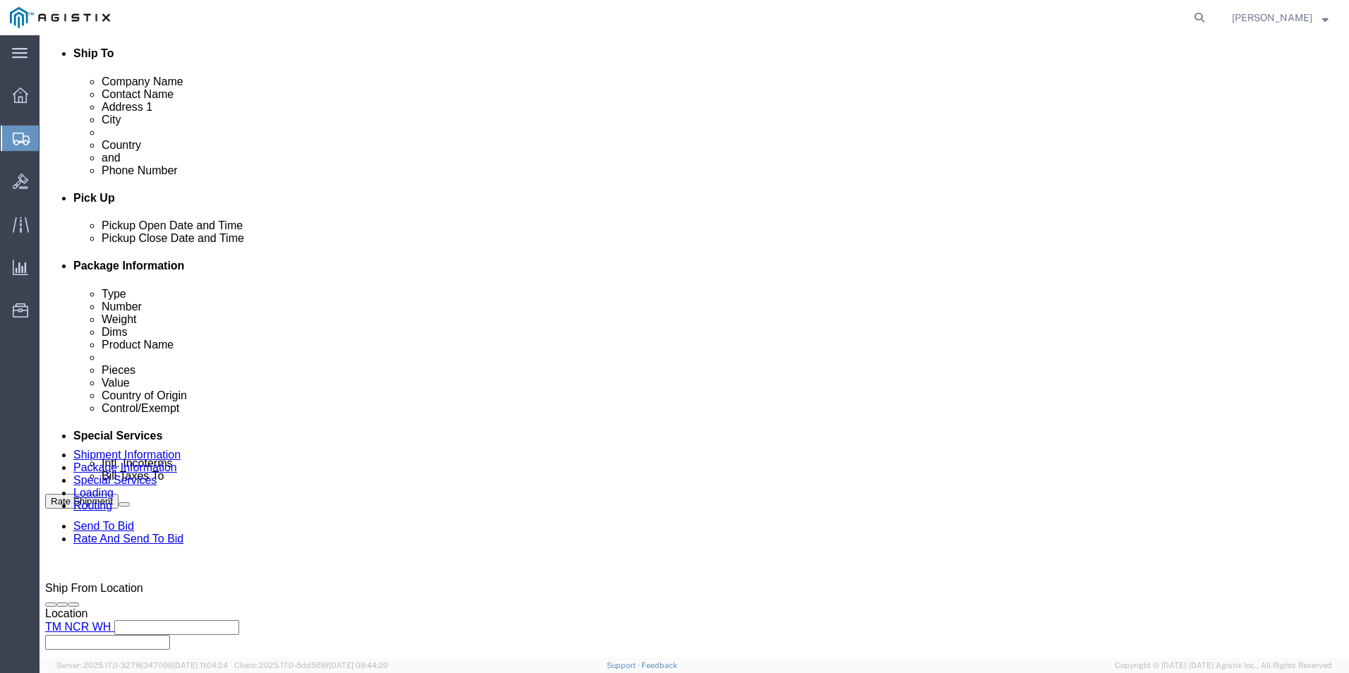
scroll to position [509, 0]
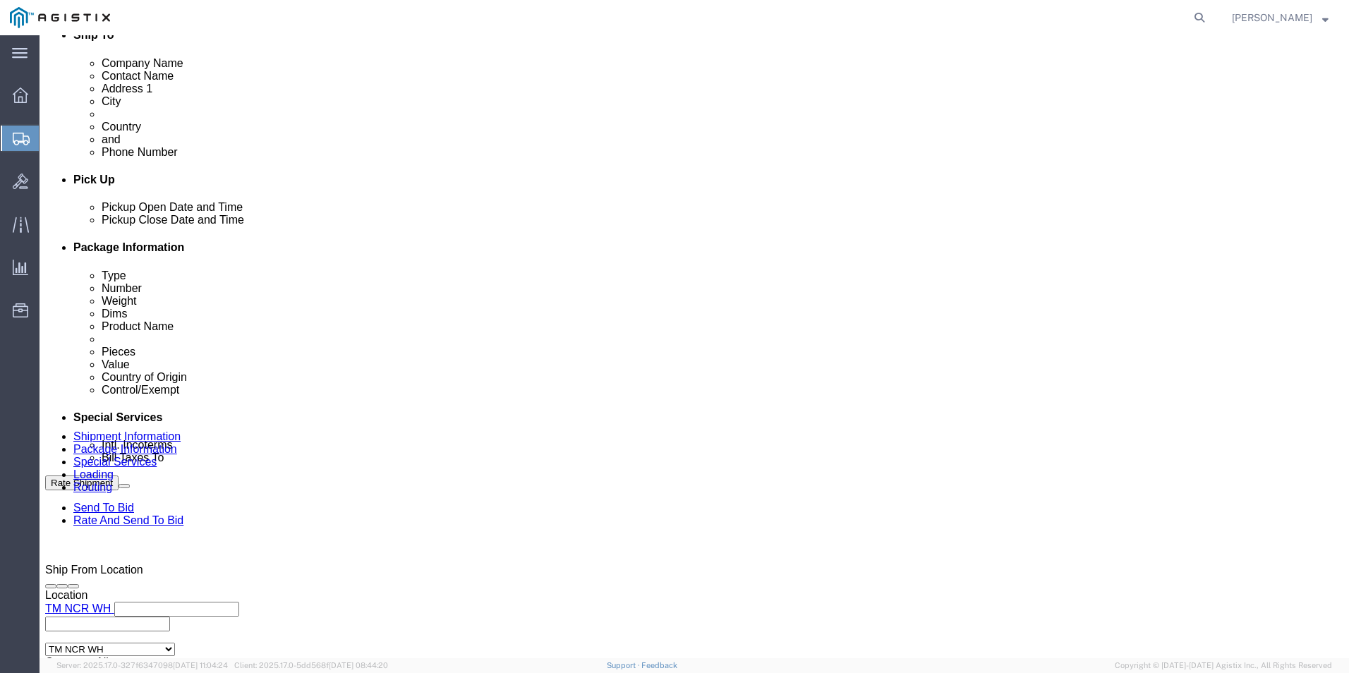
click dd "58.00 Each"
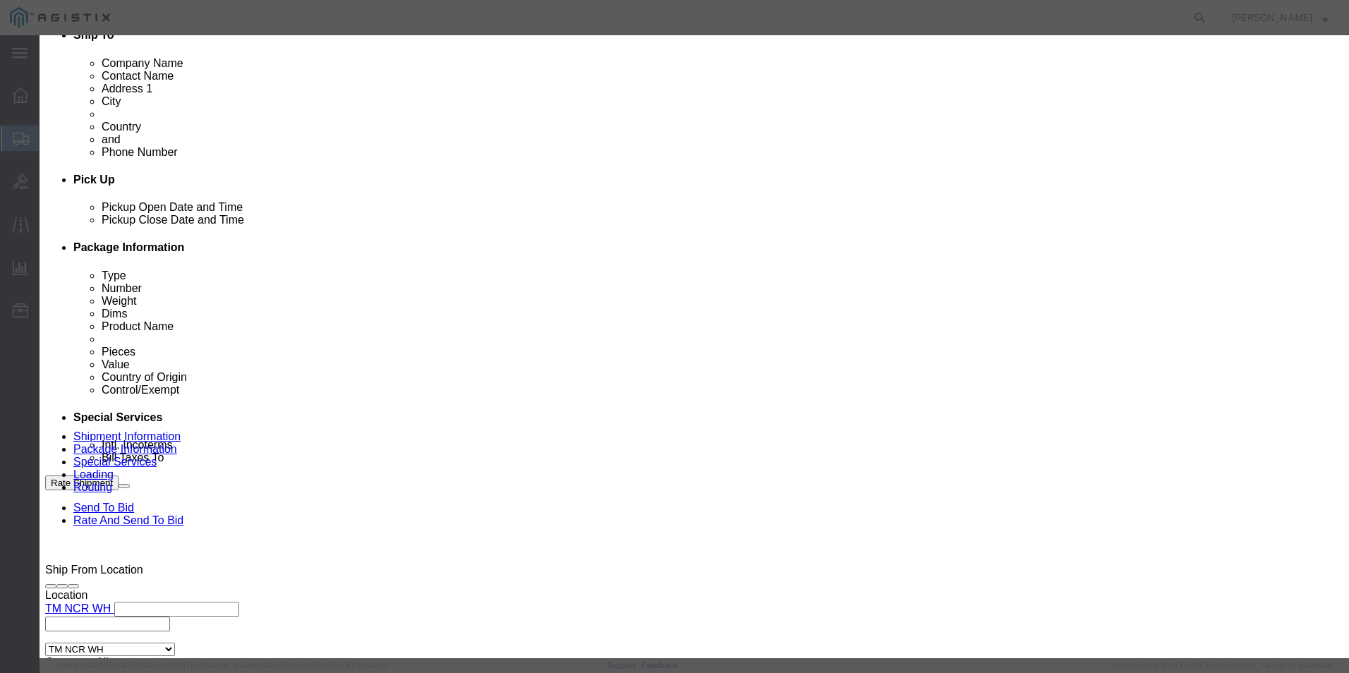
type input "8517180010"
click button "Save & Close"
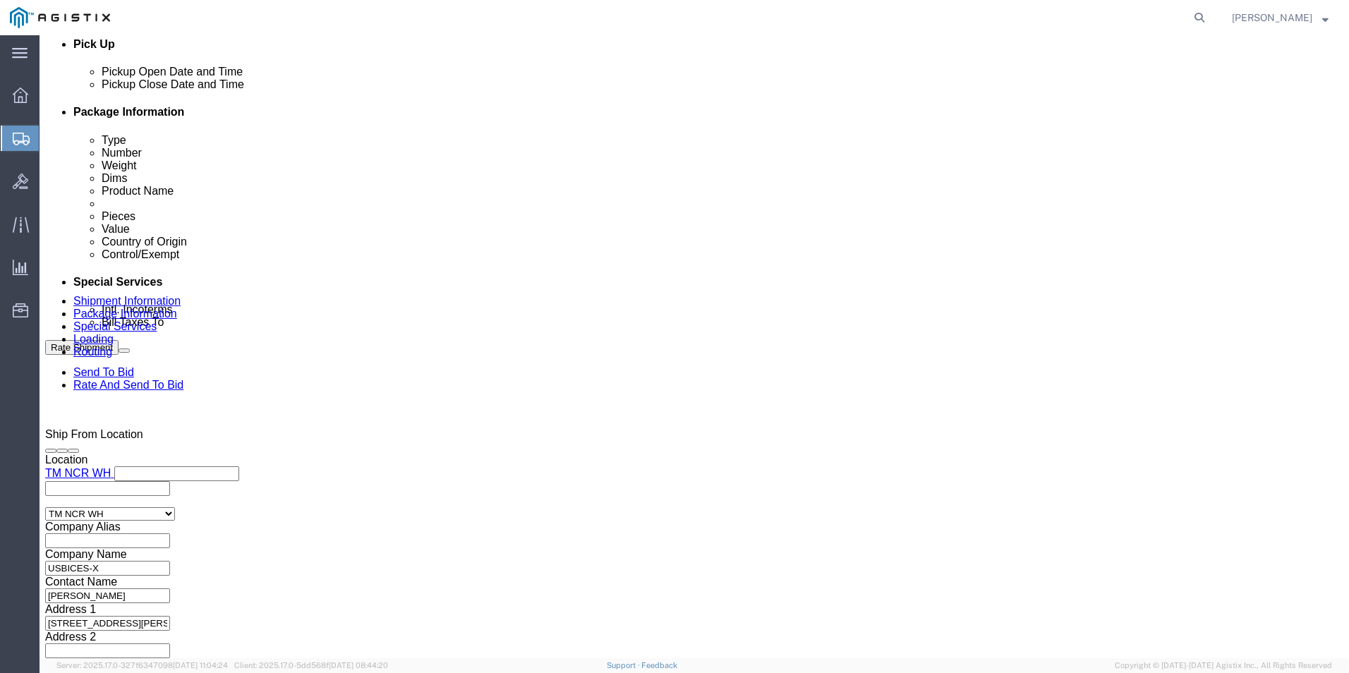
scroll to position [651, 0]
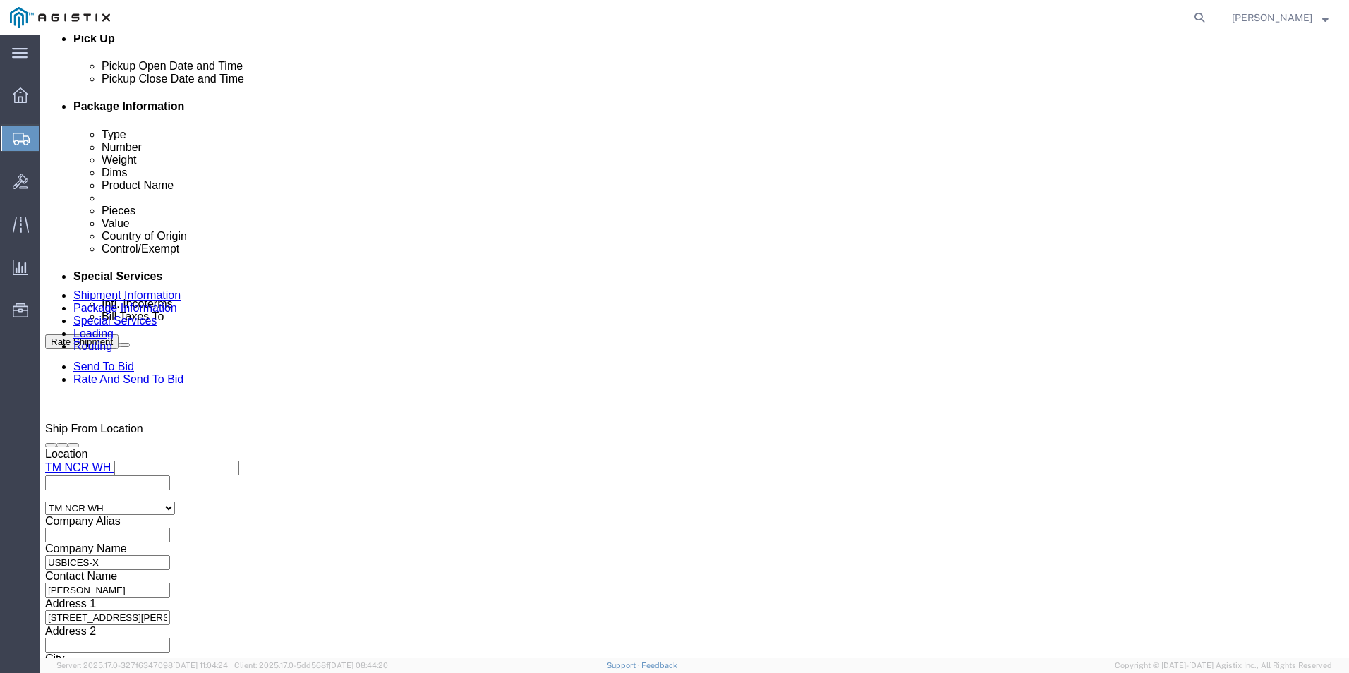
click dd "12933.75 USD"
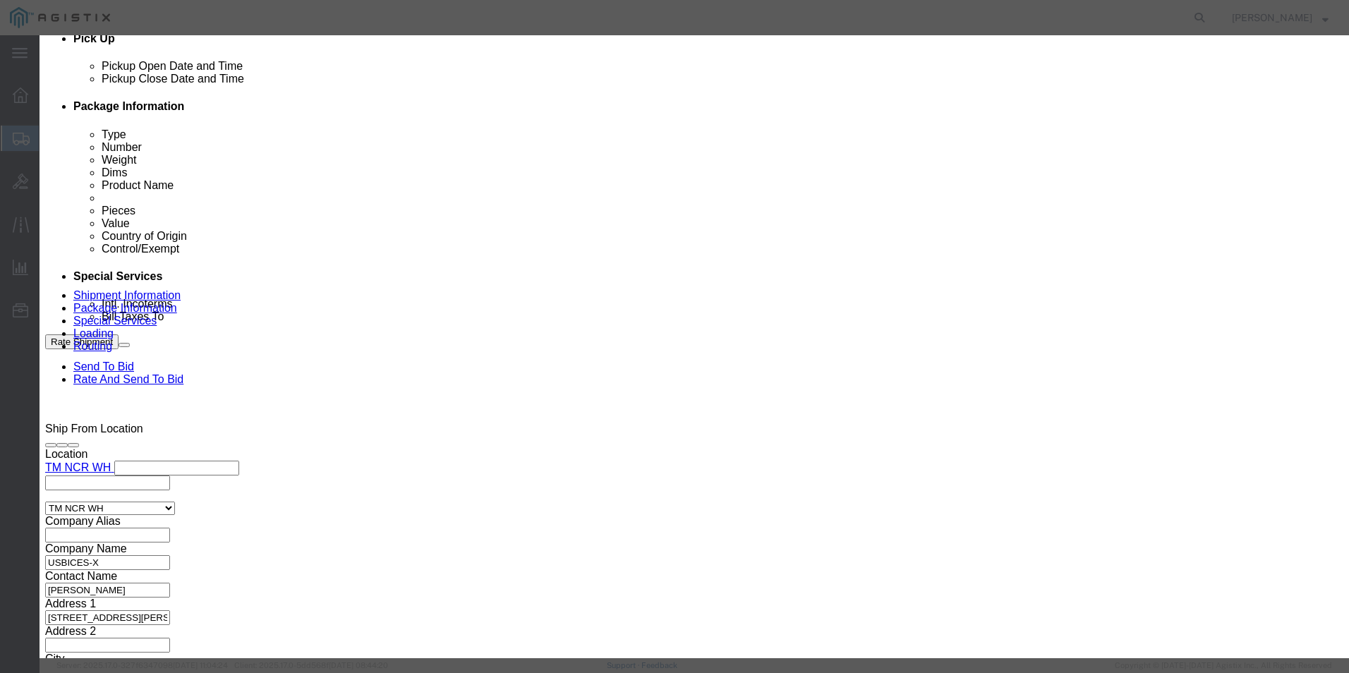
click textarea
click icon "button"
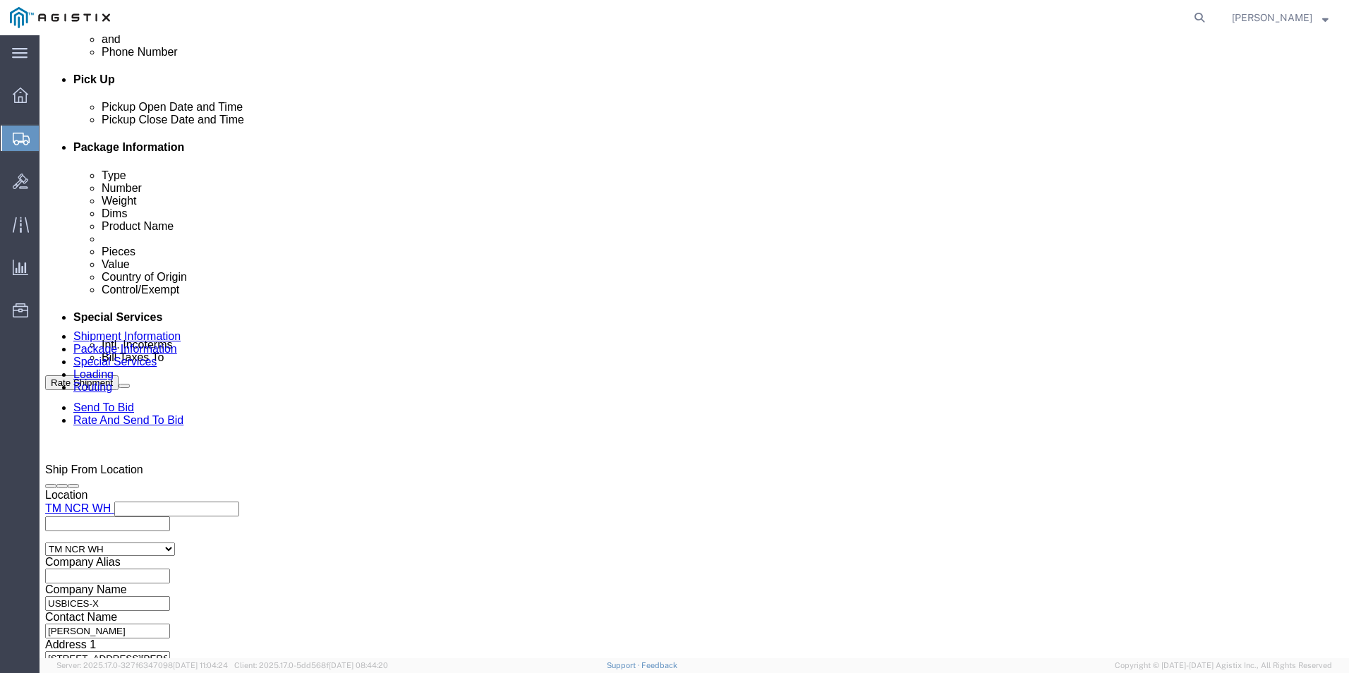
scroll to position [721, 0]
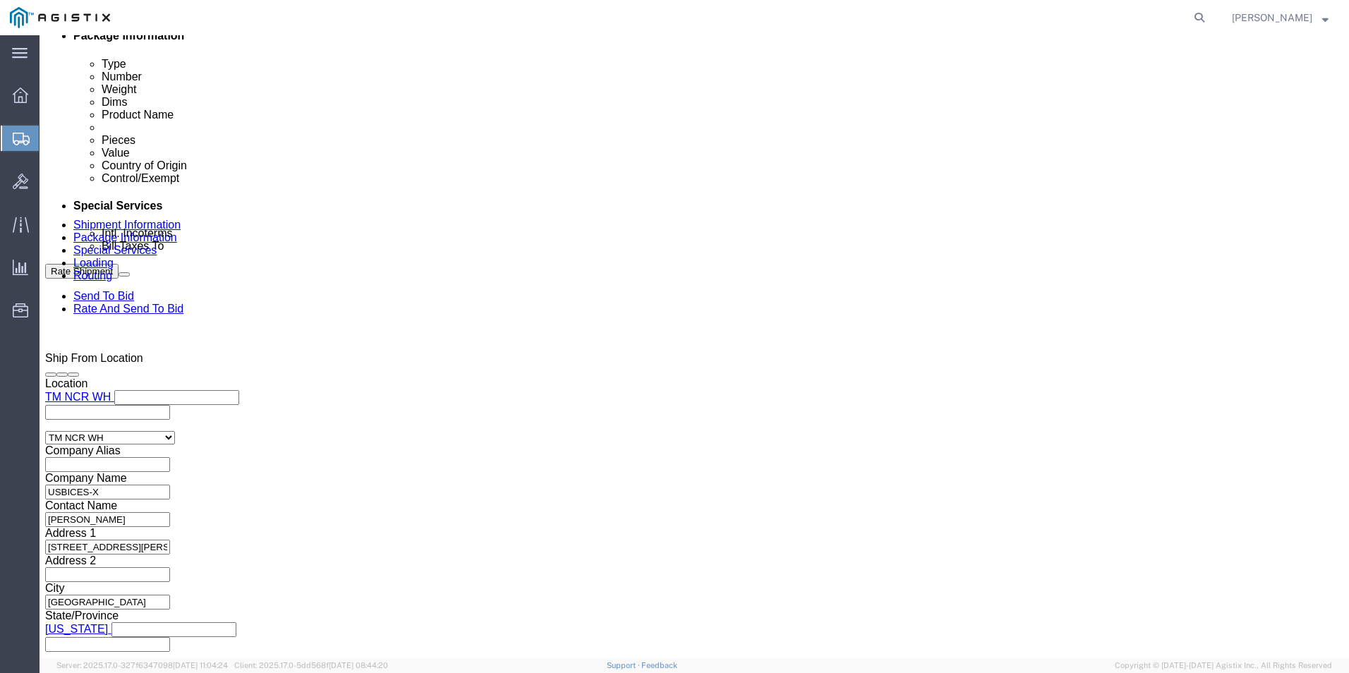
click dd "12933.75 USD"
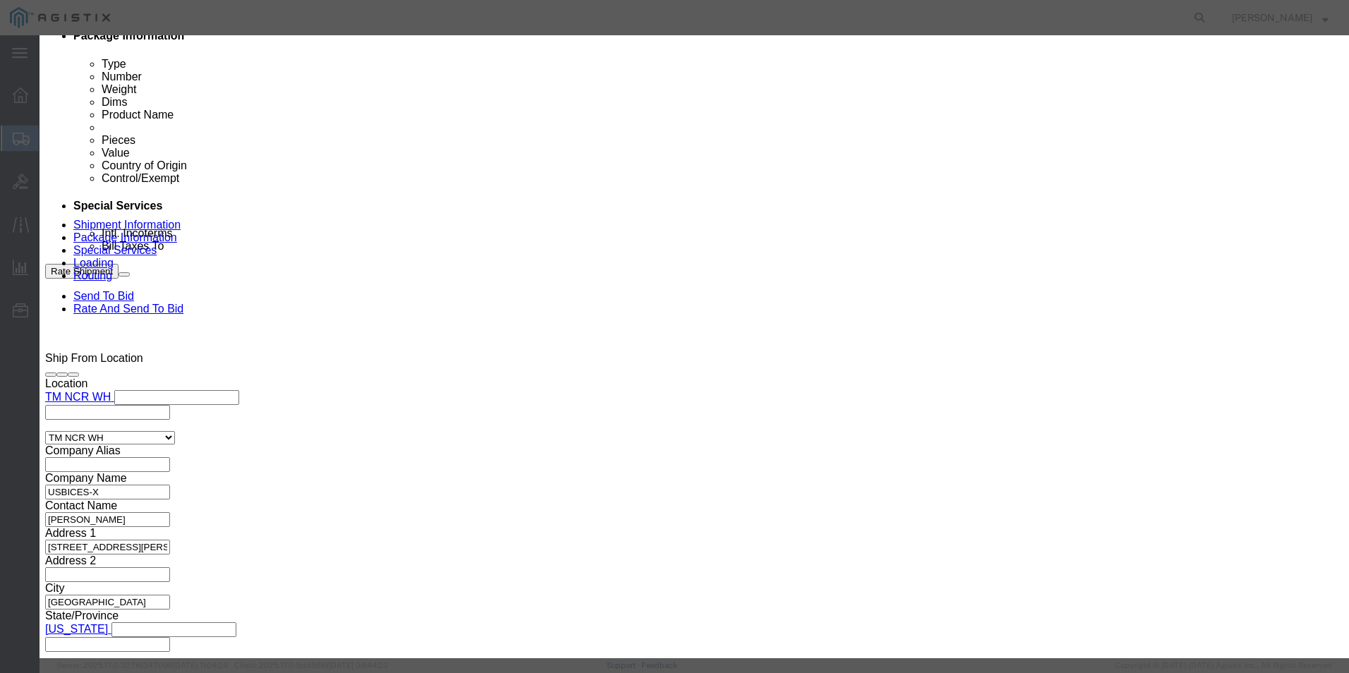
click textarea
paste textarea "110695"
type textarea "110695"
click input "text"
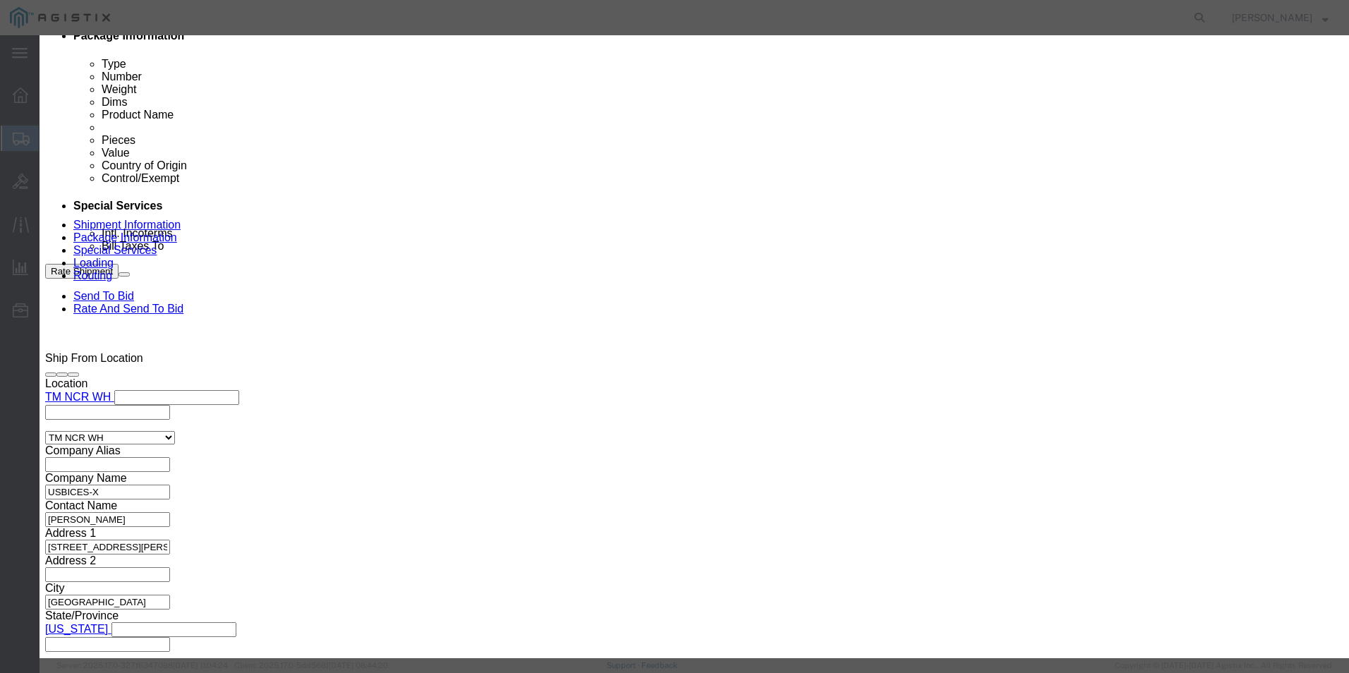
click input "text"
paste input "FLM281903MT"
type input "FLM281903MT"
click button "Save & Close"
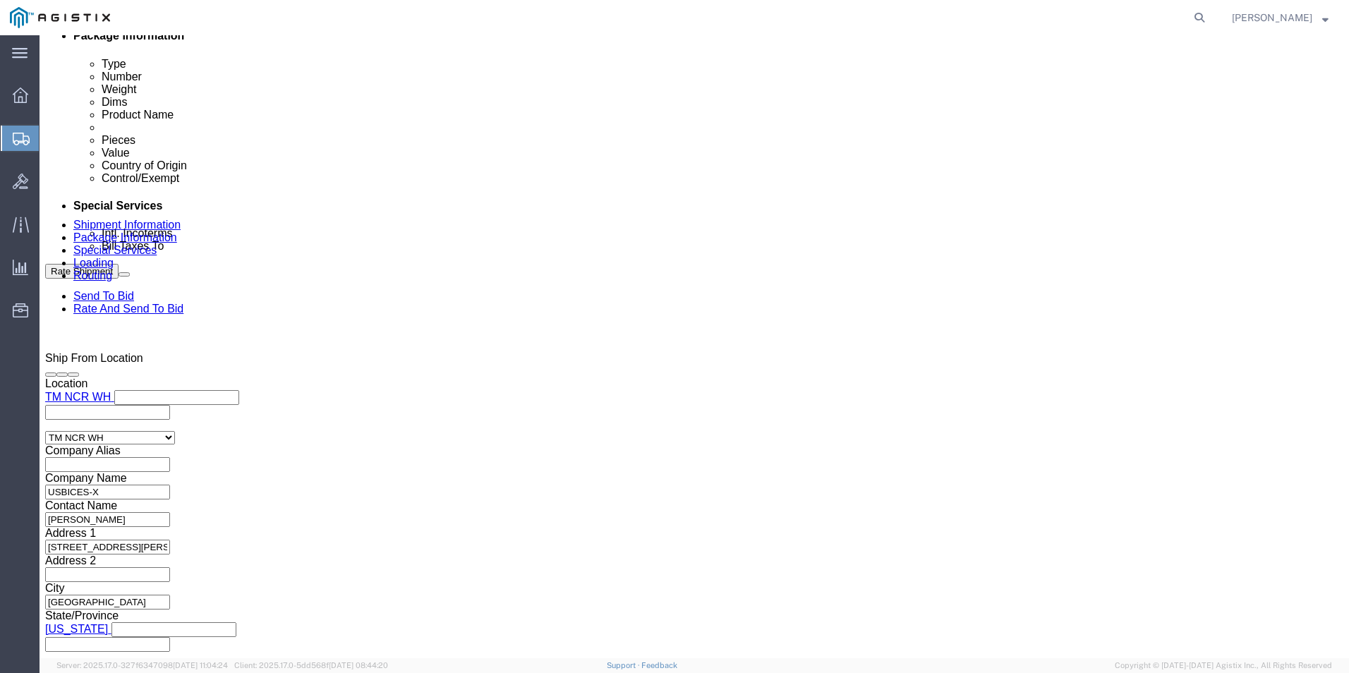
click dd "12933.75 USD"
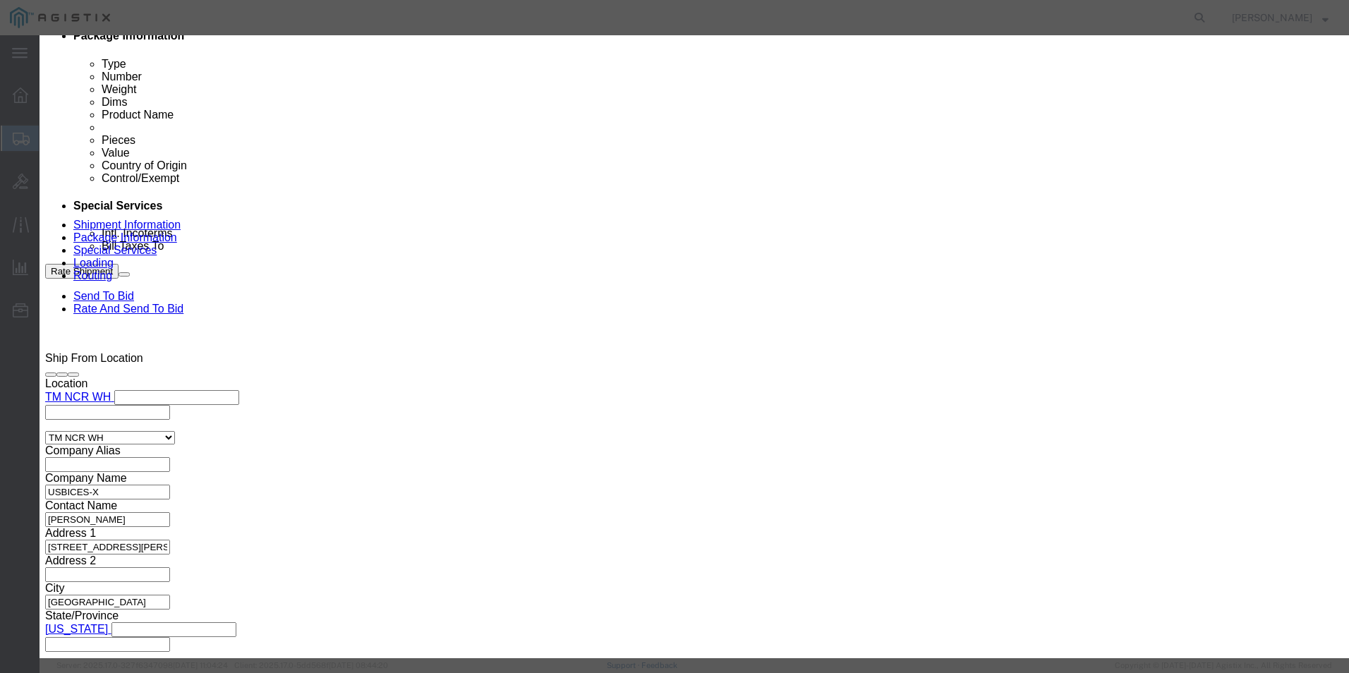
click textarea
paste textarea "110697"
type textarea "110697"
click input "text"
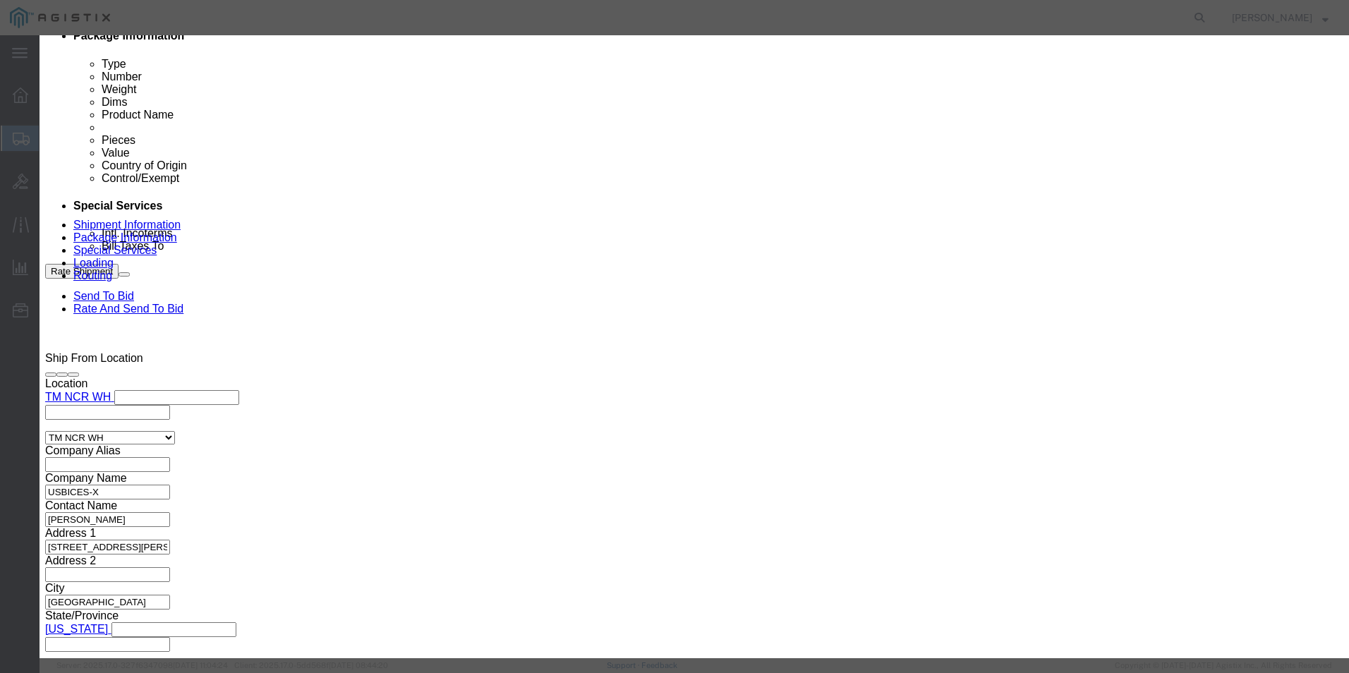
paste input "FLM281903N3"
type input "FLM281903N3"
click button "Save & Close"
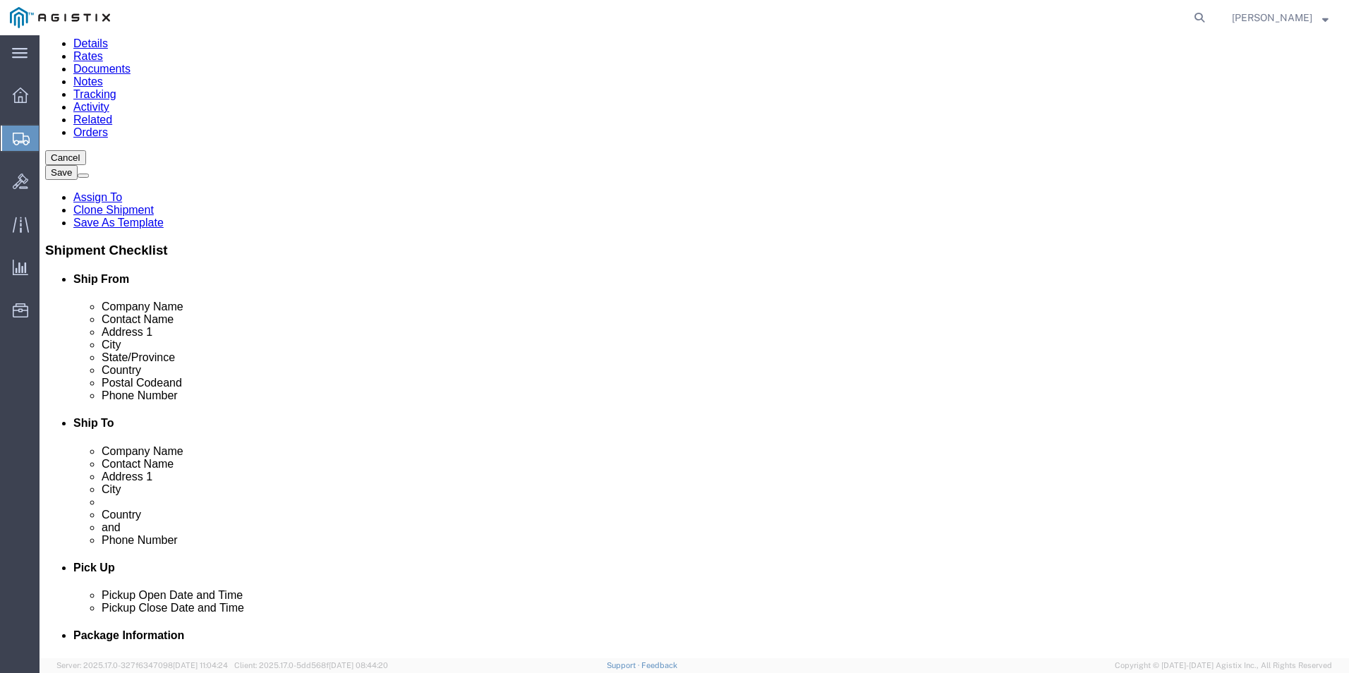
scroll to position [86, 0]
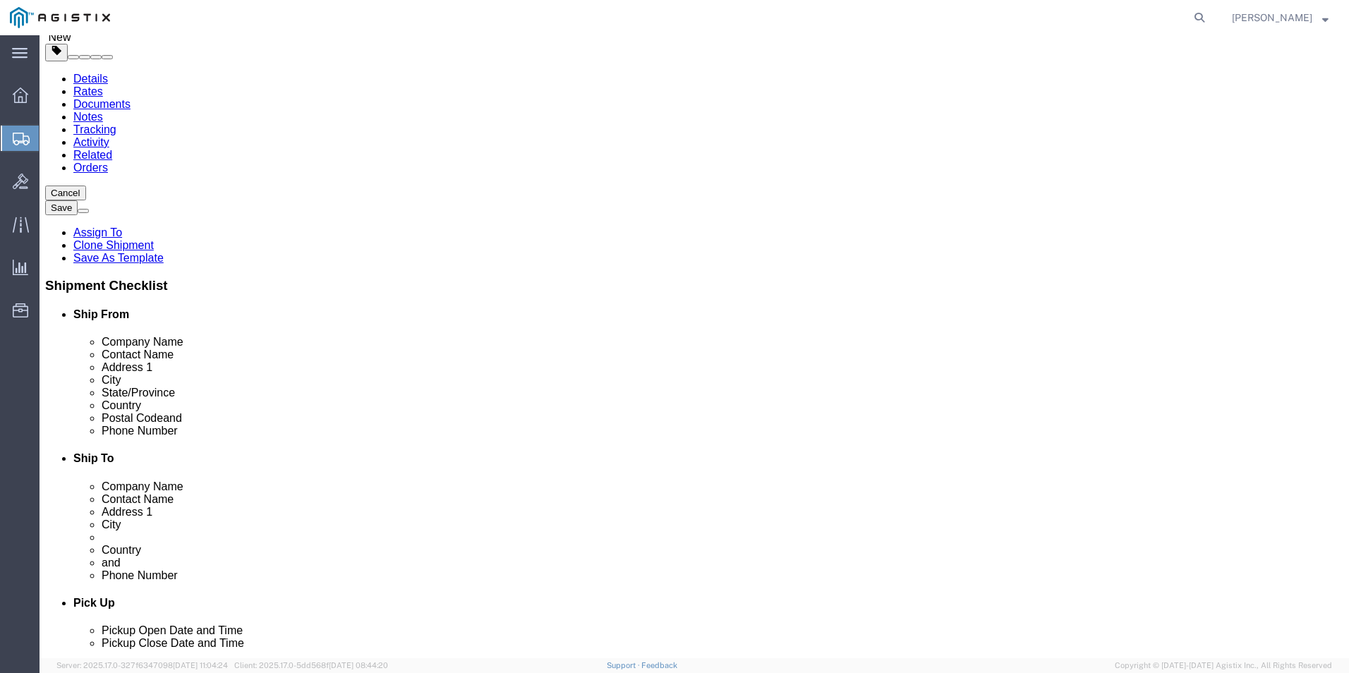
click input "text"
type input "50"
click input "0.00"
click button "Save"
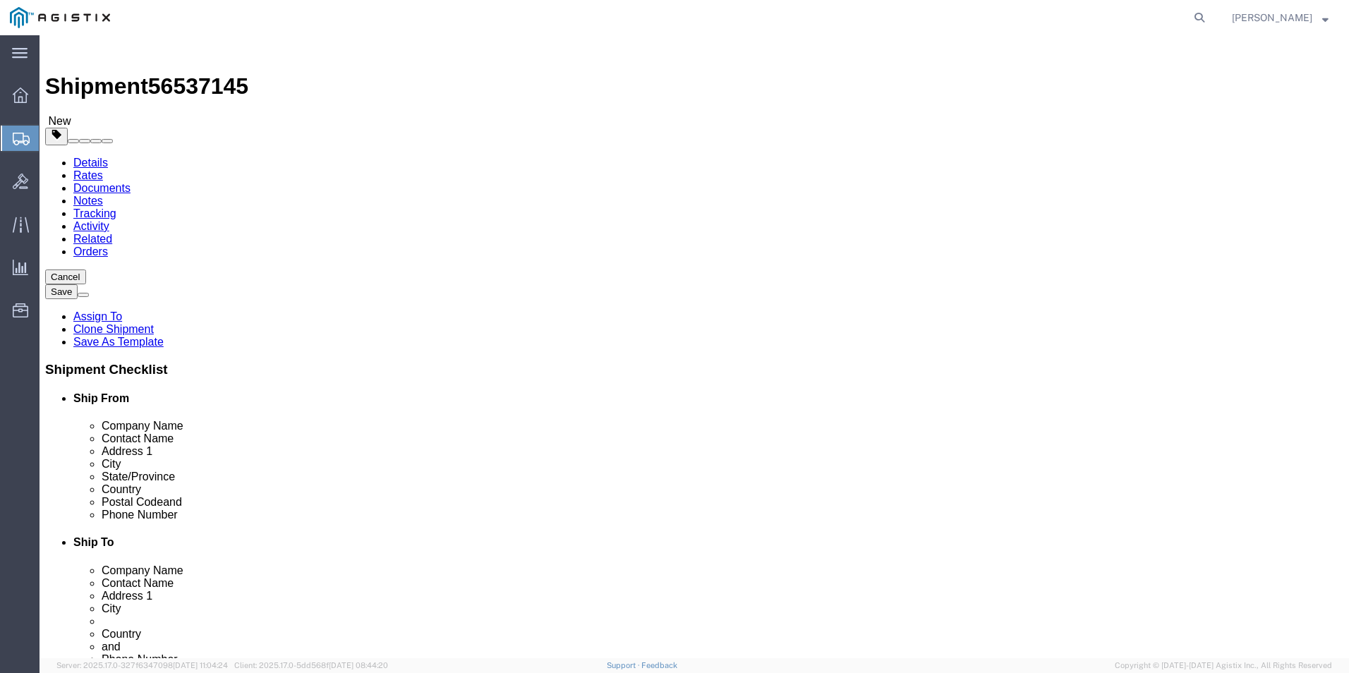
scroll to position [0, 0]
click icon
drag, startPoint x: 699, startPoint y: 319, endPoint x: 731, endPoint y: 319, distance: 31.8
click div "HQ USEUCOM J6/9 BICES, BLDG. 2301 RM. 16"
drag, startPoint x: 937, startPoint y: 318, endPoint x: 696, endPoint y: 342, distance: 241.8
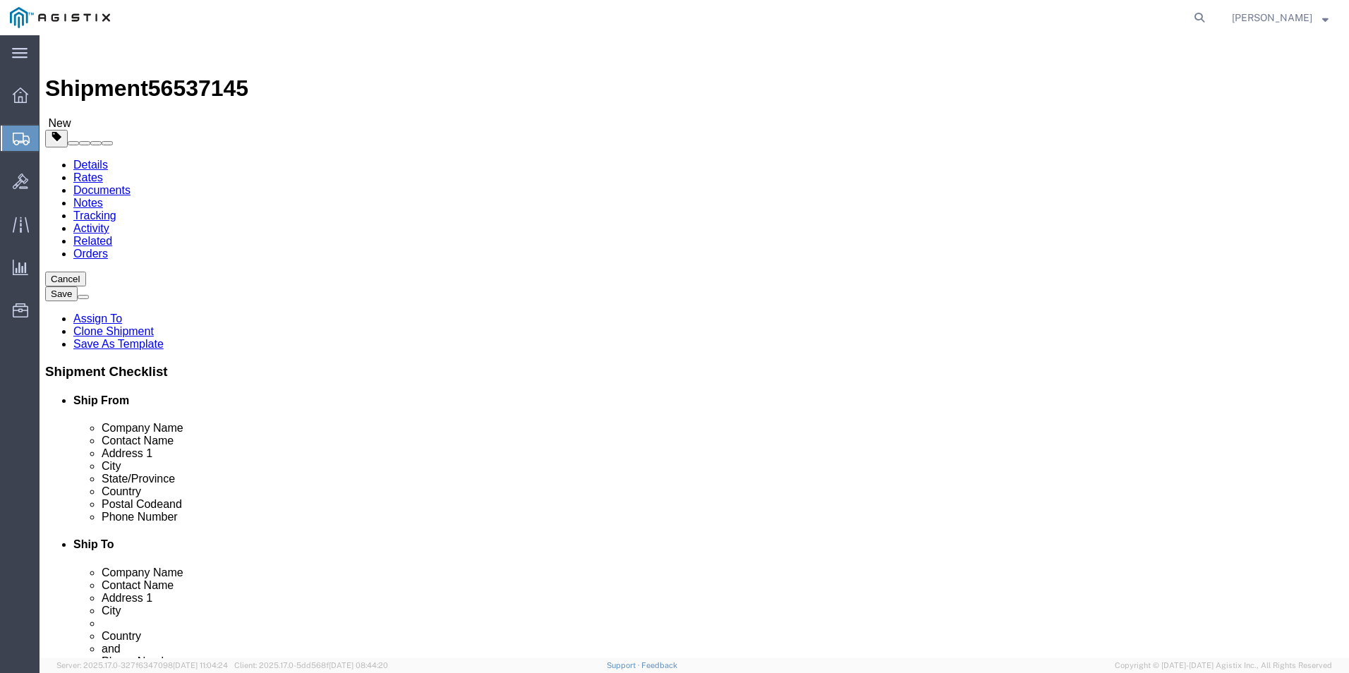
click div "Location TM EUCOM My Profile Location Master Location [GEOGRAPHIC_DATA] TM [GEO…"
drag, startPoint x: 934, startPoint y: 343, endPoint x: 679, endPoint y: 356, distance: 255.7
click div "Location TM EUCOM My Profile Location Master Location [GEOGRAPHIC_DATA] TM [GEO…"
drag, startPoint x: 755, startPoint y: 366, endPoint x: 693, endPoint y: 375, distance: 62.7
click div "[GEOGRAPHIC_DATA]"
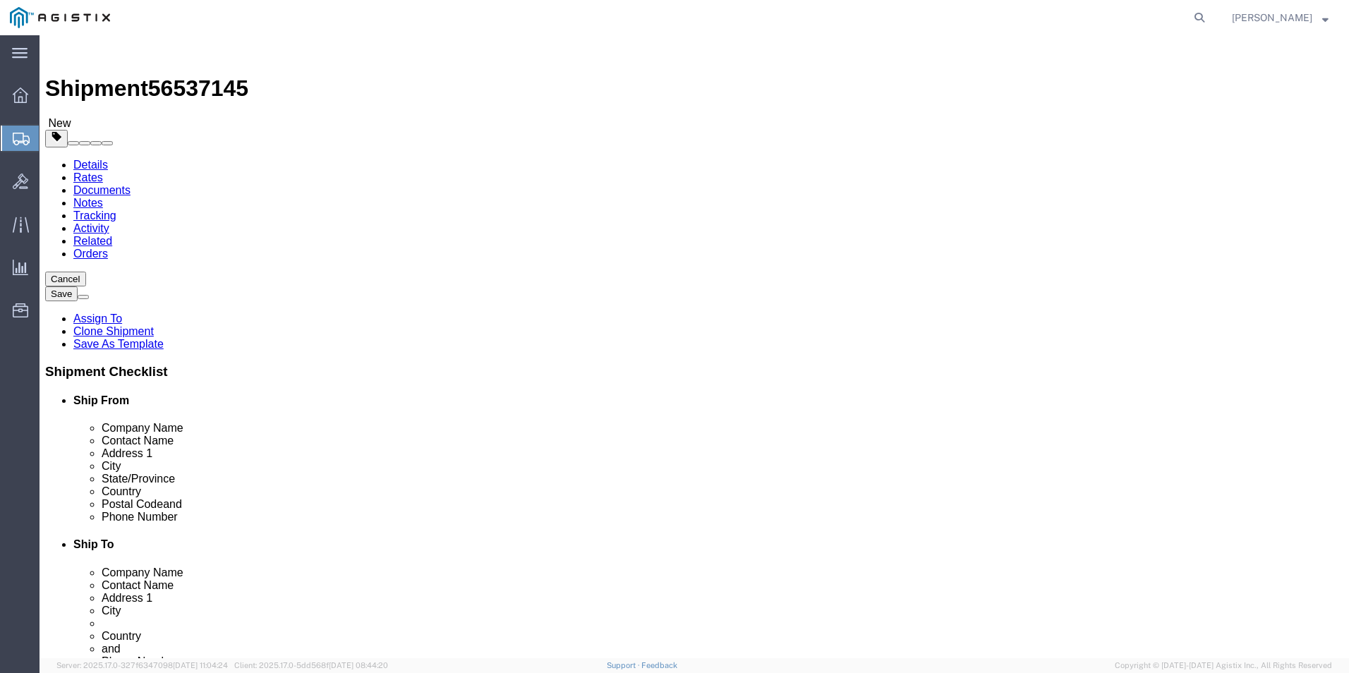
drag, startPoint x: 829, startPoint y: 479, endPoint x: 725, endPoint y: 492, distance: 105.3
click div "[PHONE_NUMBER]/2660"
